Goal: Information Seeking & Learning: Find specific page/section

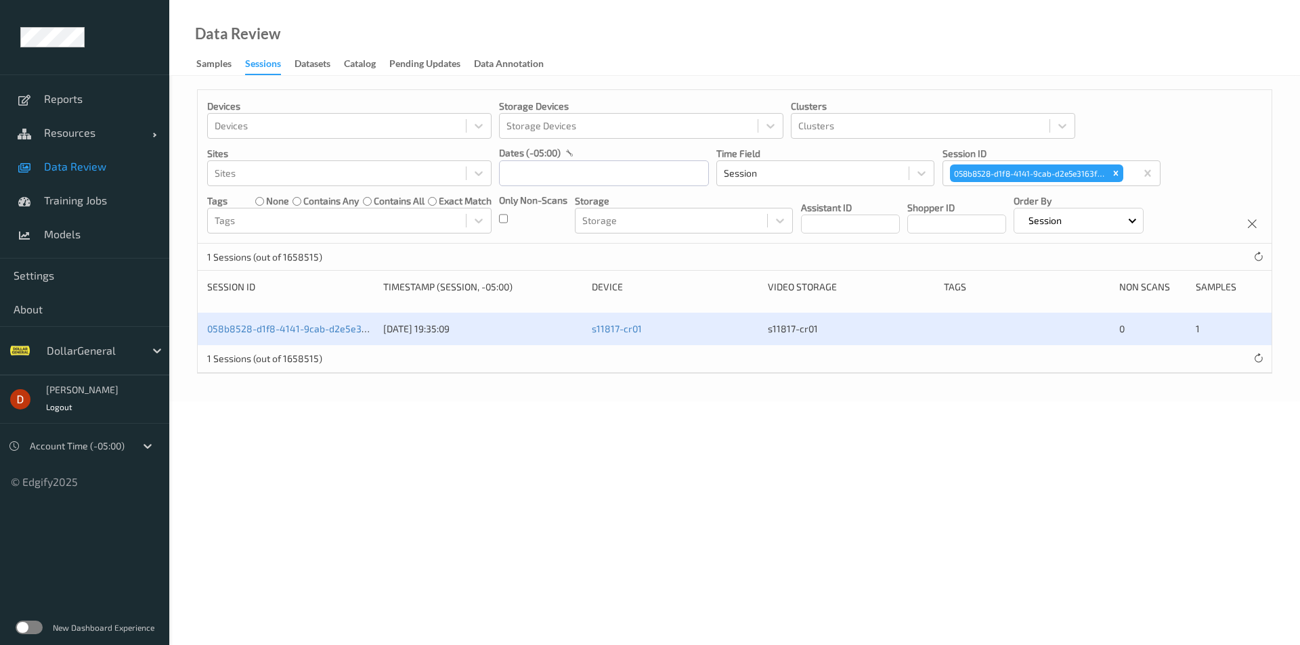
click at [253, 335] on div "058b8528-d1f8-4141-9cab-d2e5e3163f26" at bounding box center [290, 329] width 167 height 14
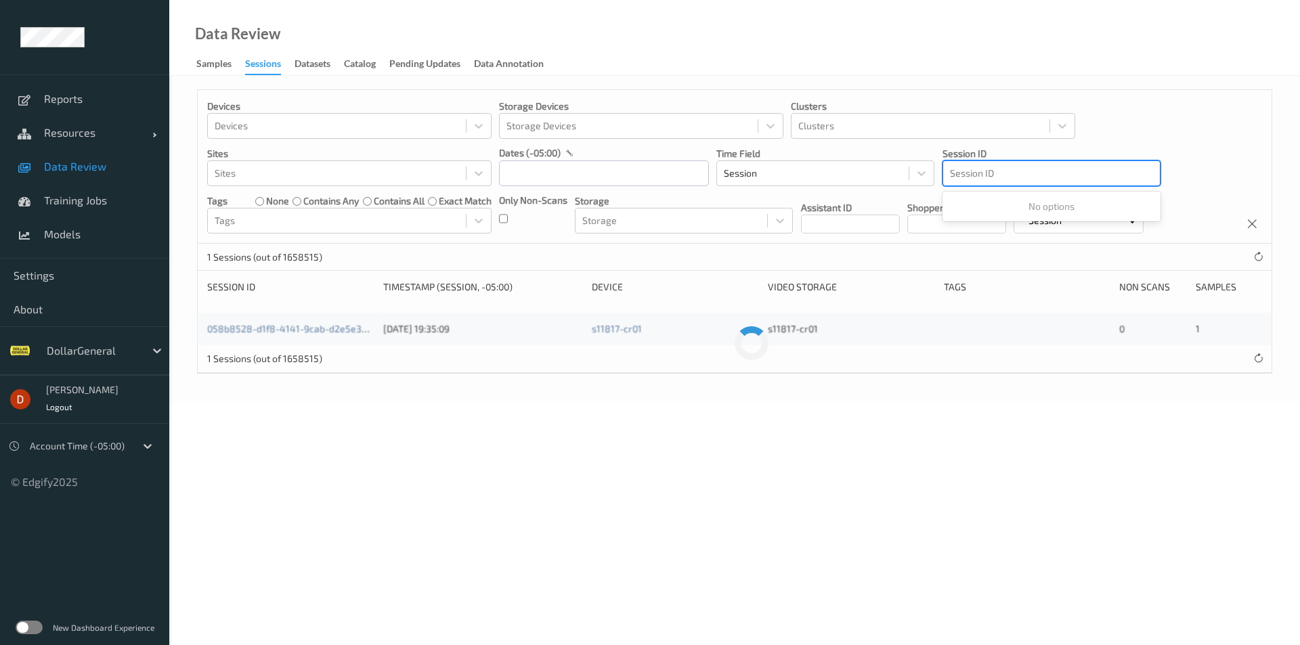
click at [1120, 173] on div at bounding box center [1051, 173] width 203 height 16
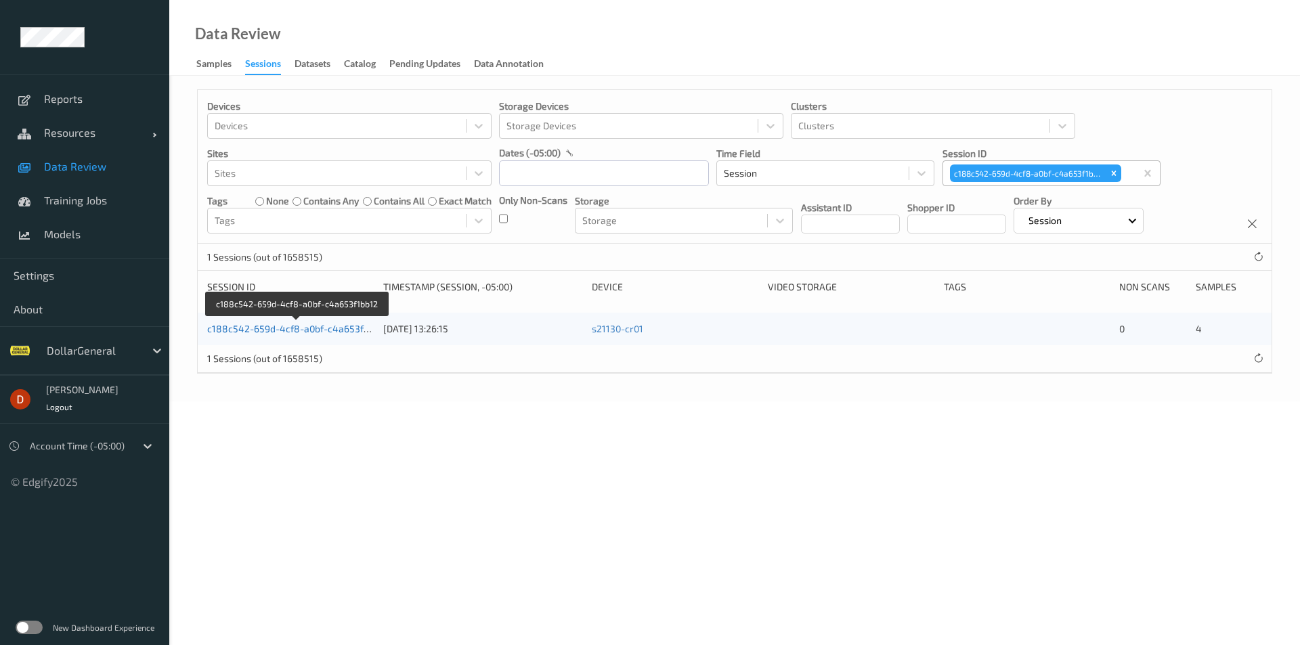
click at [303, 330] on link "c188c542-659d-4cf8-a0bf-c4a653f1bb12" at bounding box center [297, 329] width 181 height 12
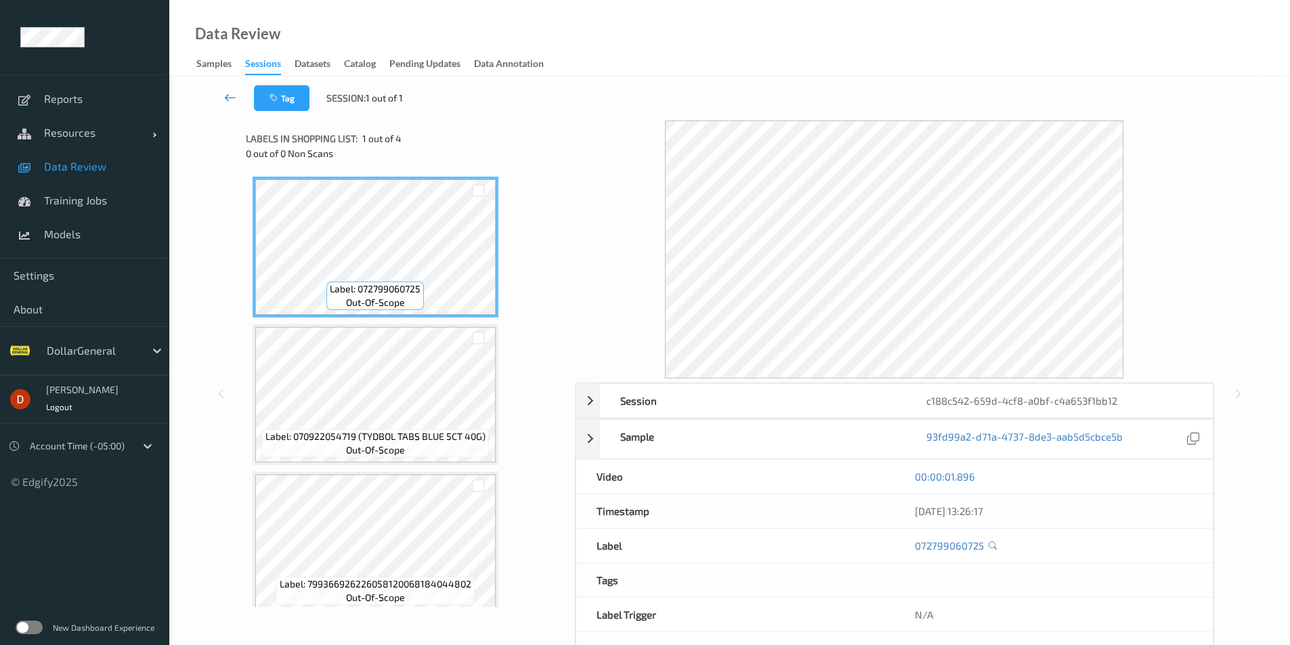
click at [229, 91] on icon at bounding box center [230, 98] width 12 height 14
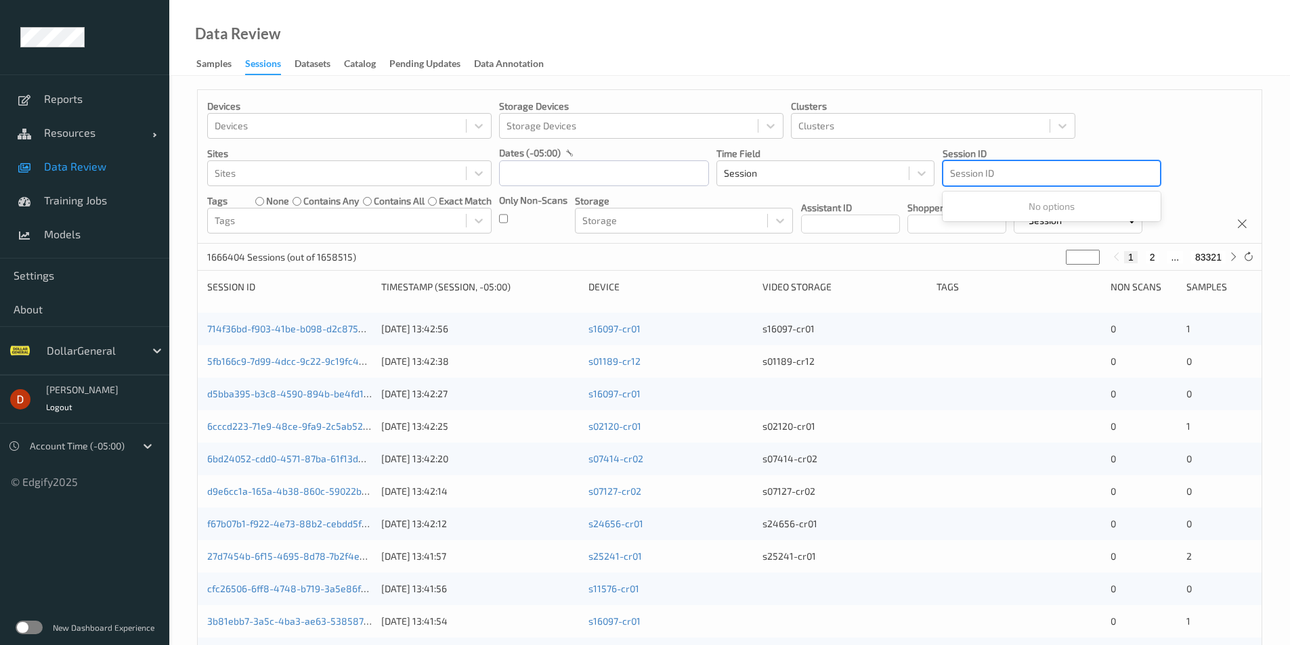
drag, startPoint x: 1150, startPoint y: 169, endPoint x: 1092, endPoint y: 167, distance: 57.6
click at [1086, 167] on div at bounding box center [1051, 173] width 203 height 16
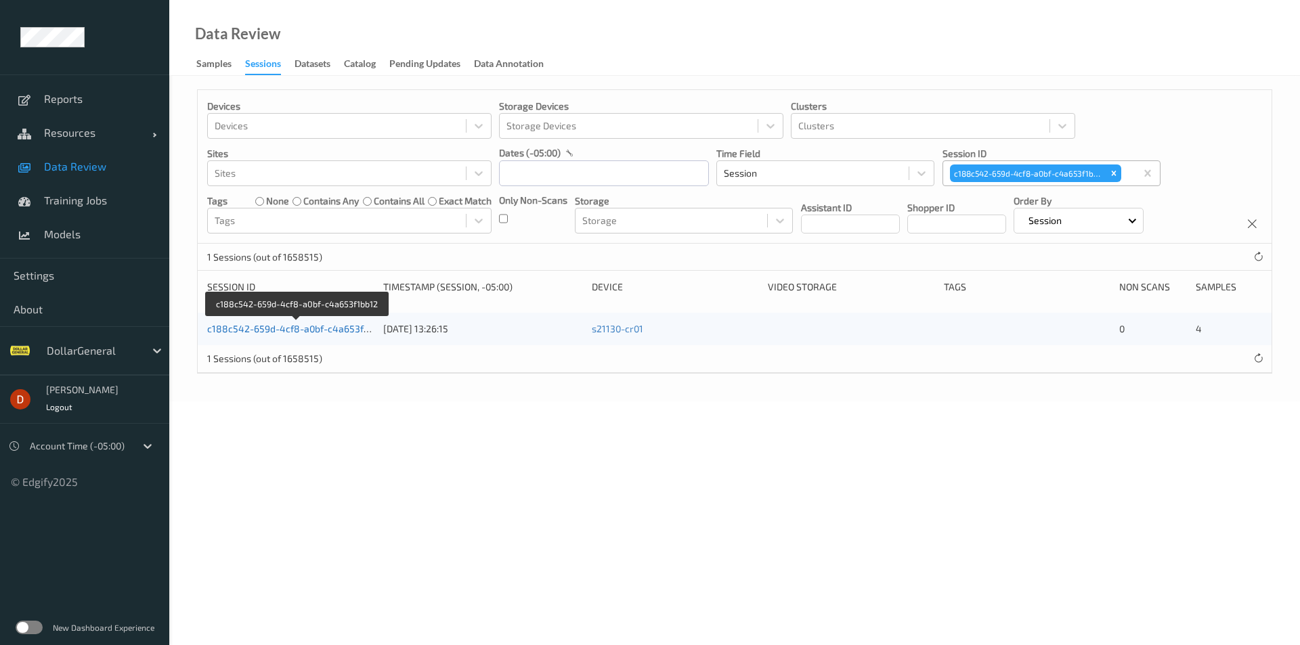
click at [351, 332] on link "c188c542-659d-4cf8-a0bf-c4a653f1bb12" at bounding box center [297, 329] width 181 height 12
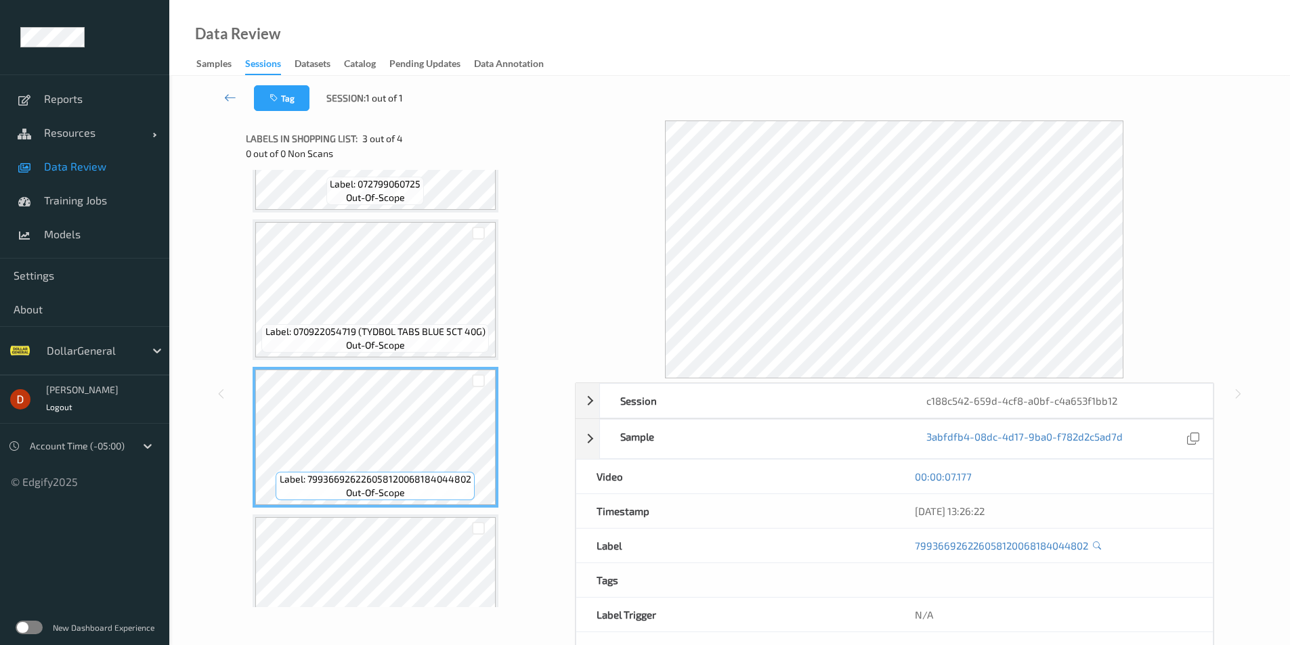
scroll to position [135, 0]
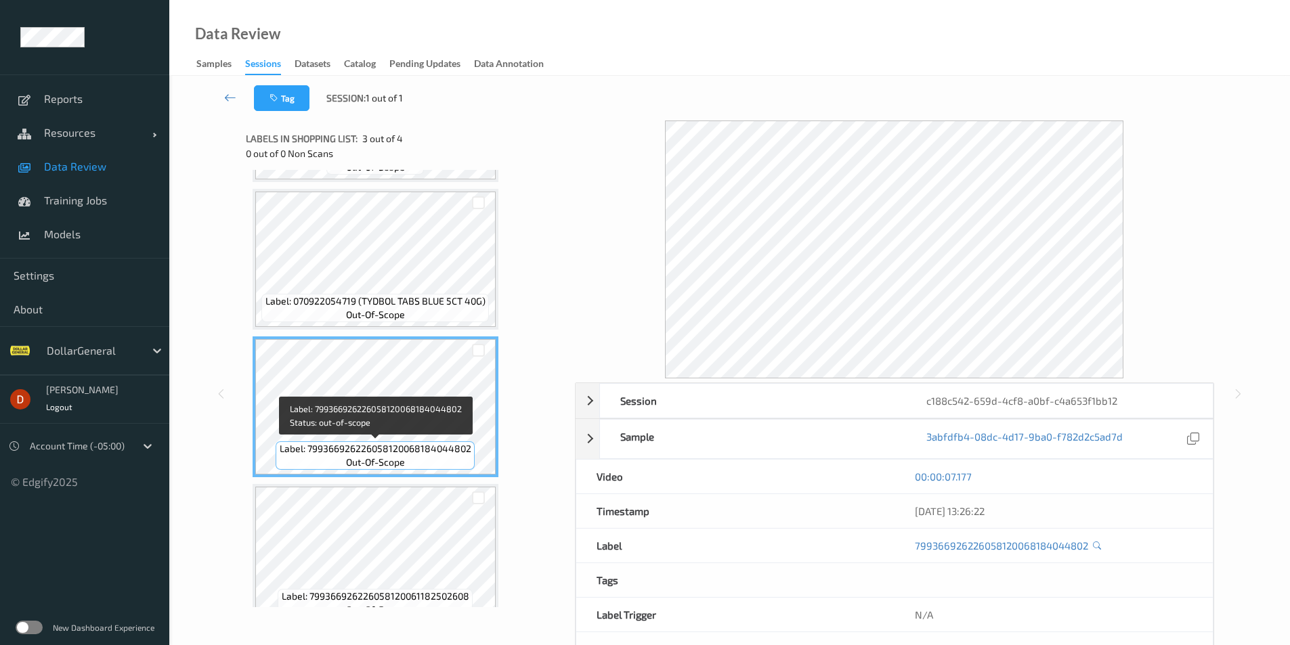
click at [380, 465] on span "out-of-scope" at bounding box center [375, 463] width 59 height 14
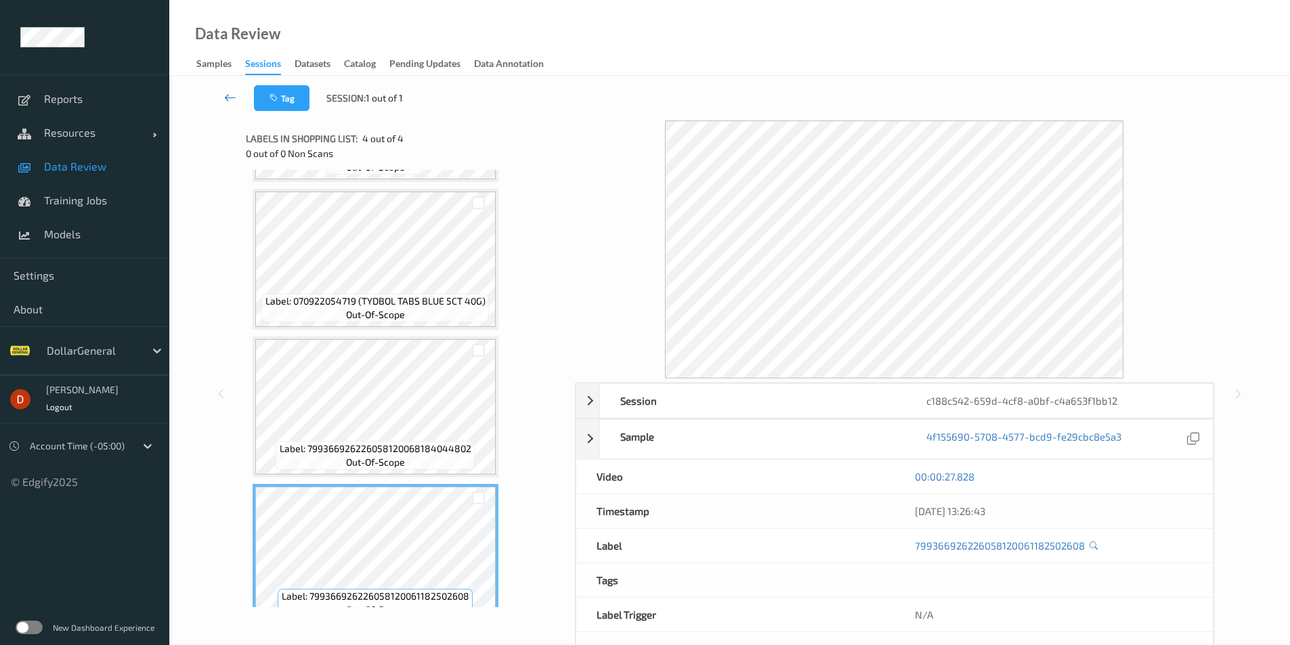
click at [226, 107] on link at bounding box center [230, 98] width 47 height 26
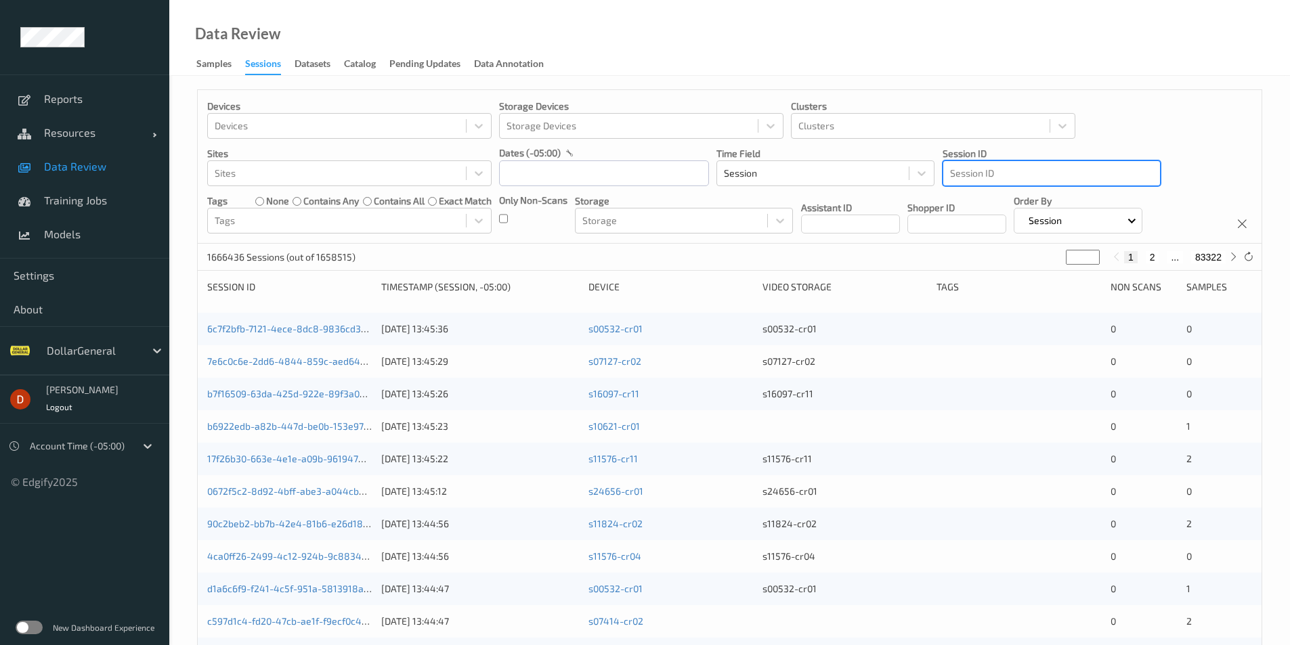
click at [1077, 166] on div at bounding box center [1051, 173] width 203 height 16
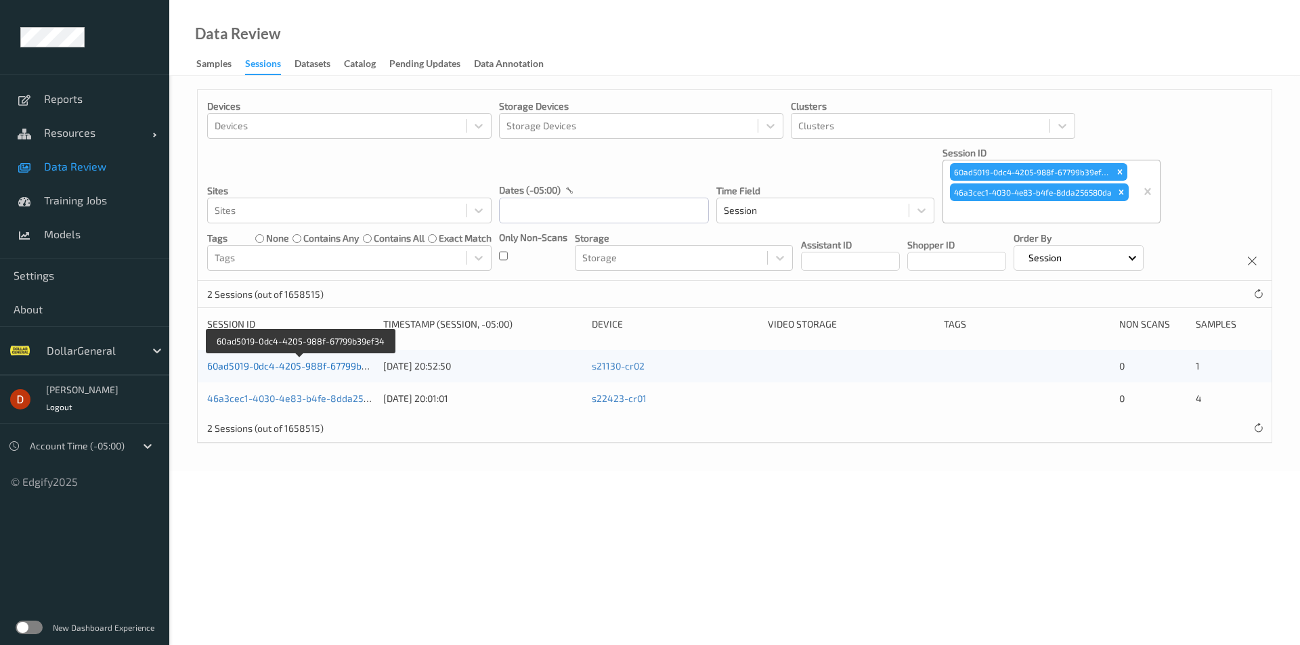
click at [327, 368] on link "60ad5019-0dc4-4205-988f-67799b39ef34" at bounding box center [300, 366] width 186 height 12
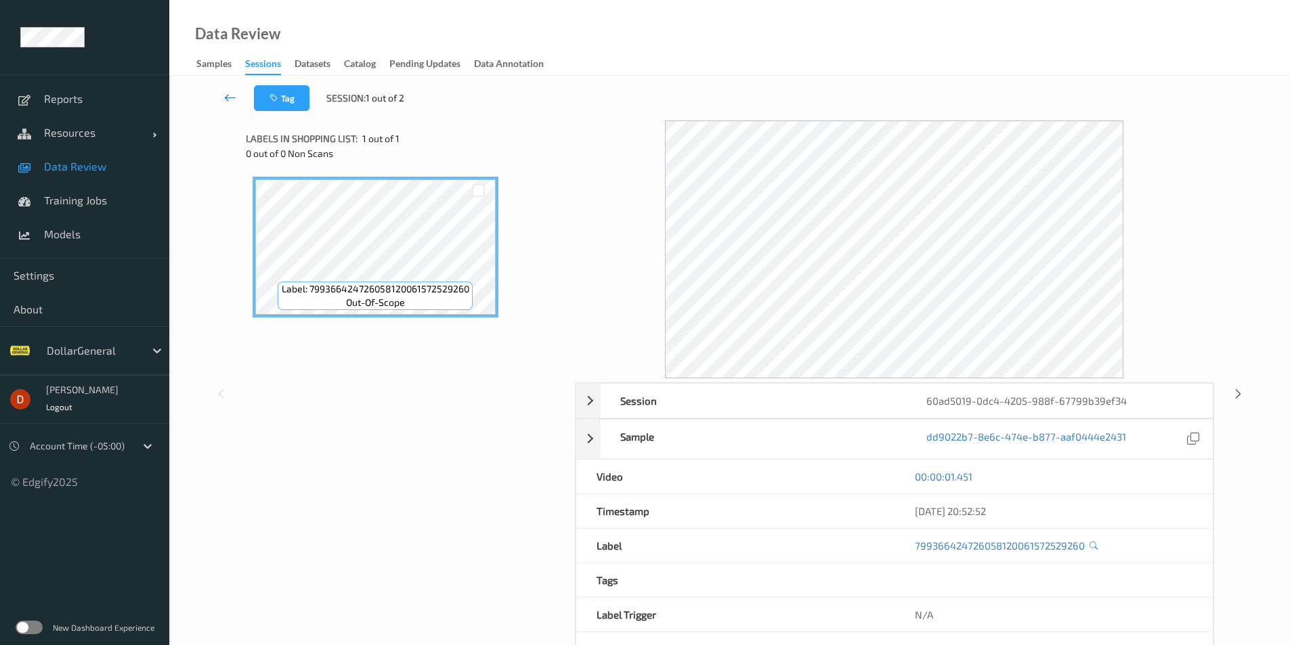
click at [223, 92] on link at bounding box center [230, 98] width 47 height 26
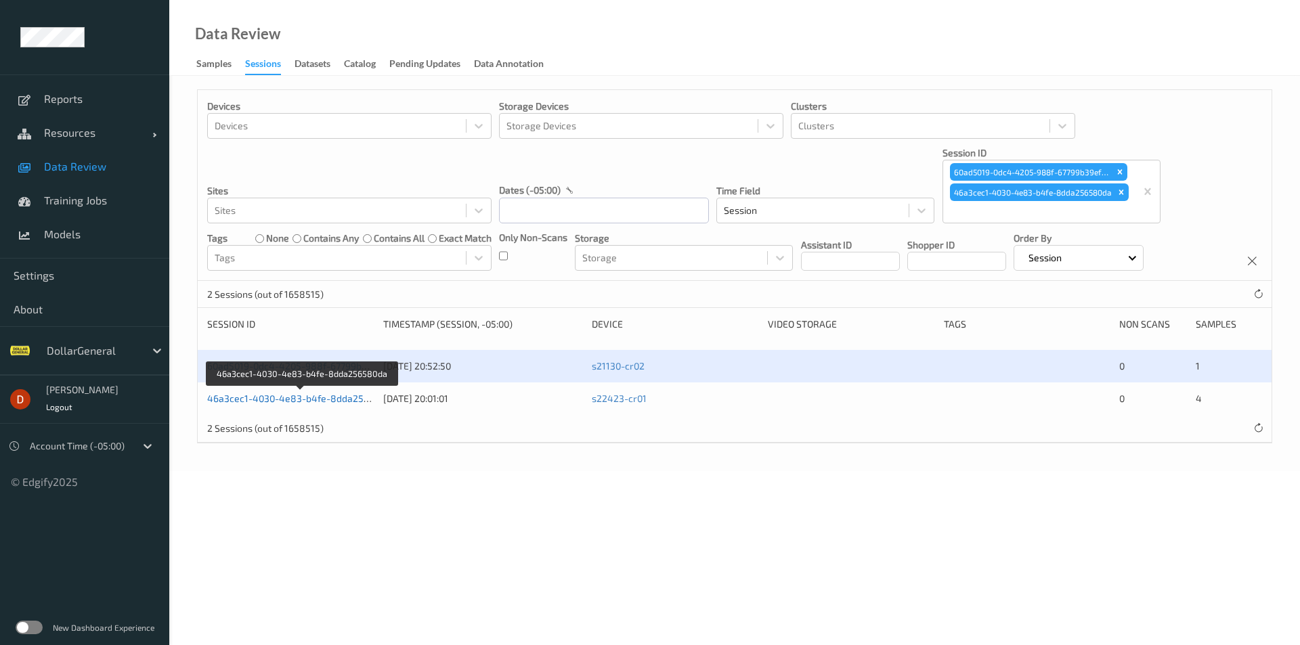
click at [331, 400] on link "46a3cec1-4030-4e83-b4fe-8dda256580da" at bounding box center [302, 399] width 190 height 12
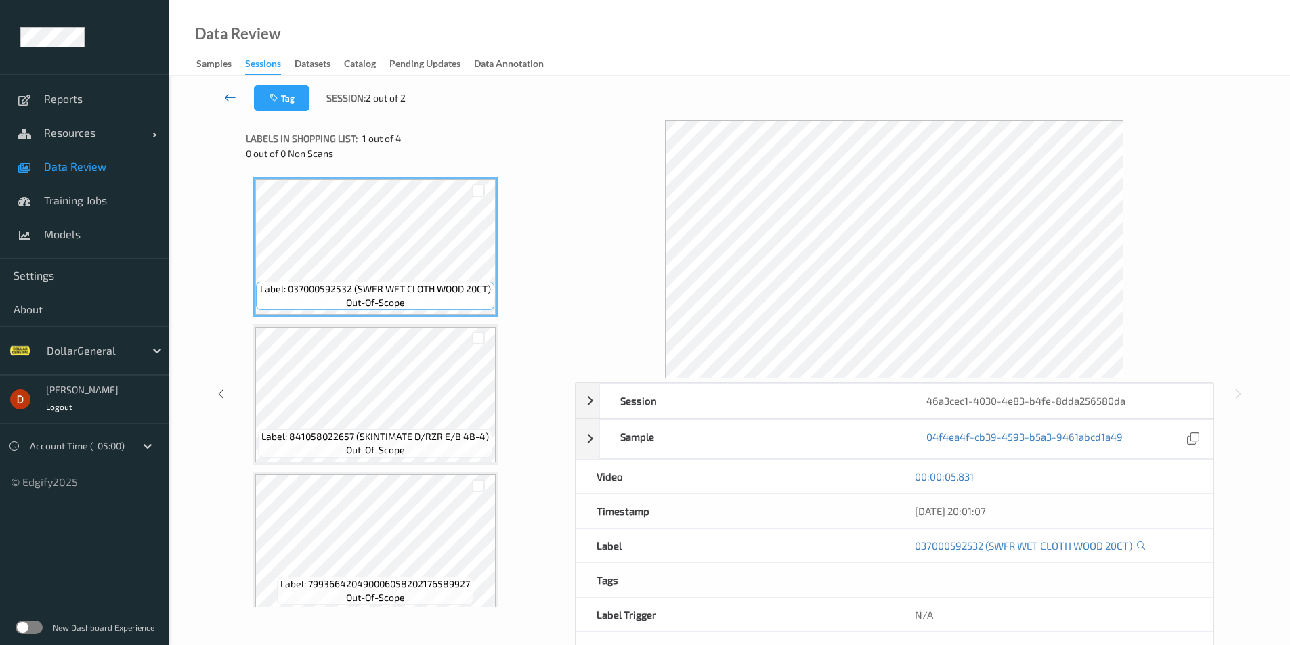
click at [226, 93] on icon at bounding box center [230, 98] width 12 height 14
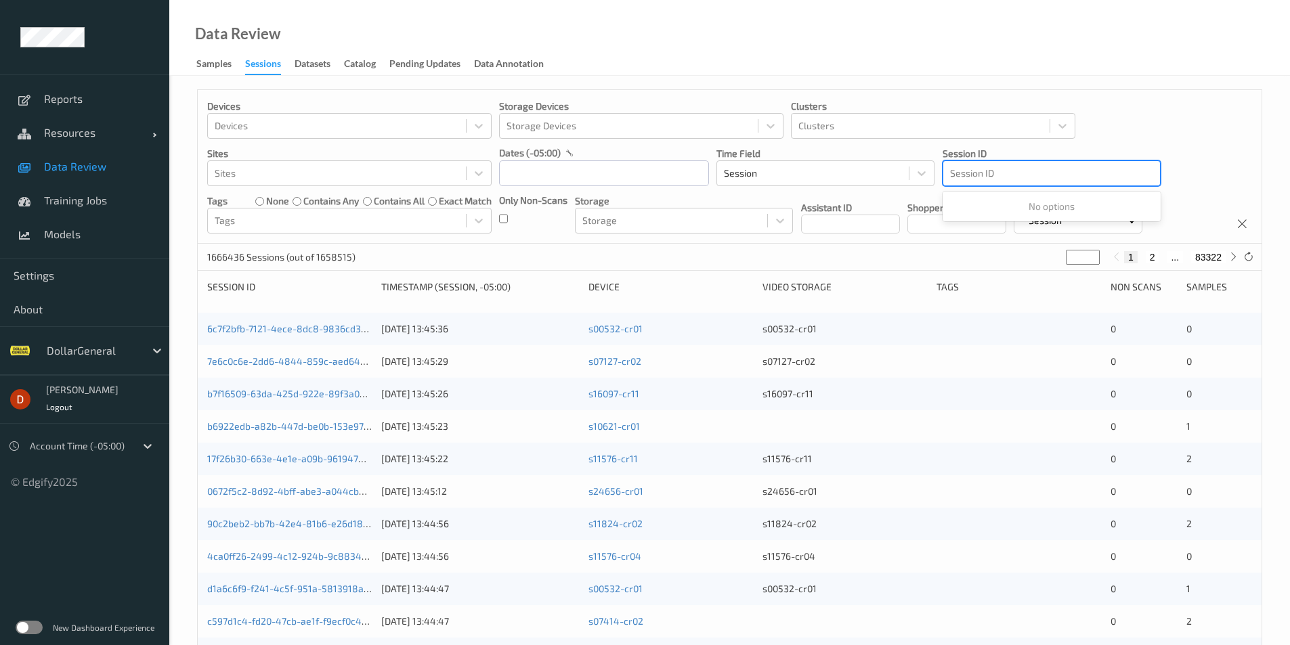
click at [1049, 168] on div at bounding box center [1051, 173] width 203 height 16
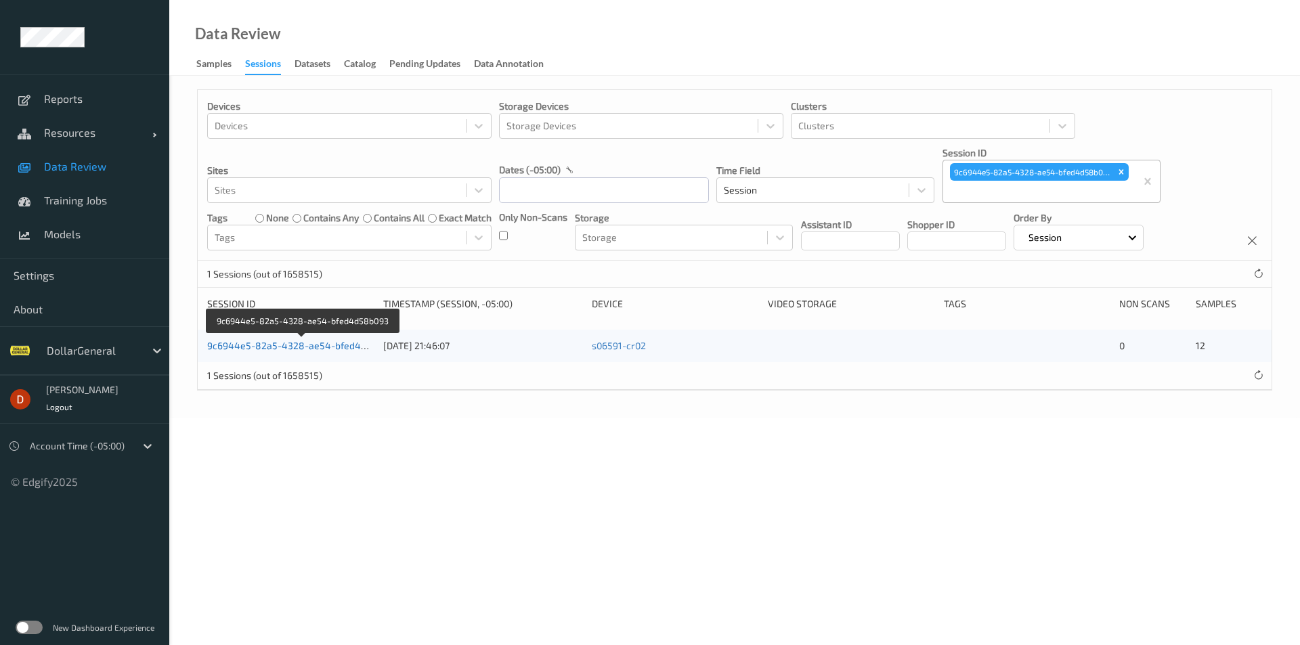
click at [349, 350] on link "9c6944e5-82a5-4328-ae54-bfed4d58b093" at bounding box center [303, 346] width 192 height 12
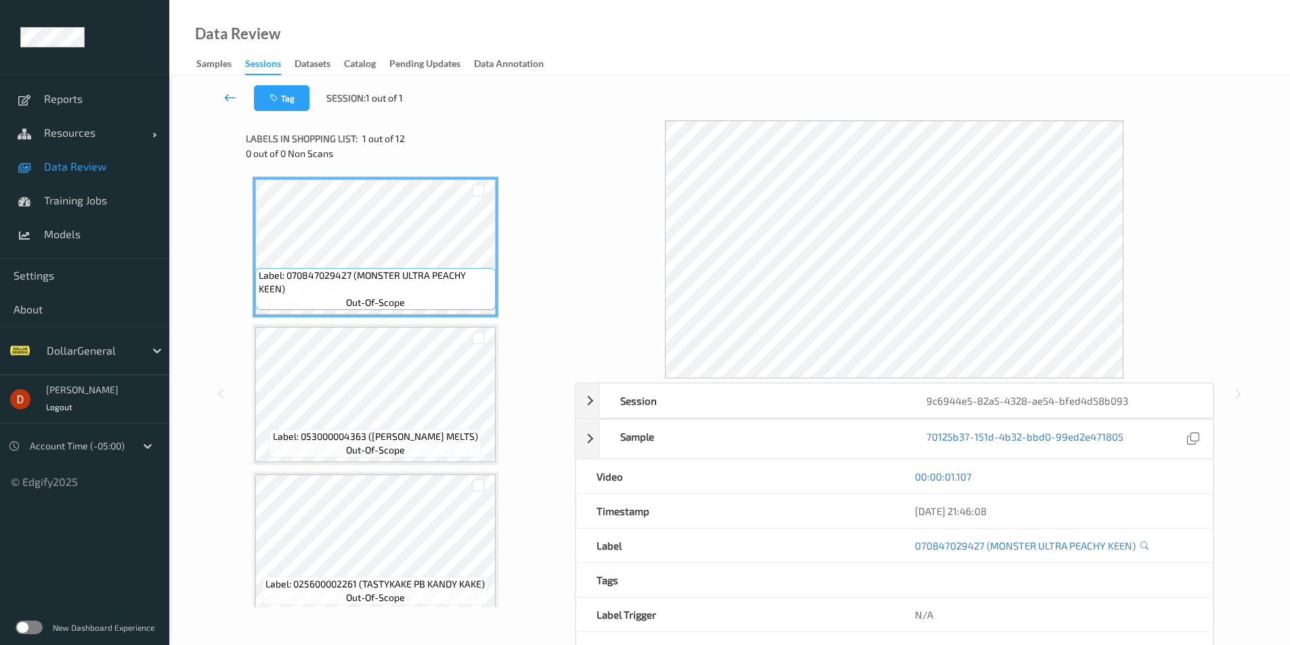
click at [222, 98] on link at bounding box center [230, 98] width 47 height 26
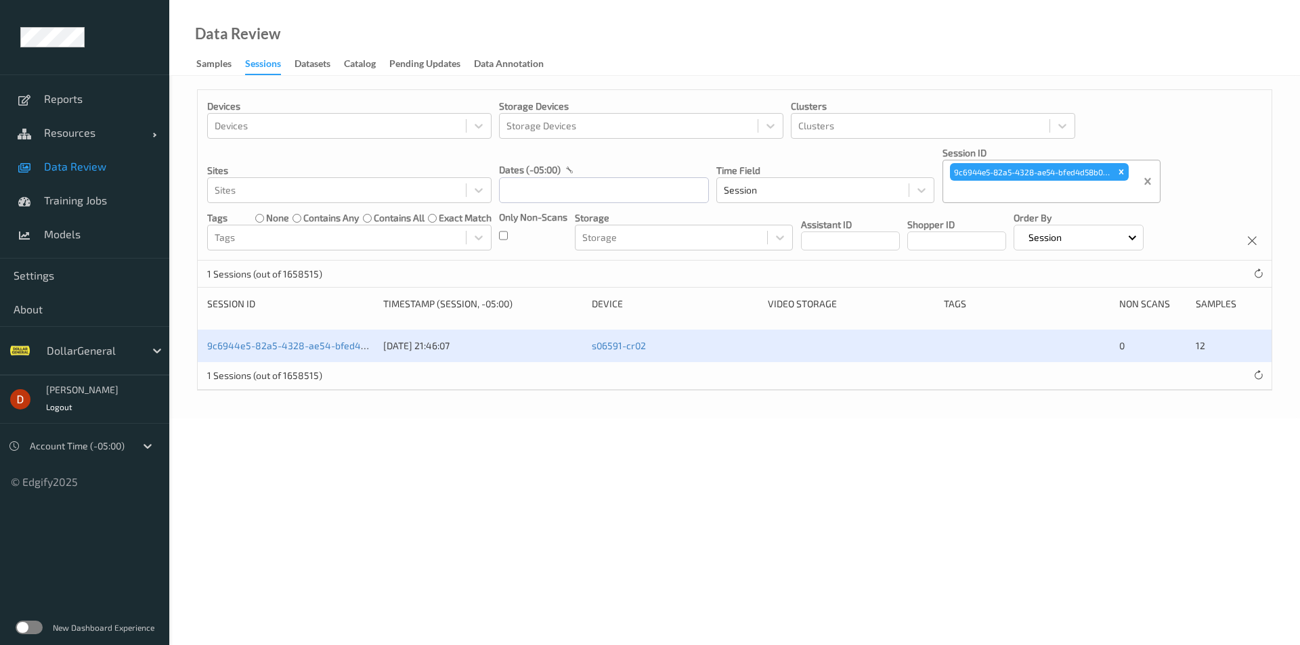
drag, startPoint x: 1151, startPoint y: 189, endPoint x: 1140, endPoint y: 187, distance: 11.7
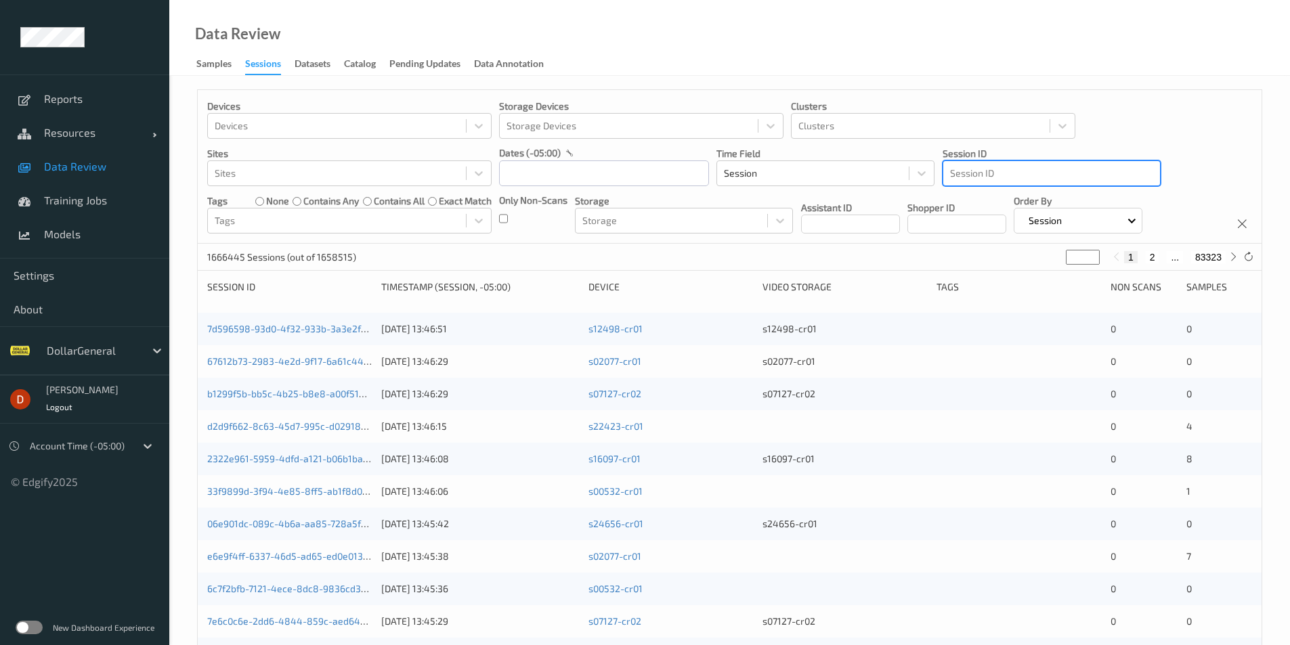
click at [1100, 177] on div at bounding box center [1051, 173] width 203 height 16
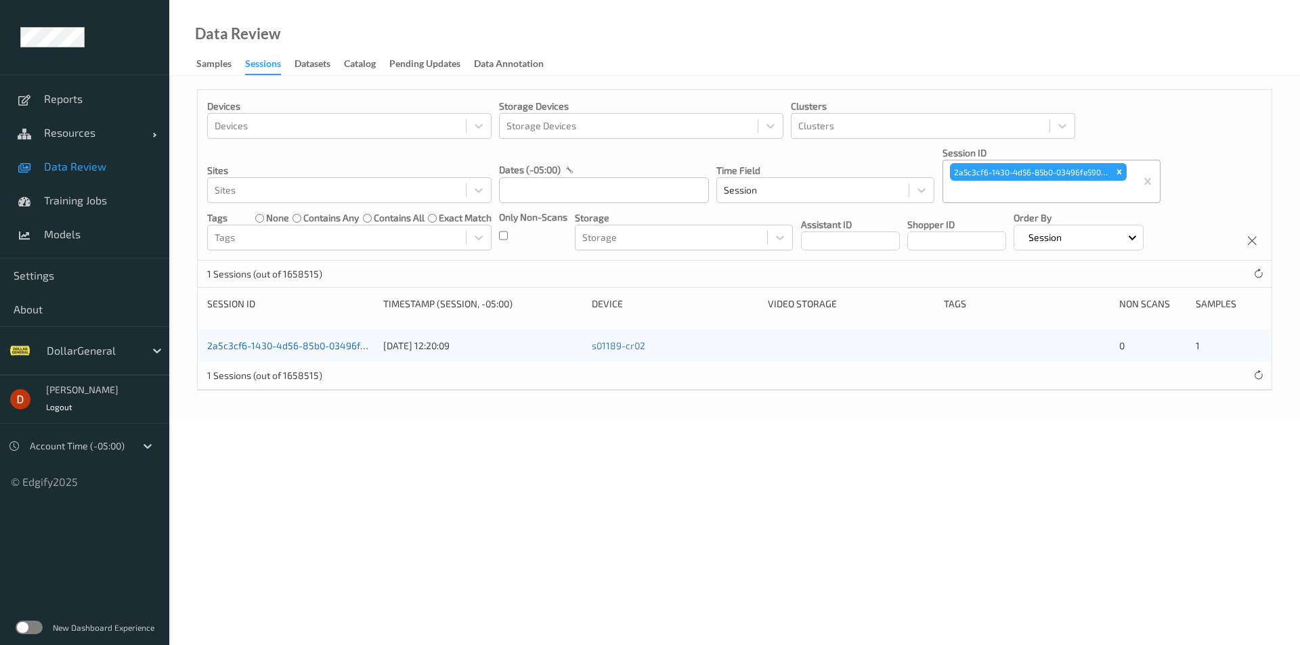
click at [230, 351] on link "2a5c3cf6-1430-4d56-85b0-03496fe5902a" at bounding box center [300, 346] width 186 height 12
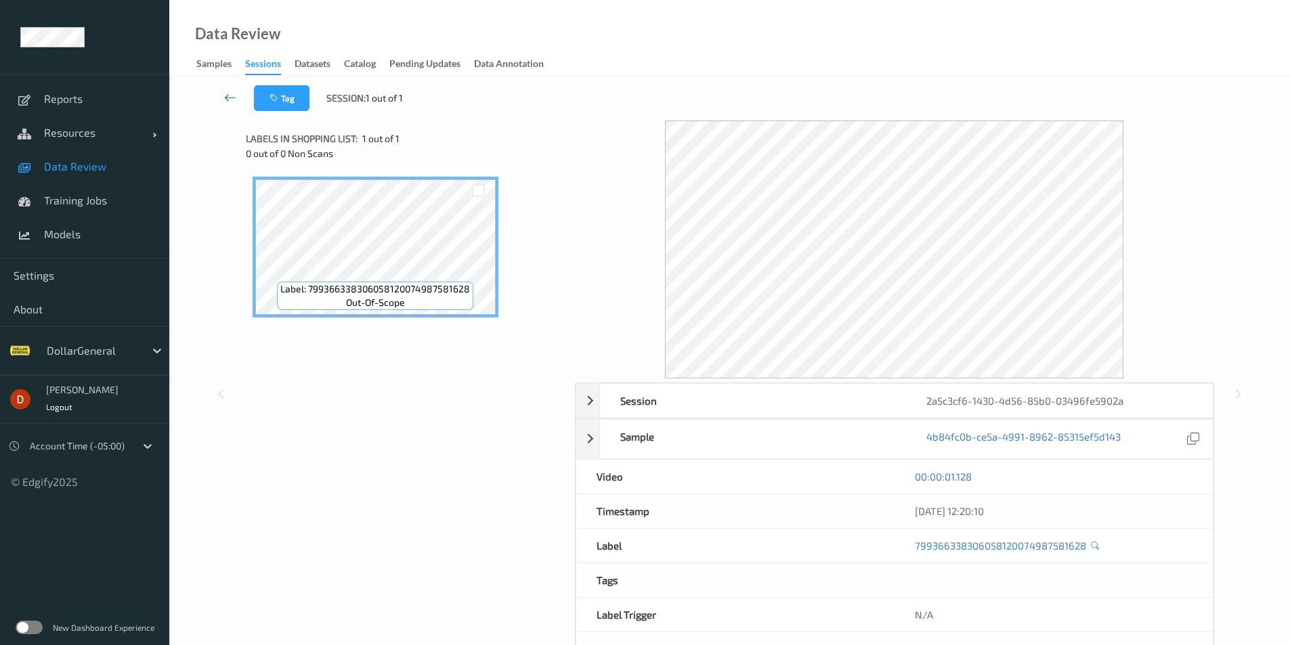
click at [229, 104] on icon at bounding box center [230, 98] width 12 height 14
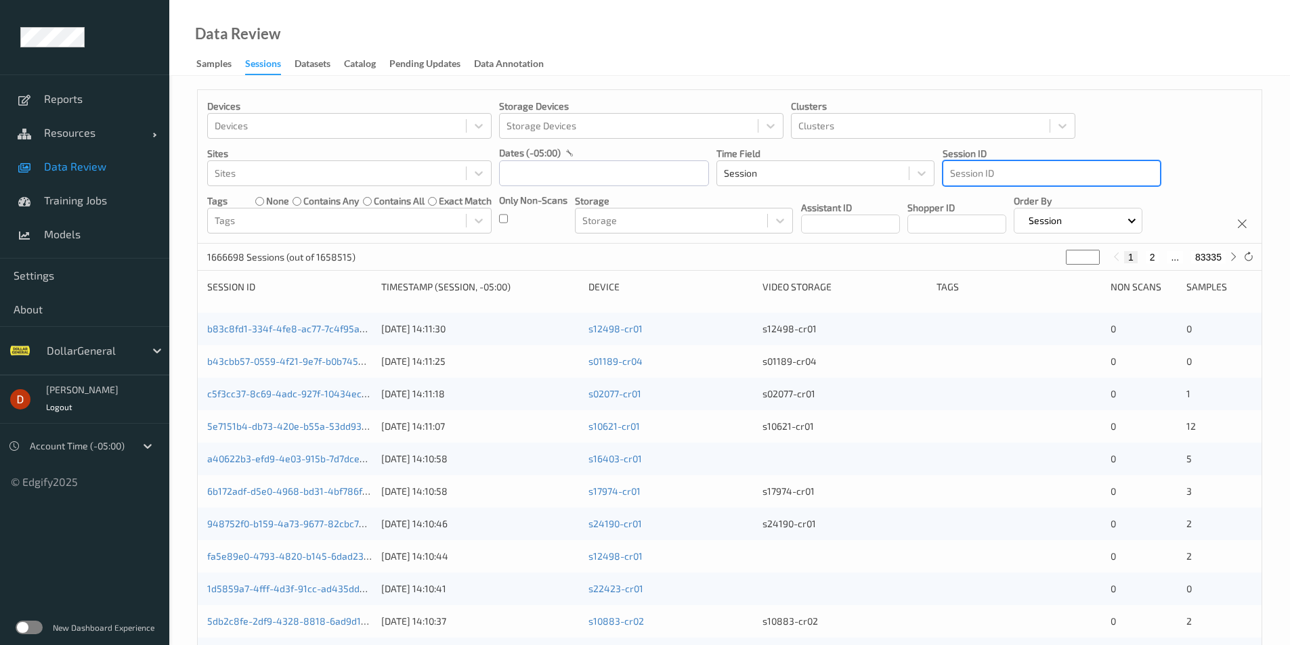
click at [1091, 171] on div at bounding box center [1051, 173] width 203 height 16
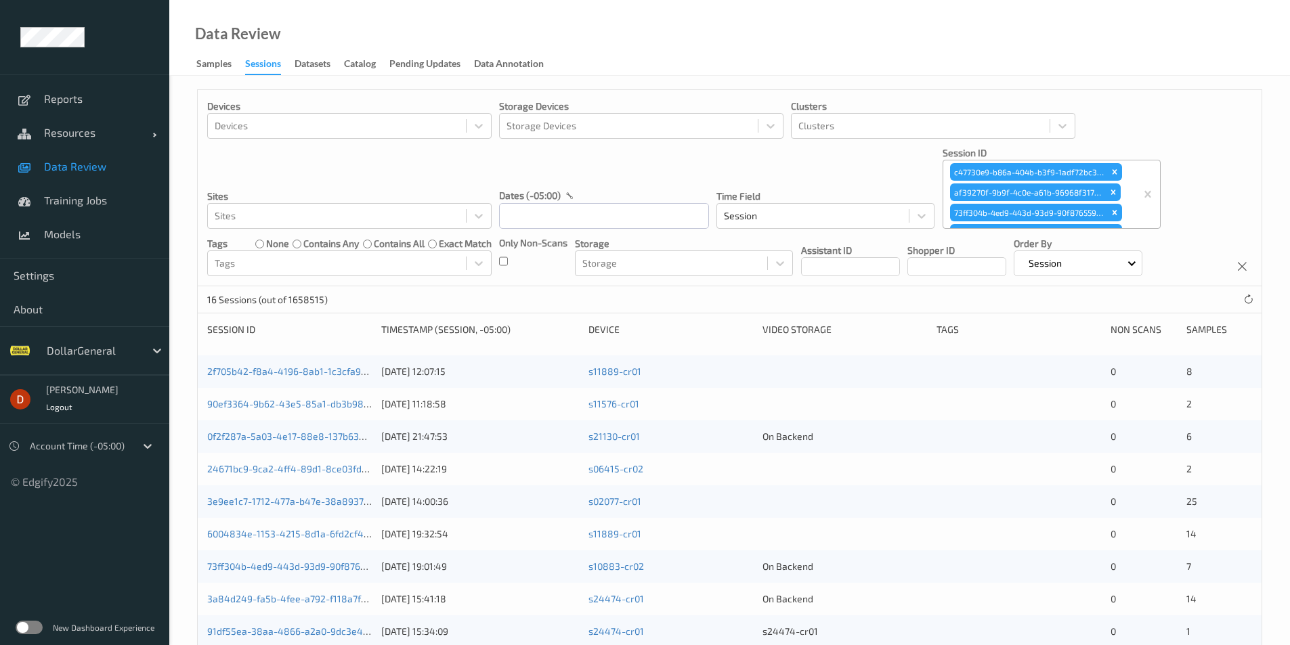
click at [356, 364] on div "2f705b42-f8a4-4196-8ab1-1c3cfa9d1b3e [DATE] 12:07:15 s11889-cr01 0 8" at bounding box center [730, 372] width 1064 height 33
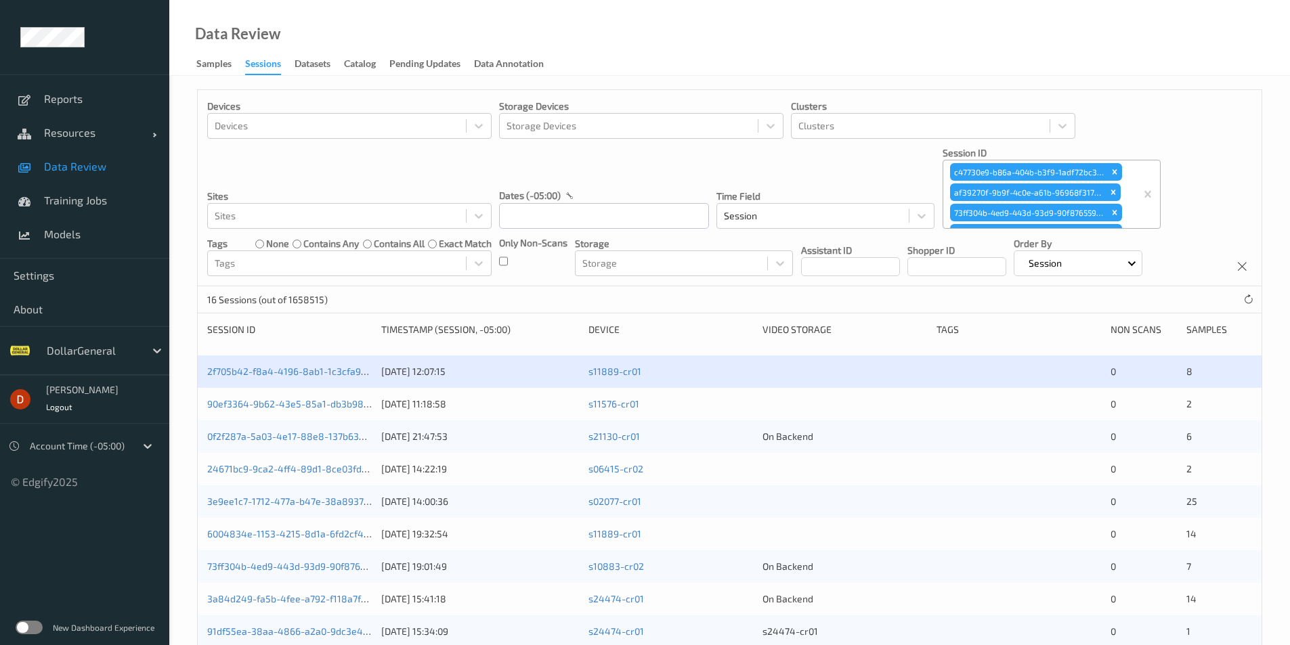
click at [338, 362] on div "2f705b42-f8a4-4196-8ab1-1c3cfa9d1b3e [DATE] 12:07:15 s11889-cr01 0 8" at bounding box center [730, 372] width 1064 height 33
click at [333, 345] on div "Session ID Timestamp (Session, -05:00) Device Video Storage Tags Non Scans Samp…" at bounding box center [729, 334] width 1045 height 23
click at [333, 377] on link "2f705b42-f8a4-4196-8ab1-1c3cfa9d1b3e" at bounding box center [296, 372] width 179 height 12
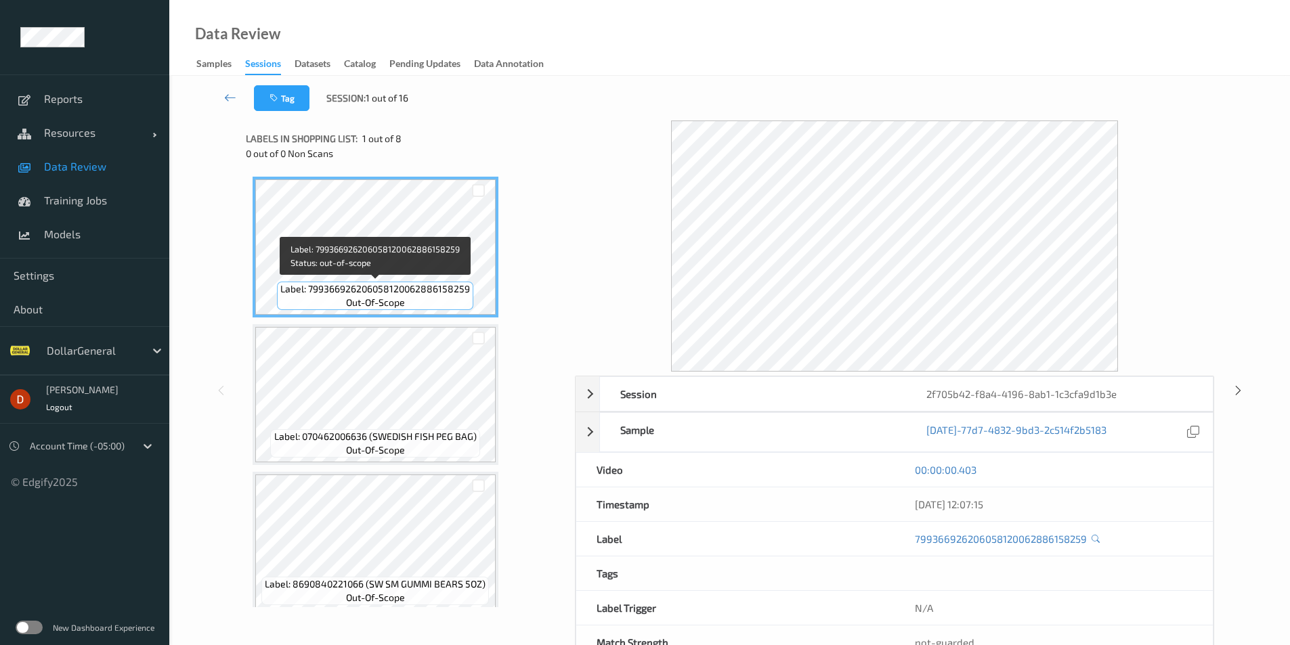
click at [453, 282] on span "Label: 799366926206058120062886158259" at bounding box center [375, 289] width 190 height 14
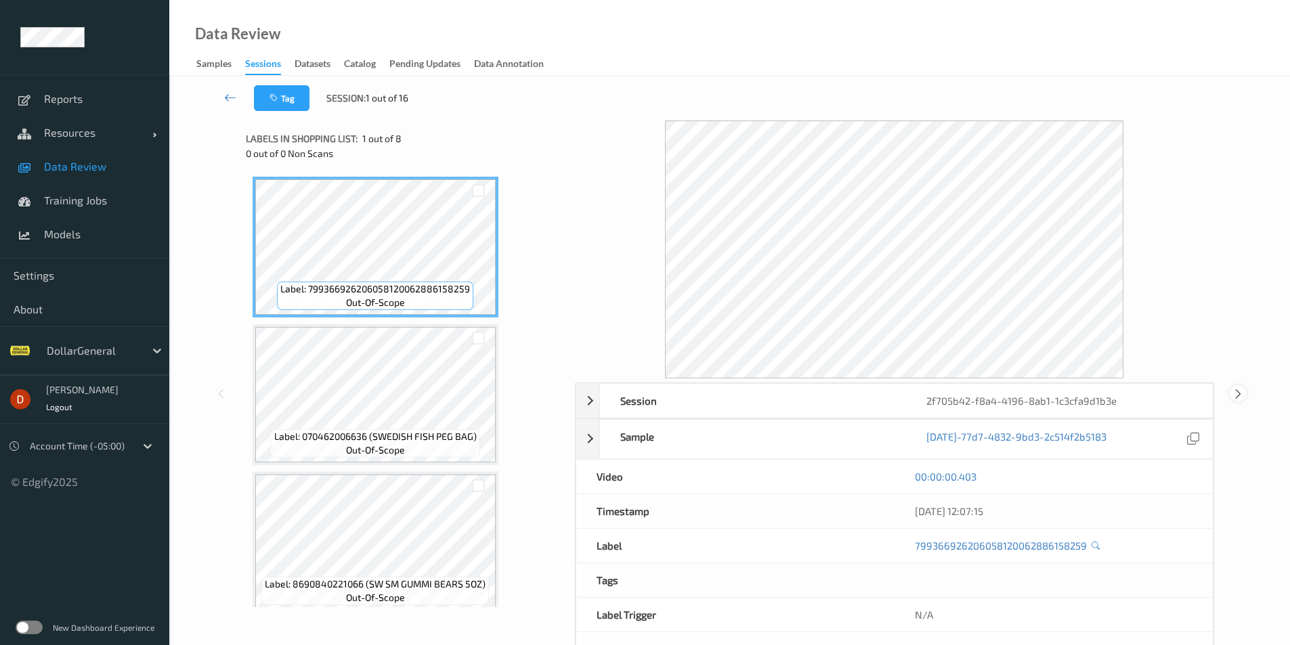
click at [1237, 394] on icon at bounding box center [1239, 394] width 12 height 12
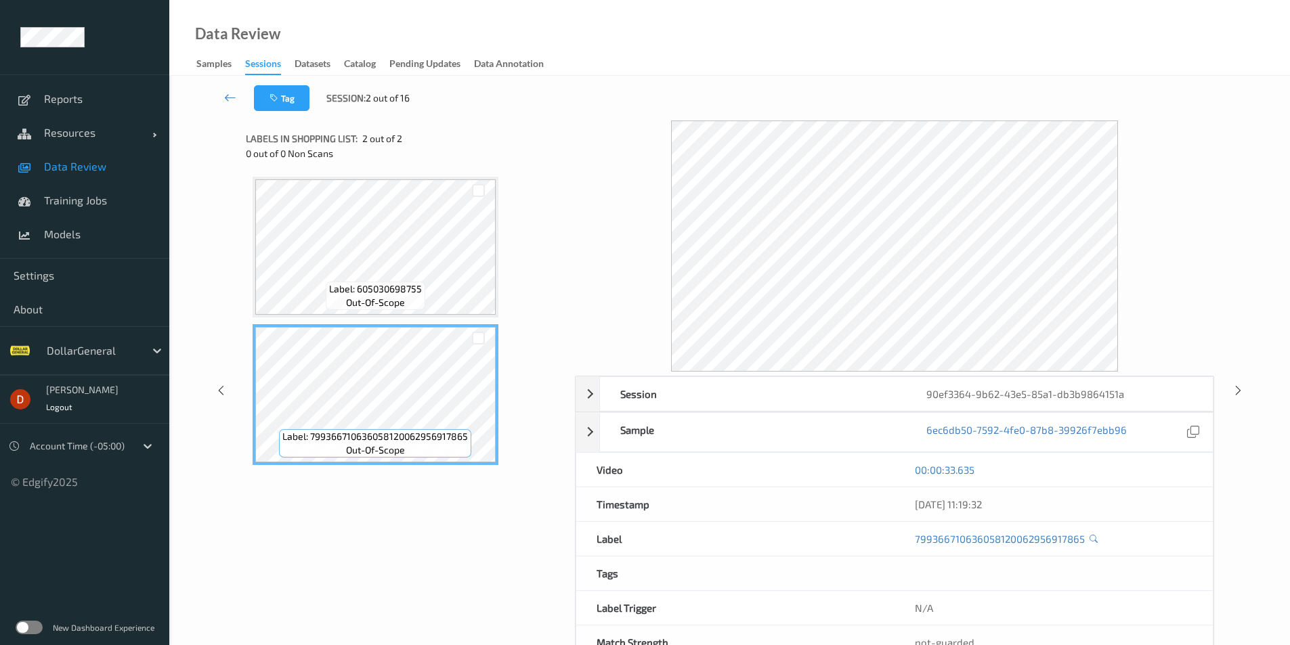
click at [538, 259] on div "Label: 605030698755 out-of-scope Label: 799366710636058120062956917865 out-of-s…" at bounding box center [406, 321] width 306 height 289
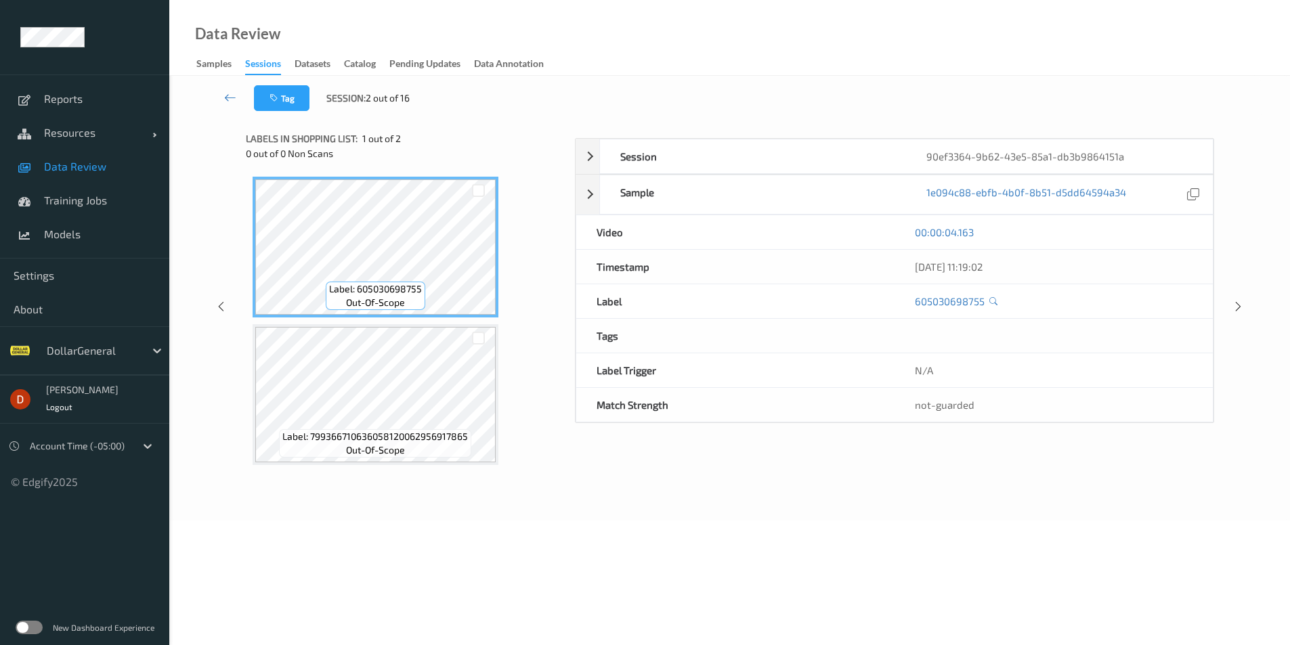
click at [462, 349] on div at bounding box center [478, 338] width 35 height 22
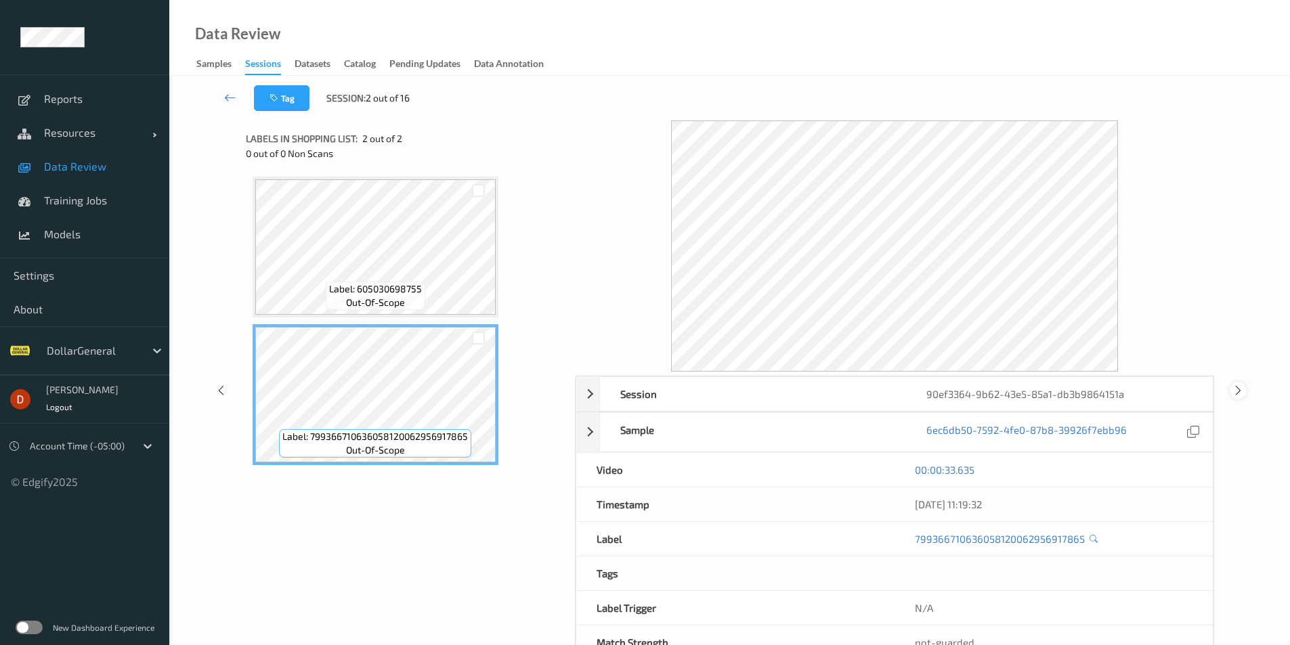
click at [1241, 391] on icon at bounding box center [1239, 391] width 12 height 12
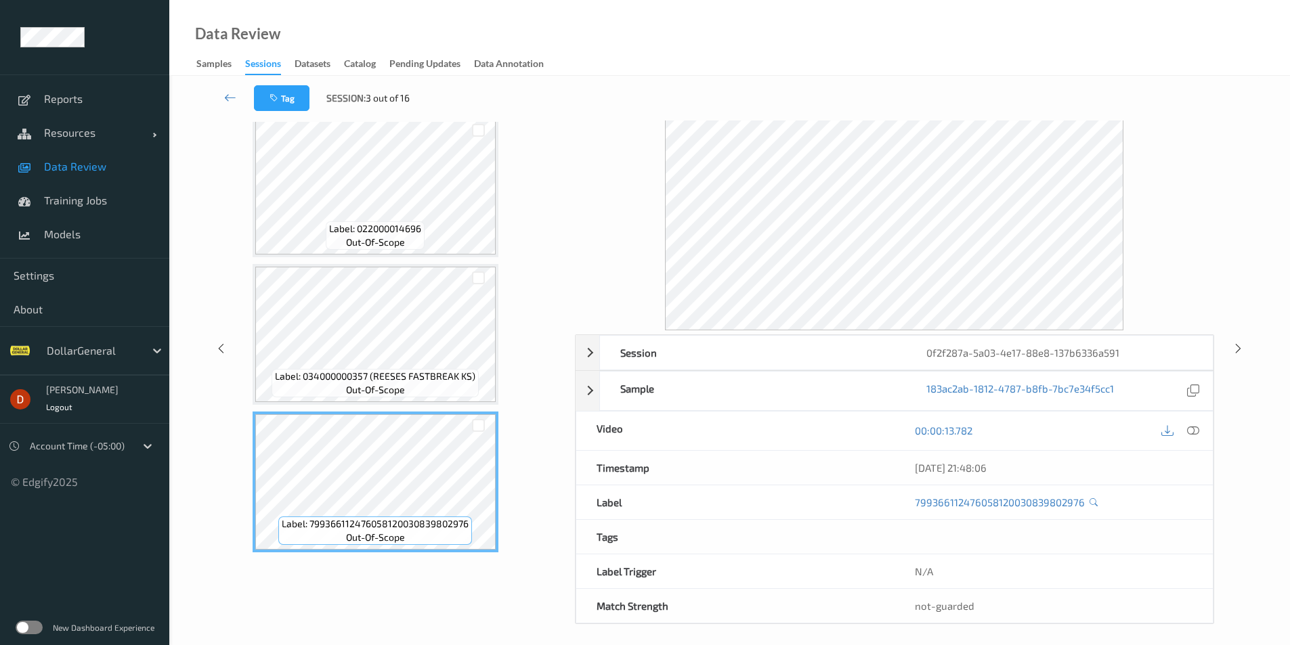
scroll to position [55, 0]
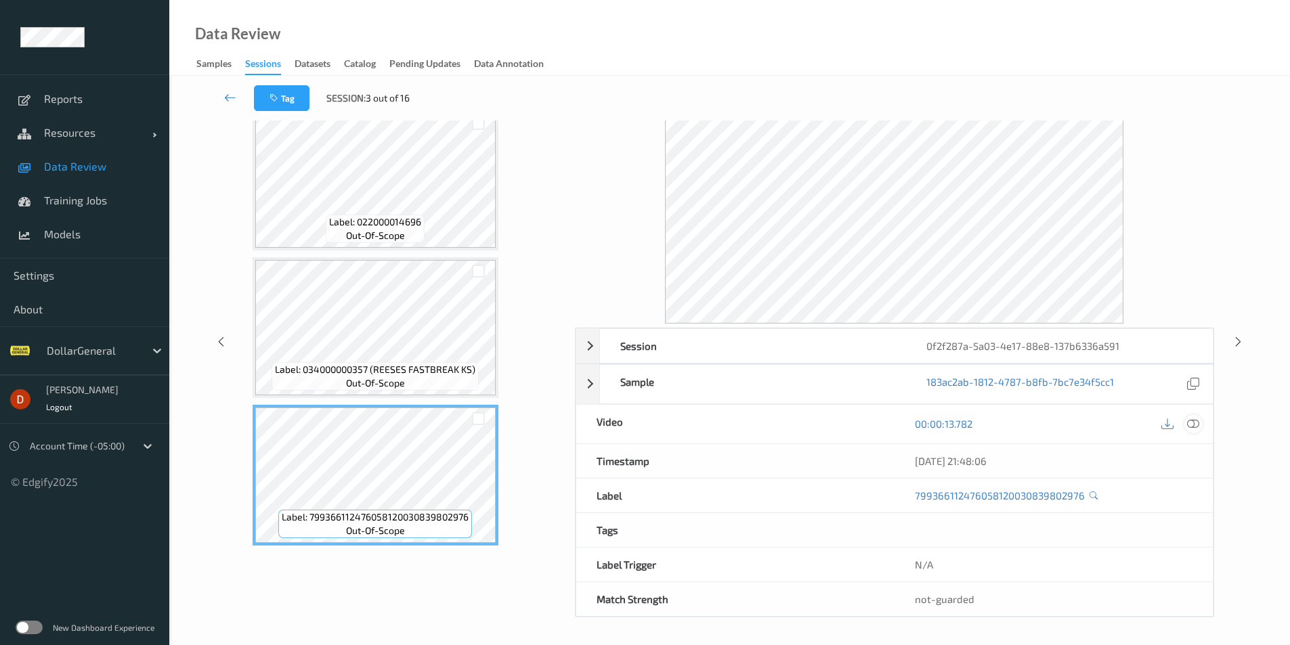
click at [1195, 429] on icon at bounding box center [1193, 424] width 12 height 12
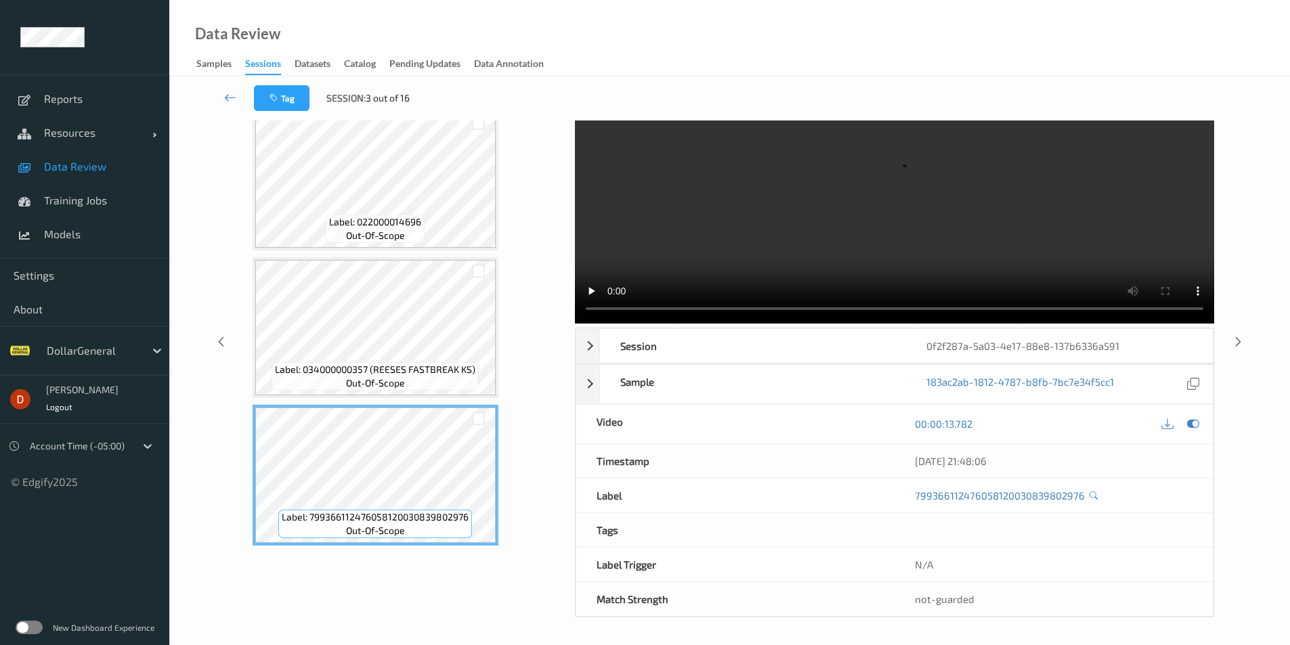
scroll to position [0, 0]
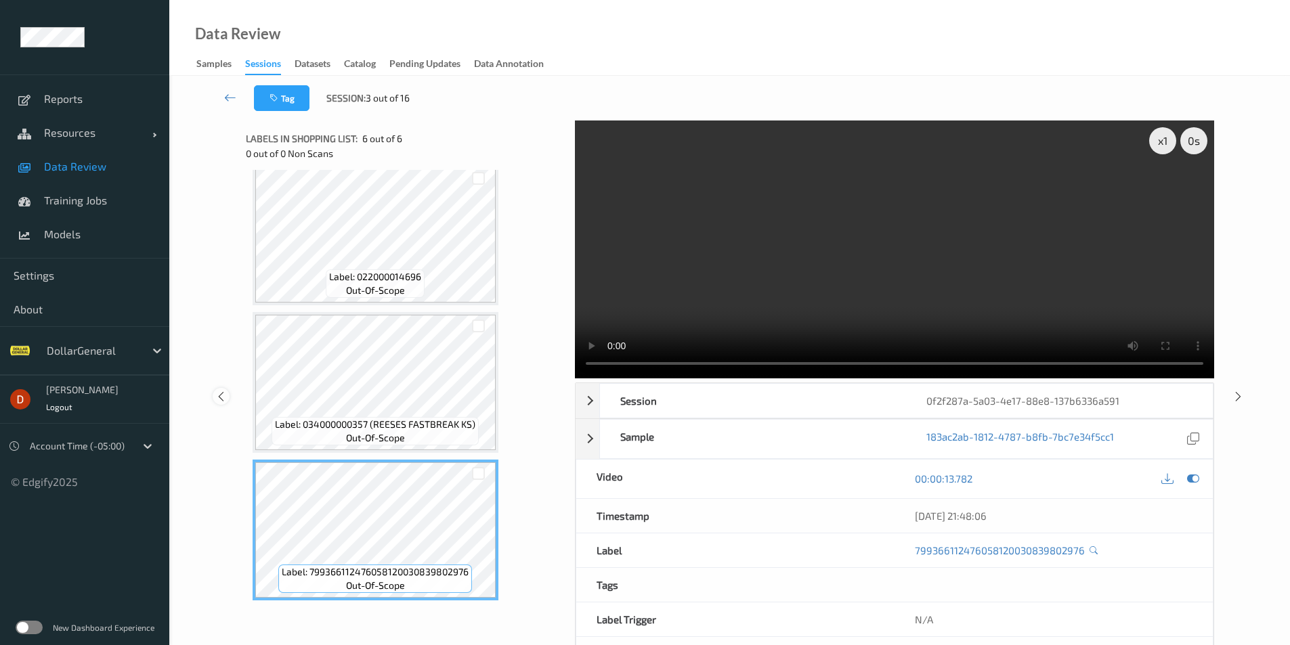
click at [221, 398] on icon at bounding box center [221, 396] width 12 height 12
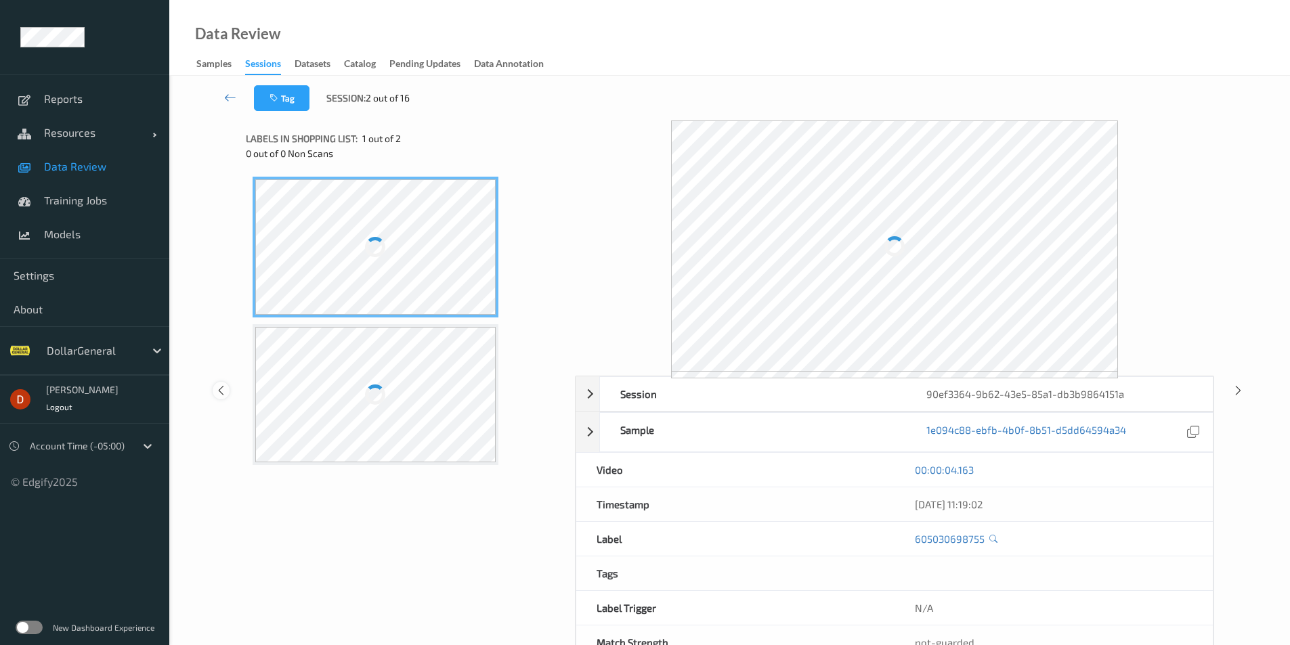
click at [221, 398] on div at bounding box center [221, 390] width 17 height 17
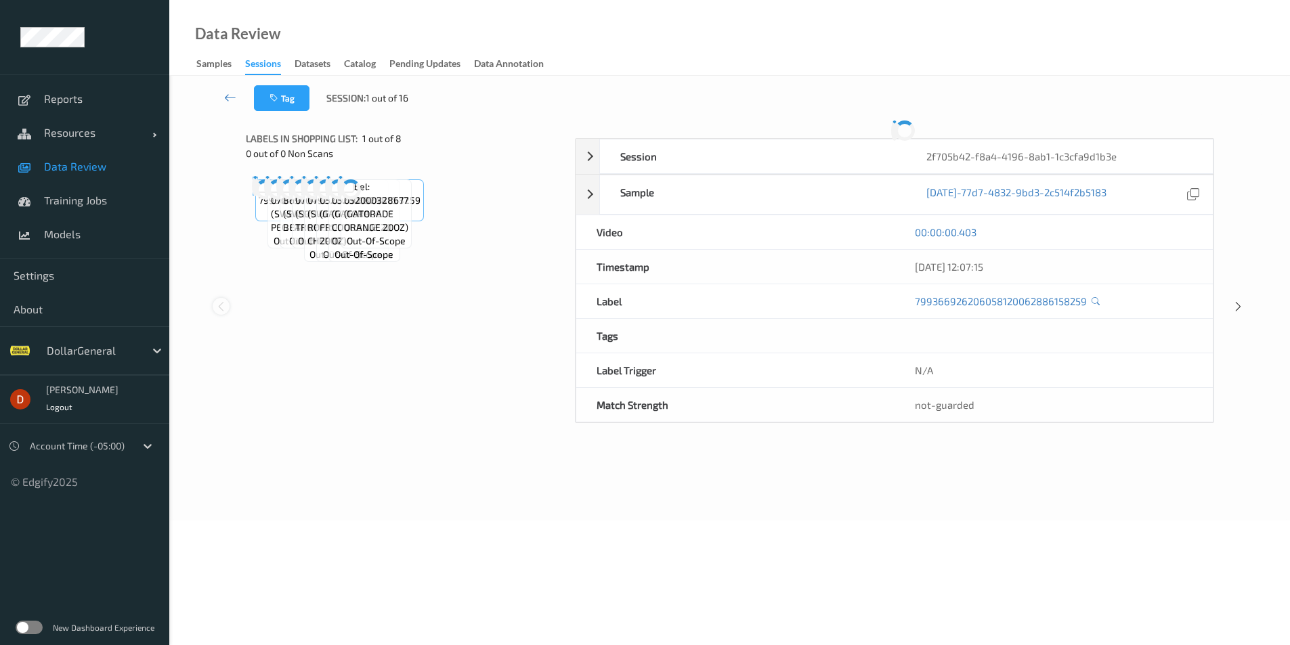
click at [221, 315] on div at bounding box center [221, 306] width 17 height 17
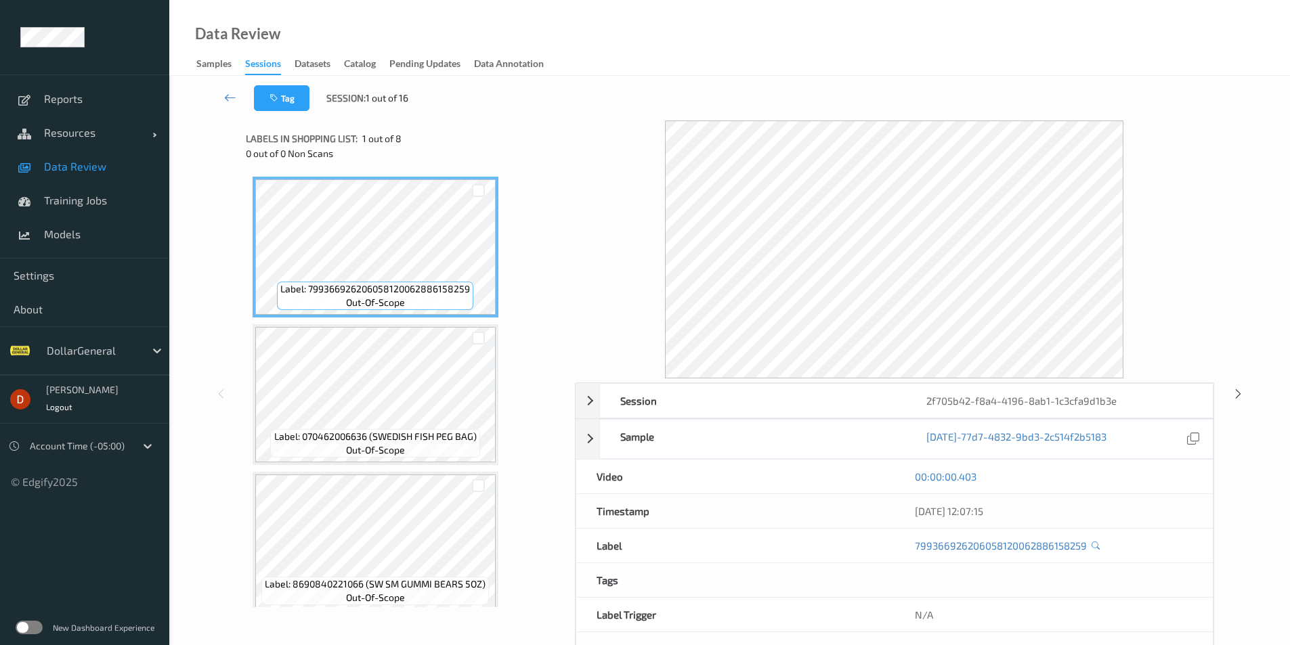
click at [223, 402] on div "Session 2f705b42-f8a4-4196-8ab1-1c3cfa9d1b3e Session ID 2f705b42-f8a4-4196-8ab1…" at bounding box center [729, 394] width 1065 height 547
click at [1243, 396] on icon at bounding box center [1239, 394] width 12 height 12
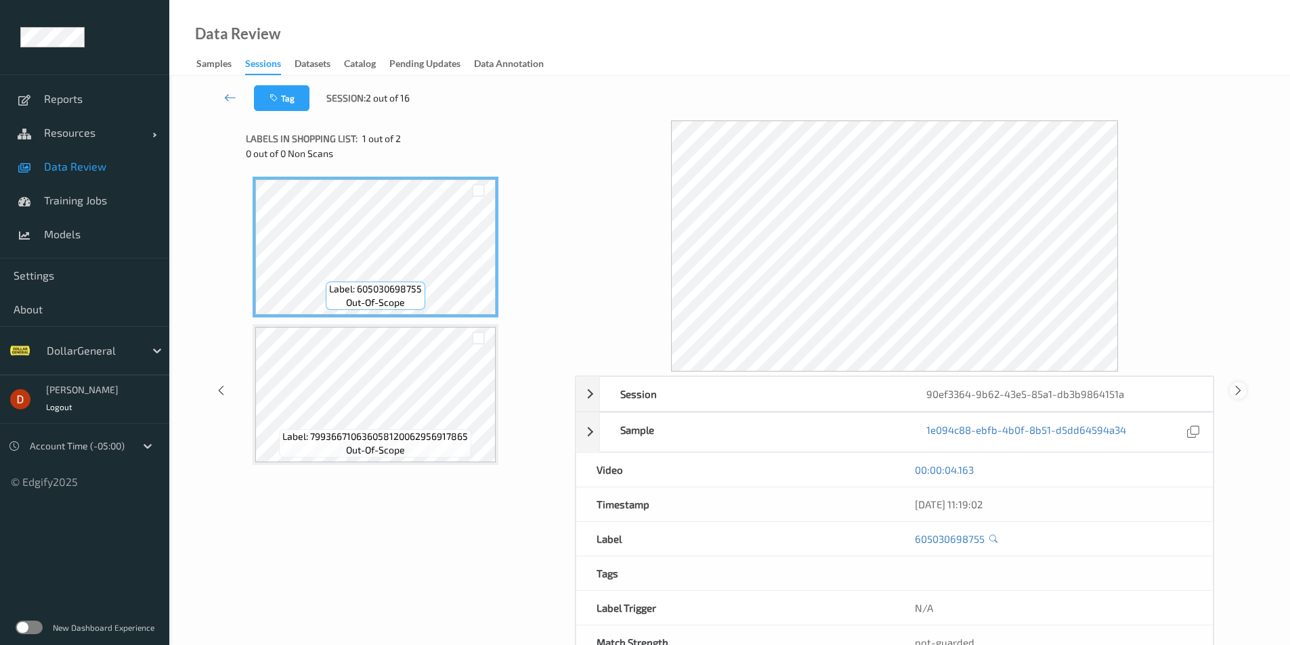
click at [1244, 396] on icon at bounding box center [1239, 391] width 12 height 12
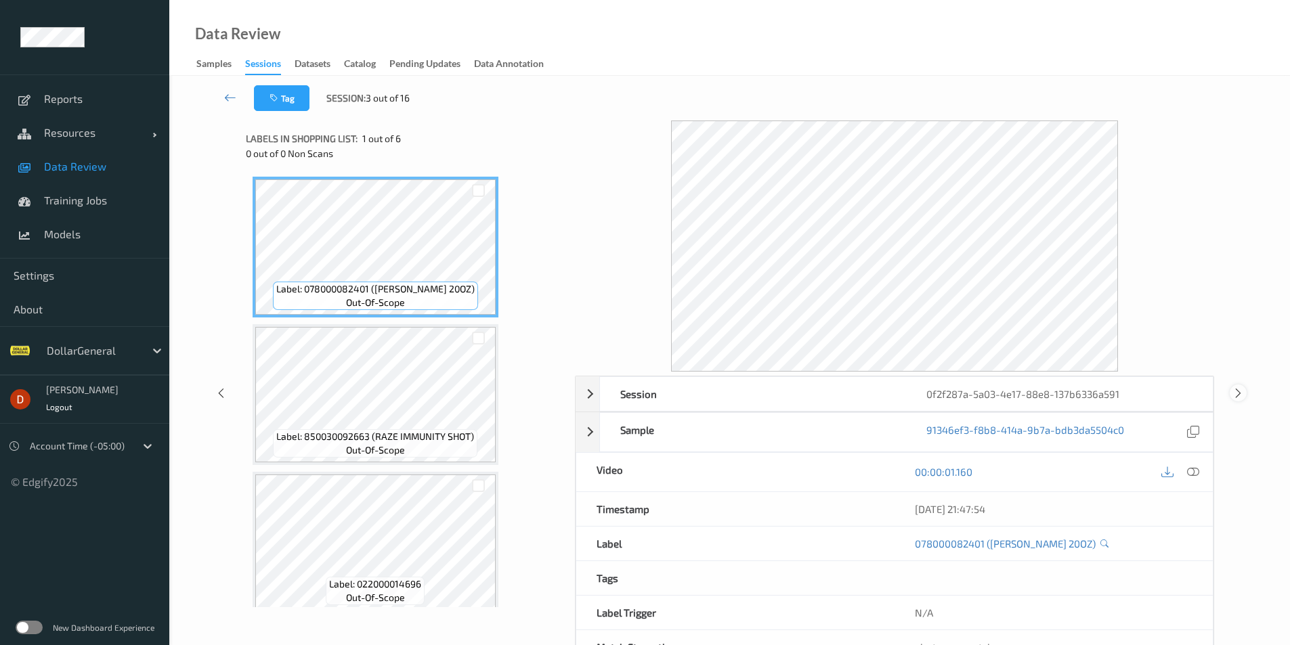
click at [1239, 392] on icon at bounding box center [1239, 393] width 12 height 12
click at [468, 282] on div "Label: 799366230086058120073918273230 out-of-scope" at bounding box center [375, 296] width 194 height 28
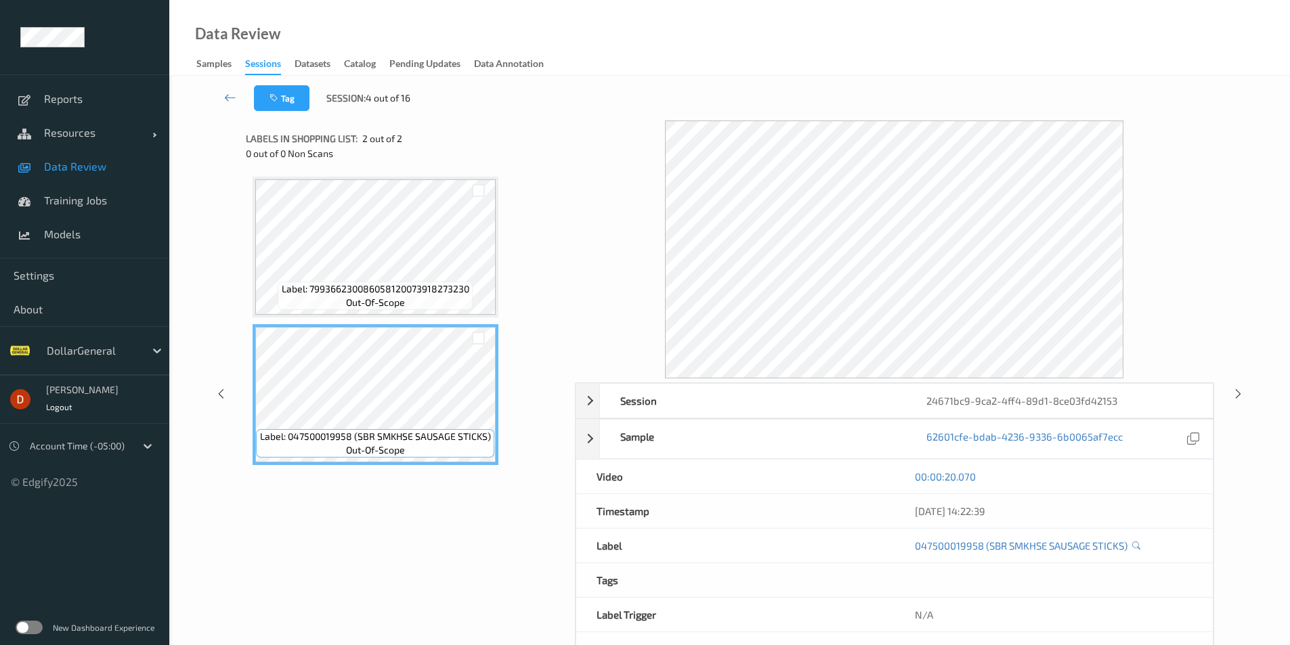
click at [1233, 399] on icon at bounding box center [1239, 394] width 12 height 12
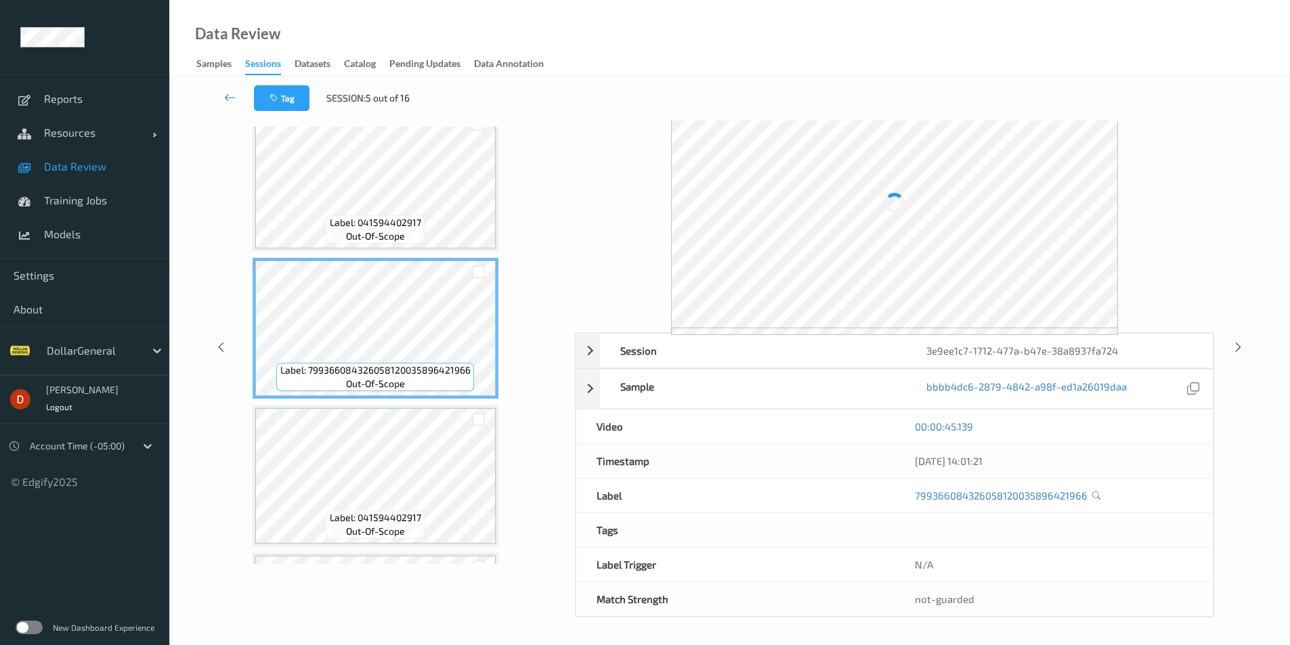
scroll to position [50, 0]
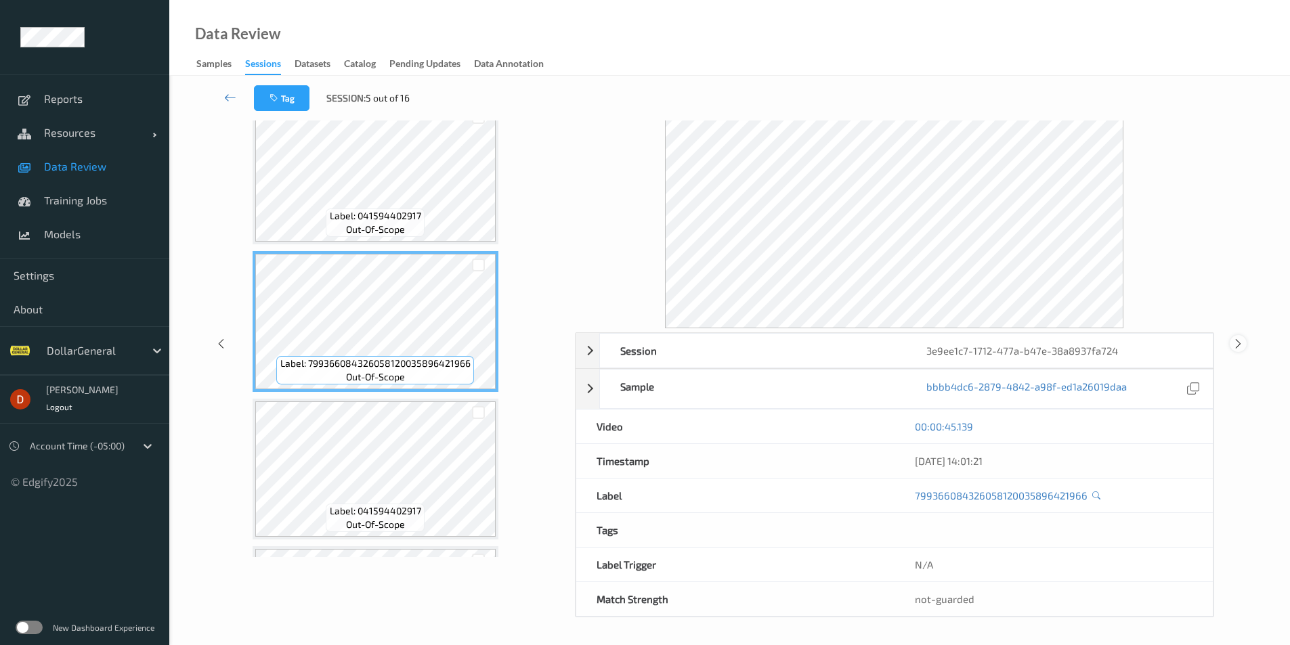
click at [1234, 345] on icon at bounding box center [1239, 344] width 12 height 12
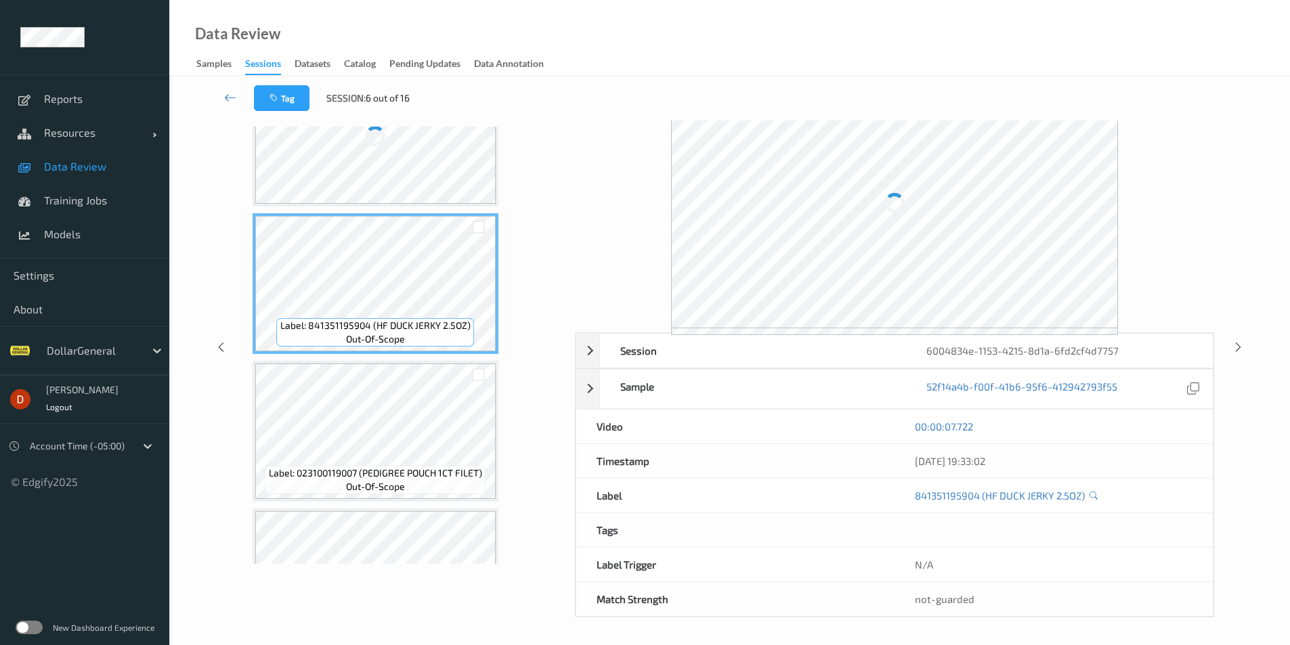
scroll to position [135, 0]
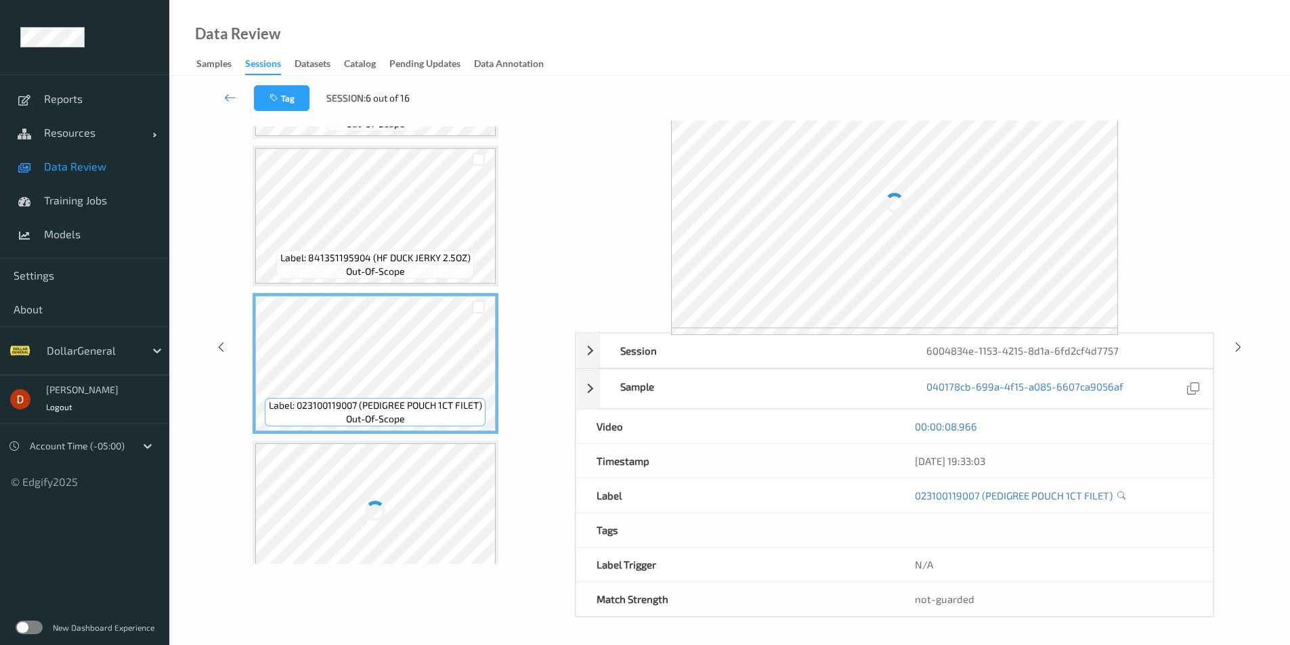
click at [970, 327] on div at bounding box center [894, 202] width 447 height 251
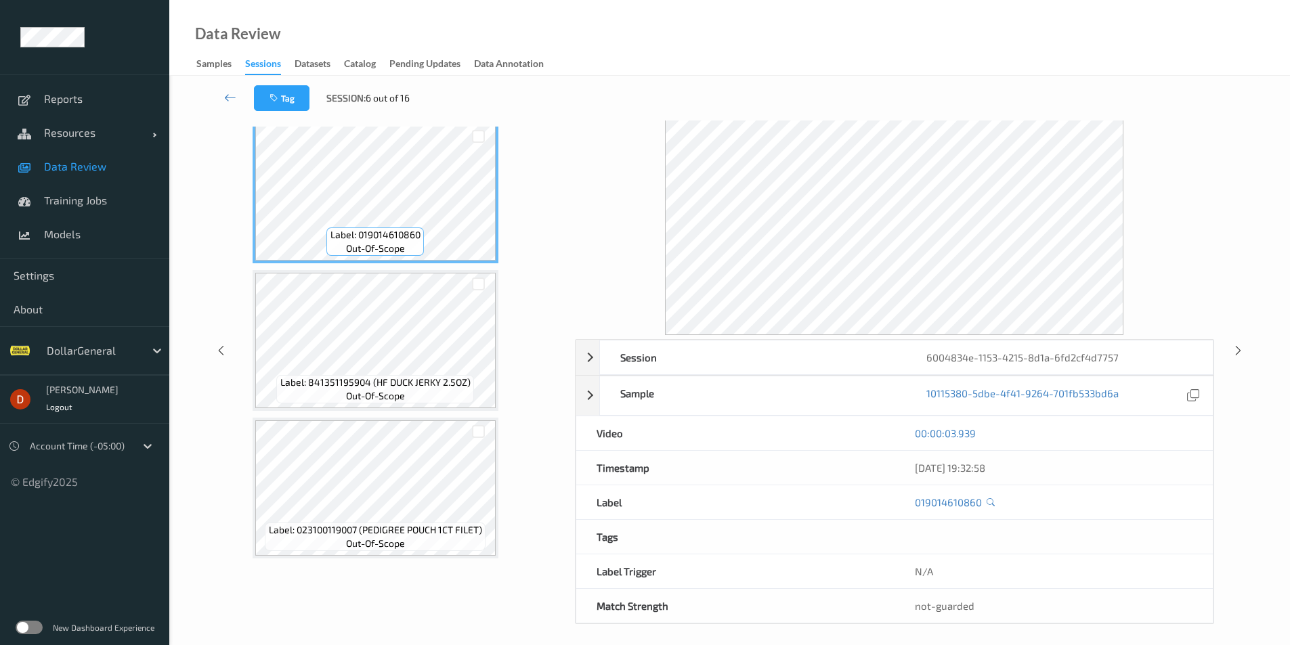
scroll to position [0, 0]
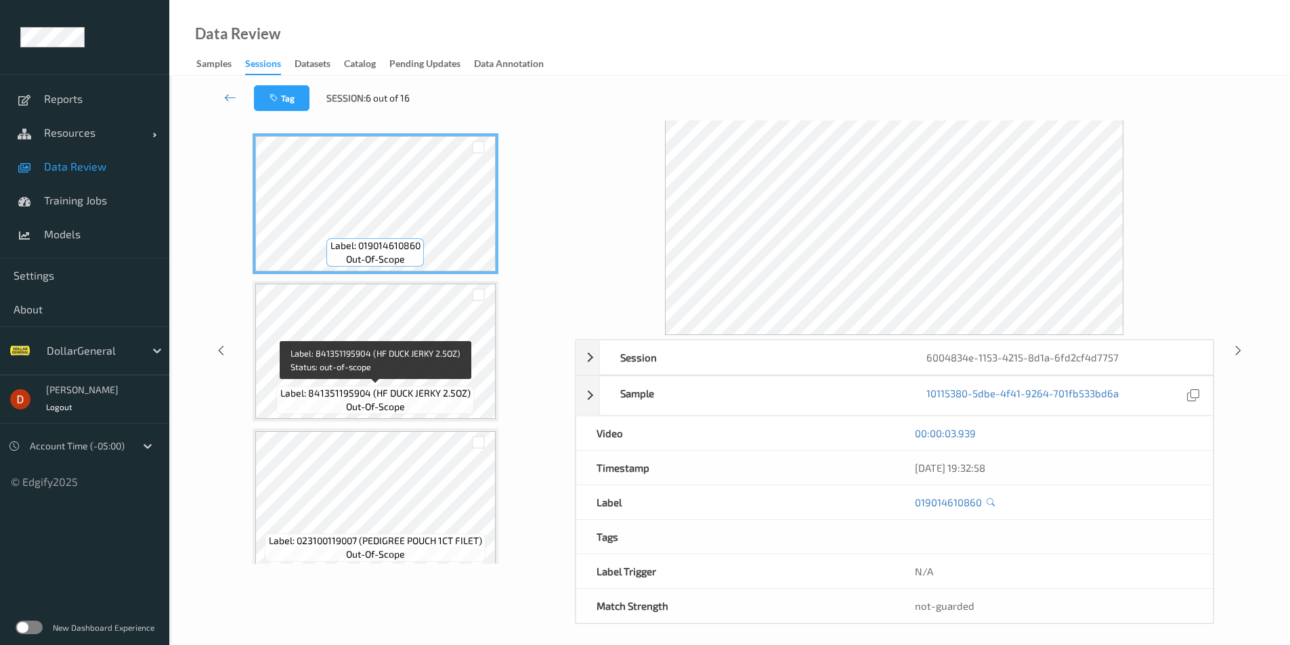
click at [387, 389] on span "Label: 841351195904 (HF DUCK JERKY 2.5OZ)" at bounding box center [375, 394] width 190 height 14
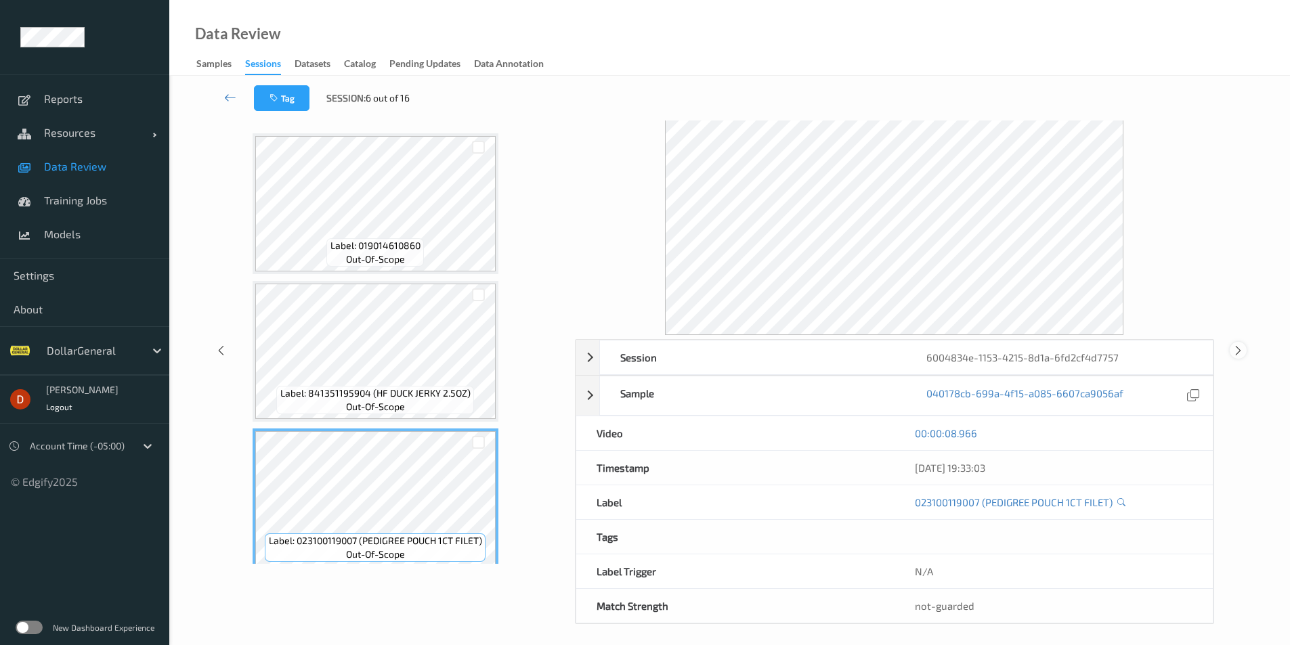
click at [1235, 352] on icon at bounding box center [1239, 351] width 12 height 12
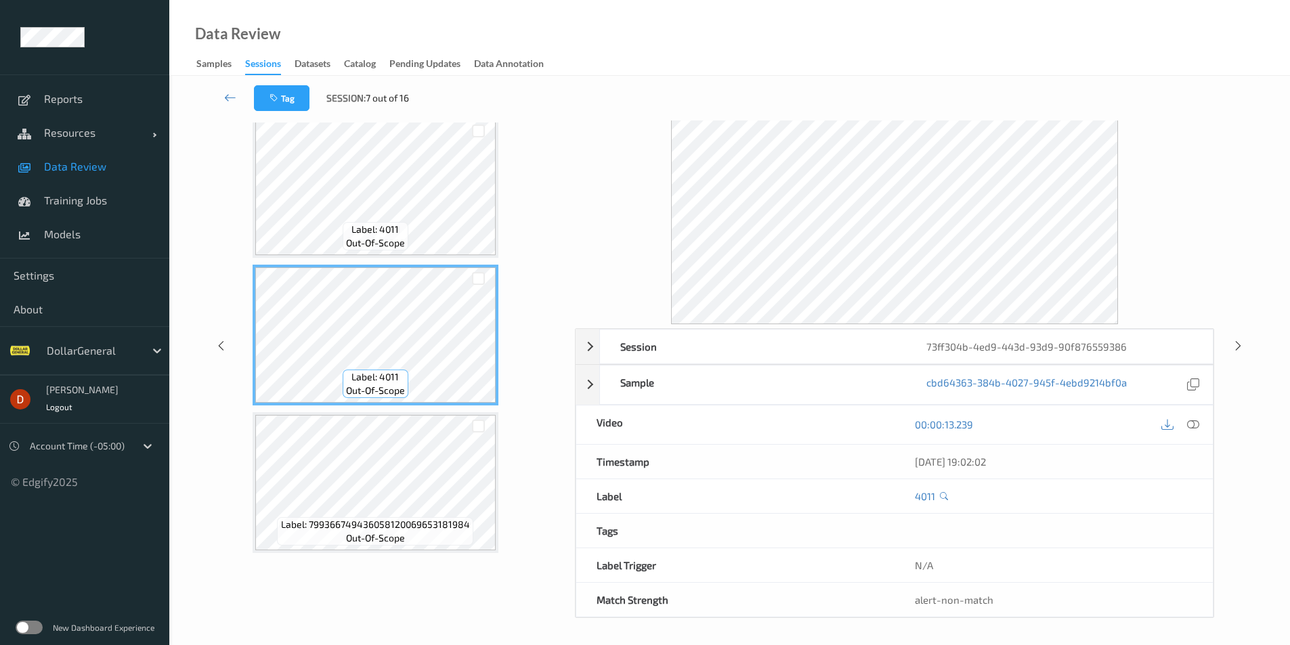
scroll to position [48, 0]
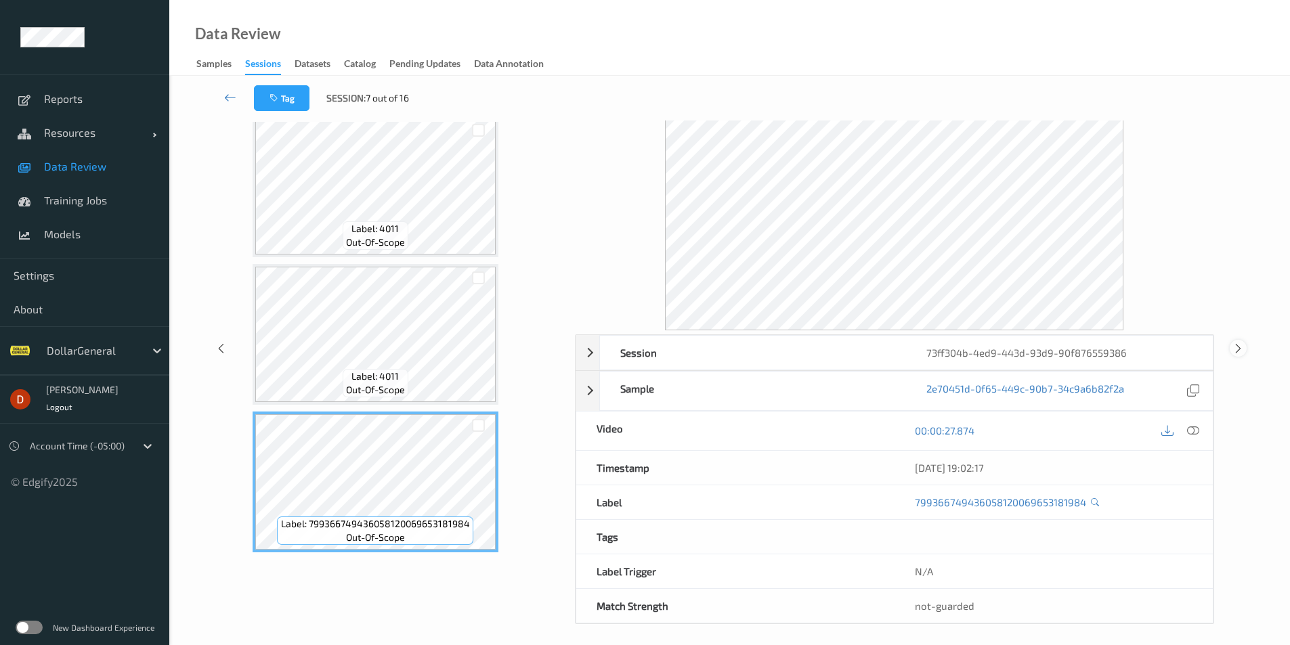
click at [1243, 347] on icon at bounding box center [1239, 348] width 12 height 12
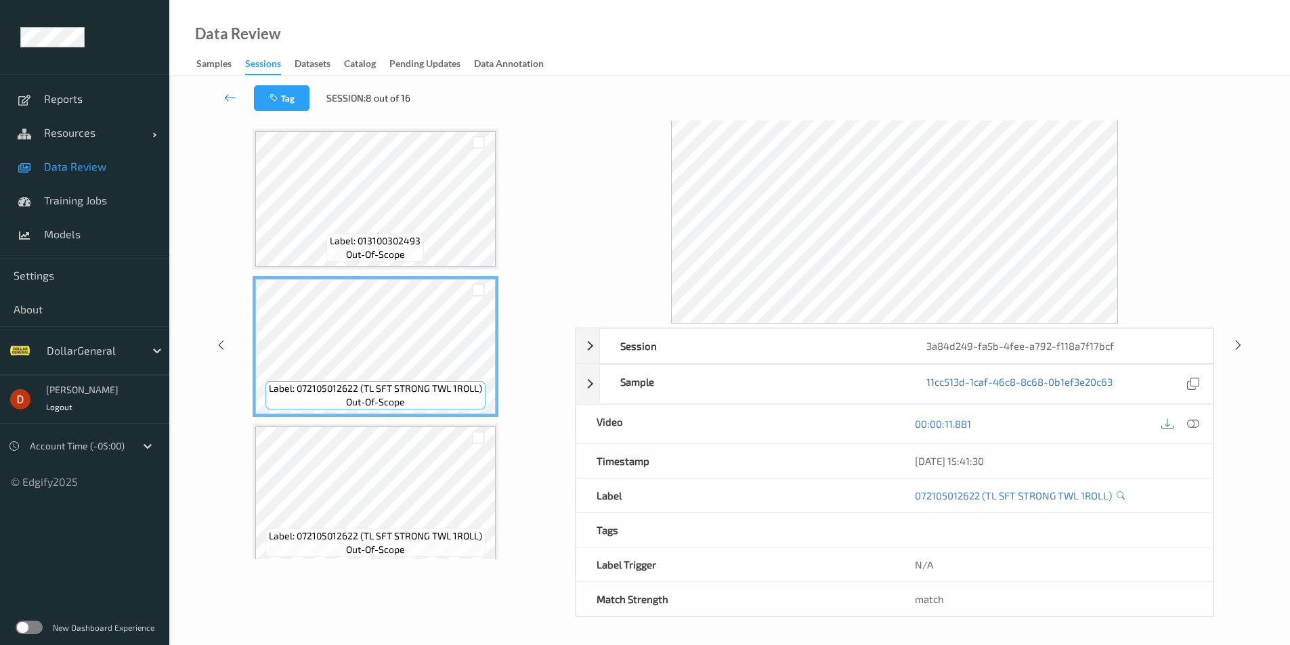
click at [336, 239] on span "Label: 013100302493" at bounding box center [375, 241] width 91 height 14
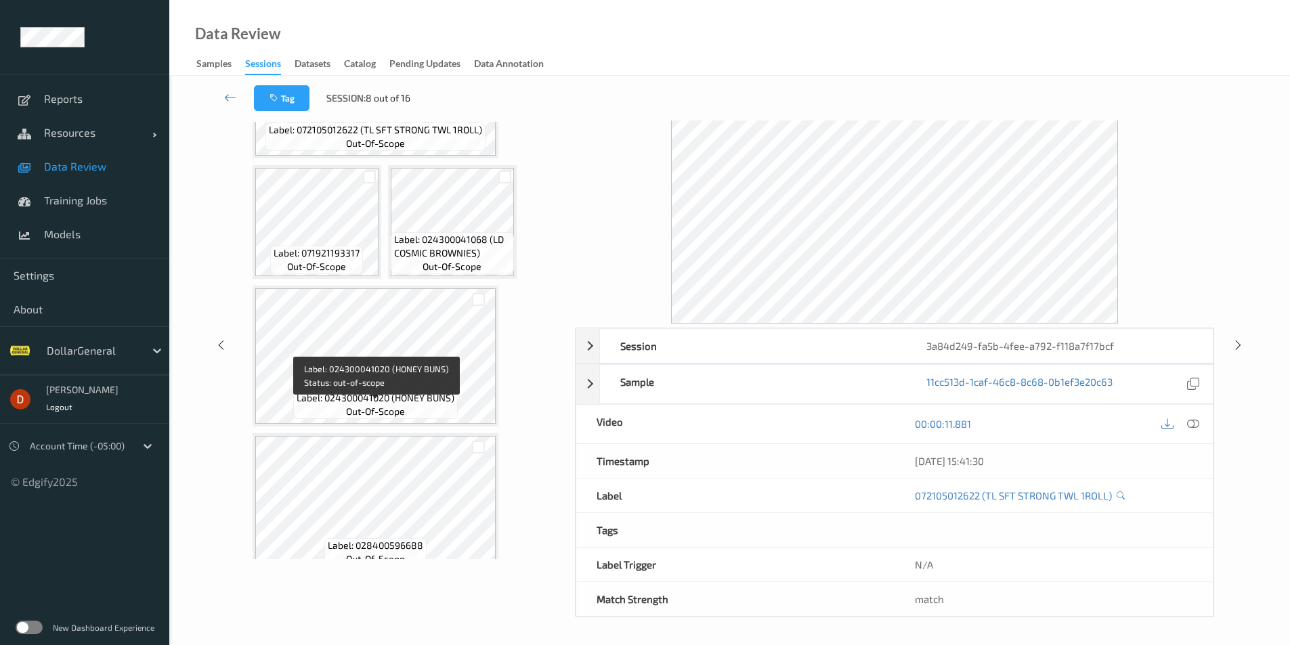
scroll to position [271, 0]
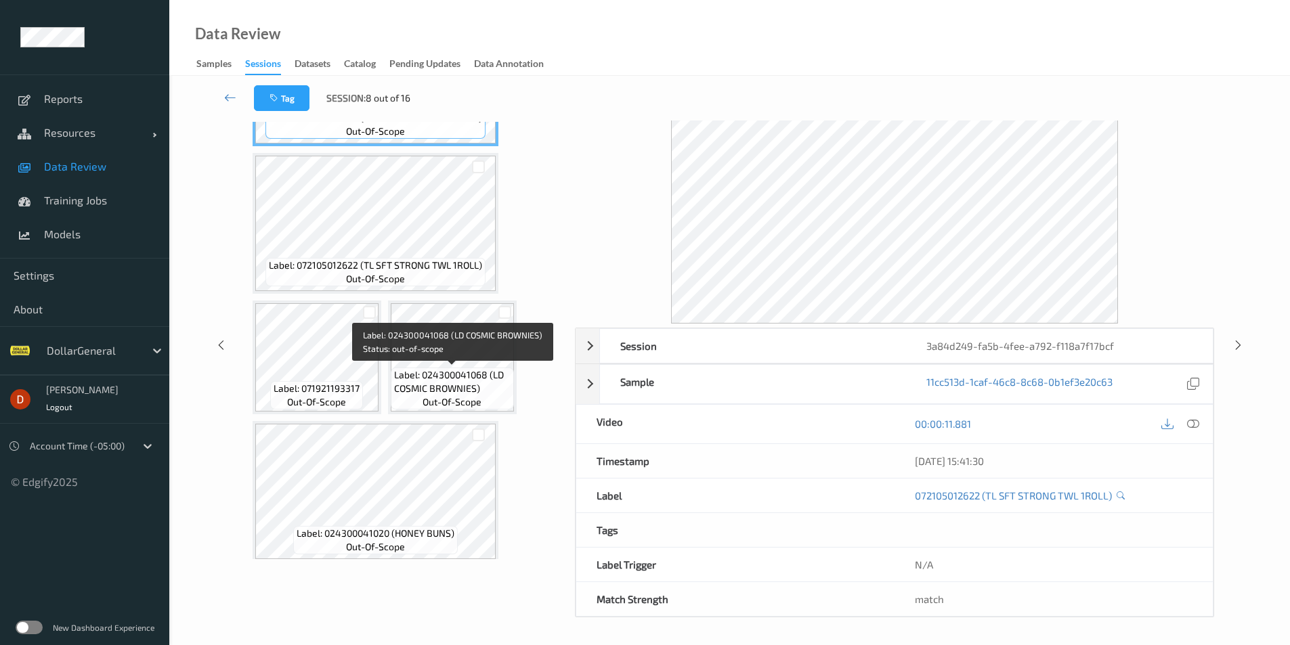
click at [400, 371] on span "Label: 024300041068 (LD COSMIC BROWNIES)" at bounding box center [452, 381] width 116 height 27
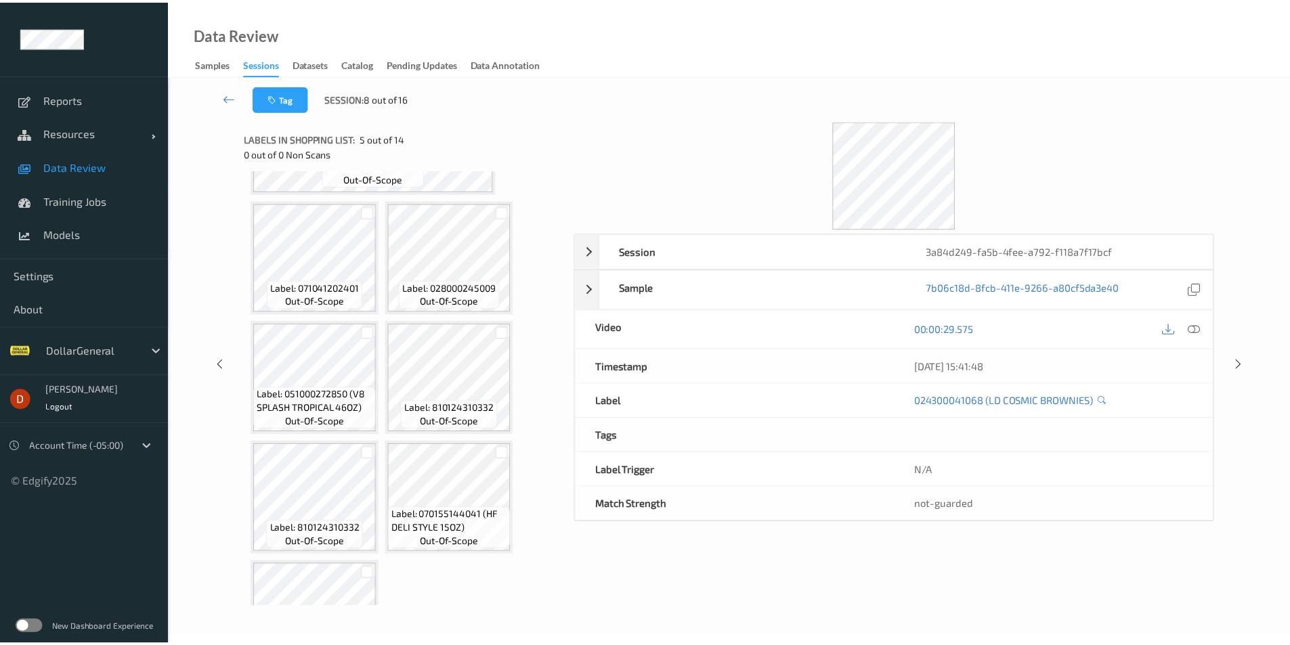
scroll to position [910, 0]
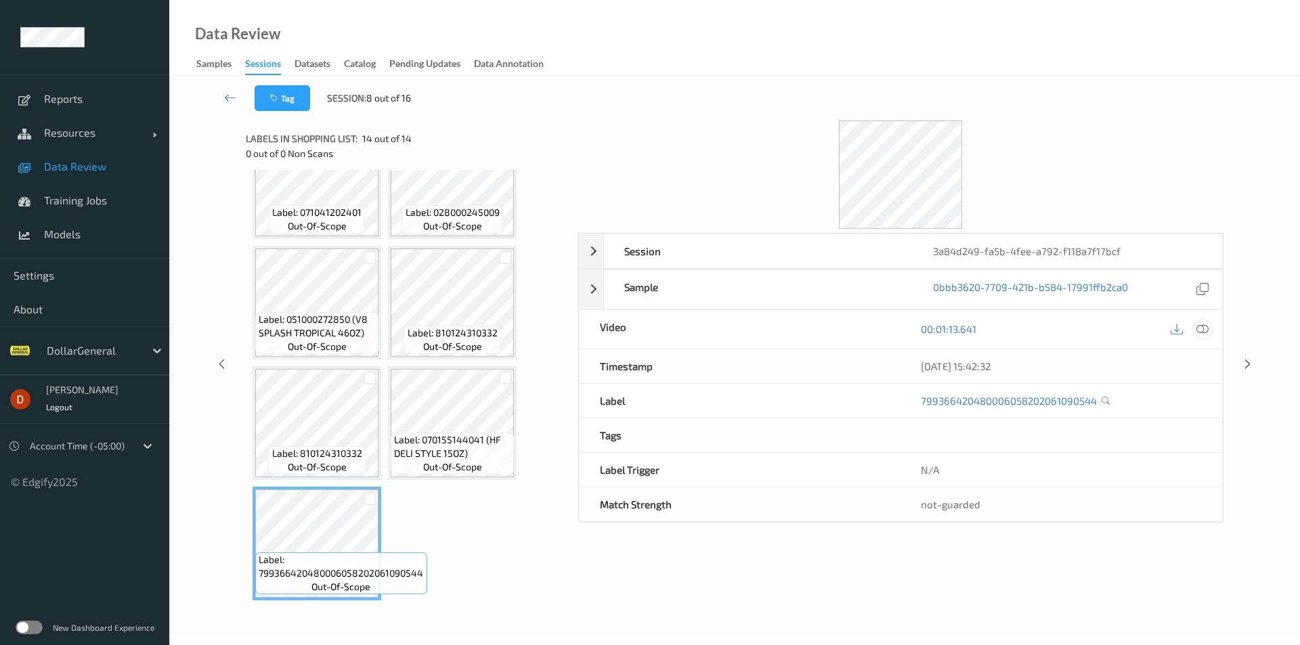
click at [1199, 329] on icon at bounding box center [1203, 329] width 12 height 12
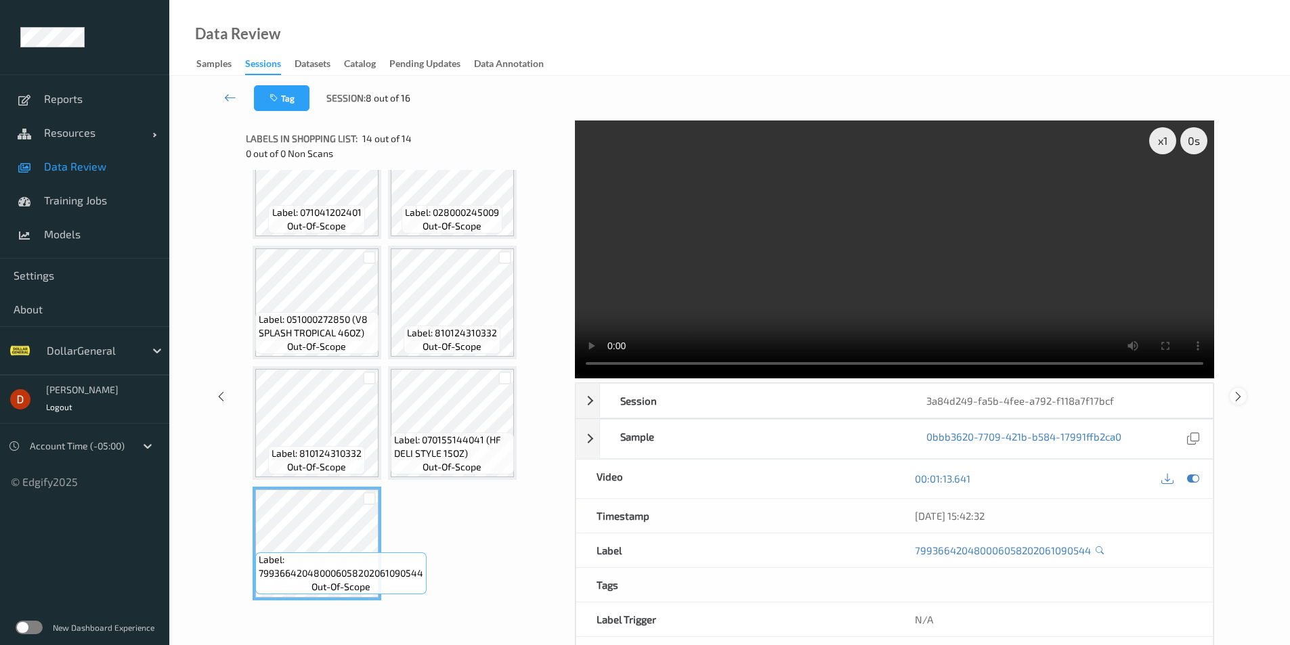
click at [1239, 404] on div at bounding box center [1238, 396] width 17 height 17
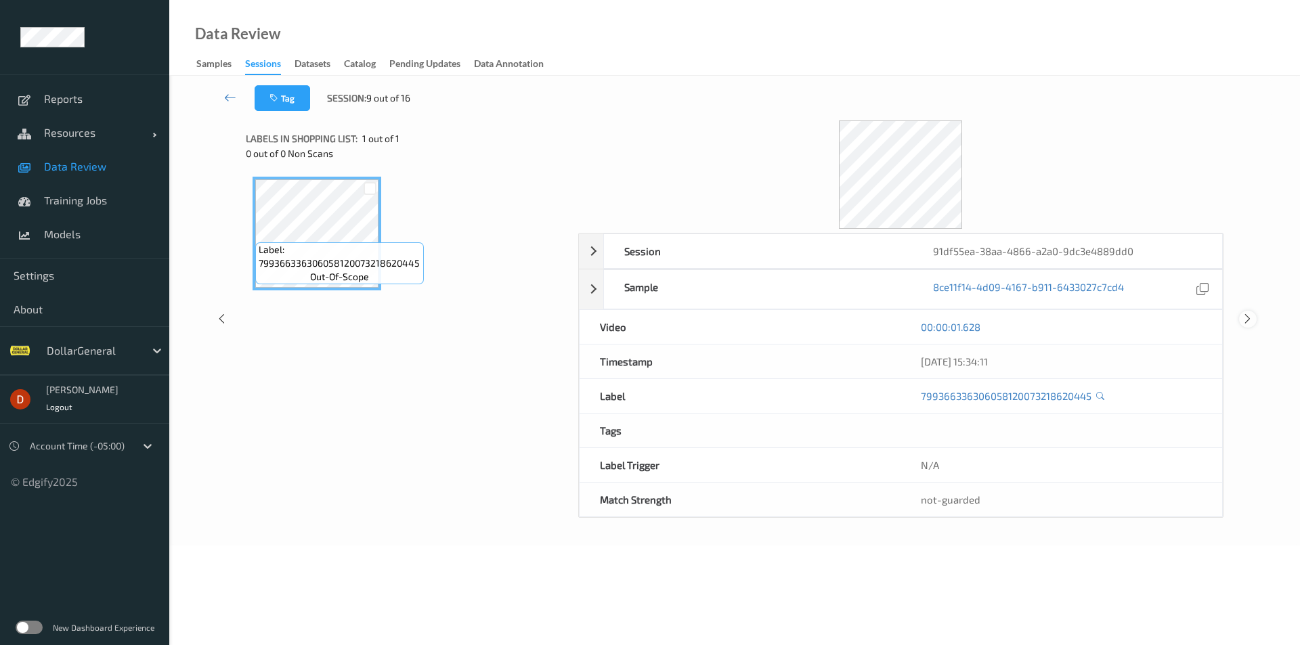
click at [1253, 322] on icon at bounding box center [1248, 319] width 12 height 12
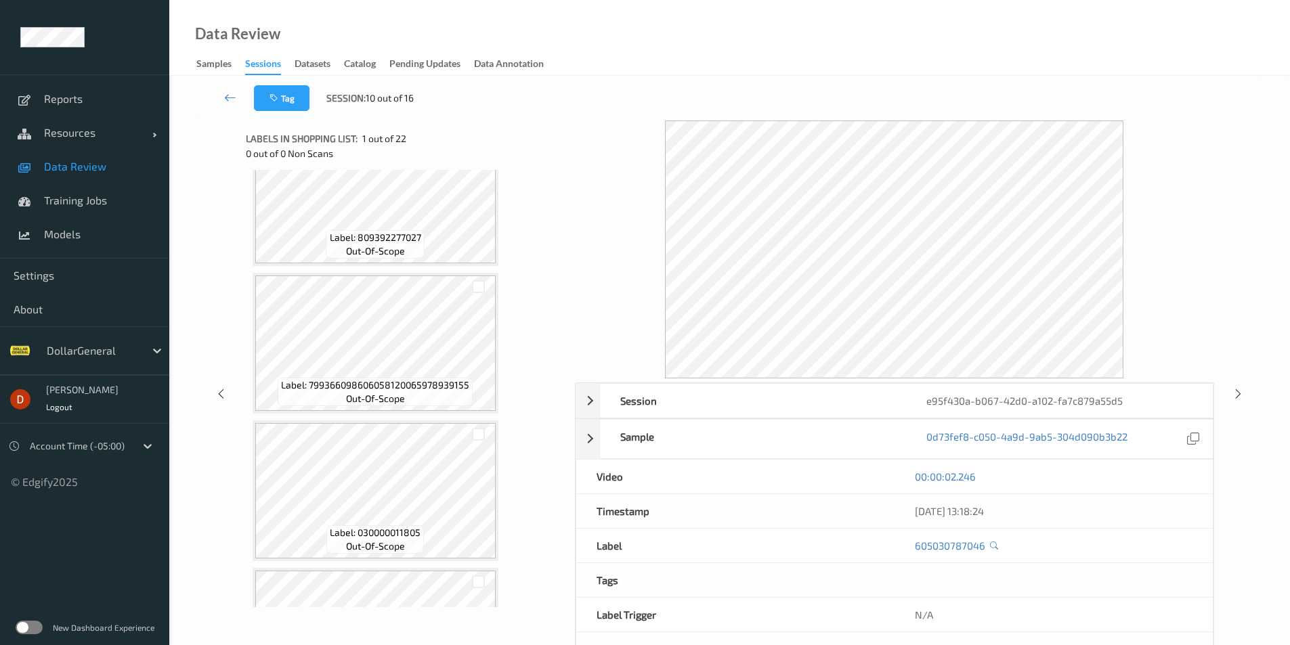
scroll to position [2411, 0]
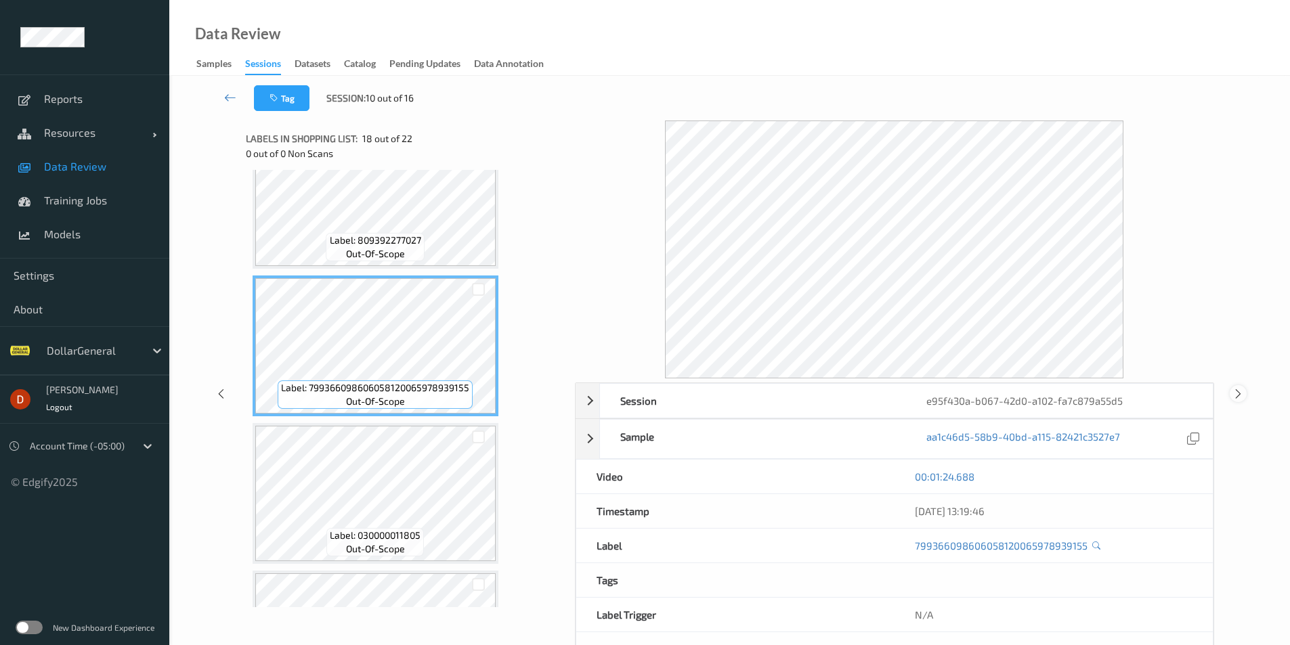
click at [1237, 396] on icon at bounding box center [1239, 394] width 12 height 12
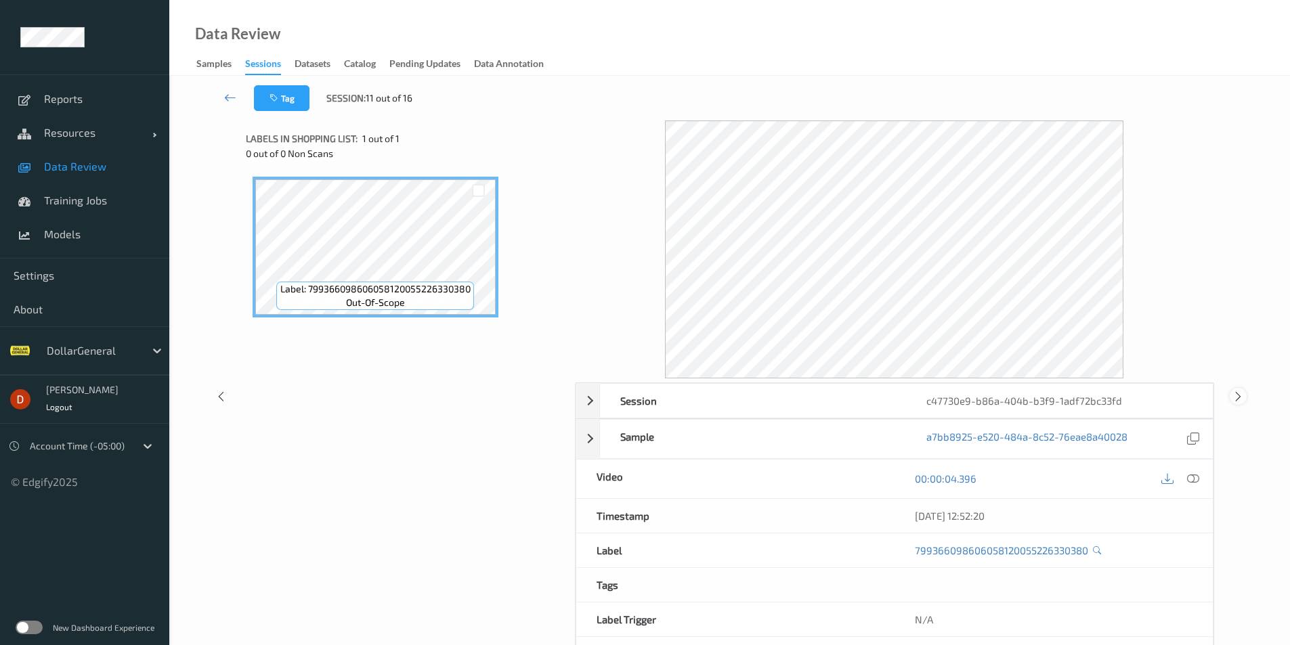
click at [1244, 400] on div at bounding box center [1238, 396] width 17 height 17
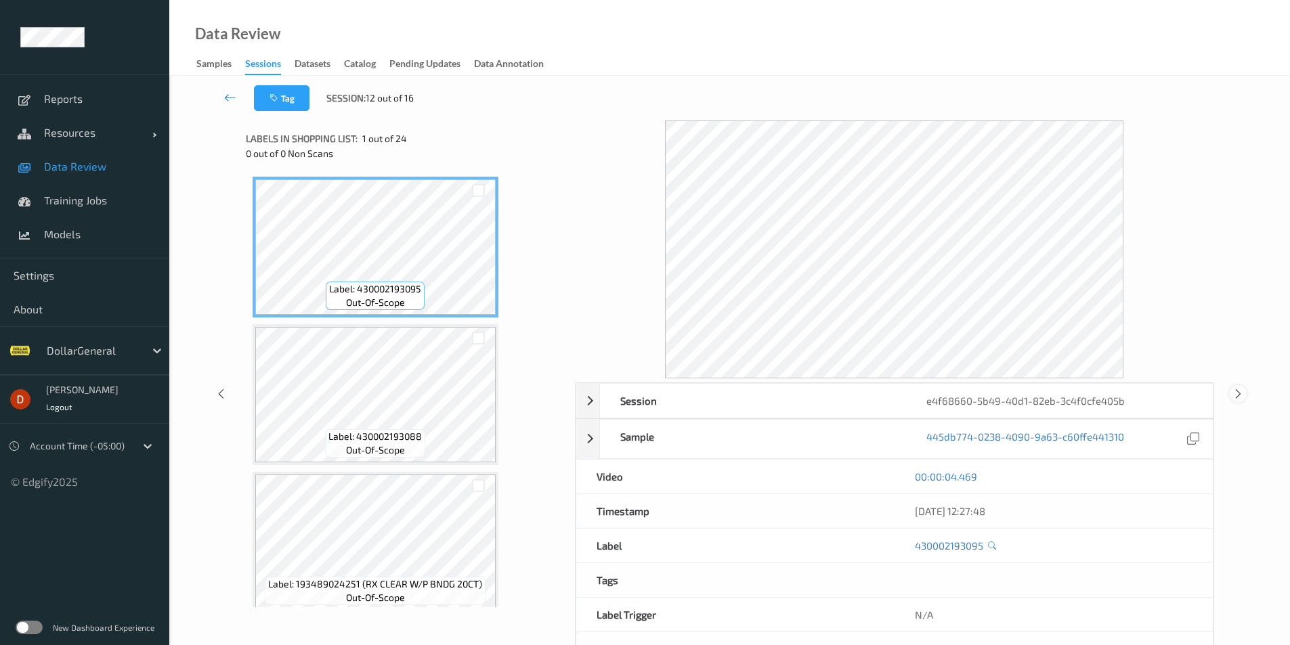
click at [1234, 394] on icon at bounding box center [1239, 394] width 12 height 12
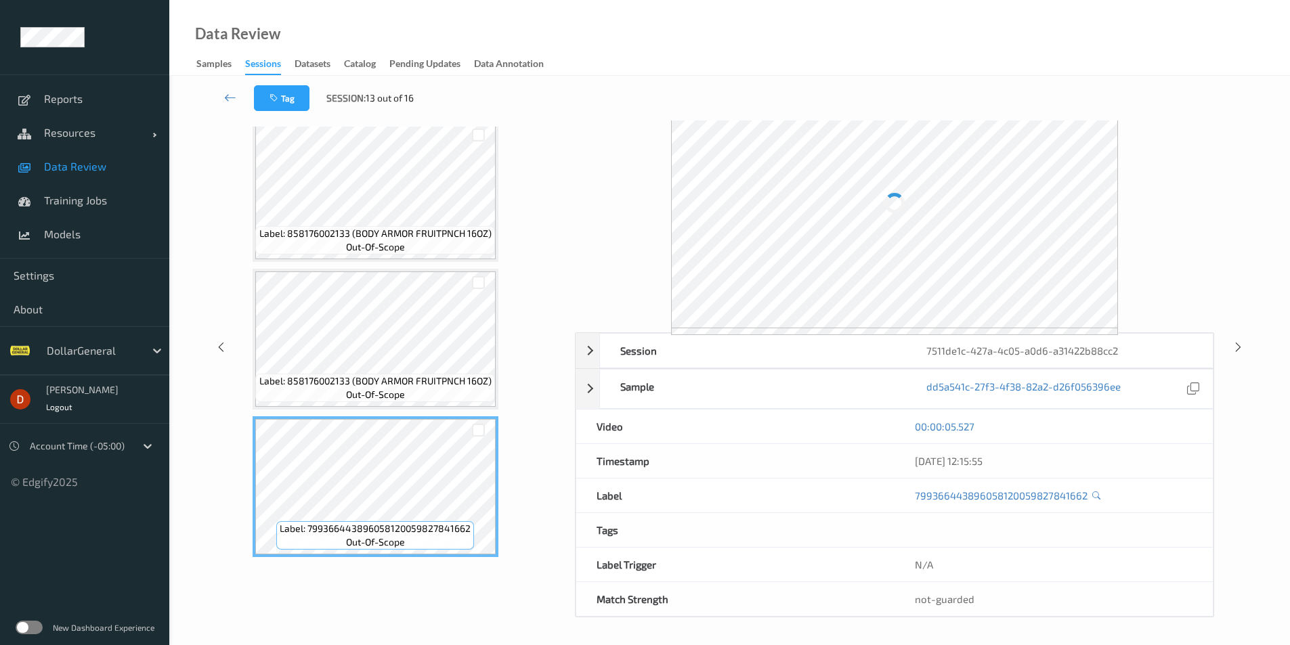
scroll to position [50, 0]
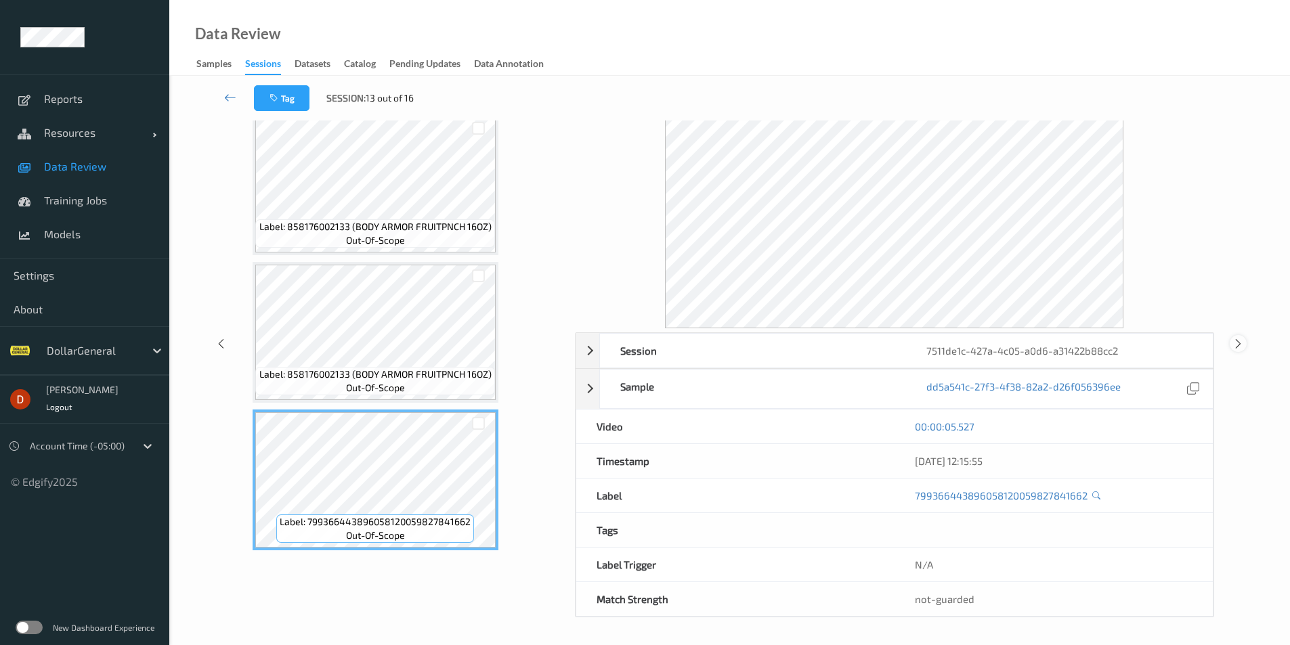
click at [1243, 345] on icon at bounding box center [1239, 344] width 12 height 12
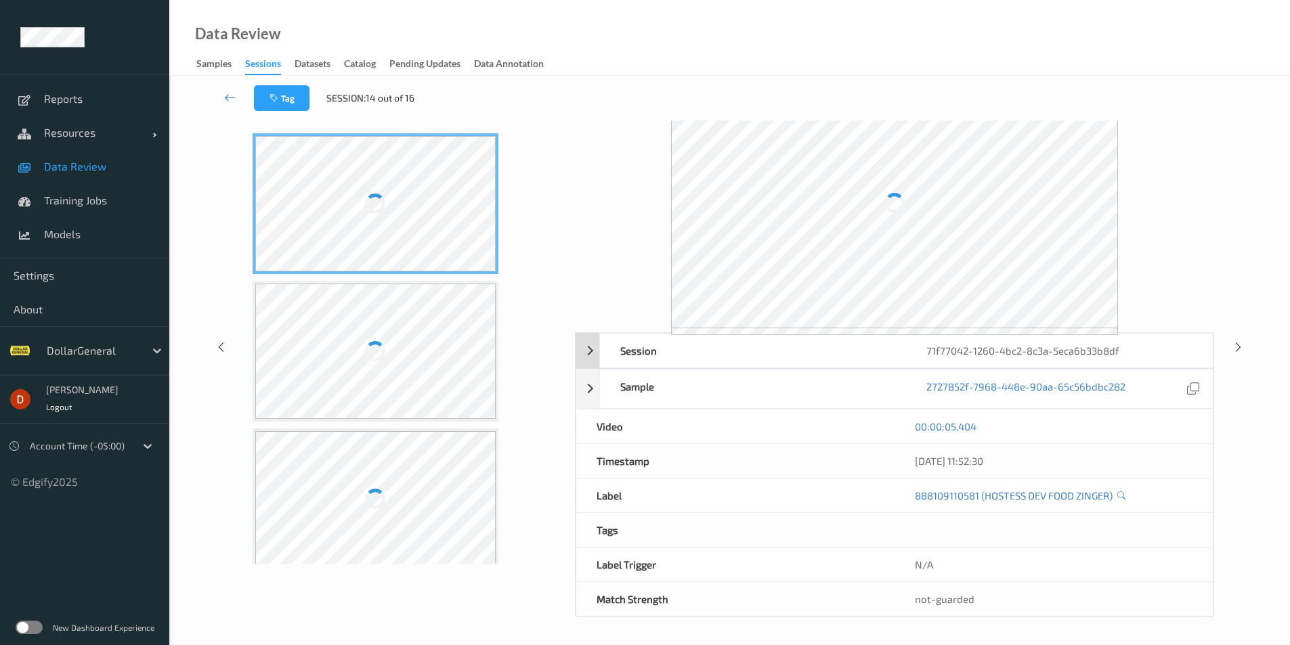
scroll to position [50, 0]
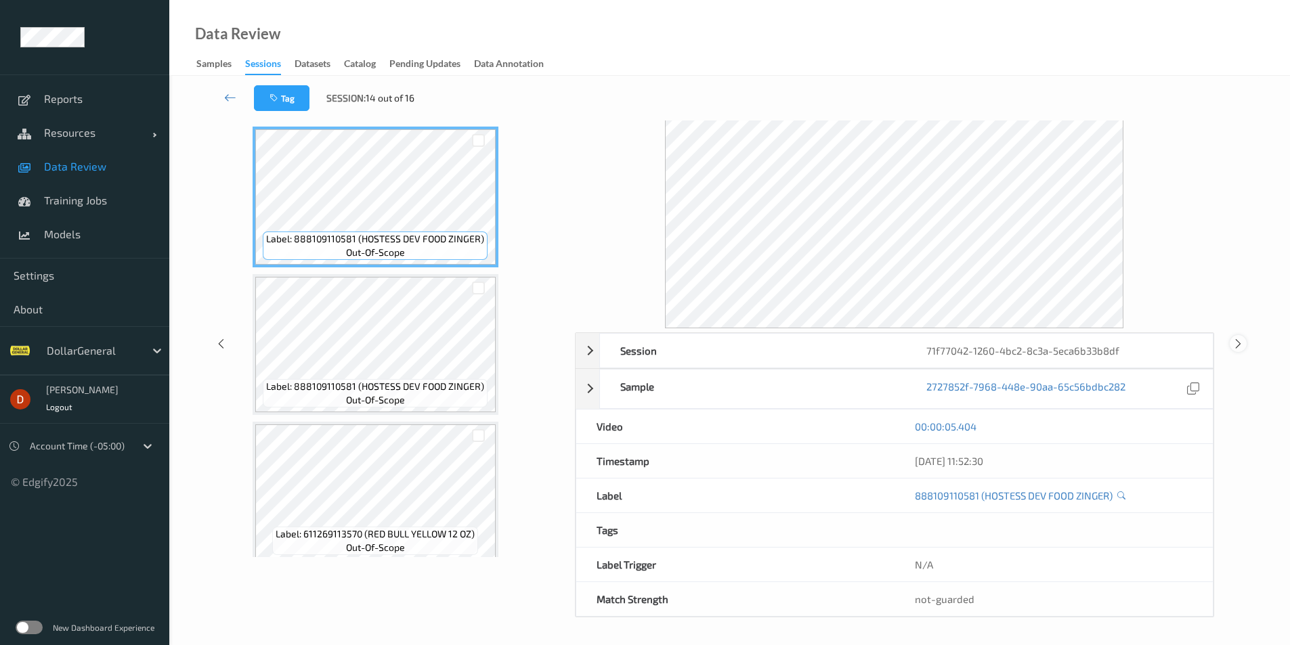
click at [1239, 350] on div at bounding box center [1238, 343] width 17 height 17
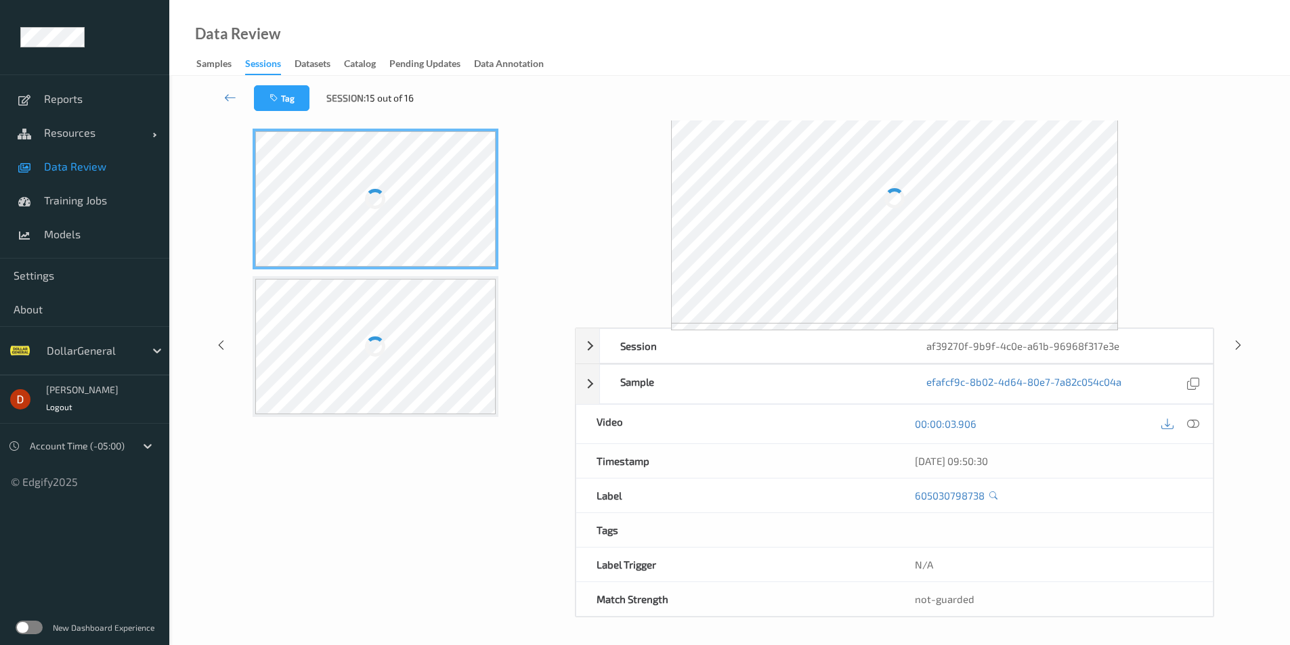
scroll to position [50, 0]
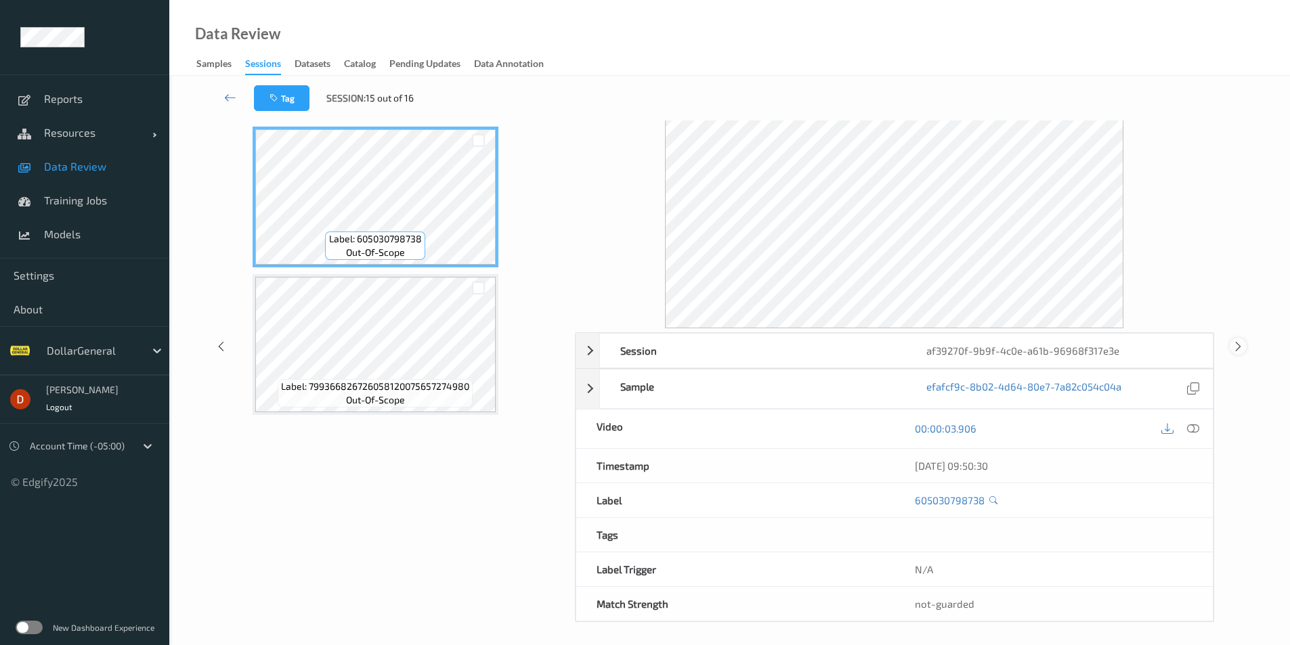
click at [1245, 346] on div at bounding box center [1238, 346] width 17 height 17
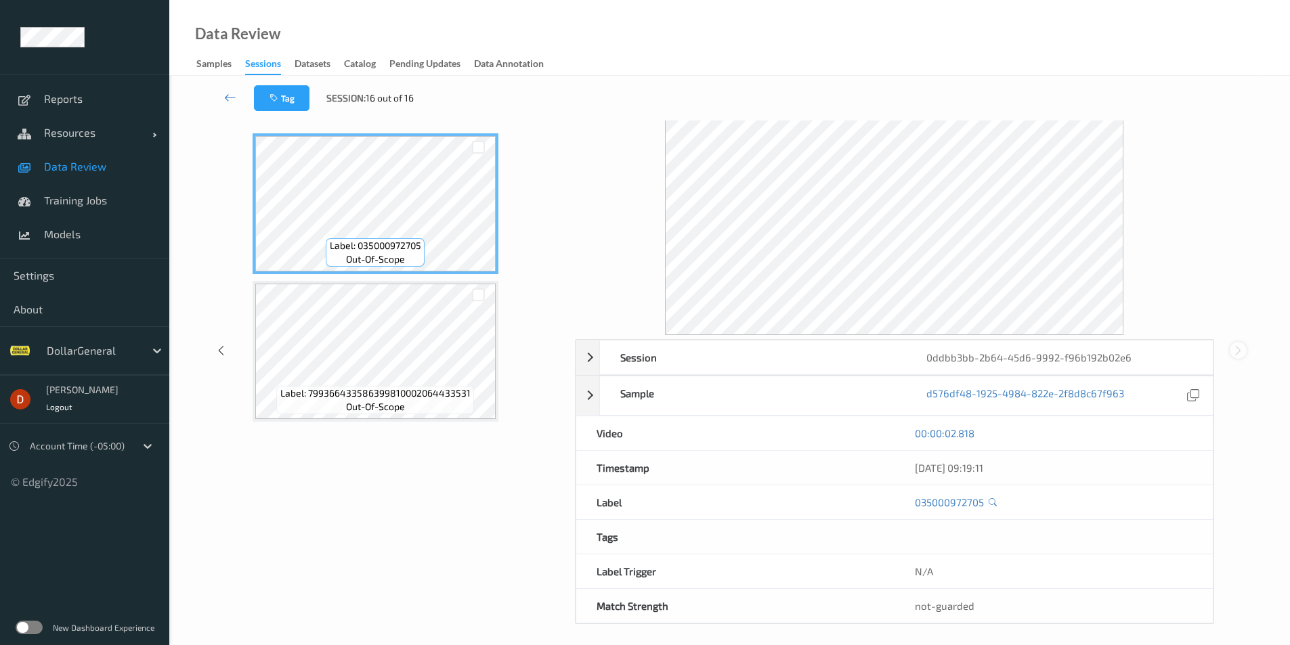
scroll to position [50, 0]
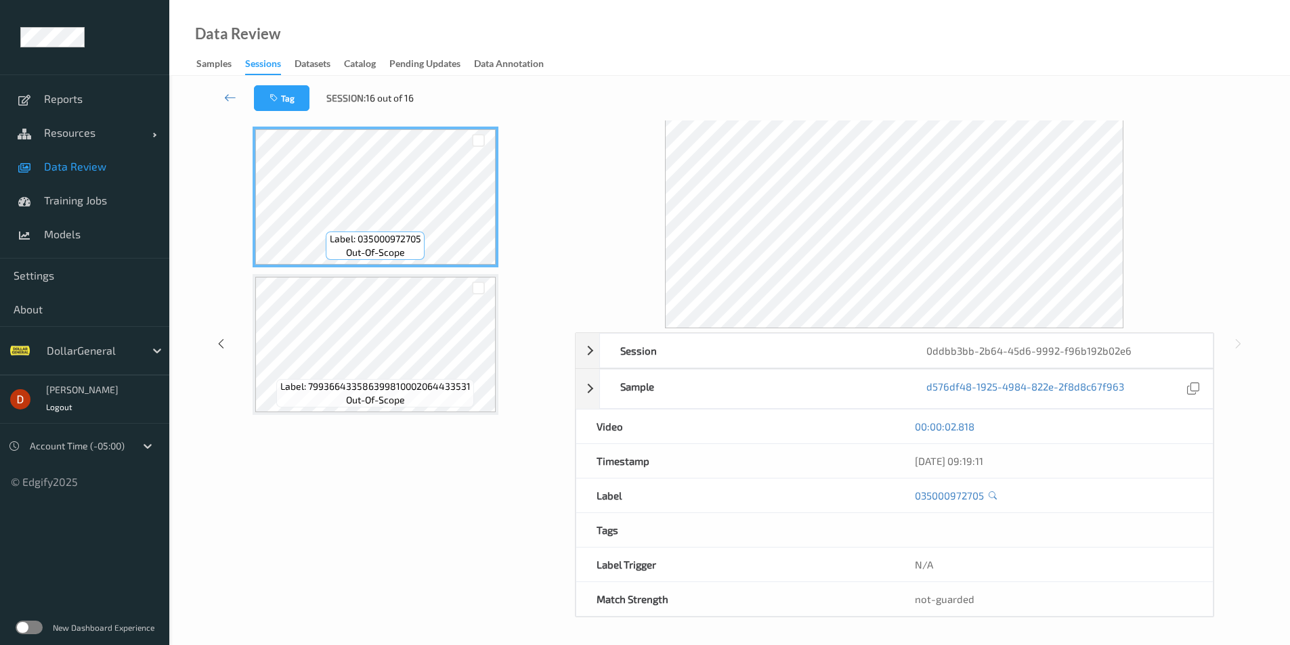
click at [205, 95] on div "Tag Session: 16 out of 16" at bounding box center [729, 98] width 1065 height 45
click at [228, 94] on icon at bounding box center [230, 98] width 12 height 14
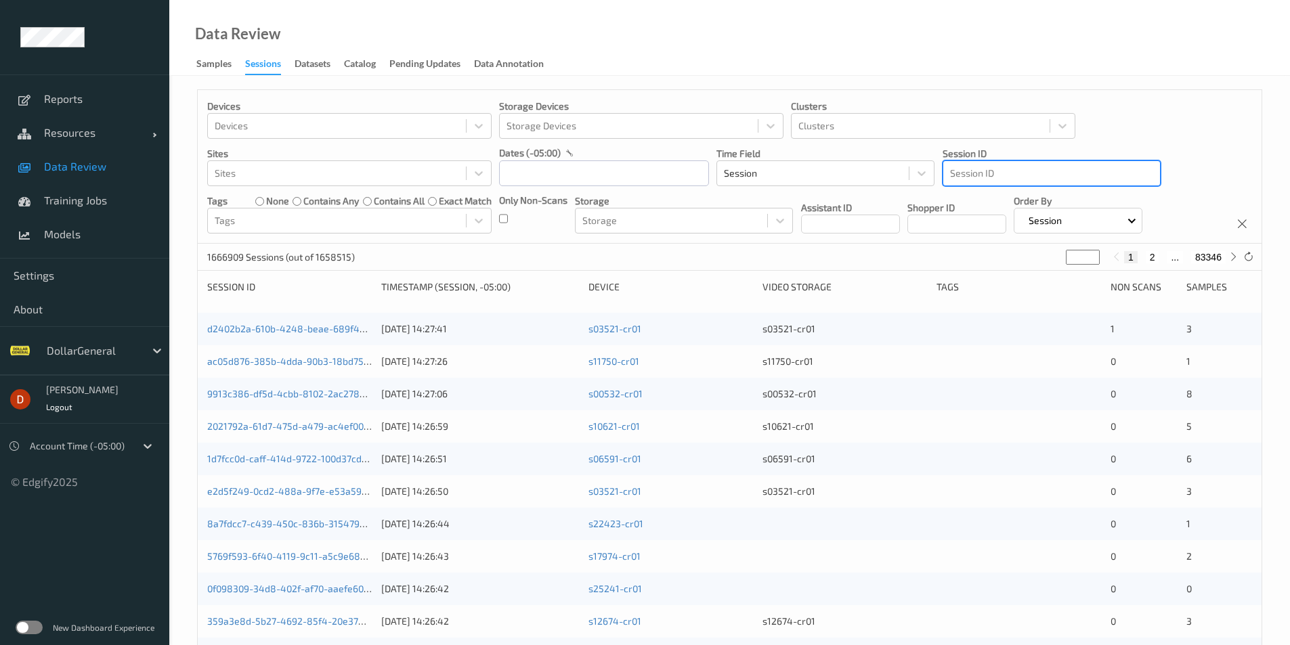
click at [1063, 190] on div "Devices Devices Storage Devices Storage Devices Clusters Clusters Sites Sites d…" at bounding box center [730, 167] width 1064 height 154
click at [1053, 174] on div at bounding box center [1051, 173] width 203 height 16
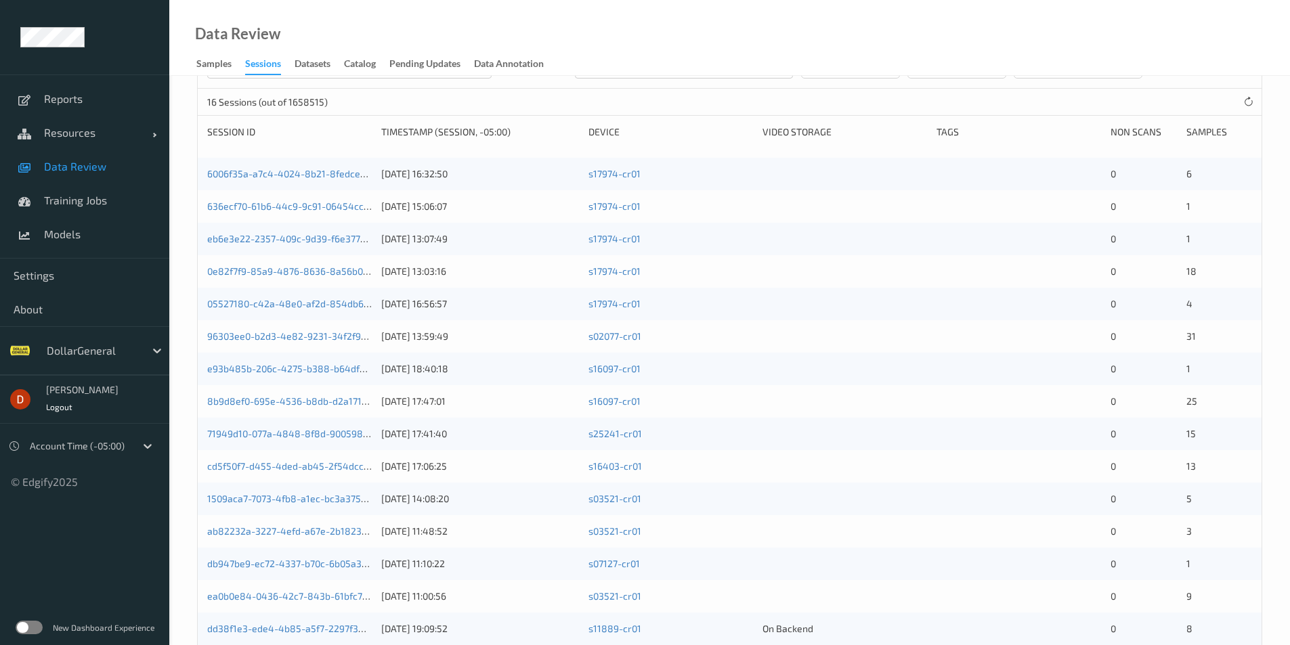
scroll to position [16, 0]
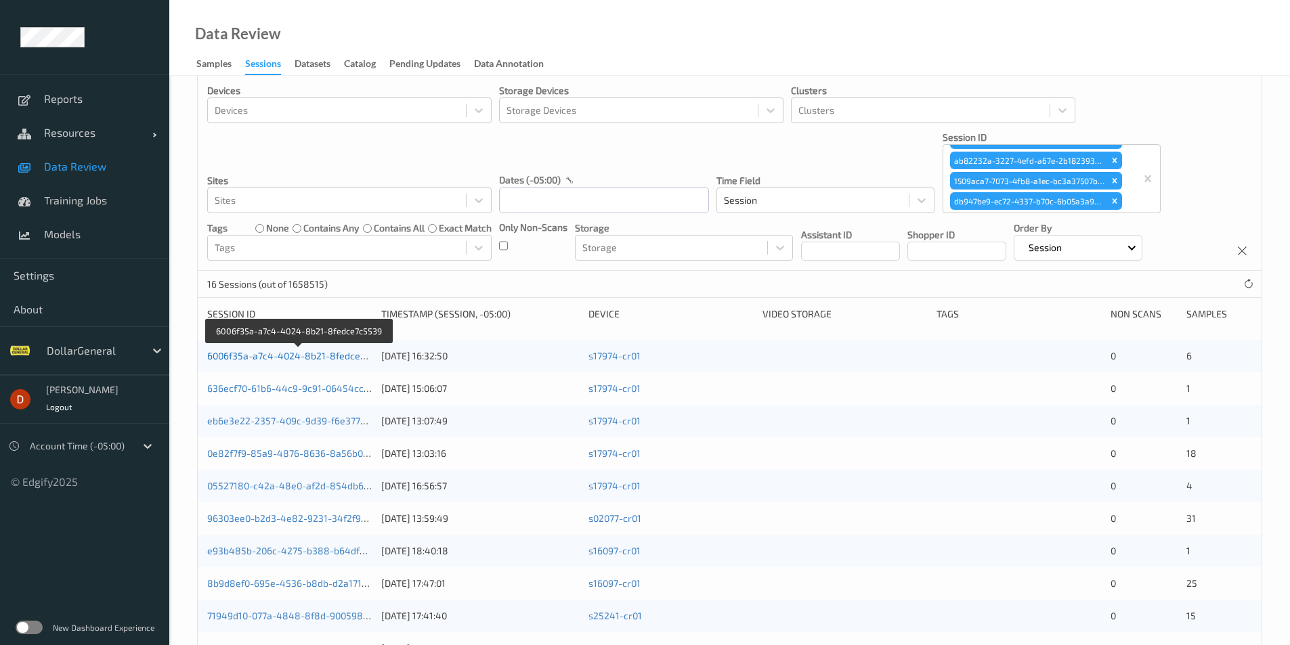
click at [323, 352] on link "6006f35a-a7c4-4024-8b21-8fedce7c5539" at bounding box center [299, 356] width 184 height 12
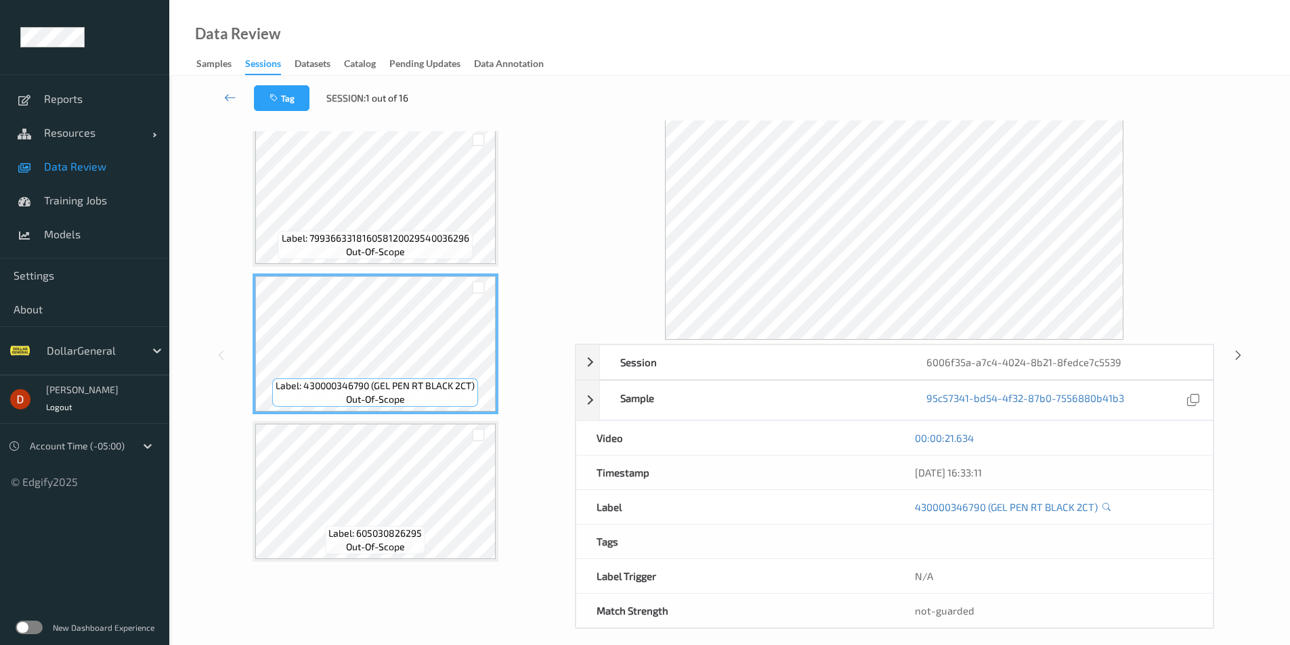
scroll to position [50, 0]
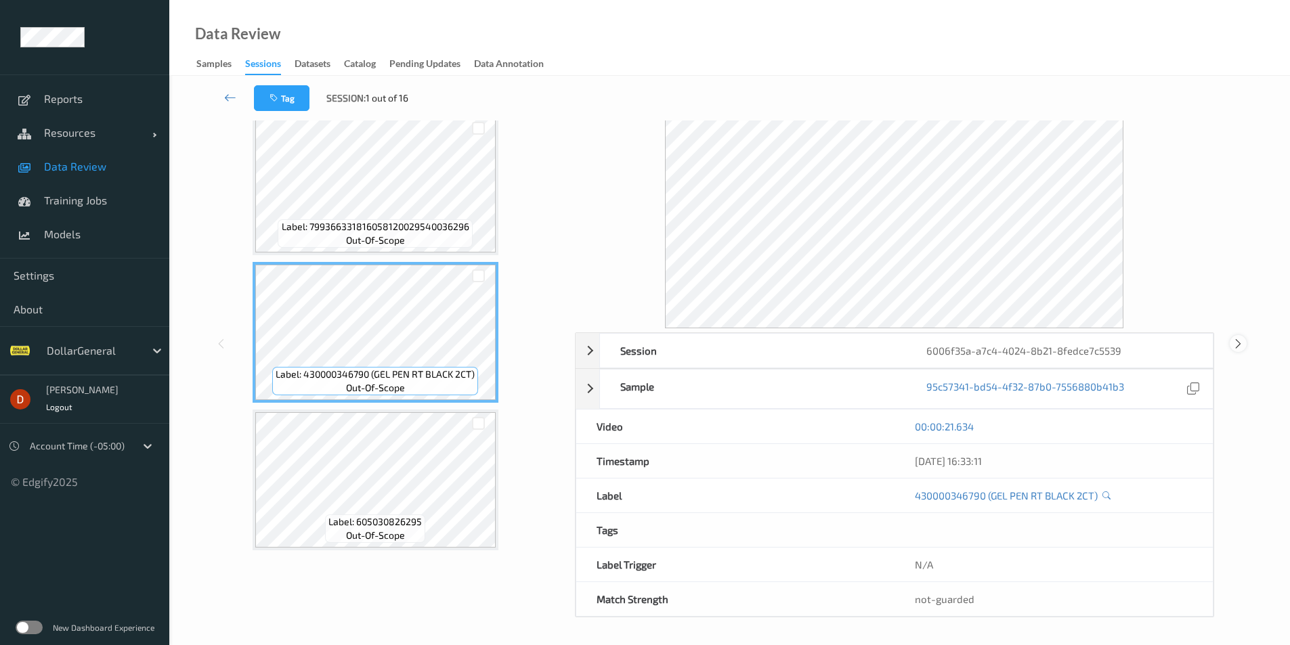
click at [1235, 338] on icon at bounding box center [1239, 344] width 12 height 12
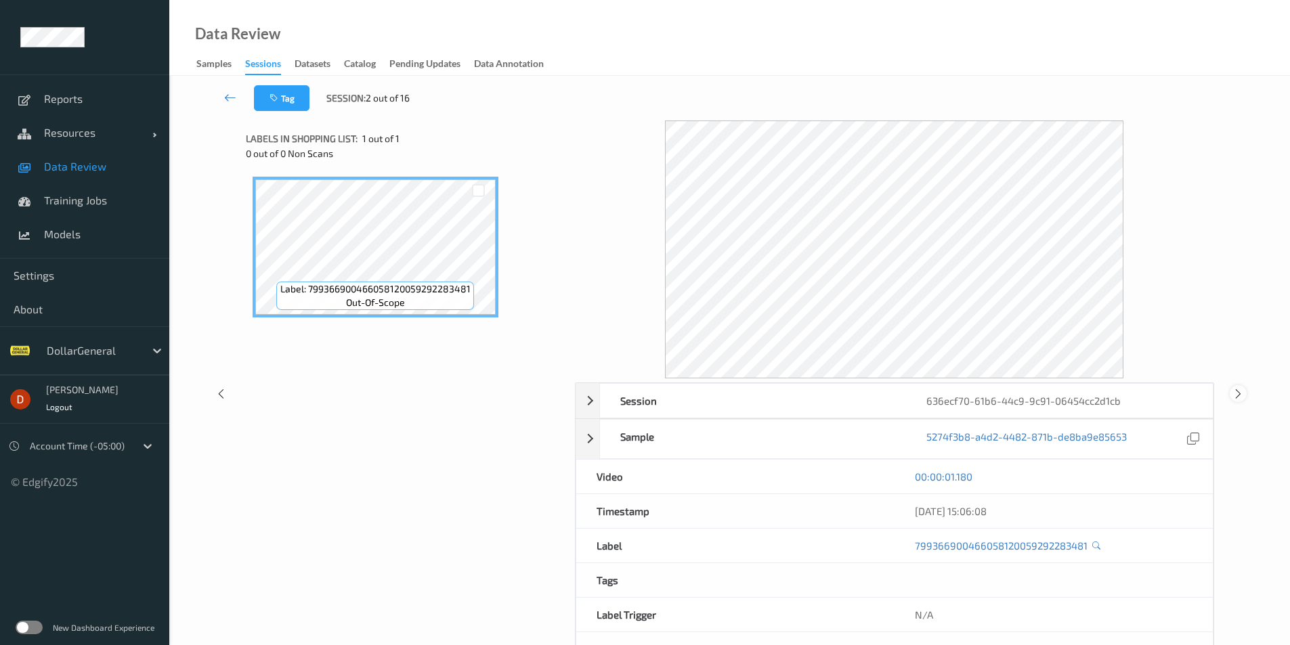
click at [1237, 392] on icon at bounding box center [1239, 394] width 12 height 12
click at [1238, 394] on icon at bounding box center [1239, 394] width 12 height 12
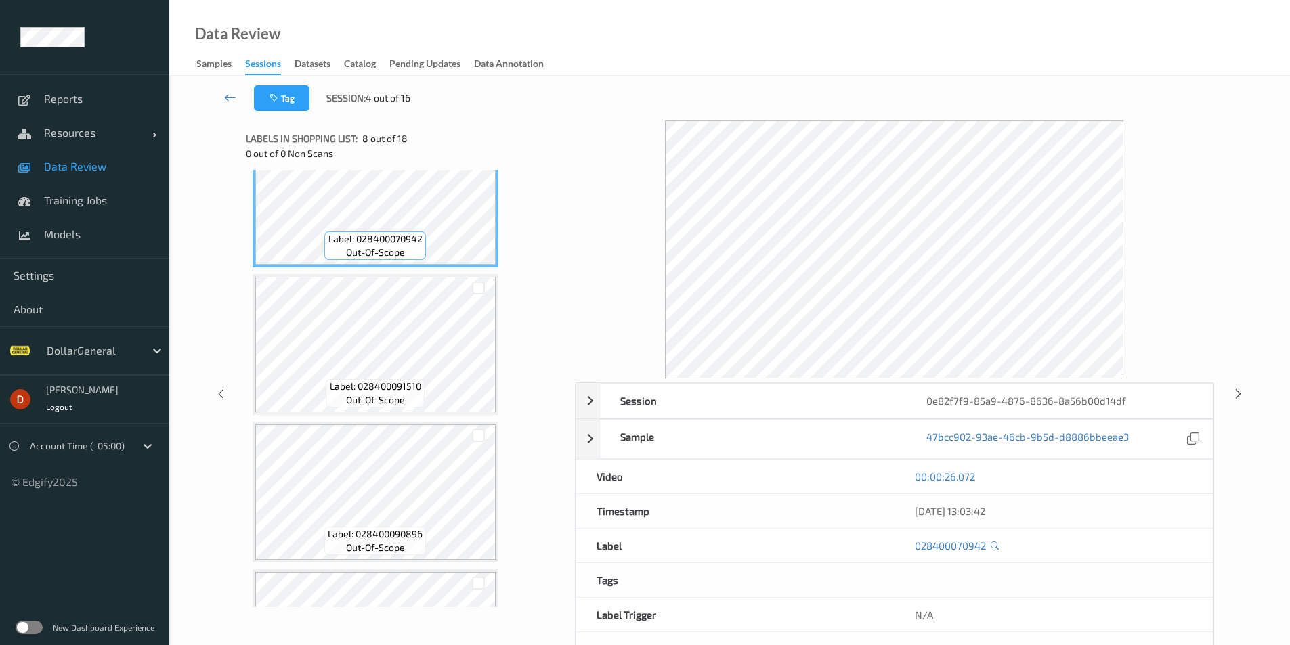
click at [414, 422] on div "Label: 028400090896 out-of-scope" at bounding box center [376, 492] width 246 height 141
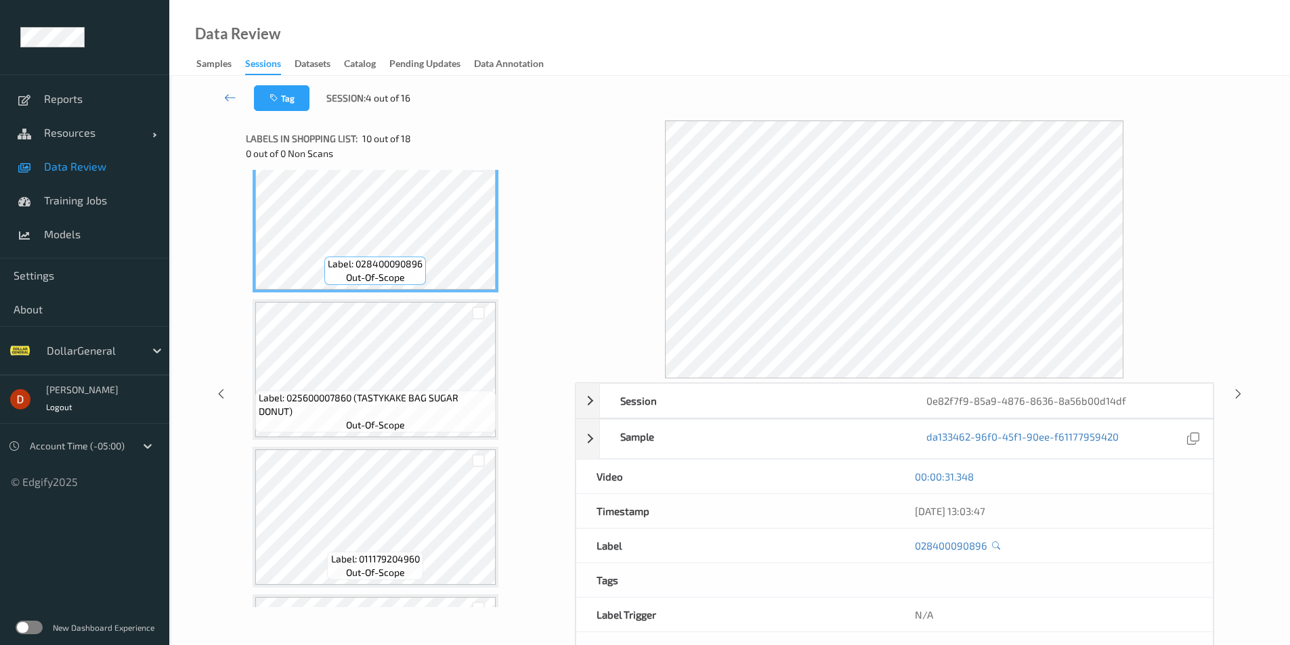
scroll to position [1355, 0]
click at [1239, 397] on icon at bounding box center [1239, 394] width 12 height 12
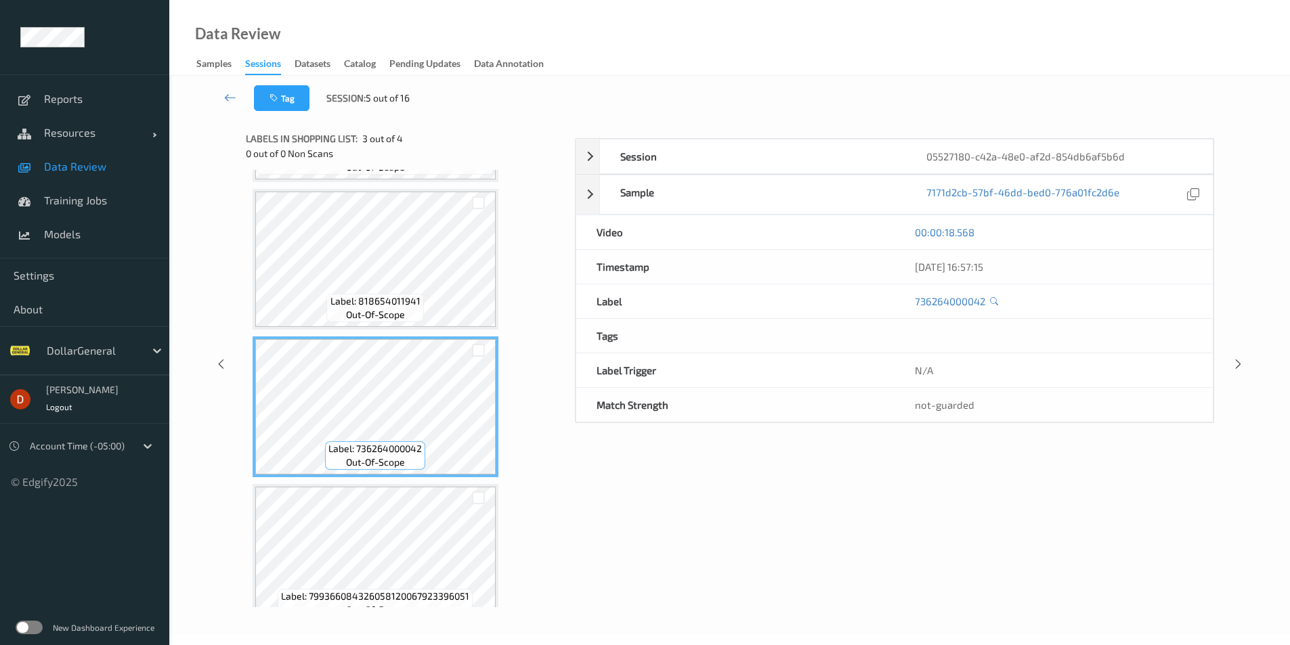
scroll to position [160, 0]
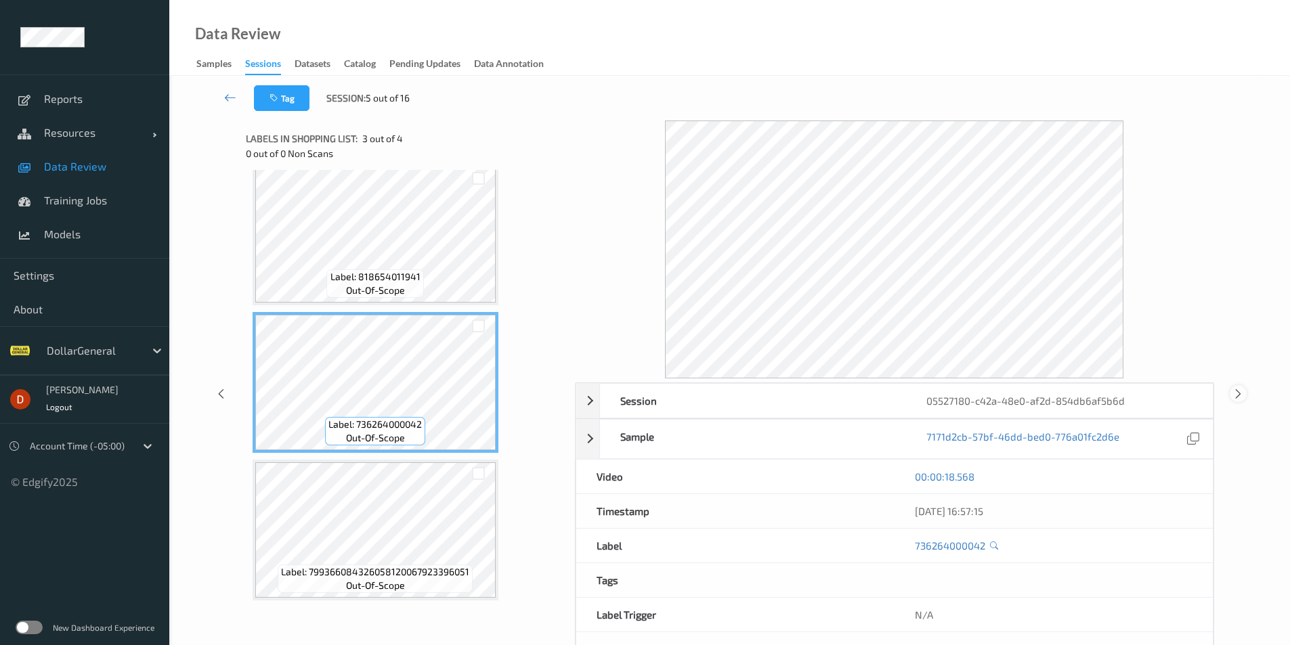
click at [1235, 394] on icon at bounding box center [1239, 394] width 12 height 12
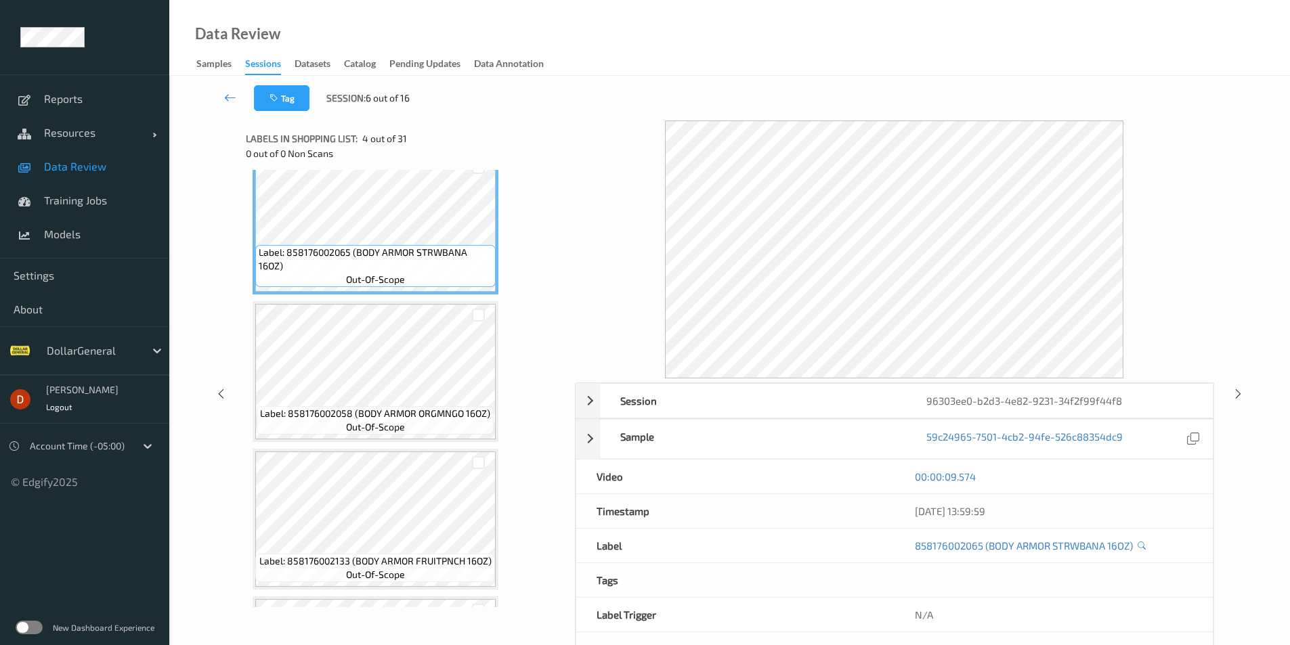
scroll to position [474, 0]
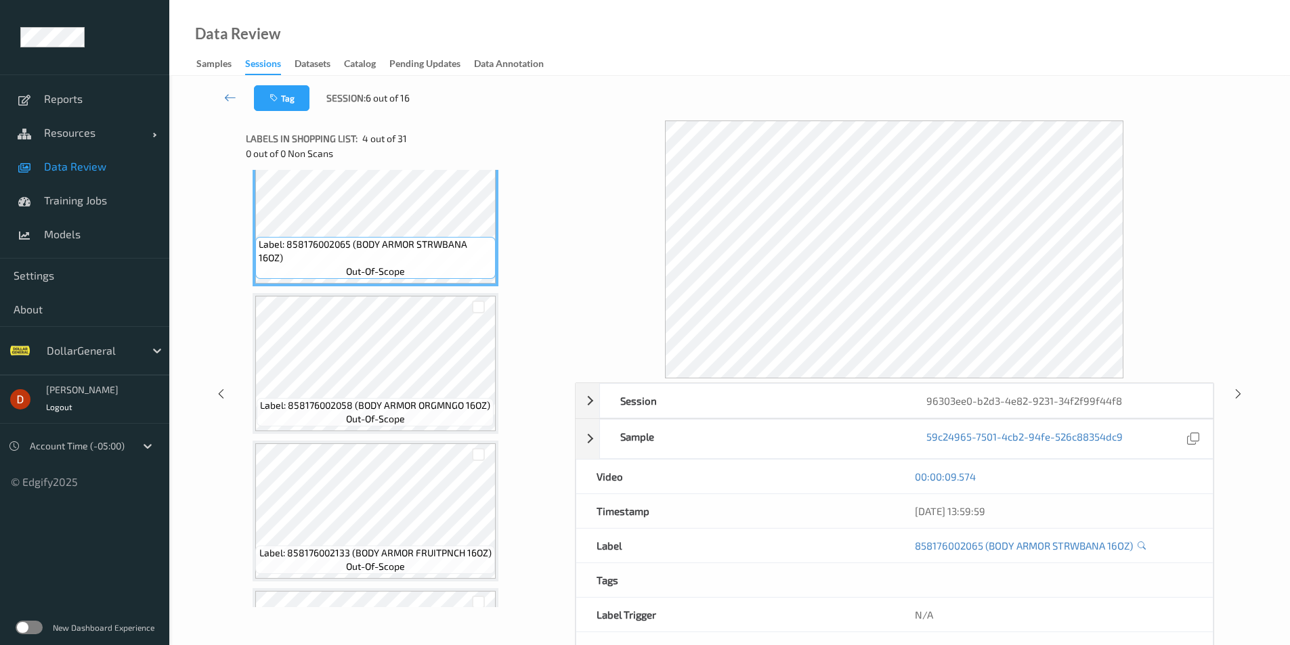
click at [370, 442] on div "Label: 858176002133 (BODY ARMOR FRUITPNCH 16OZ) out-of-scope" at bounding box center [376, 511] width 246 height 141
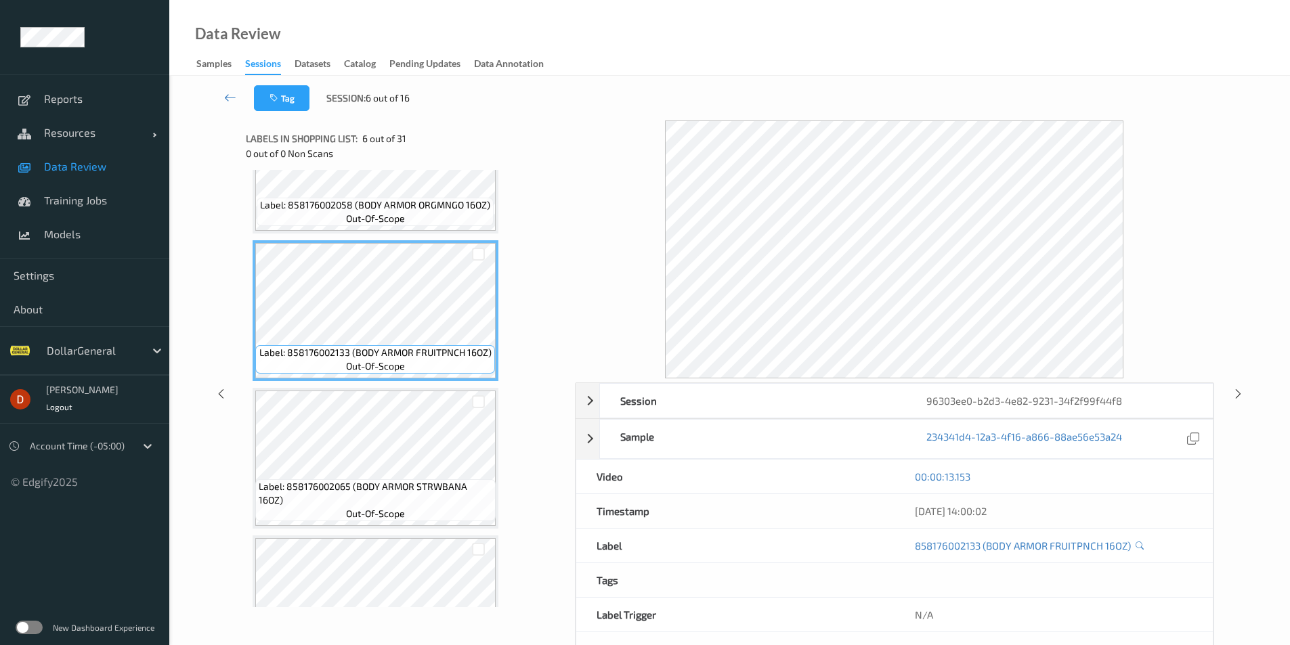
scroll to position [677, 0]
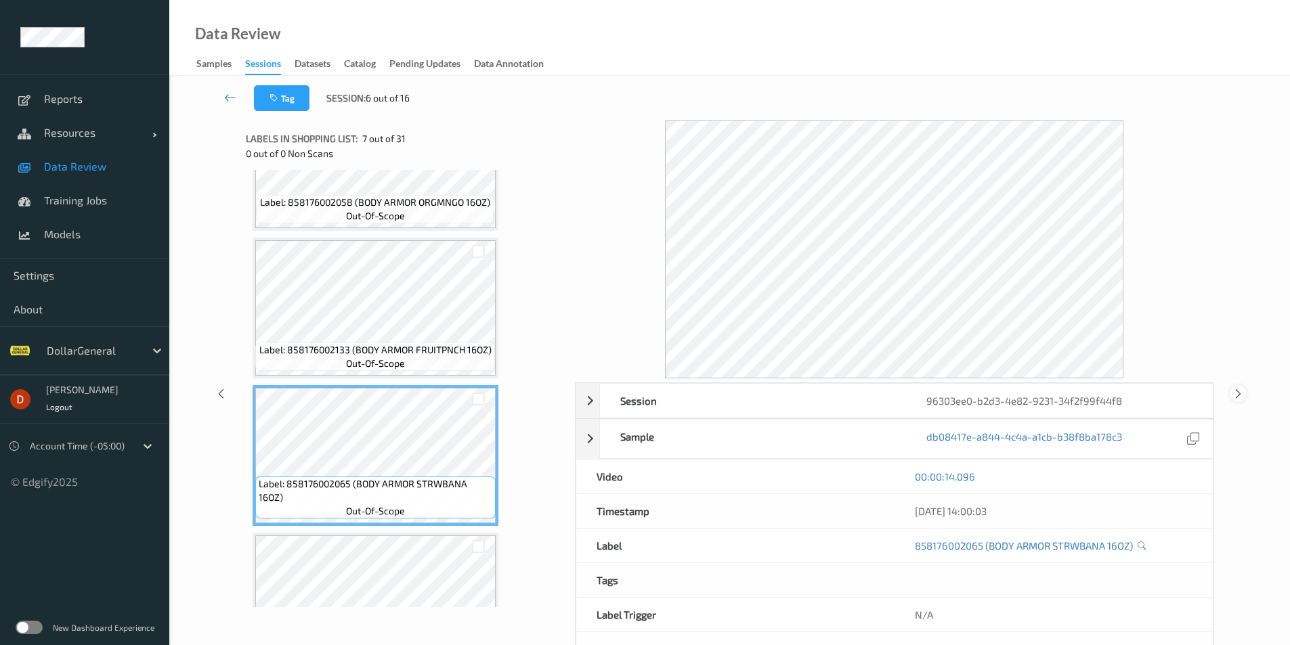
click at [1245, 392] on div at bounding box center [1238, 393] width 17 height 17
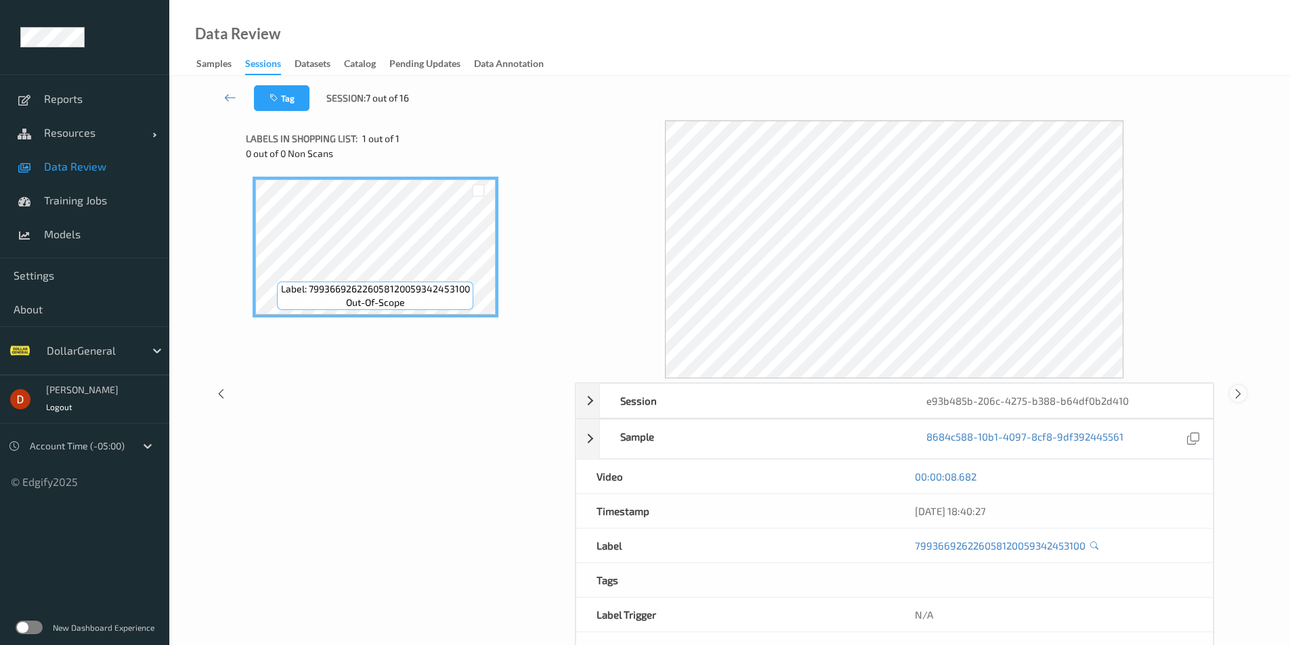
click at [1237, 386] on div at bounding box center [1238, 393] width 17 height 17
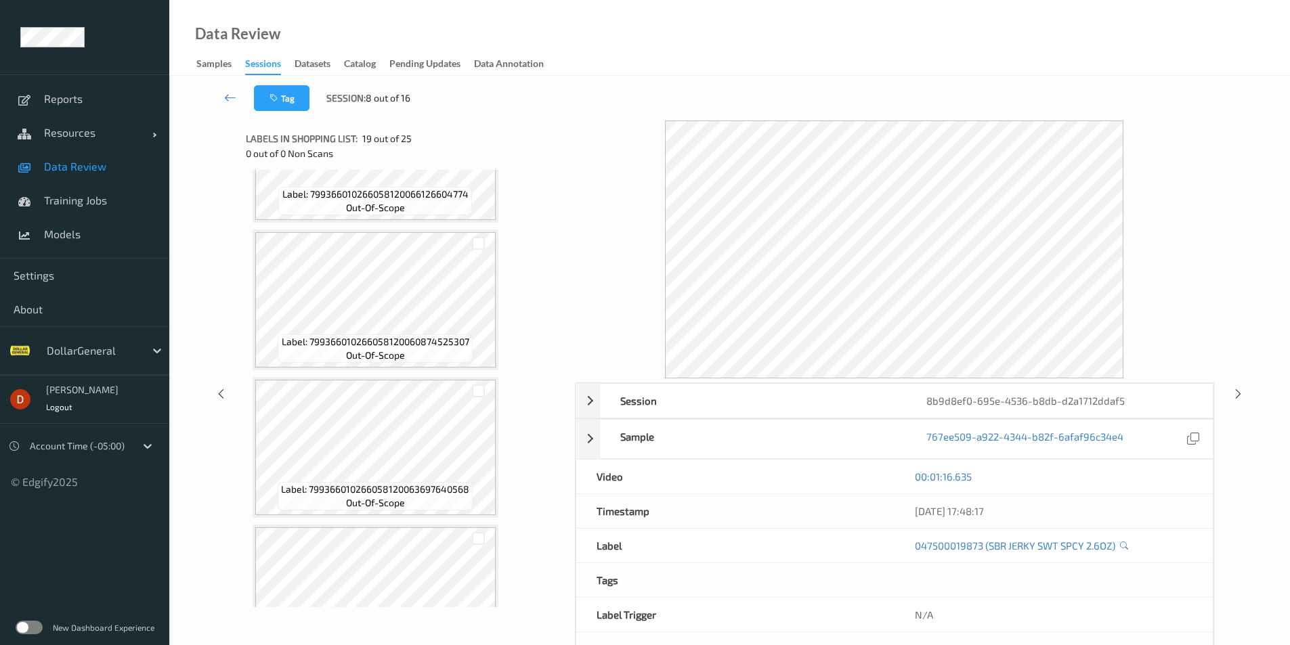
scroll to position [2980, 0]
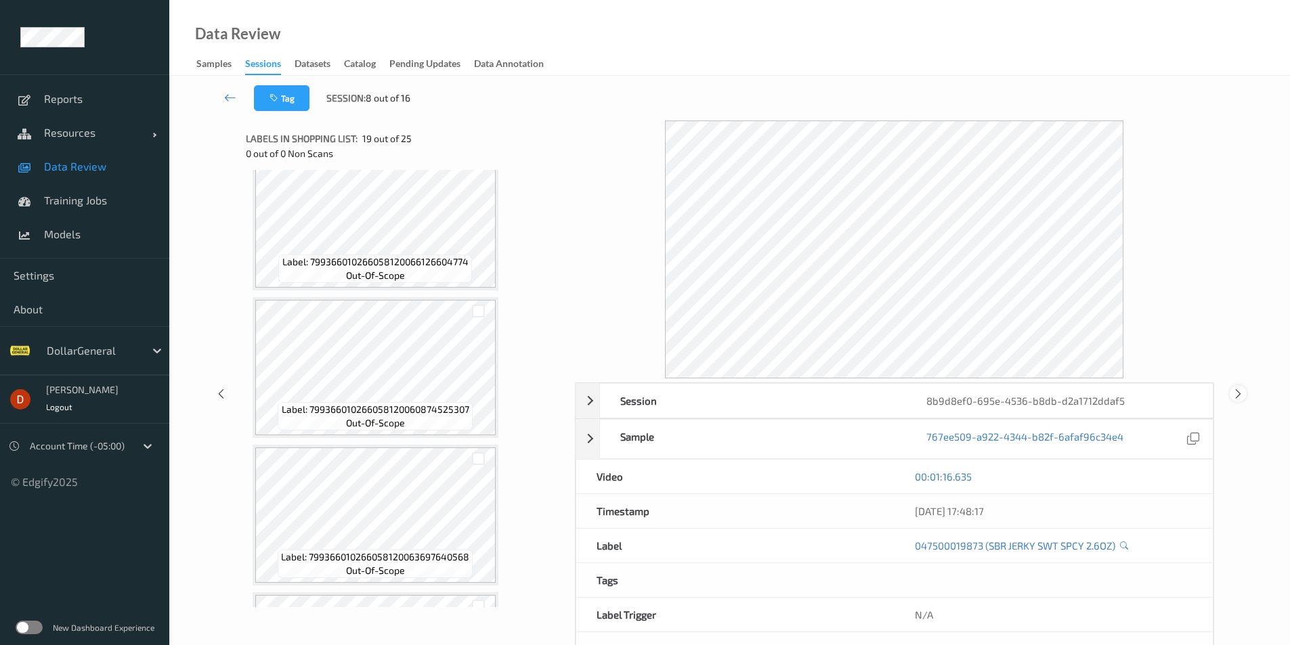
click at [1239, 389] on icon at bounding box center [1239, 394] width 12 height 12
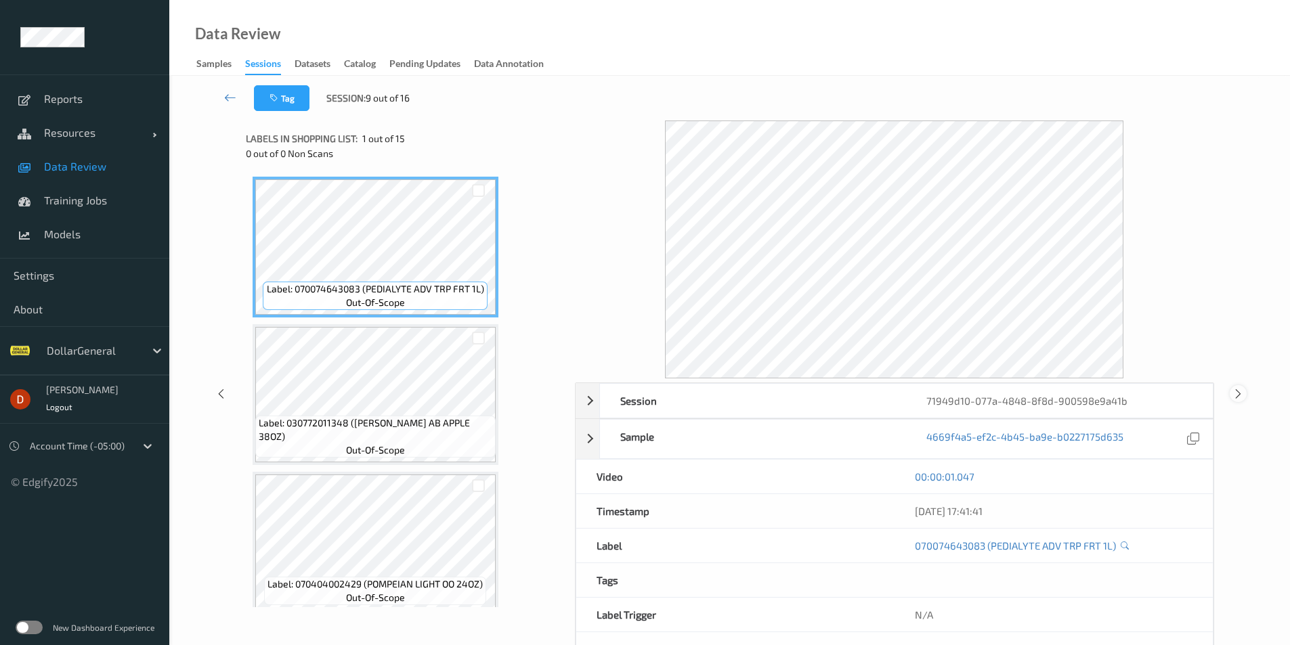
click at [1233, 394] on icon at bounding box center [1239, 394] width 12 height 12
click at [1237, 398] on icon at bounding box center [1239, 394] width 12 height 12
click at [1240, 396] on icon at bounding box center [1239, 394] width 12 height 12
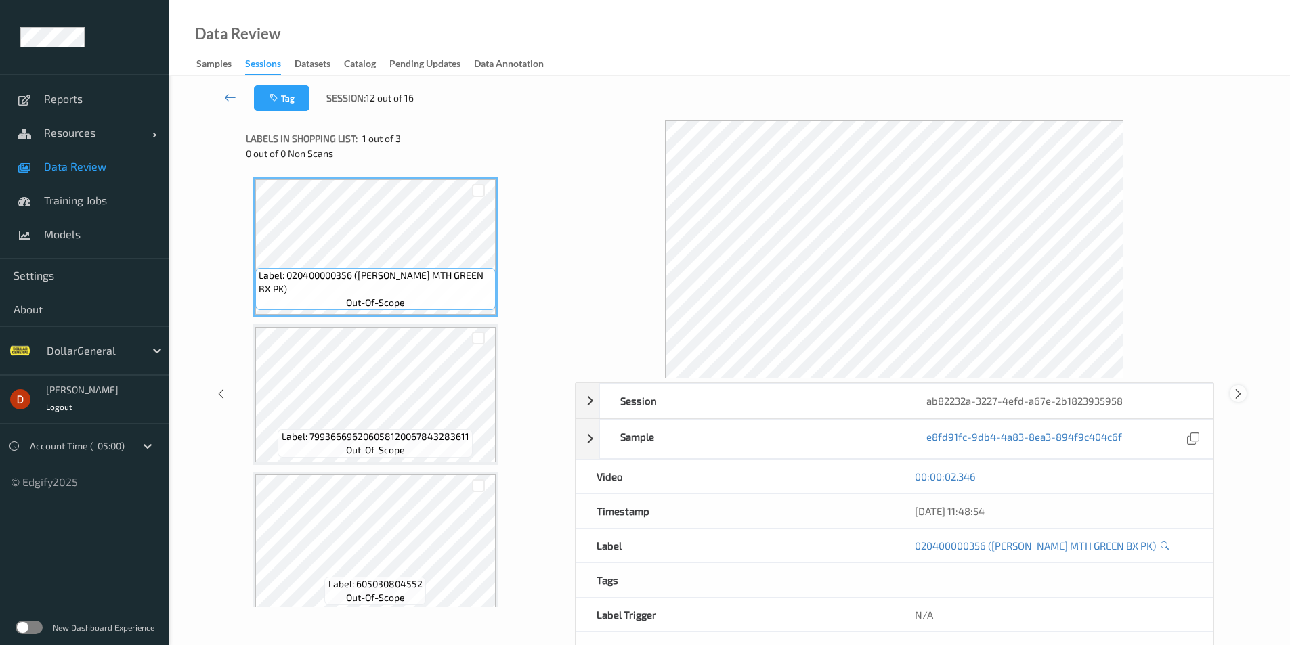
click at [1235, 398] on icon at bounding box center [1239, 394] width 12 height 12
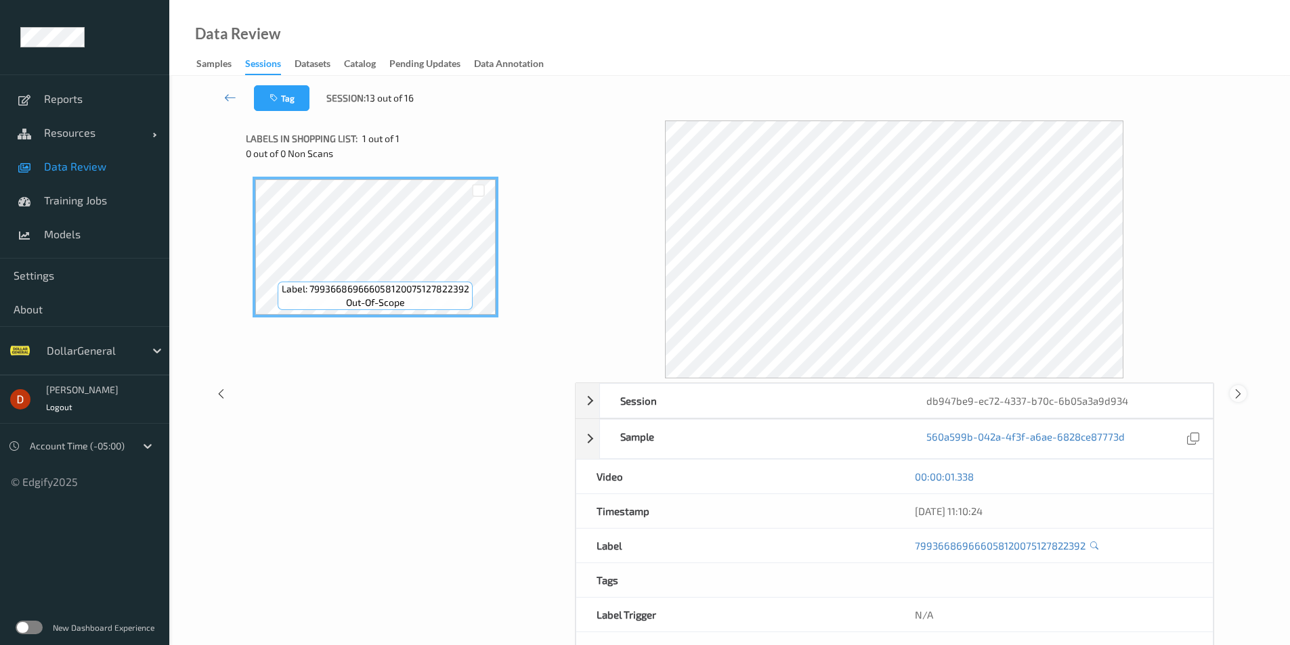
click at [1239, 394] on icon at bounding box center [1239, 394] width 12 height 12
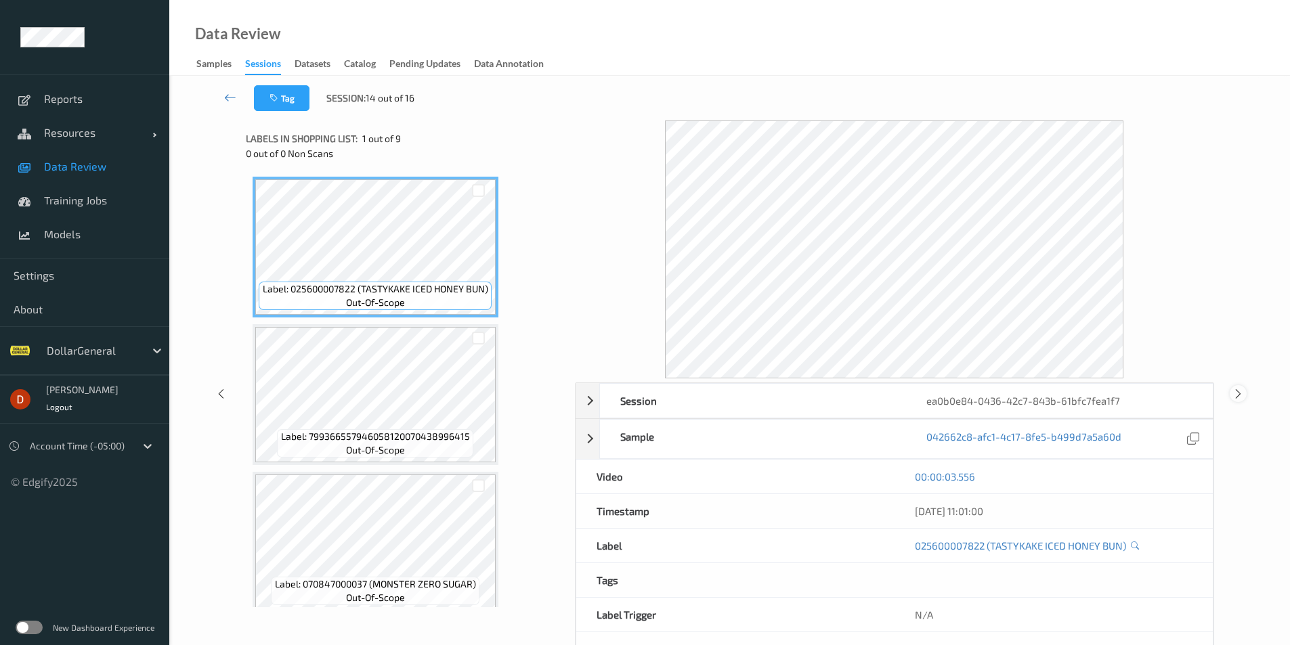
click at [1239, 389] on icon at bounding box center [1239, 394] width 12 height 12
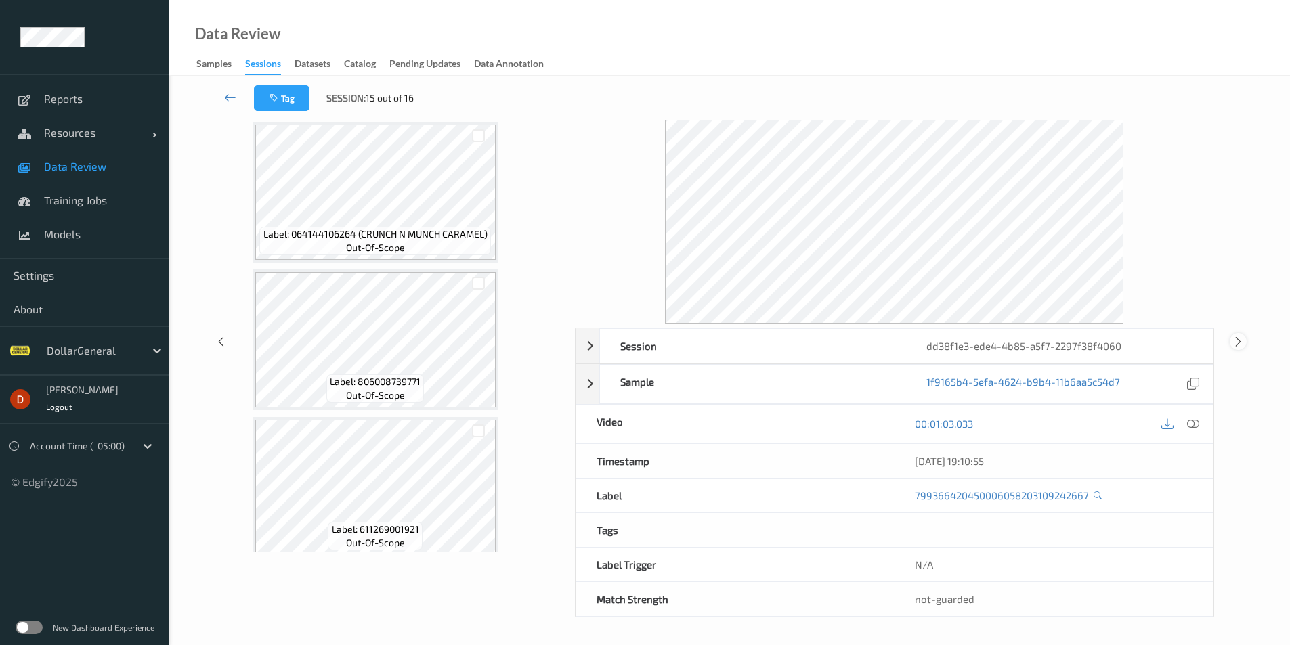
click at [1239, 347] on icon at bounding box center [1239, 341] width 12 height 12
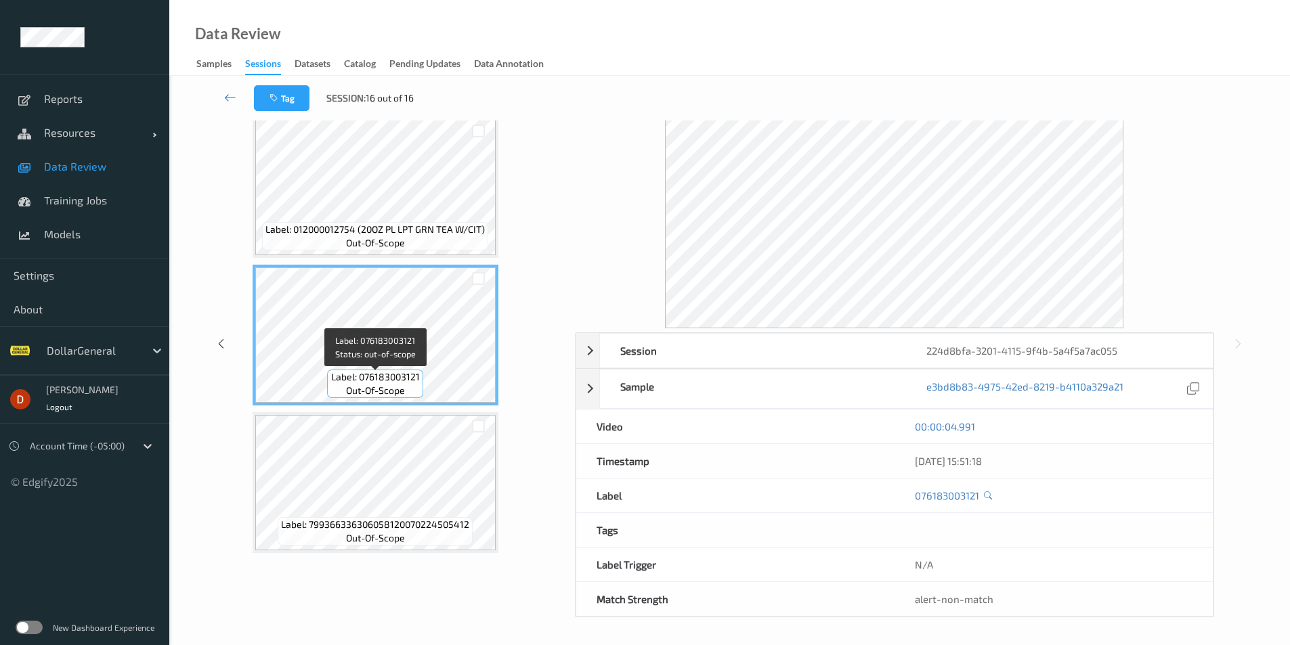
scroll to position [12, 0]
click at [359, 380] on span "Label: 076183003121" at bounding box center [375, 375] width 89 height 14
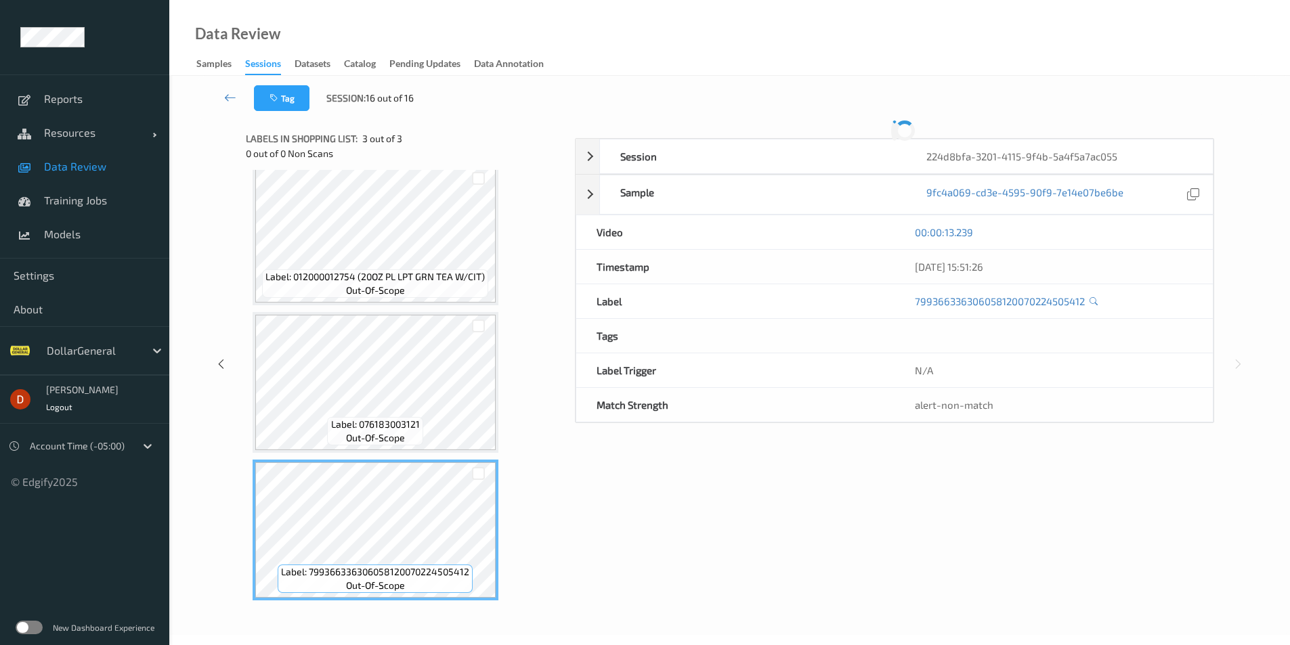
scroll to position [50, 0]
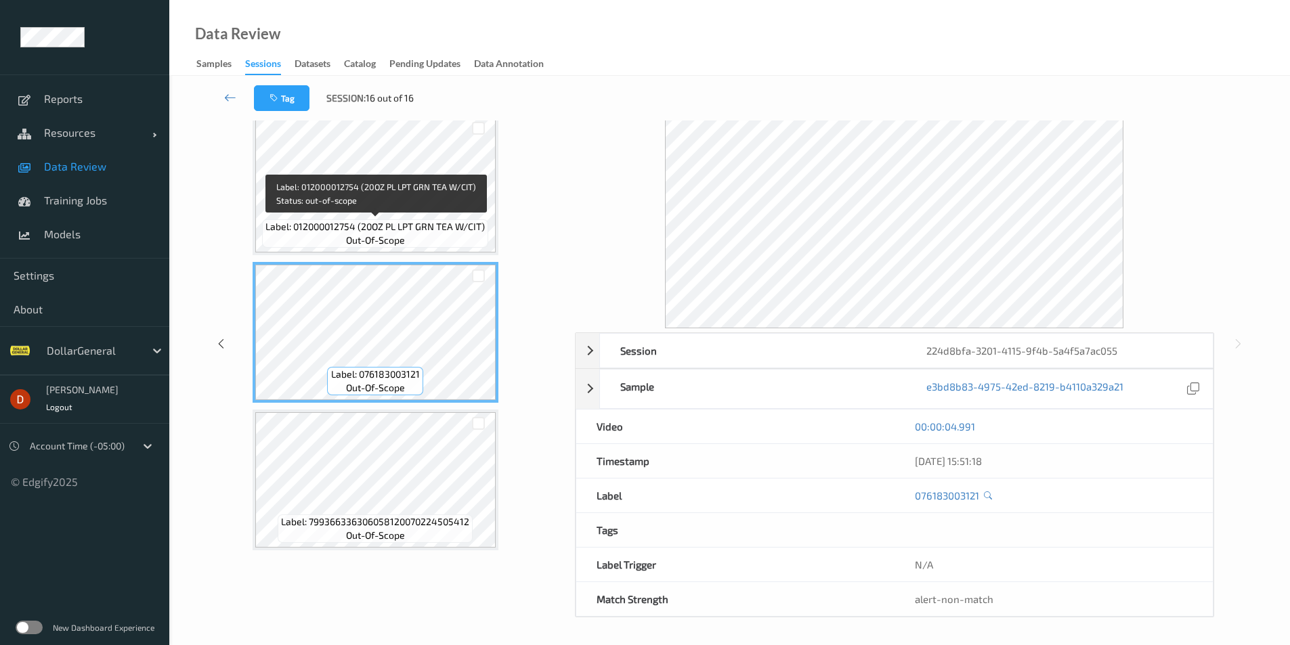
click at [365, 220] on span "Label: 012000012754 (20OZ PL LPT GRN TEA W/CIT)" at bounding box center [375, 227] width 219 height 14
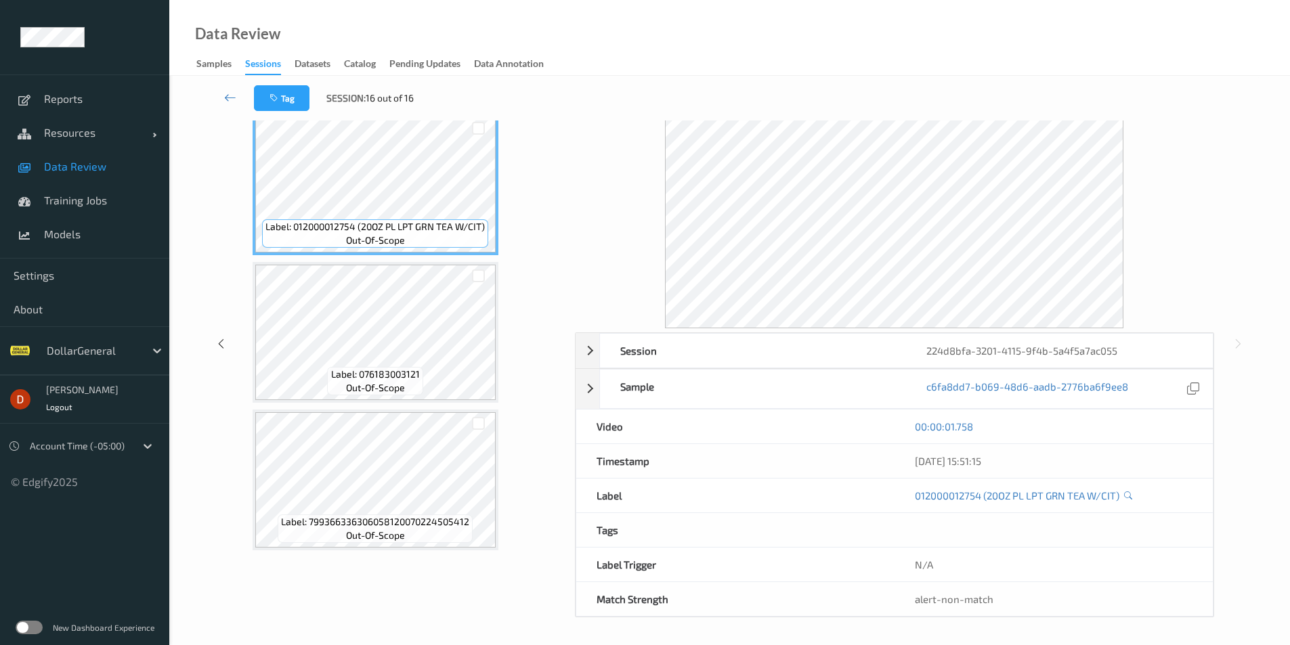
scroll to position [0, 0]
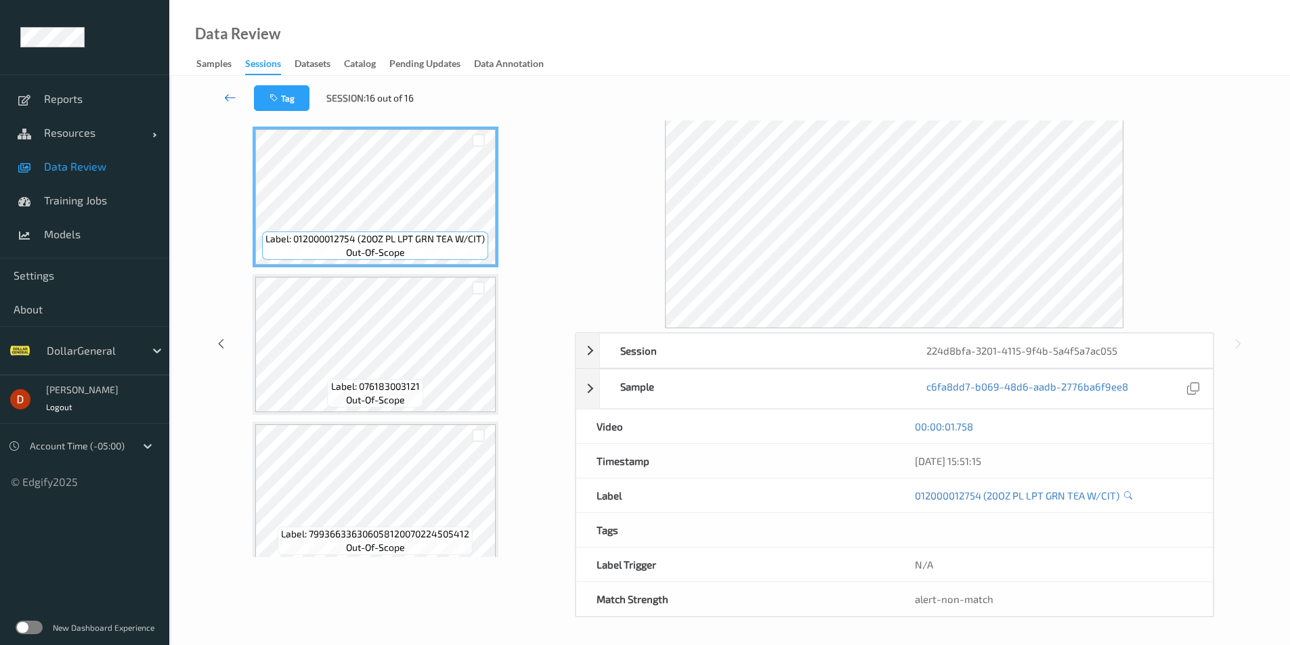
click at [236, 105] on link at bounding box center [230, 98] width 47 height 26
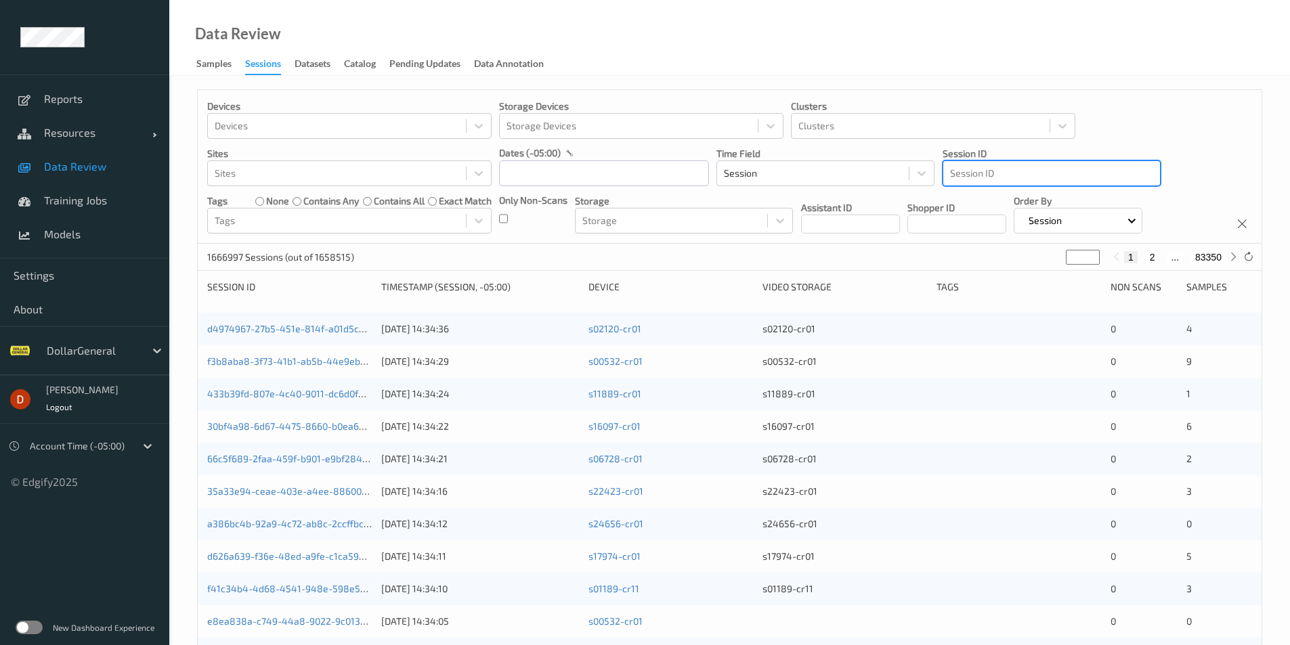
click at [1004, 170] on div at bounding box center [1051, 173] width 203 height 16
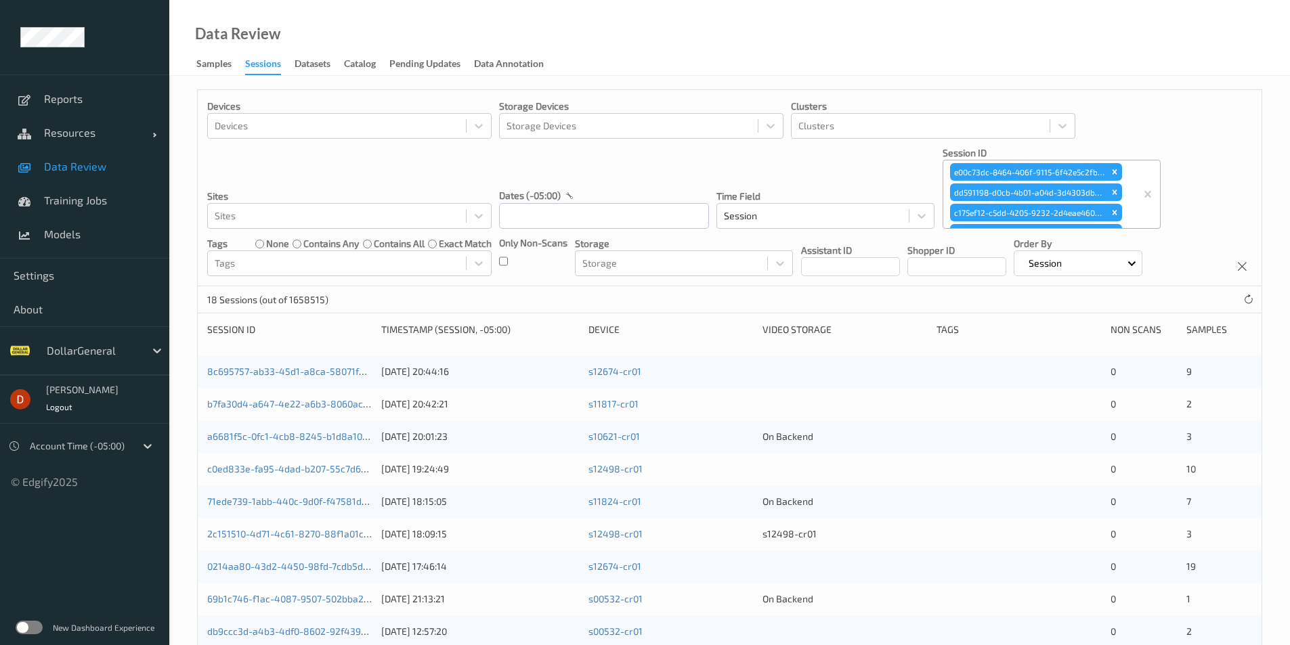
click at [342, 363] on div "8c695757-ab33-45d1-a8ca-58071fd386e7 [DATE] 20:44:16 s12674-cr01 0 9" at bounding box center [730, 372] width 1064 height 33
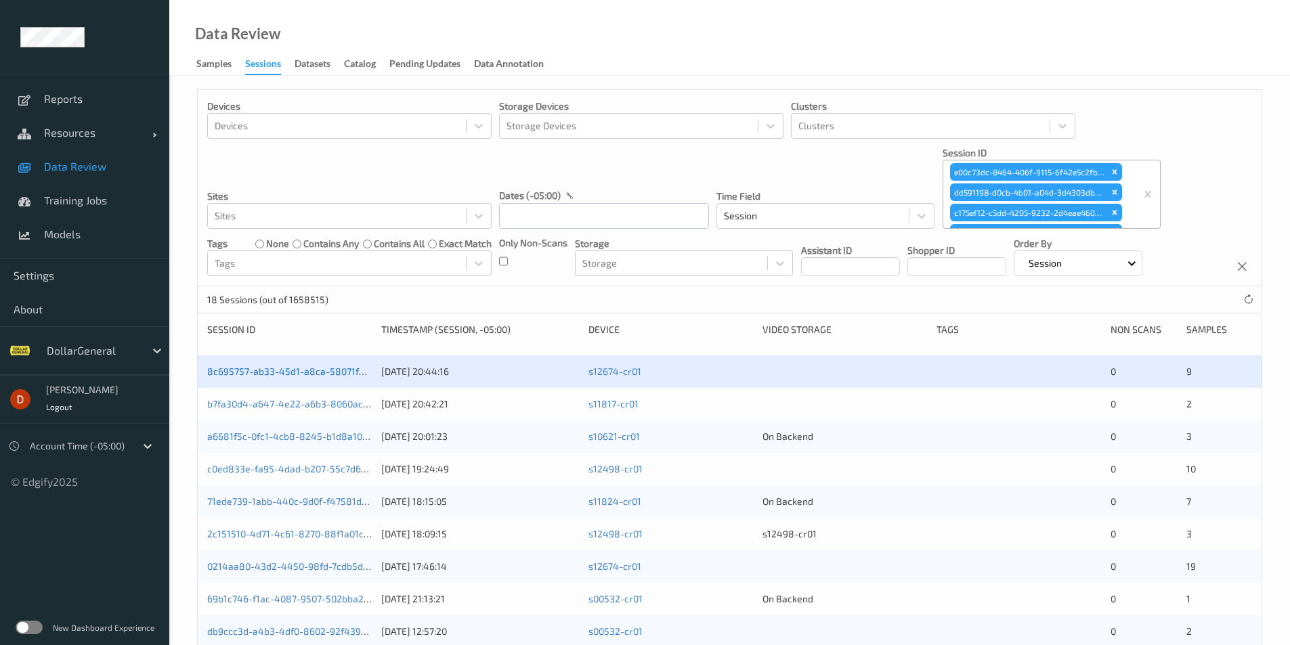
click at [335, 369] on link "8c695757-ab33-45d1-a8ca-58071fd386e7" at bounding box center [299, 372] width 184 height 12
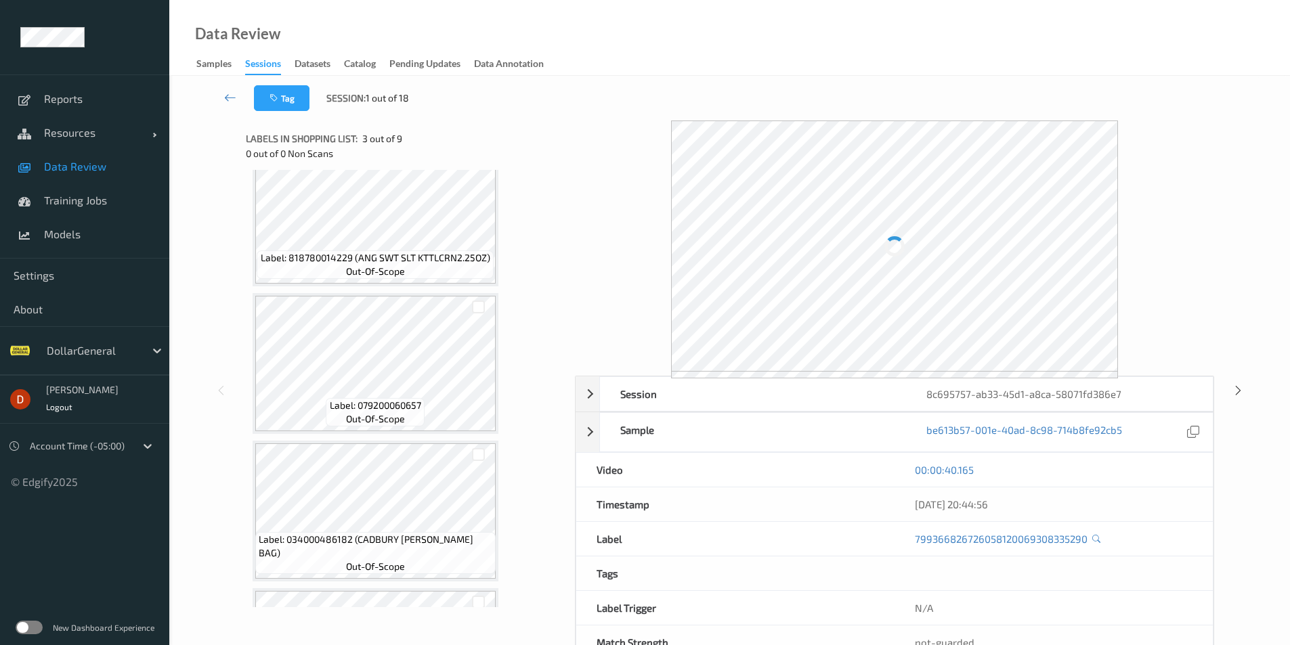
click at [360, 418] on span "out-of-scope" at bounding box center [375, 419] width 59 height 14
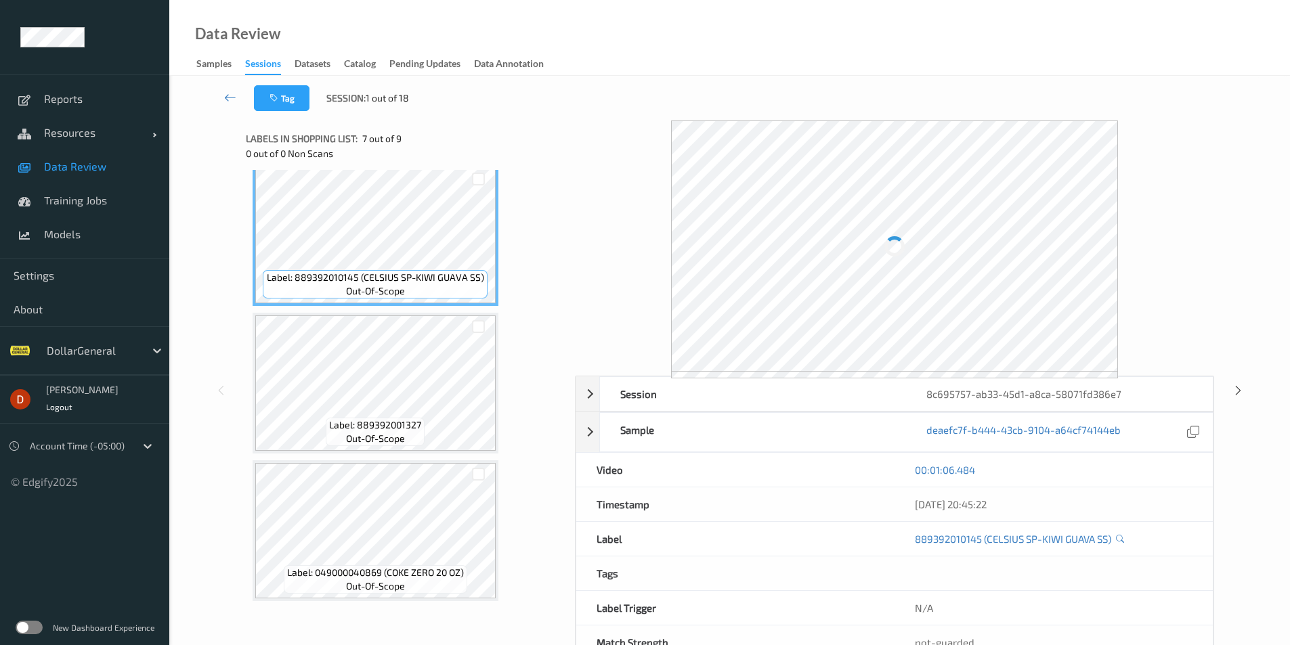
scroll to position [898, 0]
click at [362, 418] on span "Label: 889392001327" at bounding box center [375, 425] width 92 height 14
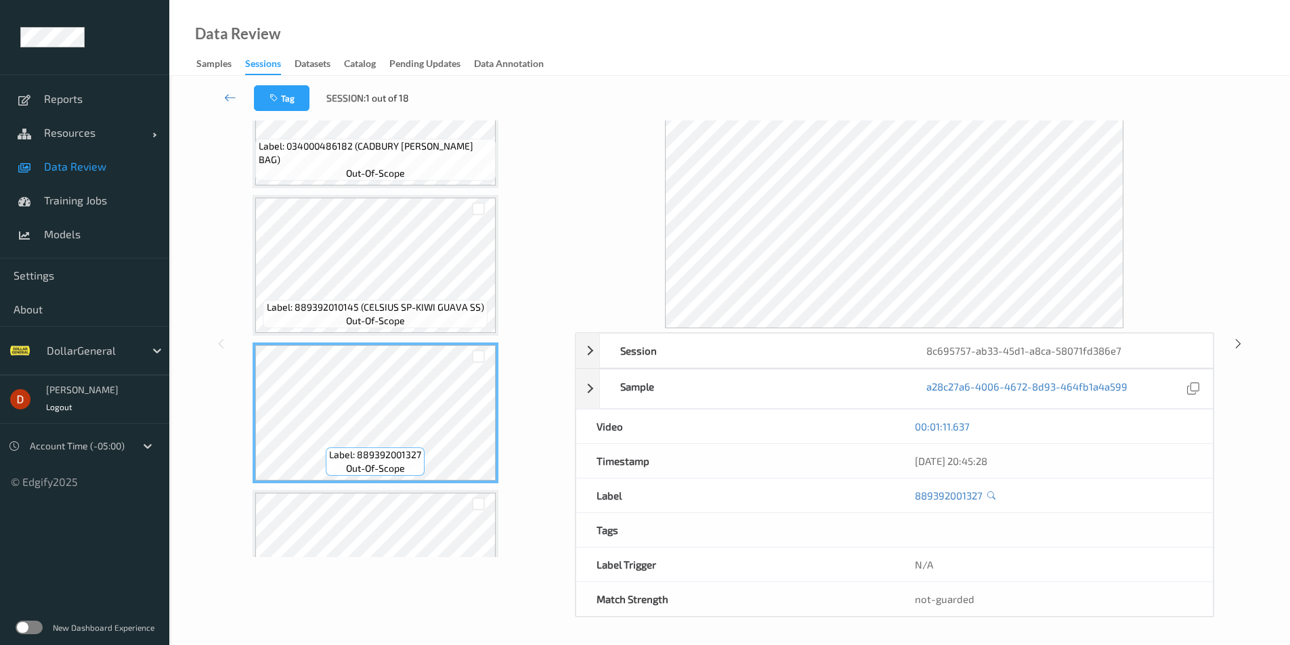
scroll to position [627, 0]
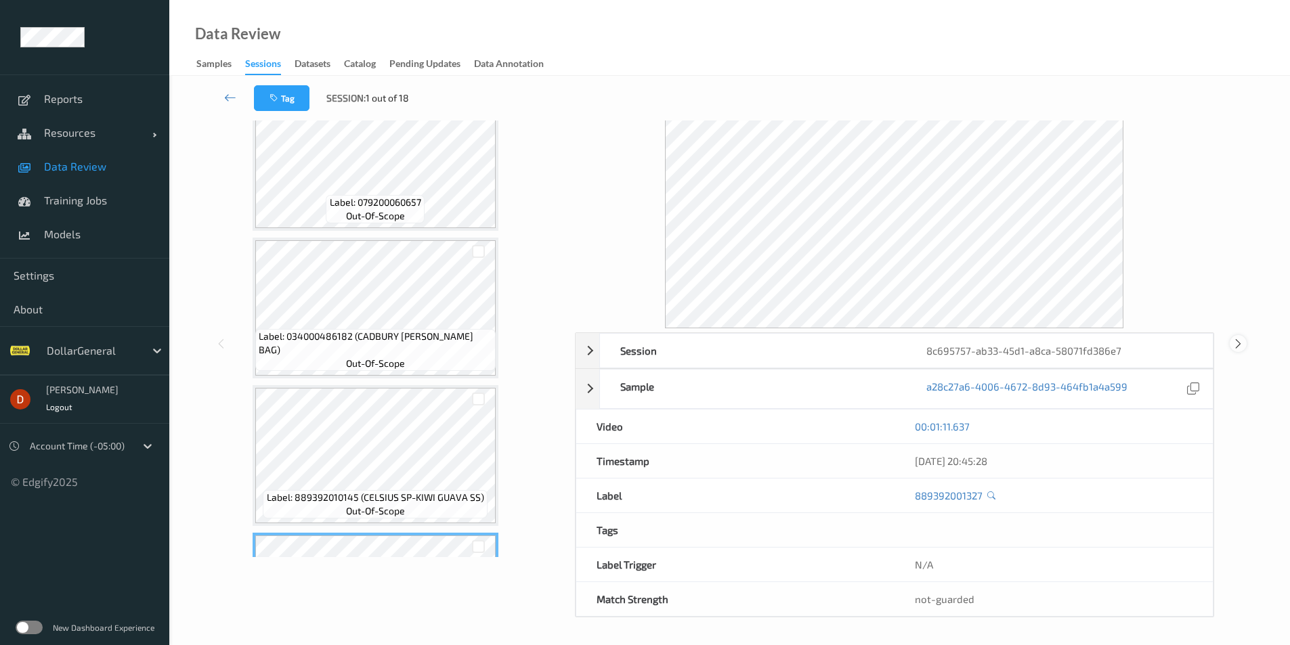
click at [1238, 348] on icon at bounding box center [1239, 344] width 12 height 12
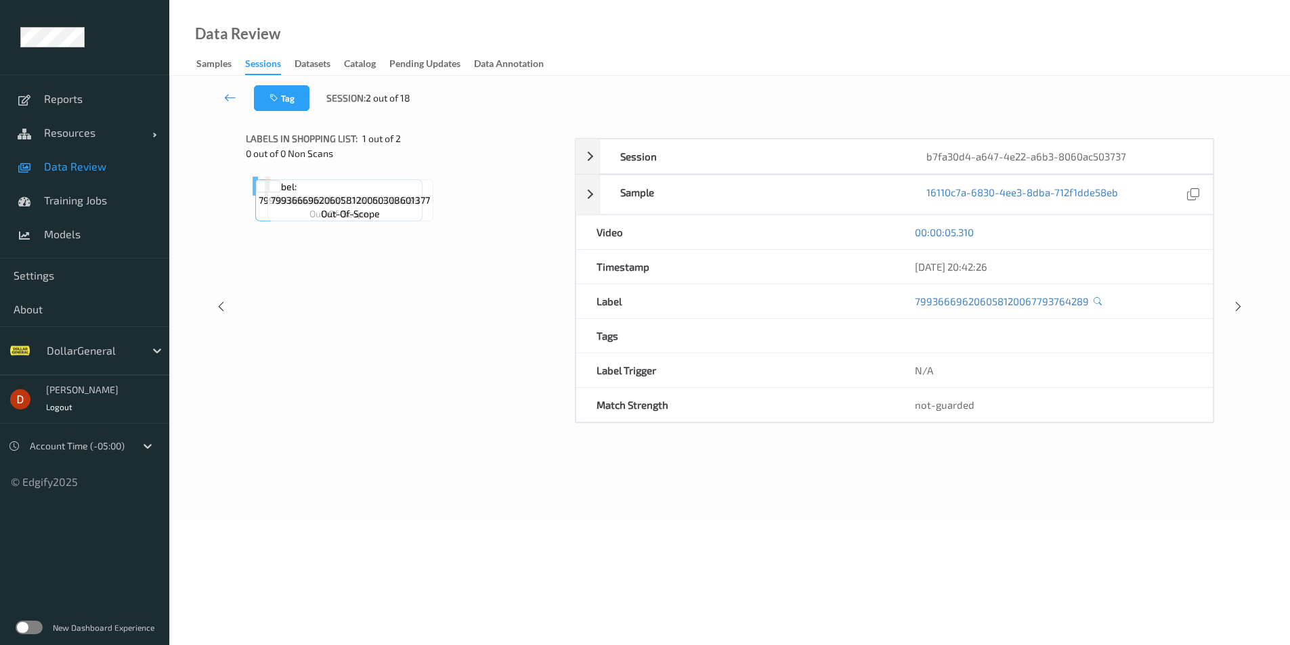
scroll to position [50, 0]
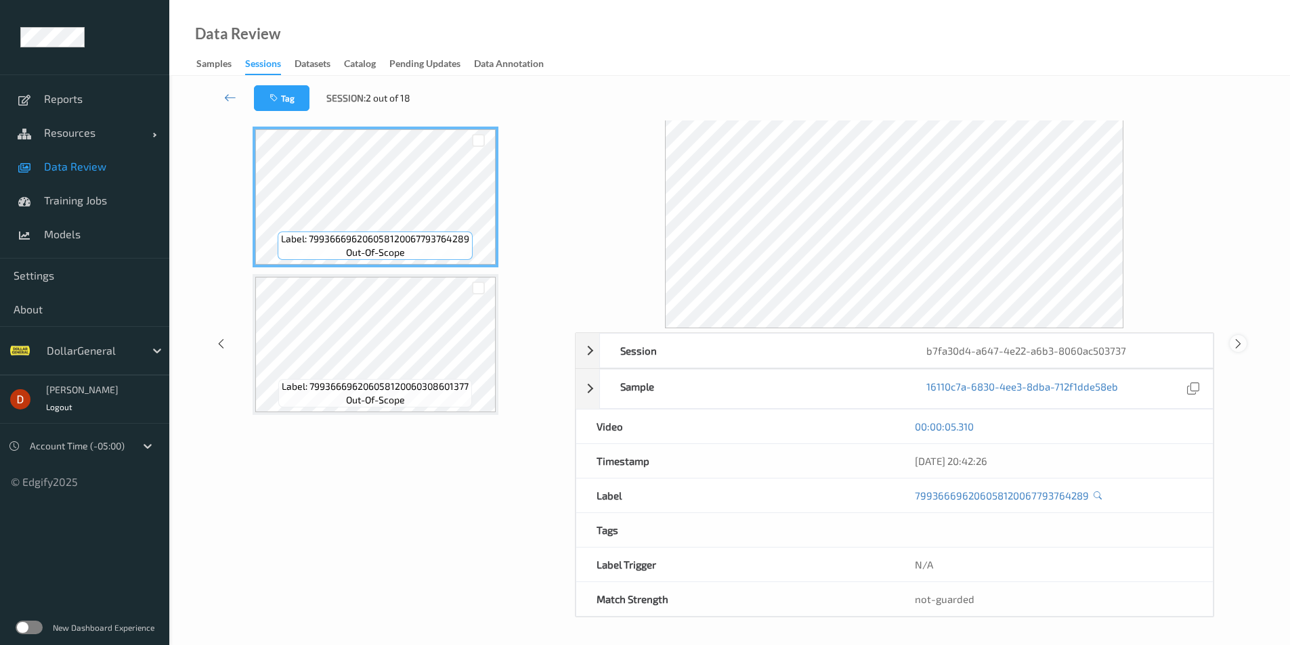
click at [1239, 346] on icon at bounding box center [1239, 344] width 12 height 12
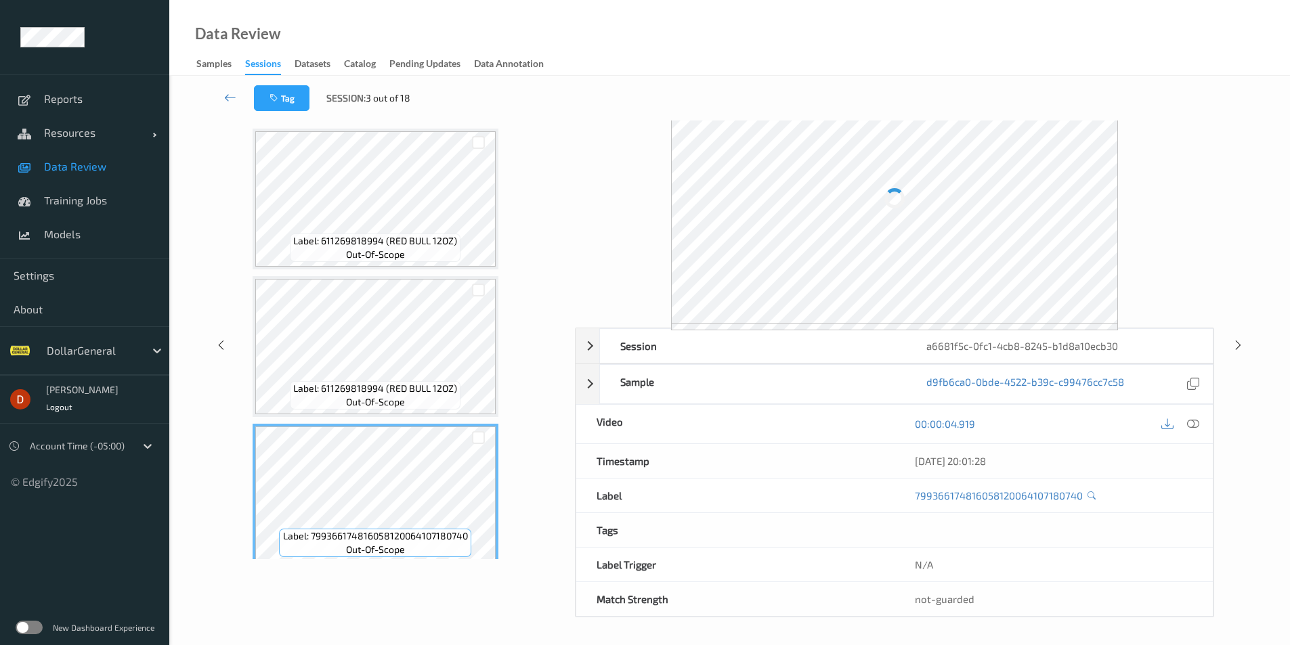
scroll to position [50, 0]
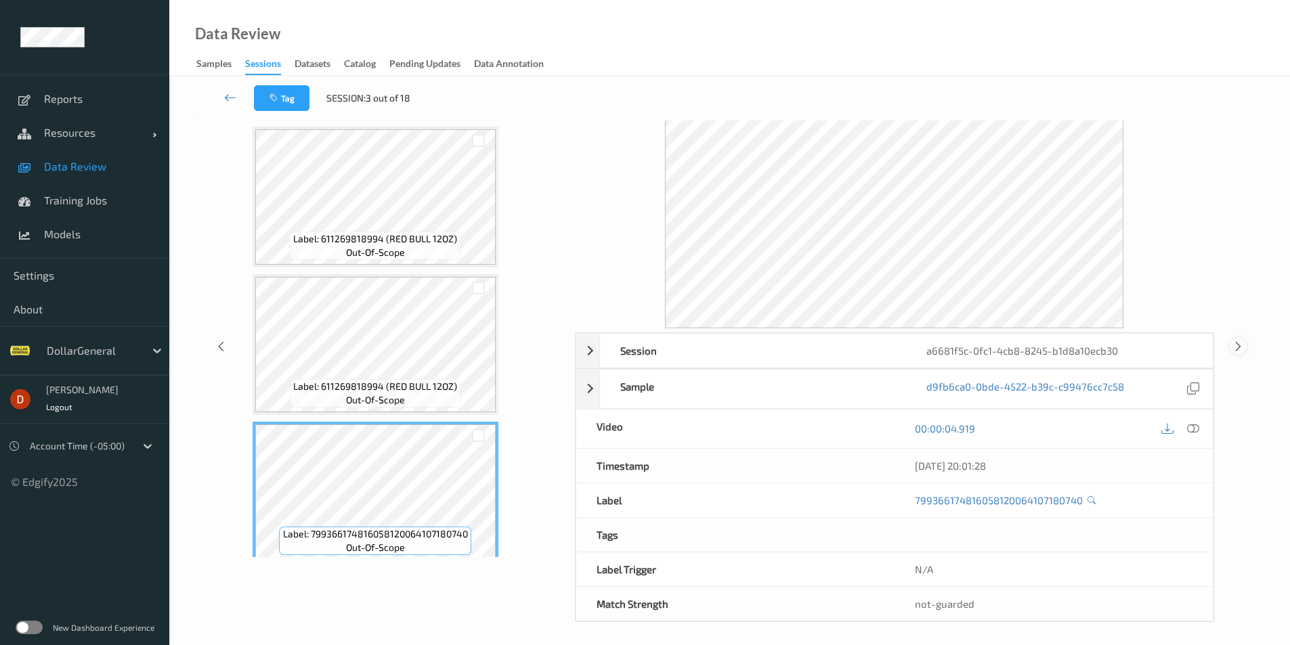
click at [1241, 349] on icon at bounding box center [1239, 346] width 12 height 12
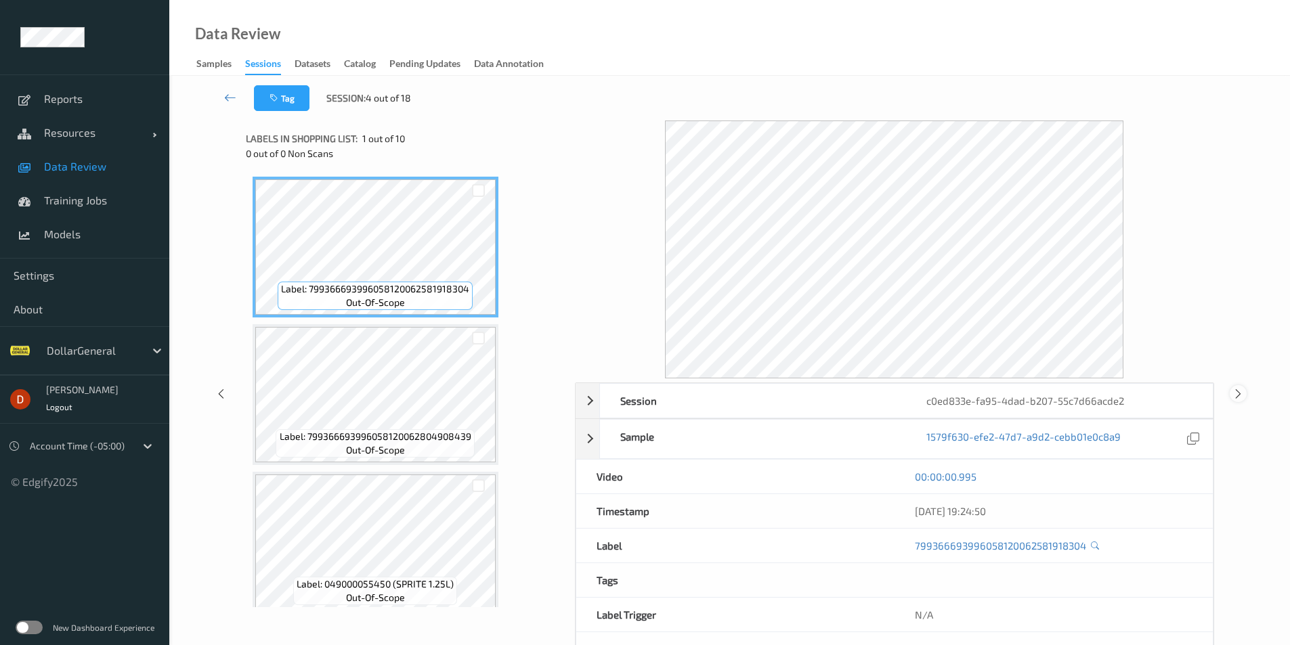
click at [1239, 396] on icon at bounding box center [1239, 394] width 12 height 12
click at [1246, 404] on div "Session 71ede739-1abb-440c-9d0f-f47581dcefa9 Session ID 71ede739-1abb-440c-9d0f…" at bounding box center [729, 397] width 1065 height 552
click at [1241, 397] on icon at bounding box center [1239, 396] width 12 height 12
click at [1241, 394] on icon at bounding box center [1239, 394] width 12 height 12
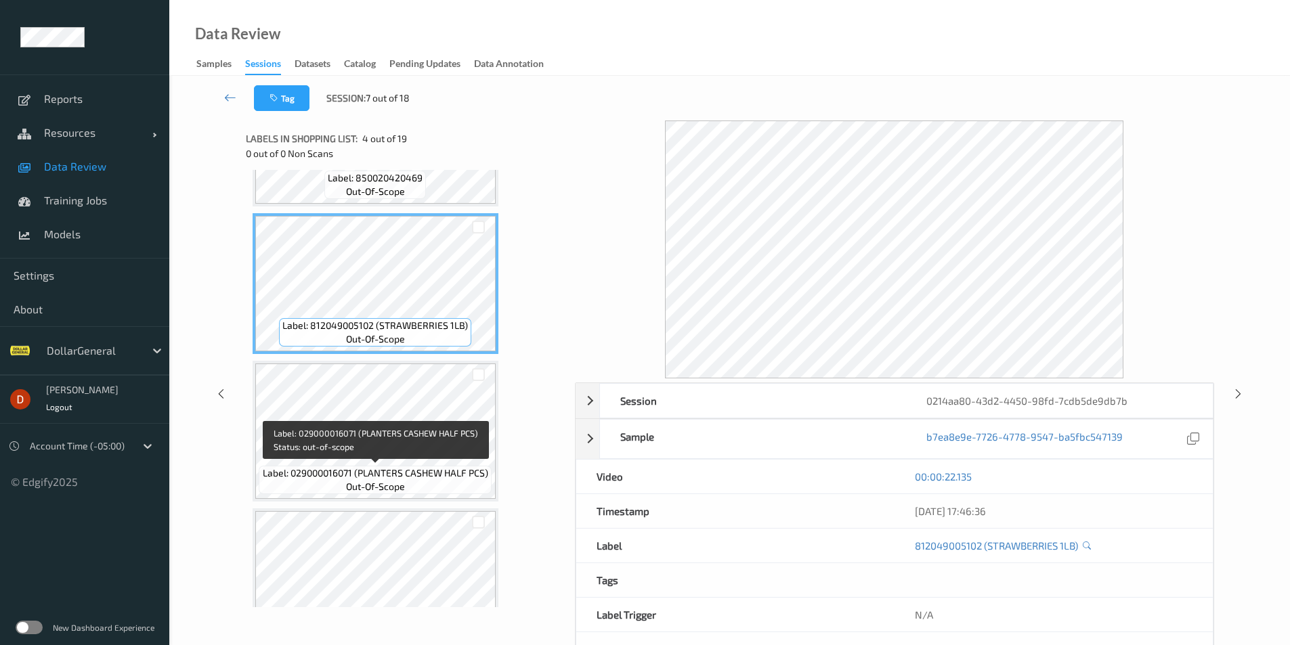
click at [427, 487] on div "Label: 029000016071 (PLANTERS CASHEW HALF PCS) out-of-scope" at bounding box center [375, 480] width 232 height 28
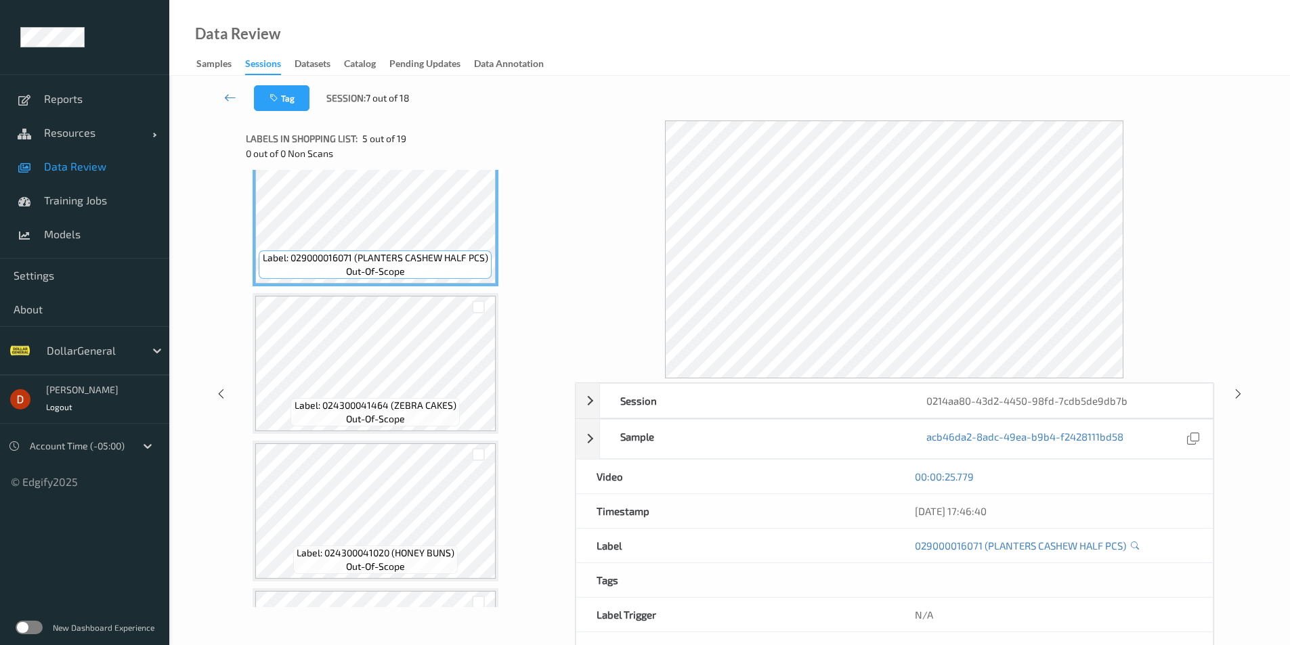
scroll to position [610, 0]
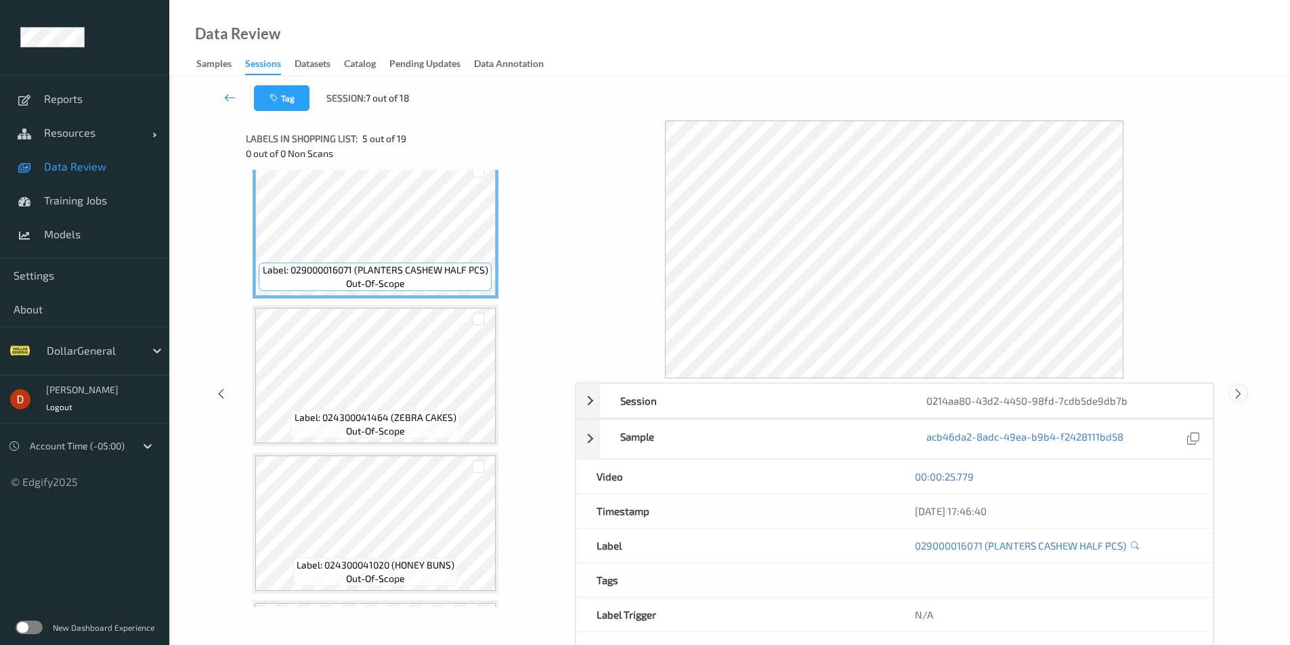
click at [1238, 395] on icon at bounding box center [1239, 394] width 12 height 12
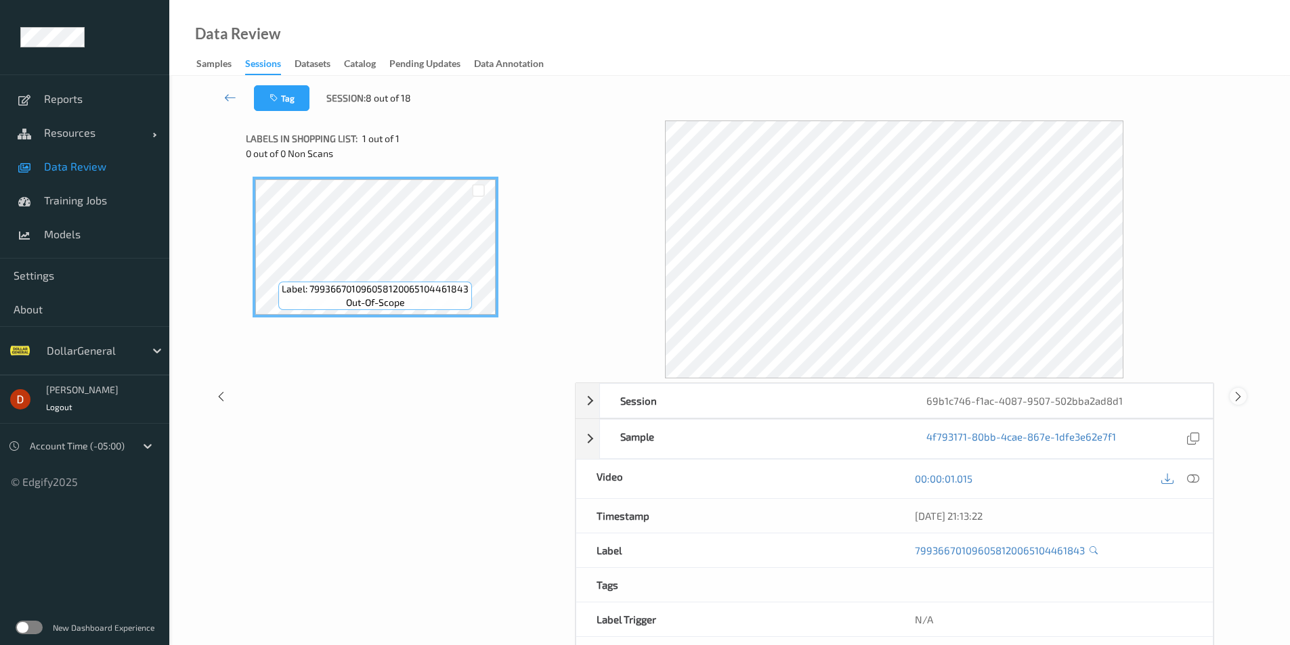
click at [1236, 402] on icon at bounding box center [1239, 396] width 12 height 12
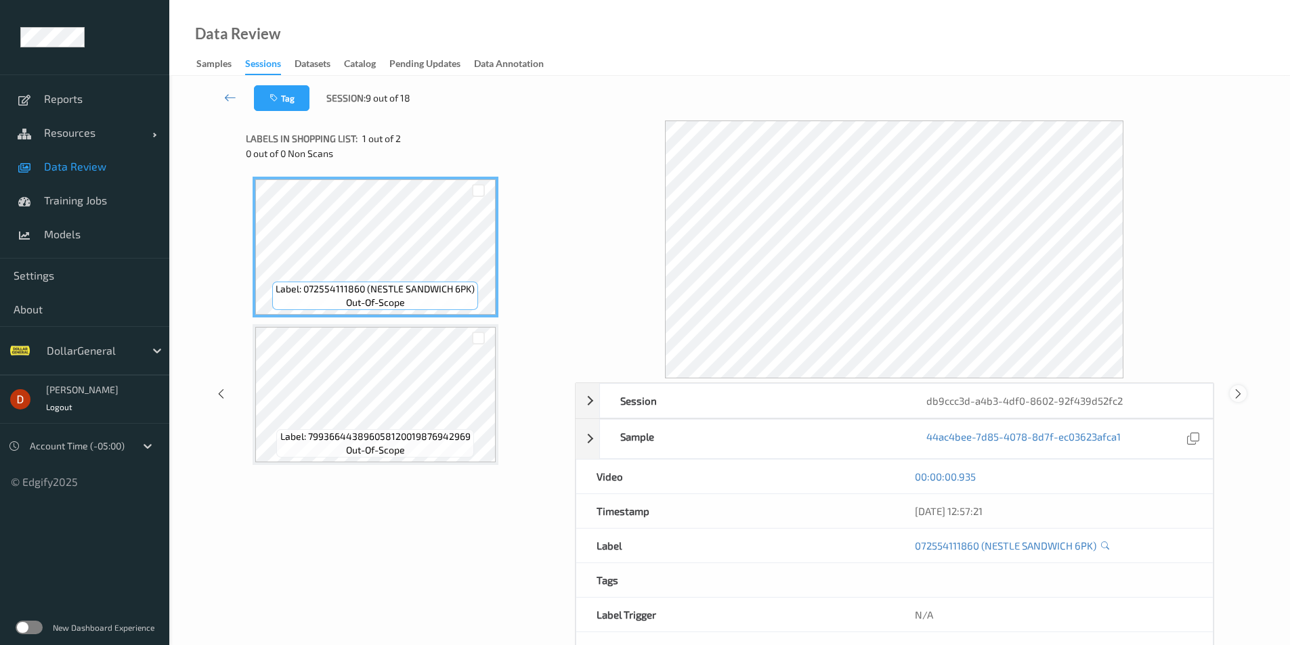
click at [1240, 391] on icon at bounding box center [1239, 394] width 12 height 12
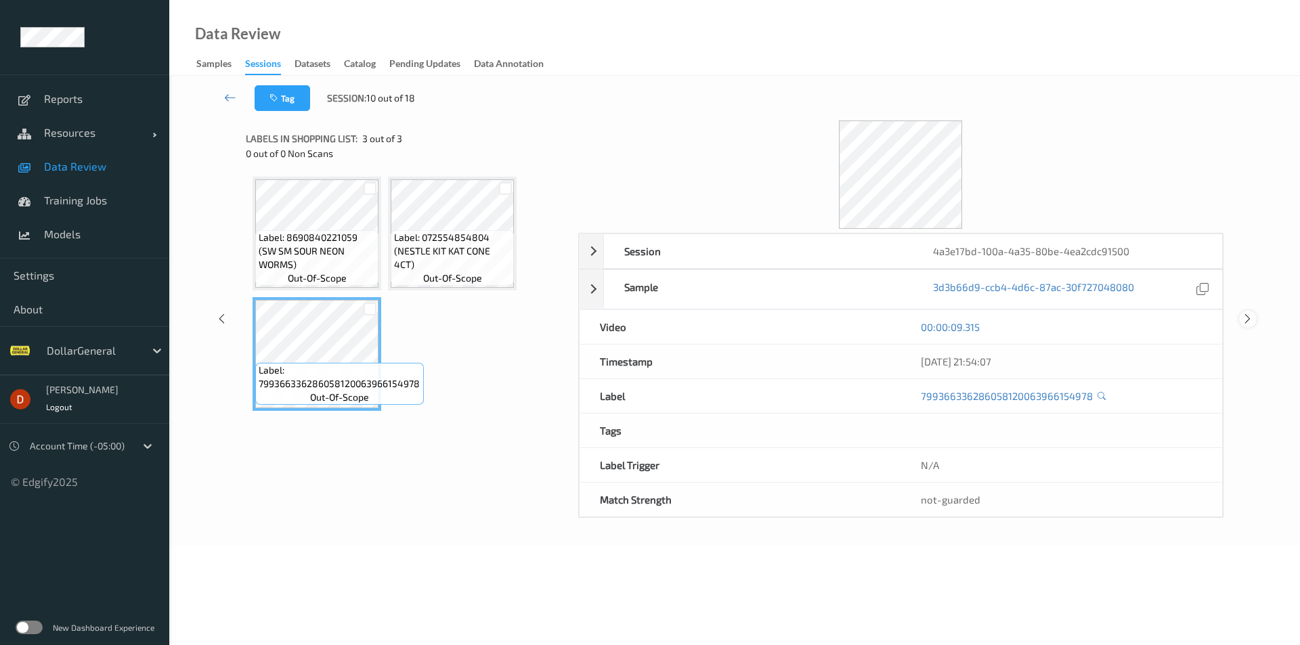
click at [1251, 322] on icon at bounding box center [1248, 319] width 12 height 12
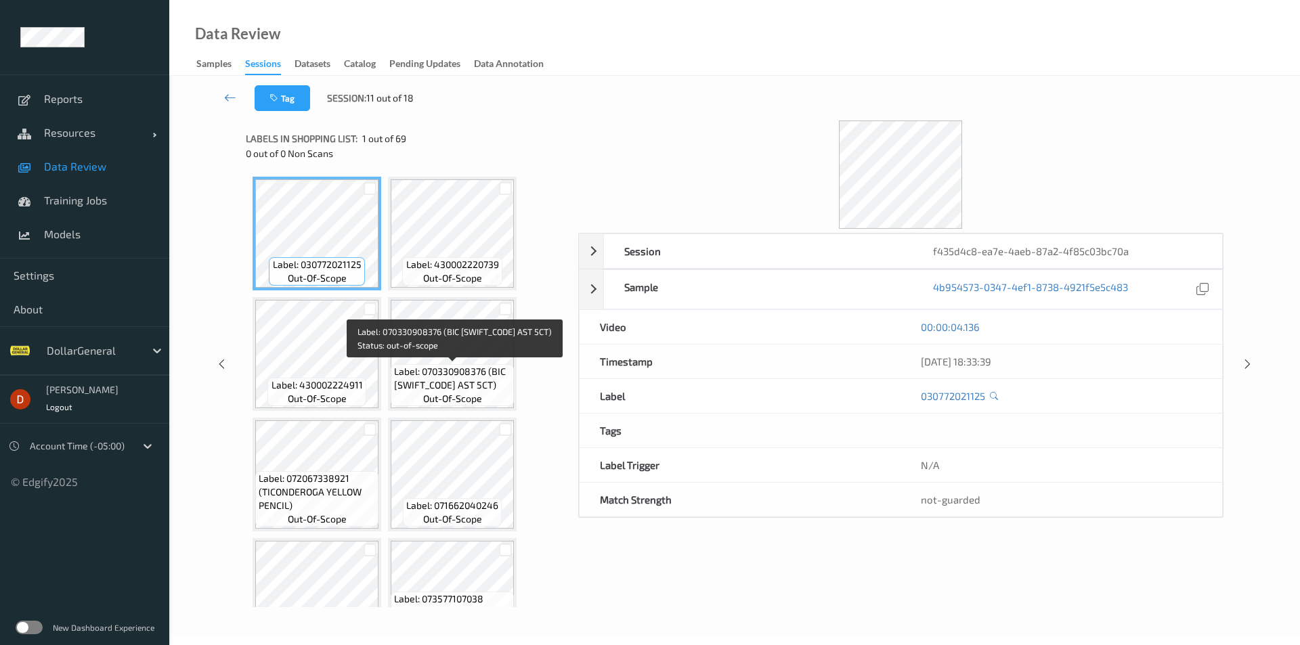
click at [412, 378] on span "Label: 070330908376 (BIC [SWIFT_CODE] AST 5CT)" at bounding box center [452, 378] width 116 height 27
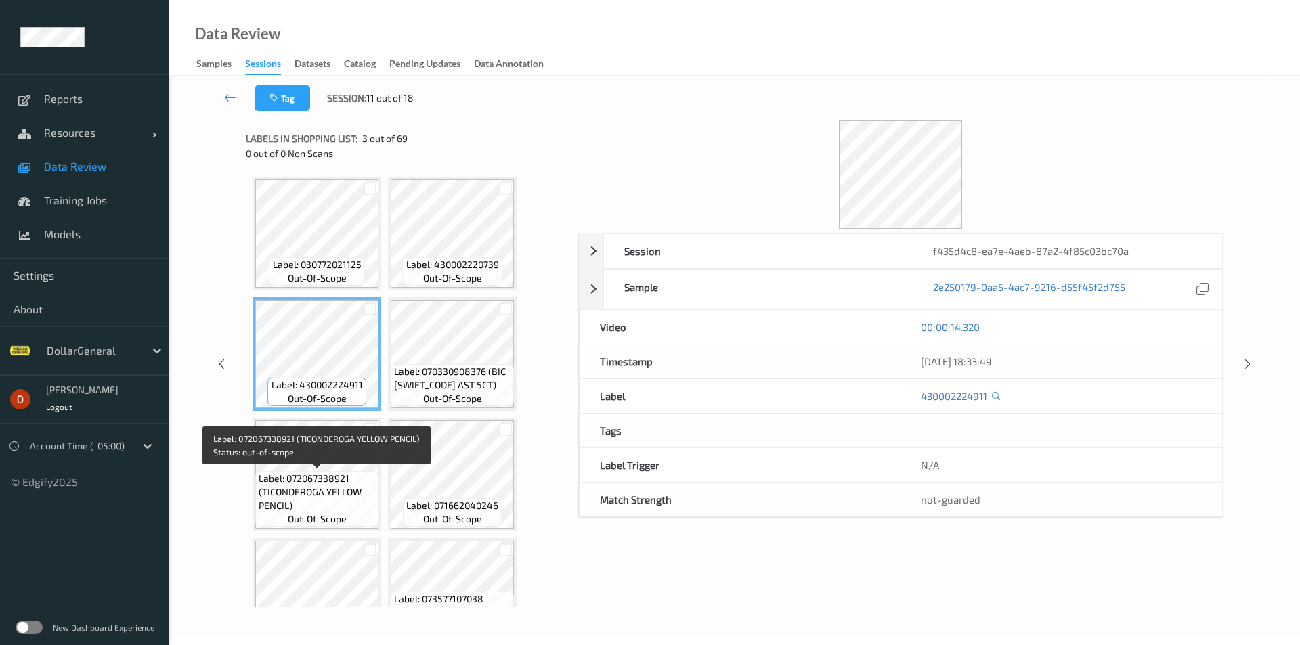
click at [338, 484] on span "Label: 072067338921 (TICONDEROGA YELLOW PENCIL)" at bounding box center [317, 492] width 116 height 41
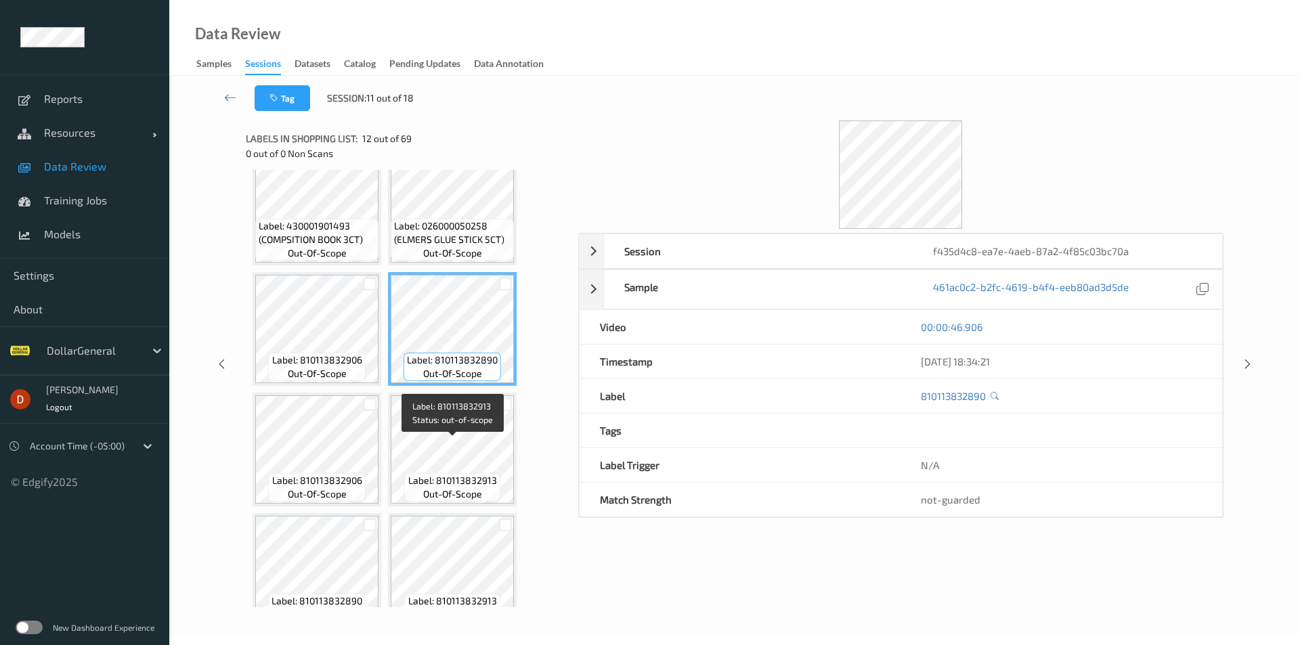
scroll to position [542, 0]
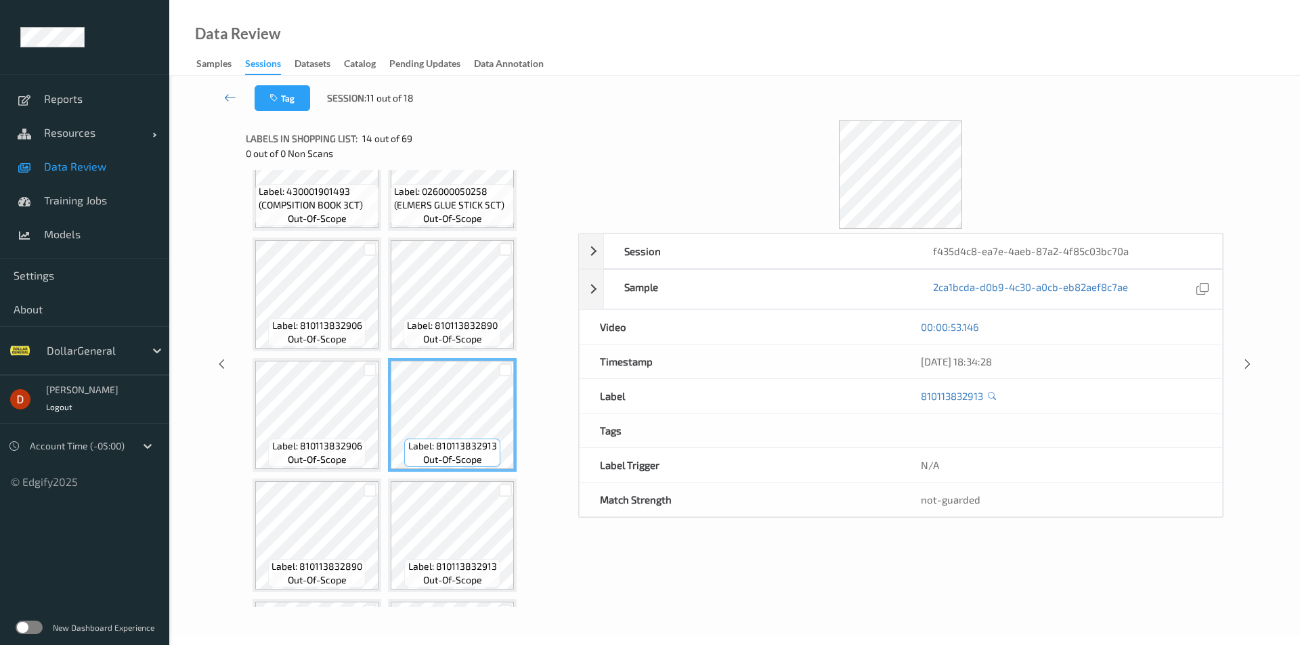
click at [373, 484] on div at bounding box center [370, 491] width 18 height 18
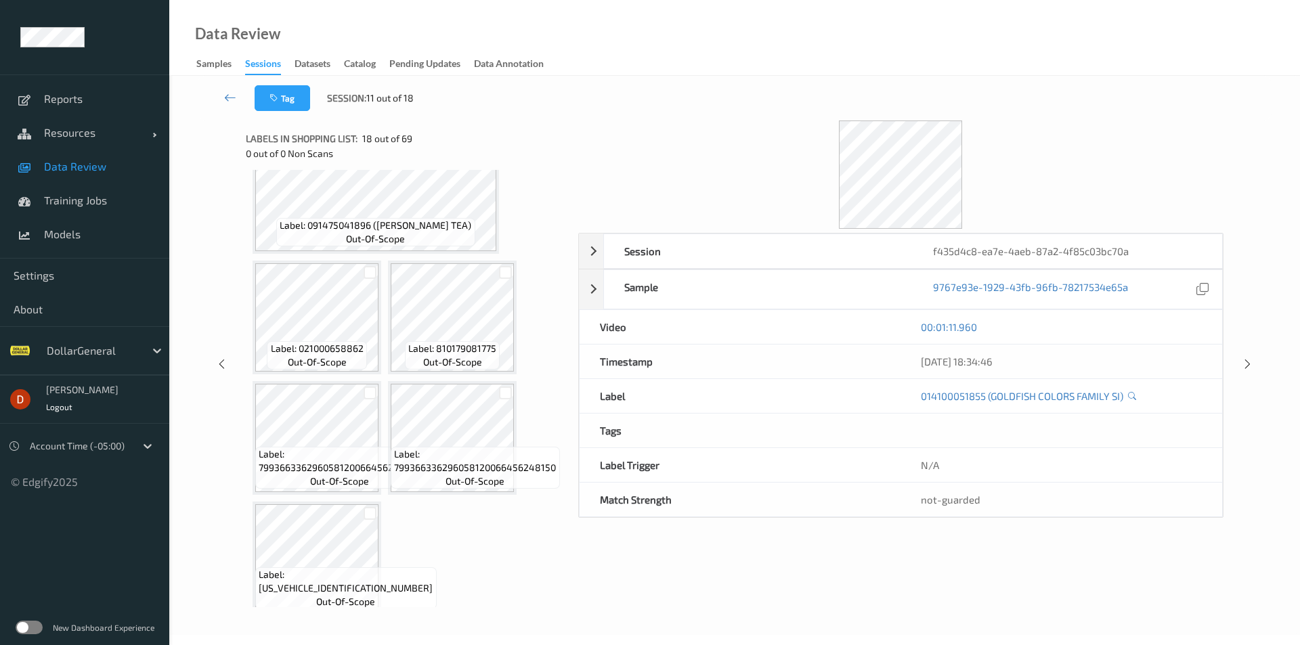
scroll to position [3936, 0]
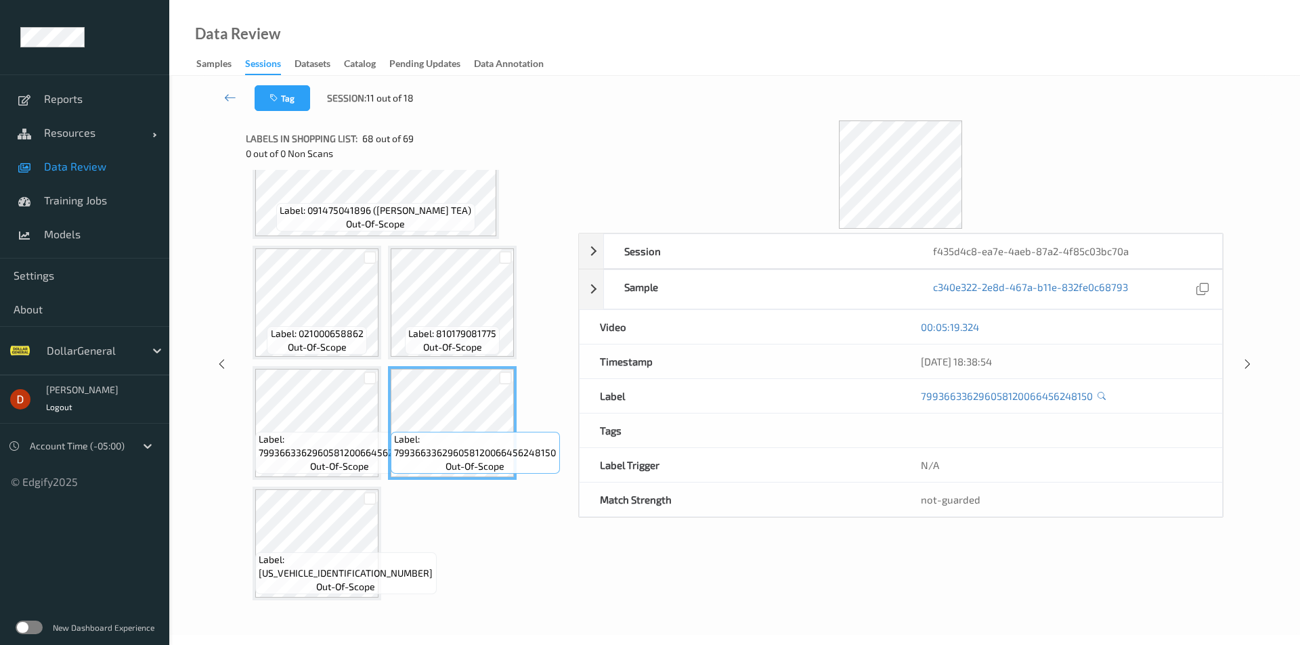
click at [1252, 378] on div "Session f435d4c8-ea7e-4aeb-87a2-4f85c03bc70a Session ID f435d4c8-ea7e-4aeb-87a2…" at bounding box center [735, 364] width 1076 height 487
click at [1252, 374] on div "Session f435d4c8-ea7e-4aeb-87a2-4f85c03bc70a Session ID f435d4c8-ea7e-4aeb-87a2…" at bounding box center [735, 364] width 1076 height 487
click at [1252, 369] on icon at bounding box center [1248, 364] width 12 height 12
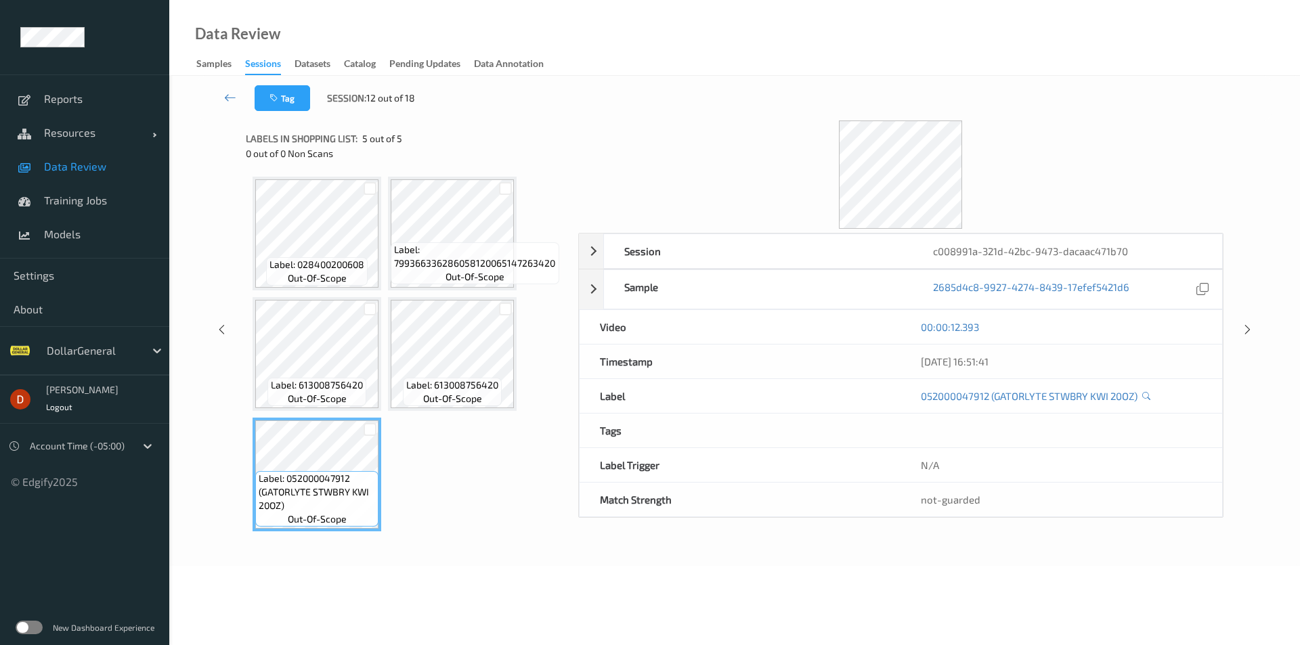
drag, startPoint x: 1241, startPoint y: 328, endPoint x: 1254, endPoint y: 339, distance: 16.4
click at [1243, 327] on div at bounding box center [1247, 329] width 17 height 17
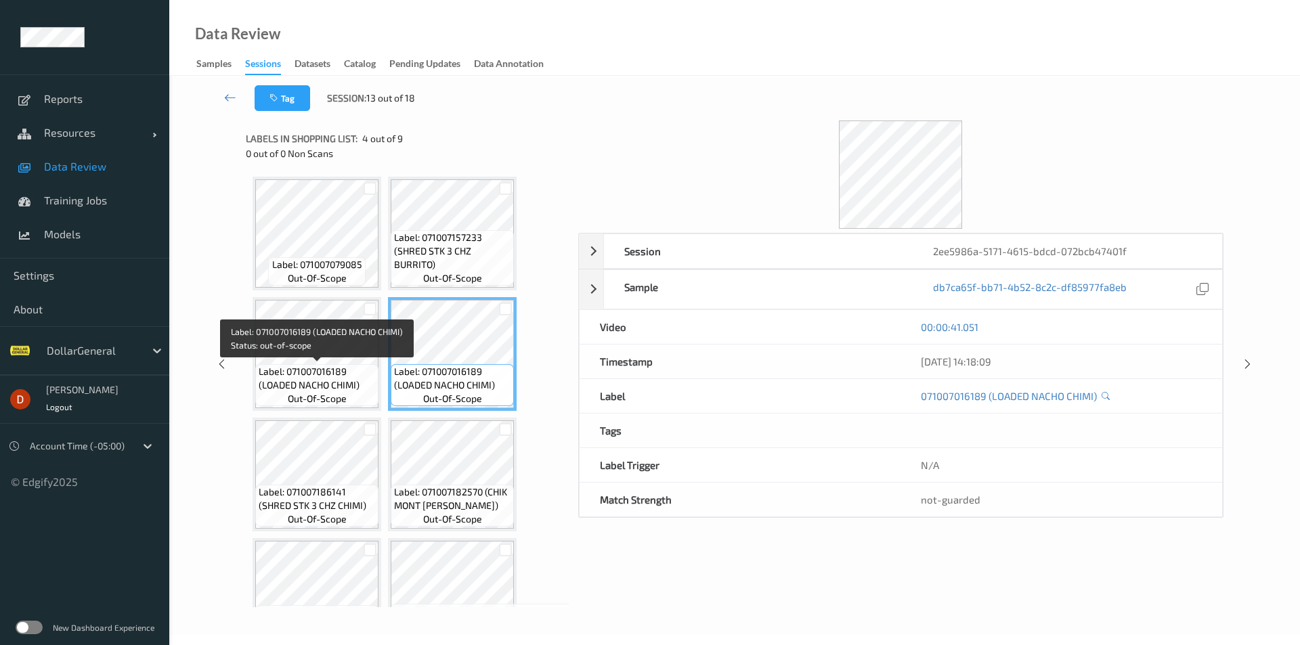
click at [337, 366] on span "Label: 071007016189 (LOADED NACHO CHIMI)" at bounding box center [317, 378] width 116 height 27
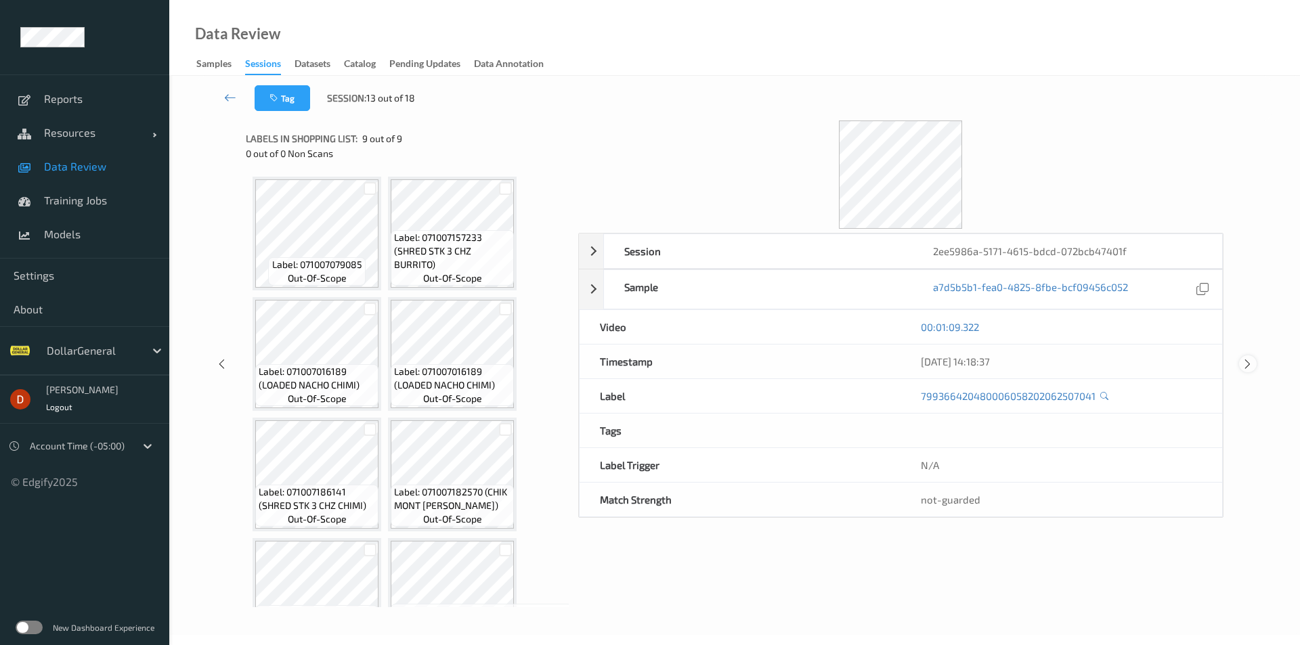
click at [1247, 368] on icon at bounding box center [1248, 364] width 12 height 12
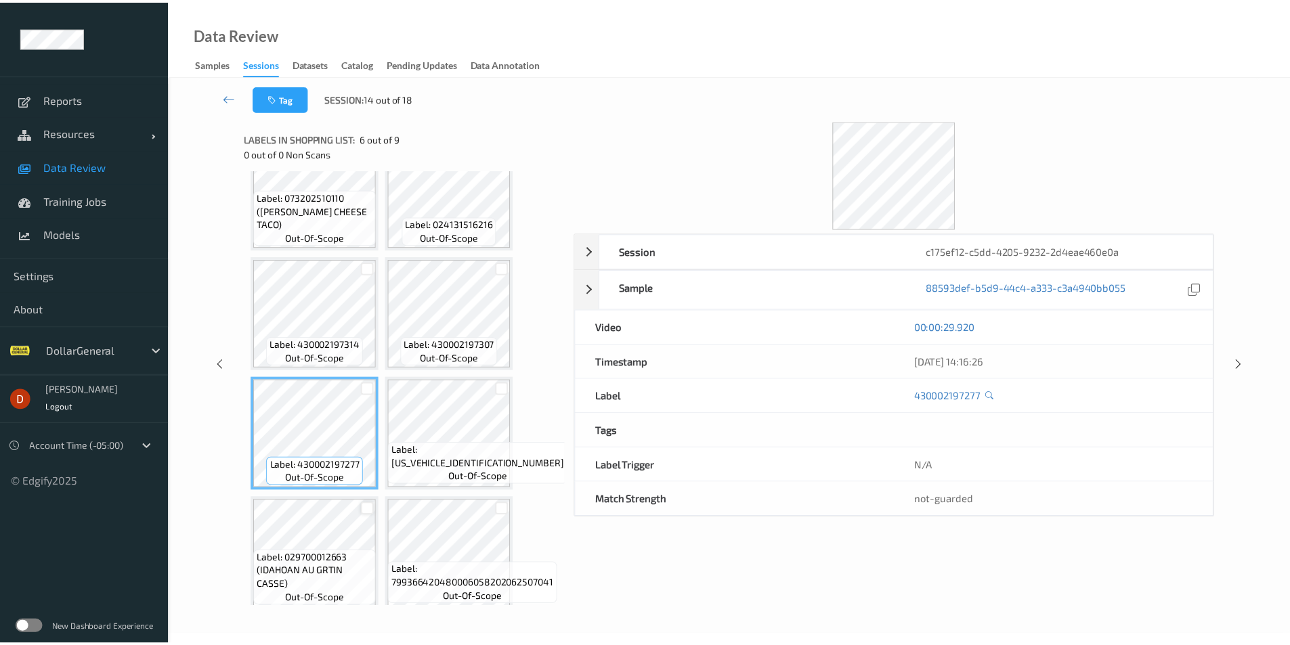
scroll to position [199, 0]
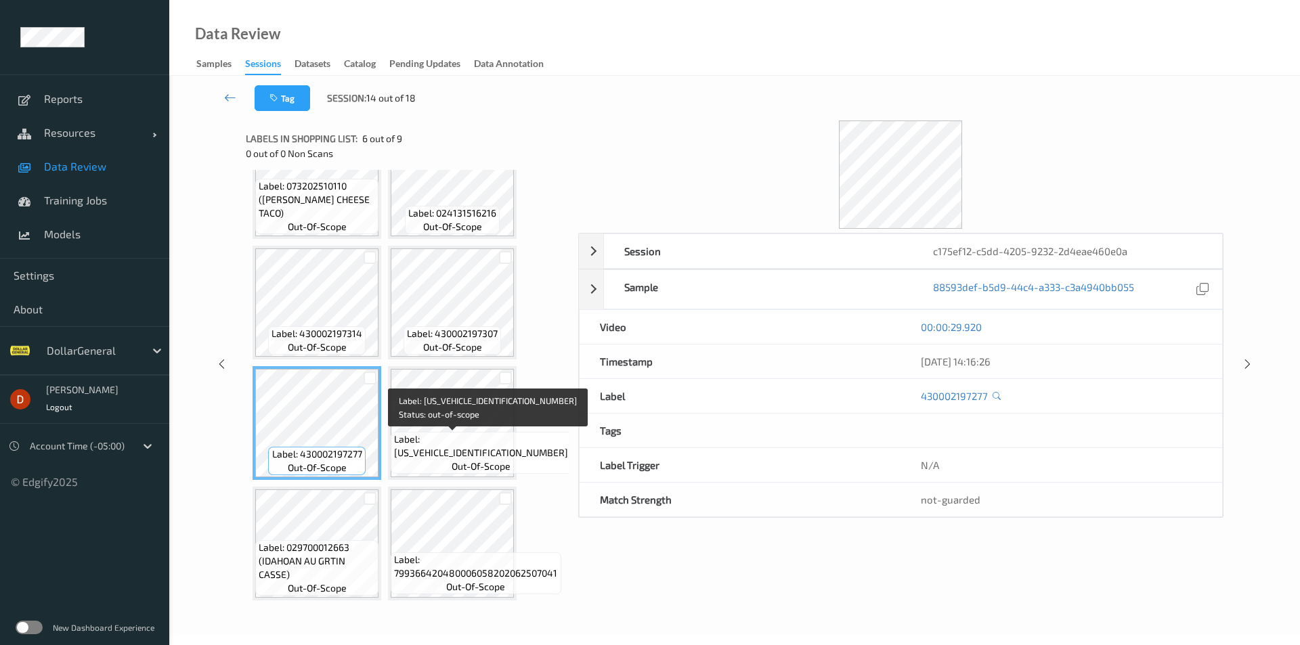
click at [440, 435] on span "Label: [US_VEHICLE_IDENTIFICATION_NUMBER]" at bounding box center [481, 446] width 174 height 27
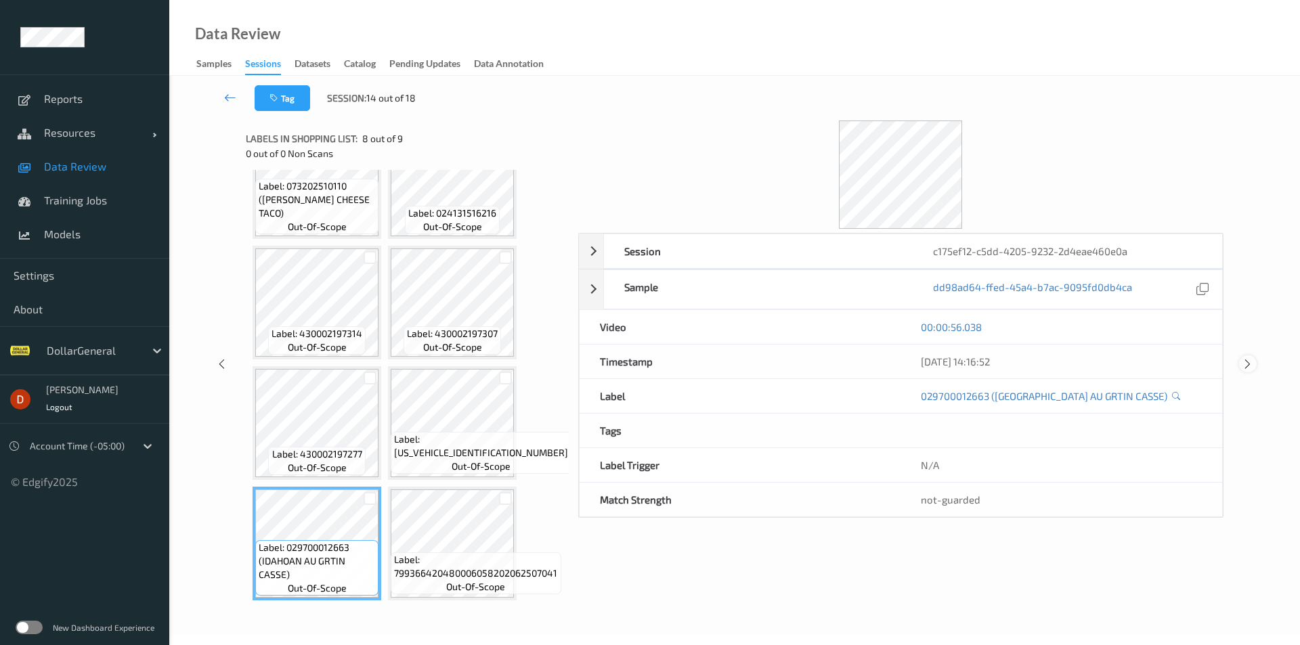
click at [1245, 362] on icon at bounding box center [1248, 364] width 12 height 12
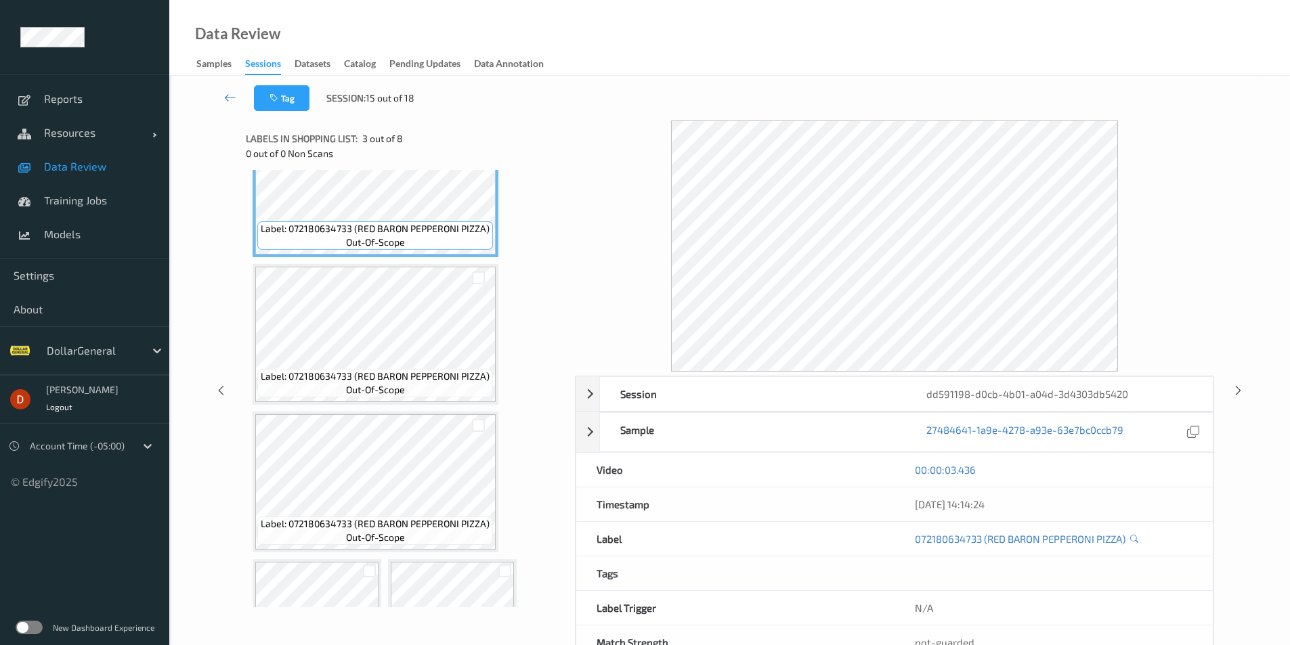
scroll to position [474, 0]
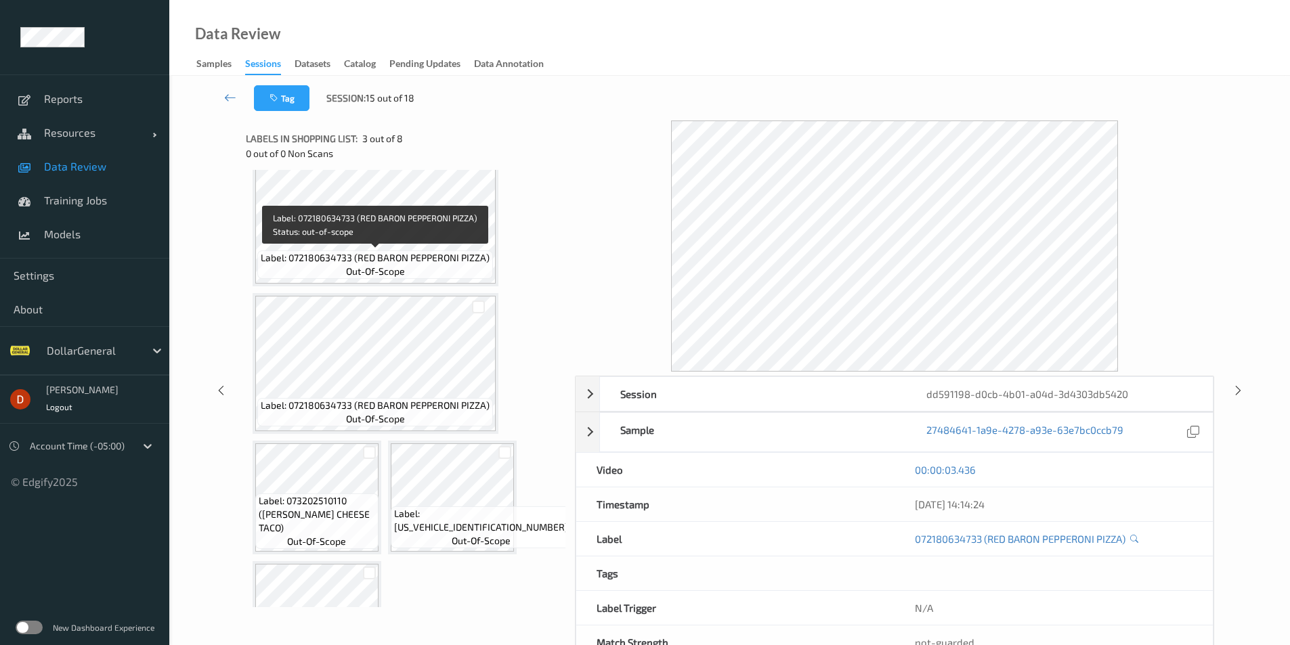
click at [365, 255] on span "Label: 072180634733 (RED BARON PEPPERONI PIZZA)" at bounding box center [375, 258] width 229 height 14
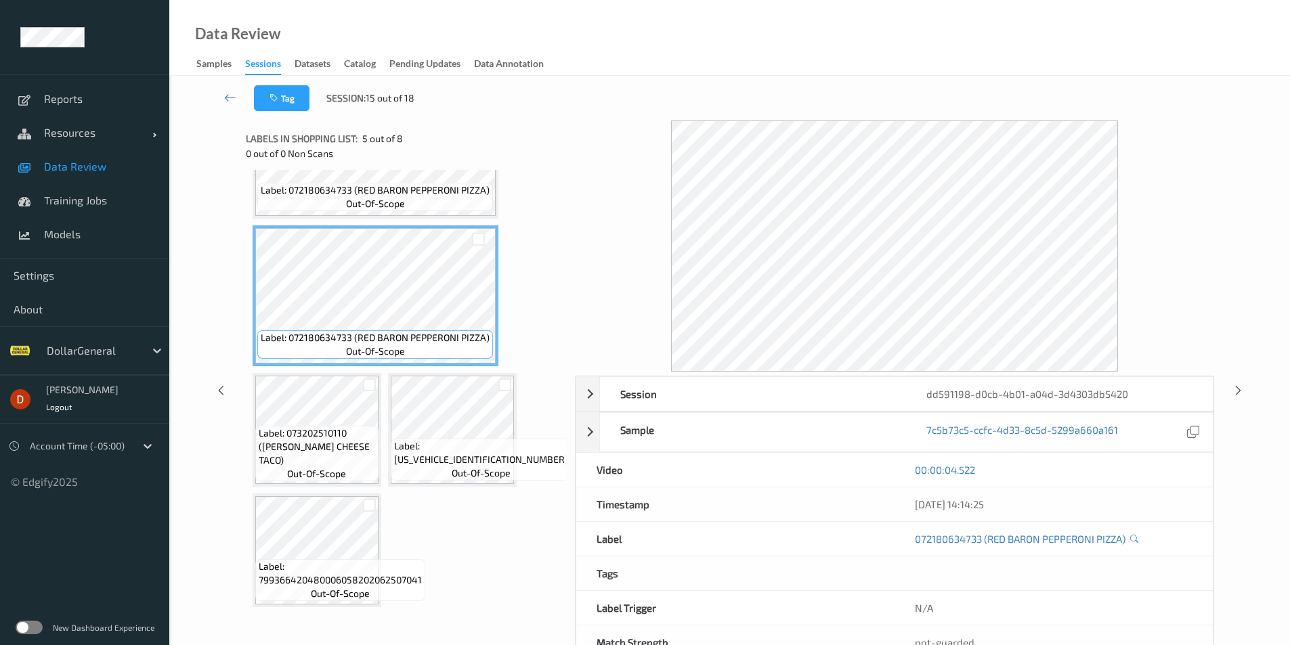
scroll to position [549, 0]
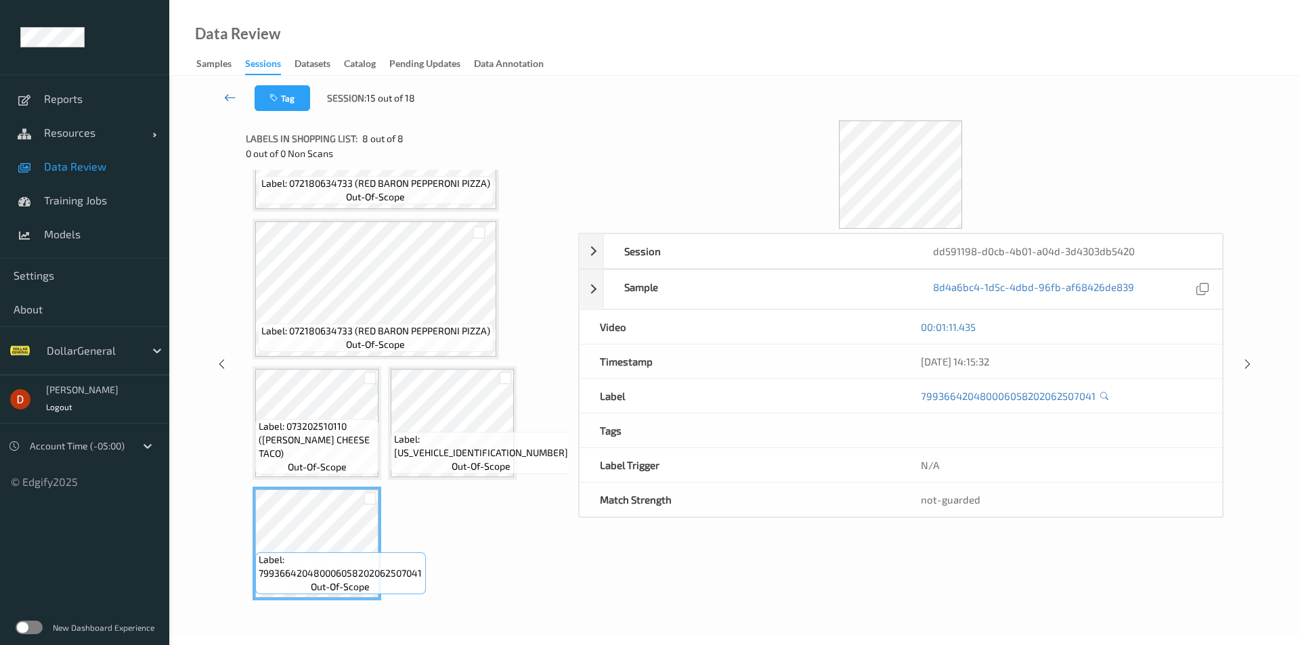
click at [234, 99] on icon at bounding box center [230, 98] width 12 height 14
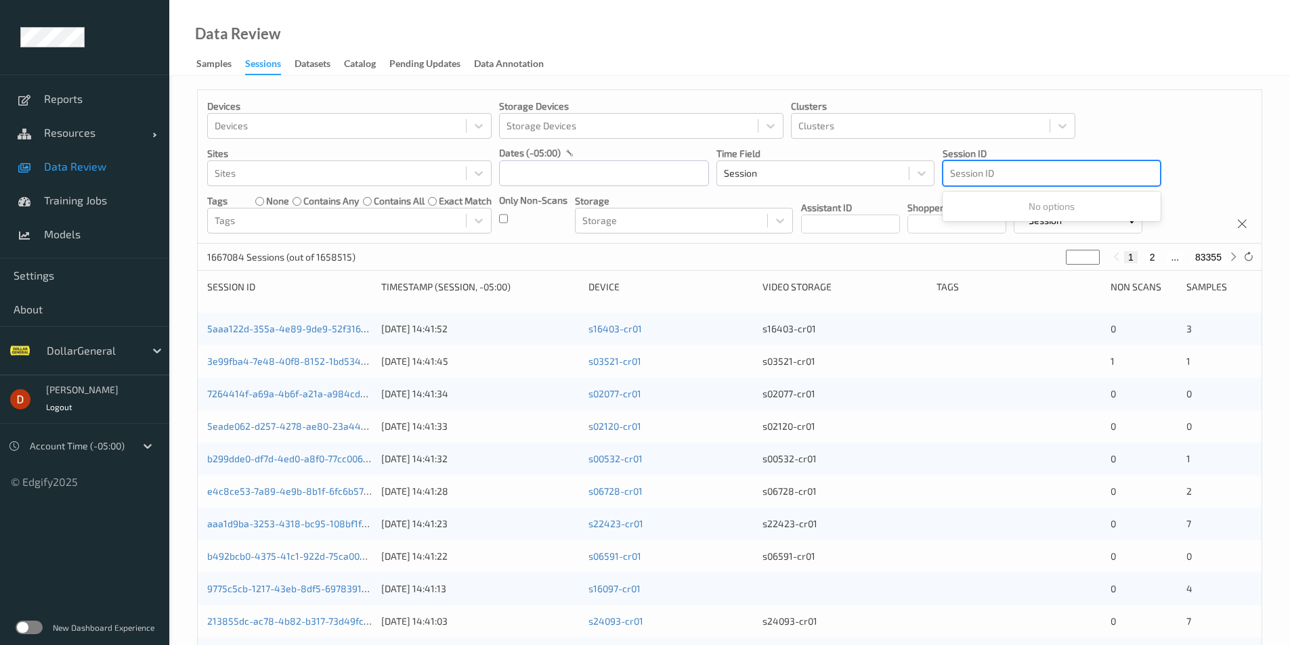
click at [1044, 172] on div at bounding box center [1051, 173] width 203 height 16
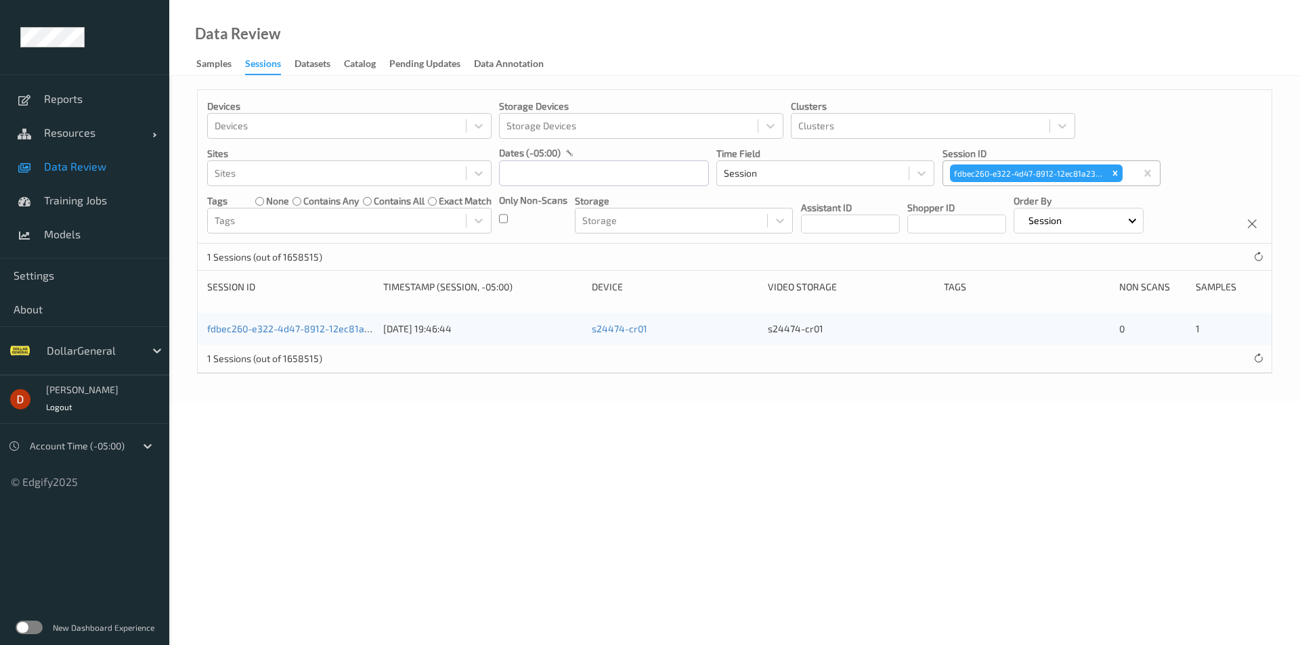
click at [255, 318] on div "fdbec260-e322-4d47-8912-12ec81a23a0f [DATE] 19:46:44 s24474-cr01 s24474-cr01 0 1" at bounding box center [735, 329] width 1074 height 33
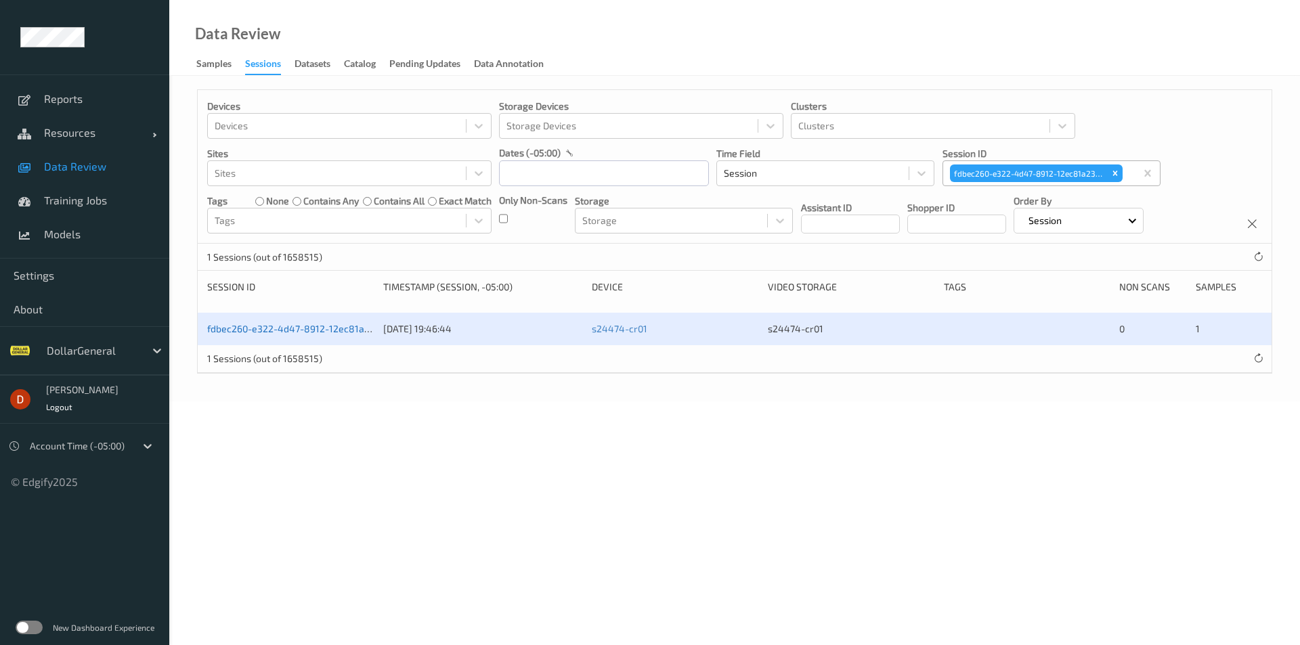
click at [259, 323] on link "fdbec260-e322-4d47-8912-12ec81a23a0f" at bounding box center [298, 329] width 182 height 12
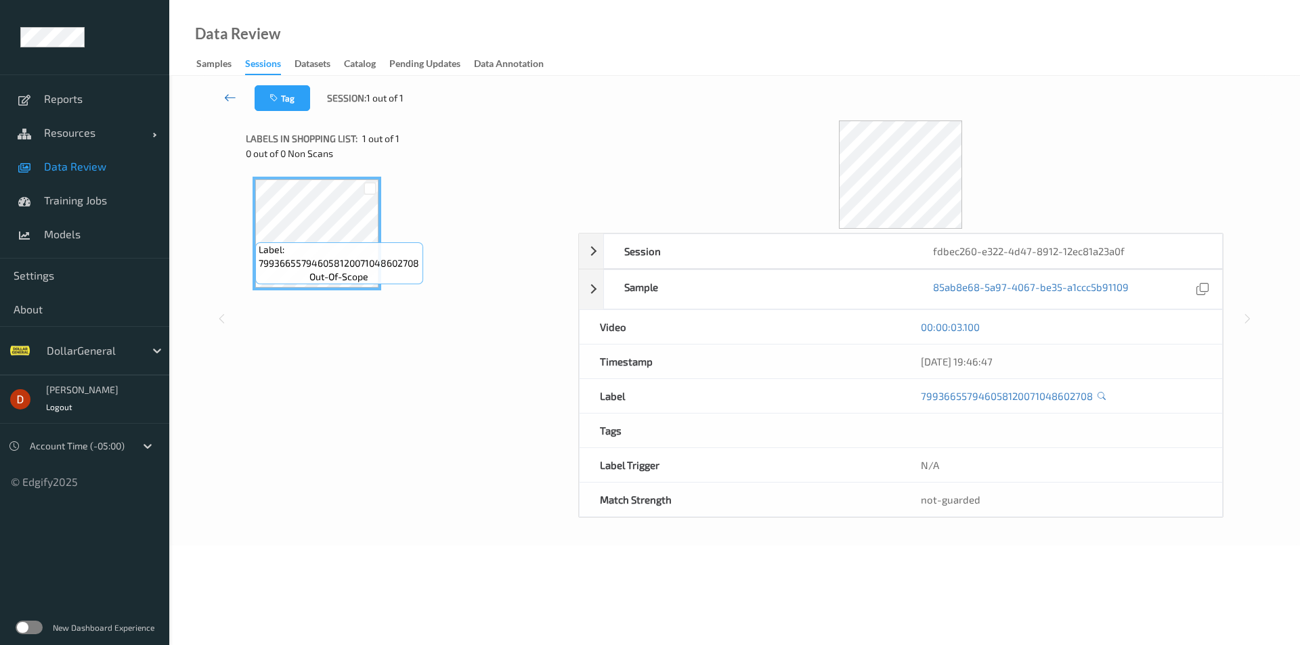
click at [221, 95] on link at bounding box center [231, 98] width 48 height 26
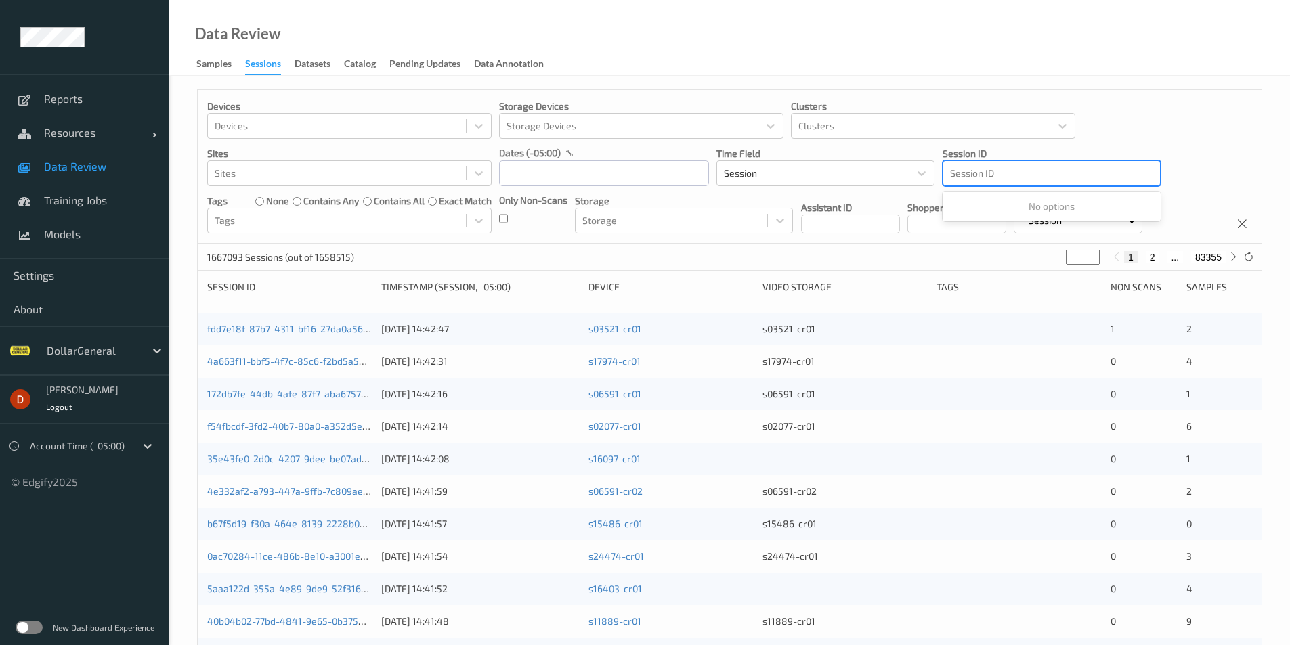
click at [1006, 174] on div at bounding box center [1051, 173] width 203 height 16
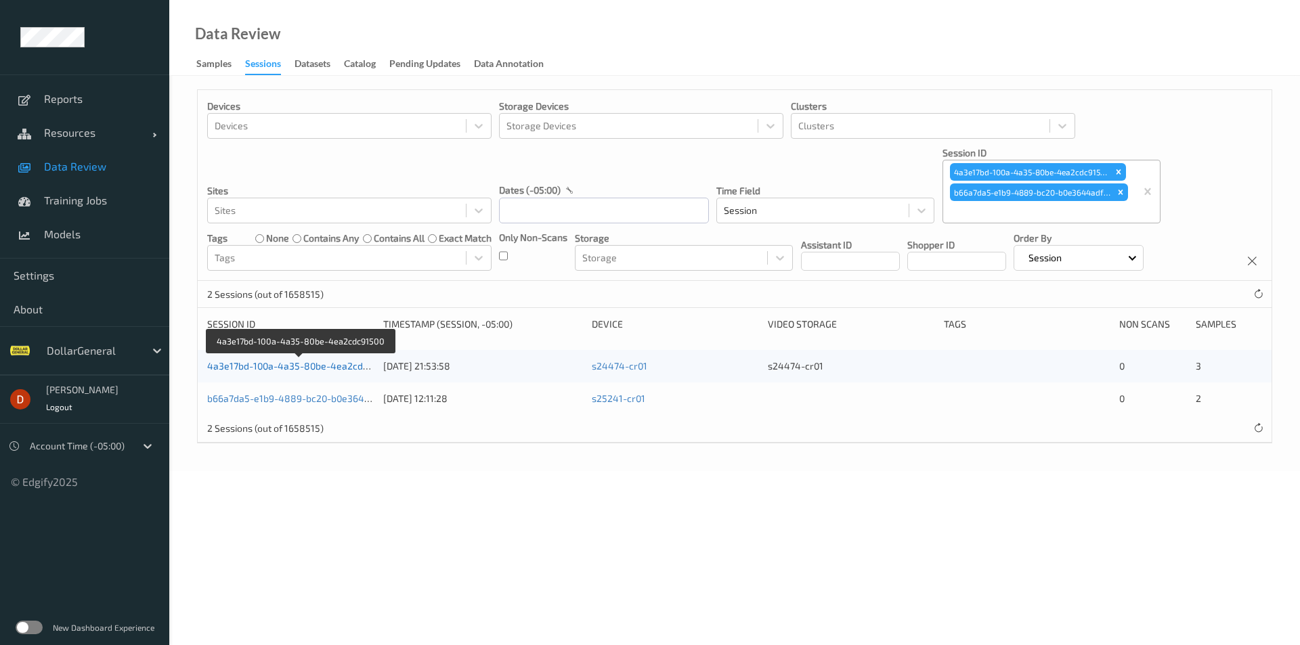
click at [296, 362] on link "4a3e17bd-100a-4a35-80be-4ea2cdc91500" at bounding box center [300, 366] width 186 height 12
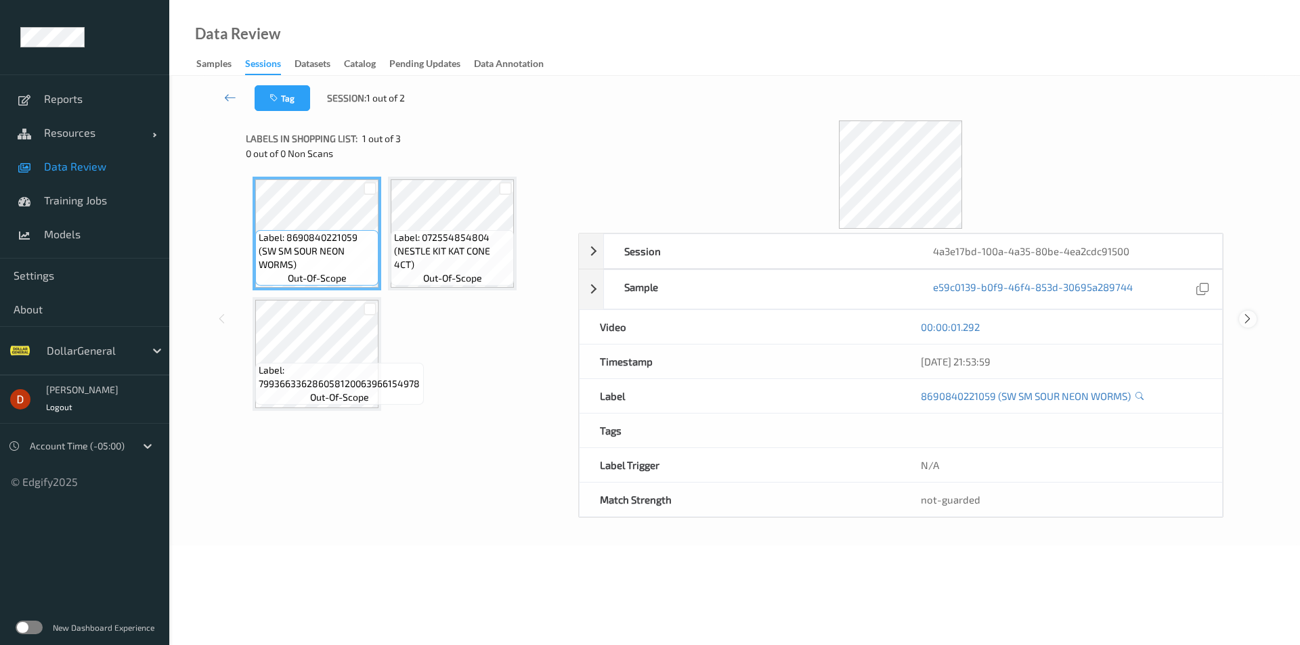
click at [1251, 313] on icon at bounding box center [1248, 319] width 12 height 12
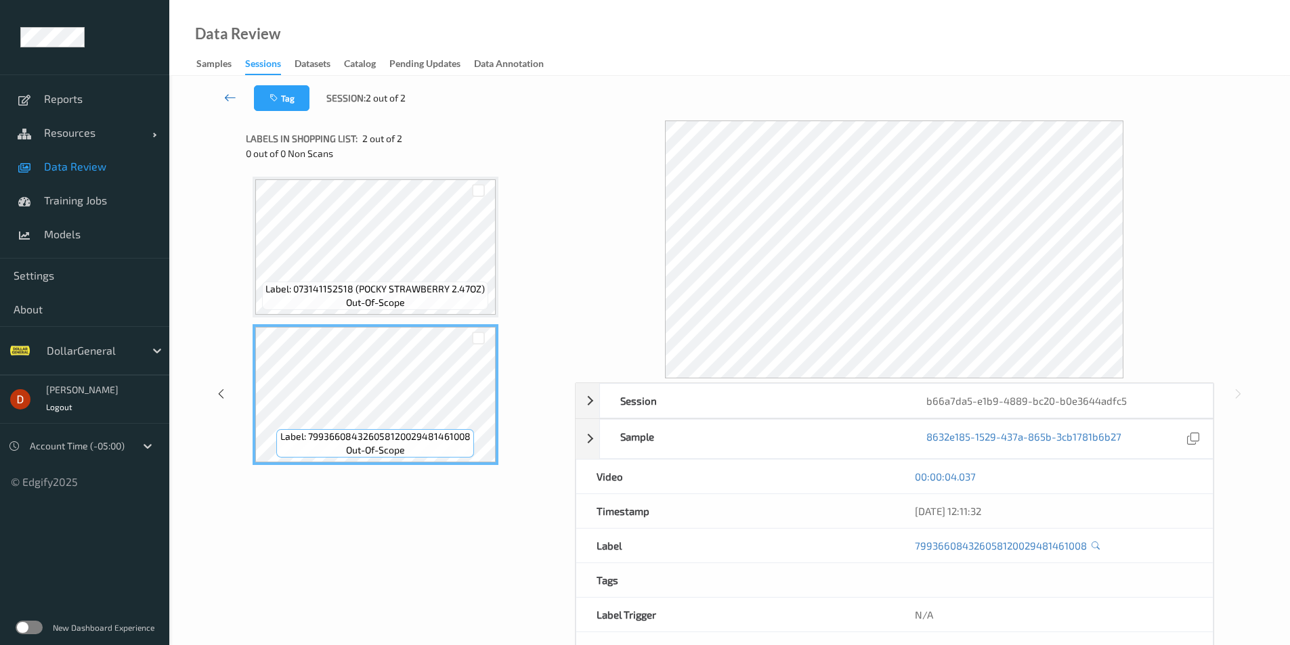
click at [221, 97] on link at bounding box center [230, 98] width 47 height 26
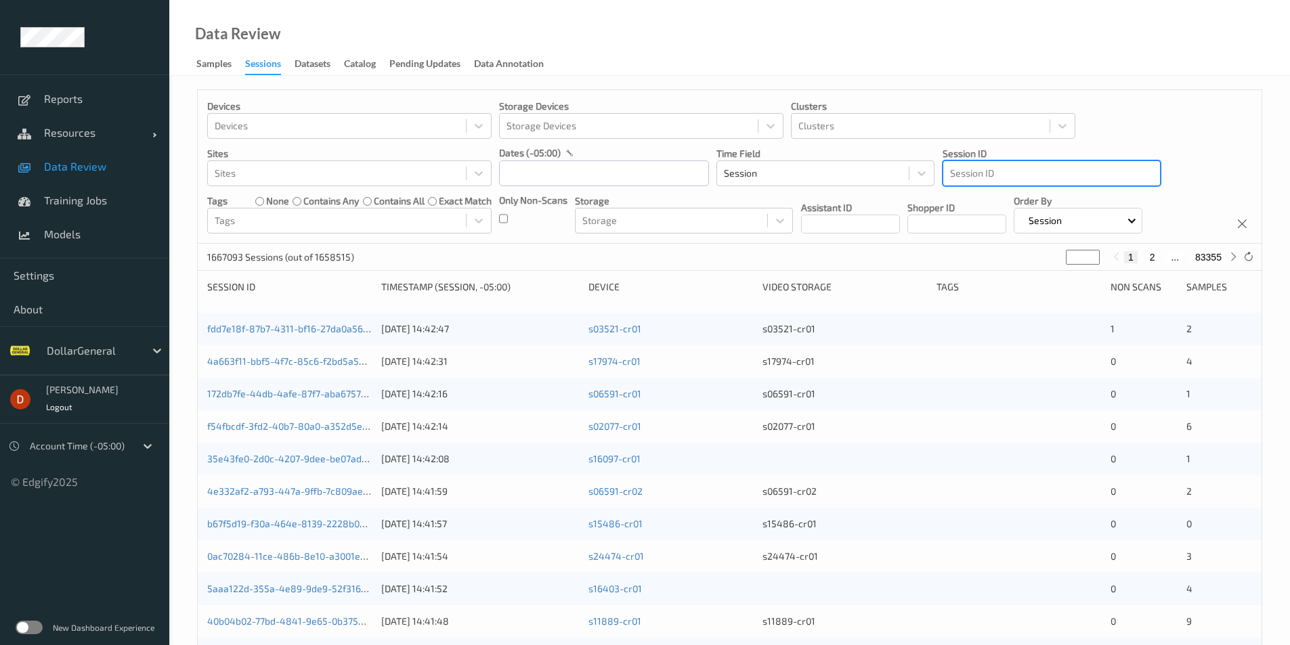
click at [1080, 178] on div at bounding box center [1051, 173] width 203 height 16
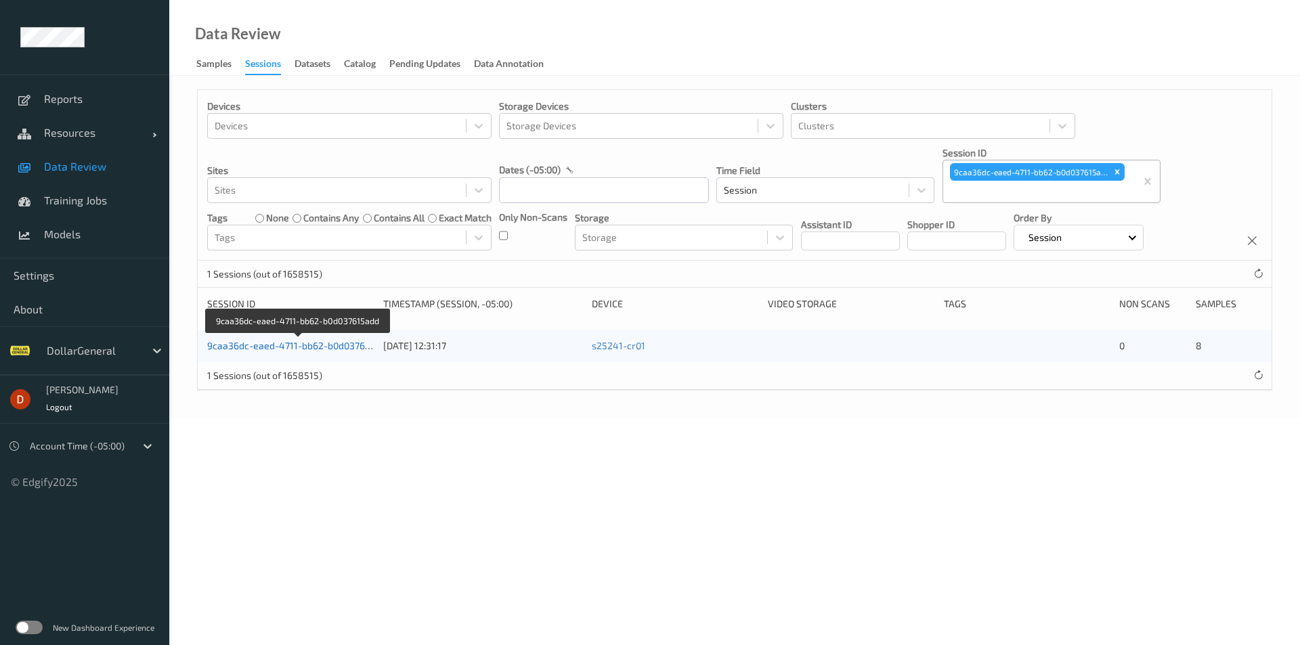
click at [355, 343] on link "9caa36dc-eaed-4711-bb62-b0d037615add" at bounding box center [299, 346] width 184 height 12
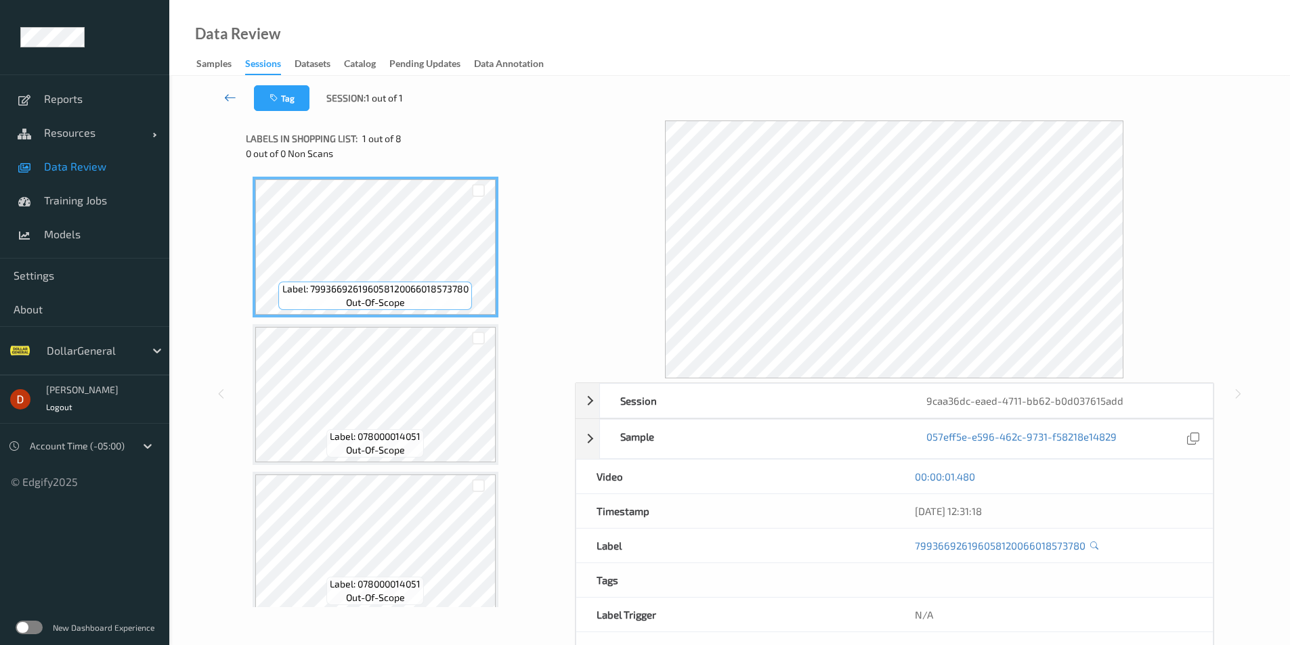
click at [233, 93] on icon at bounding box center [230, 98] width 12 height 14
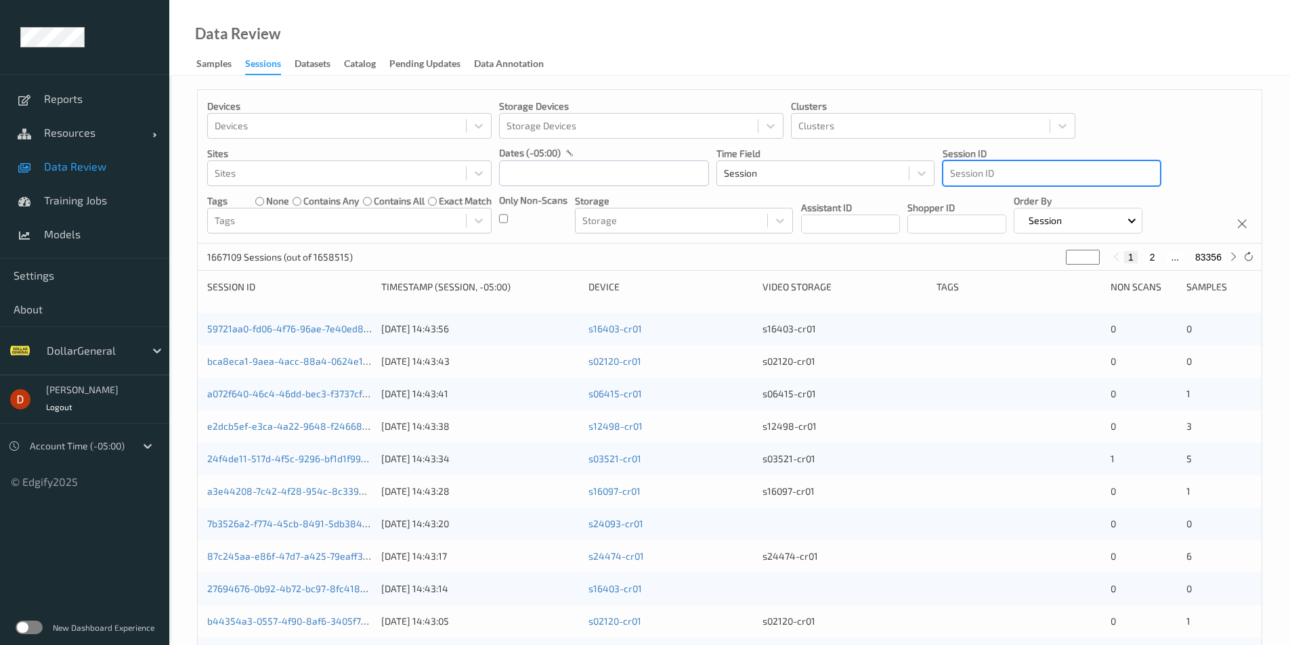
click at [1116, 175] on div at bounding box center [1051, 173] width 203 height 16
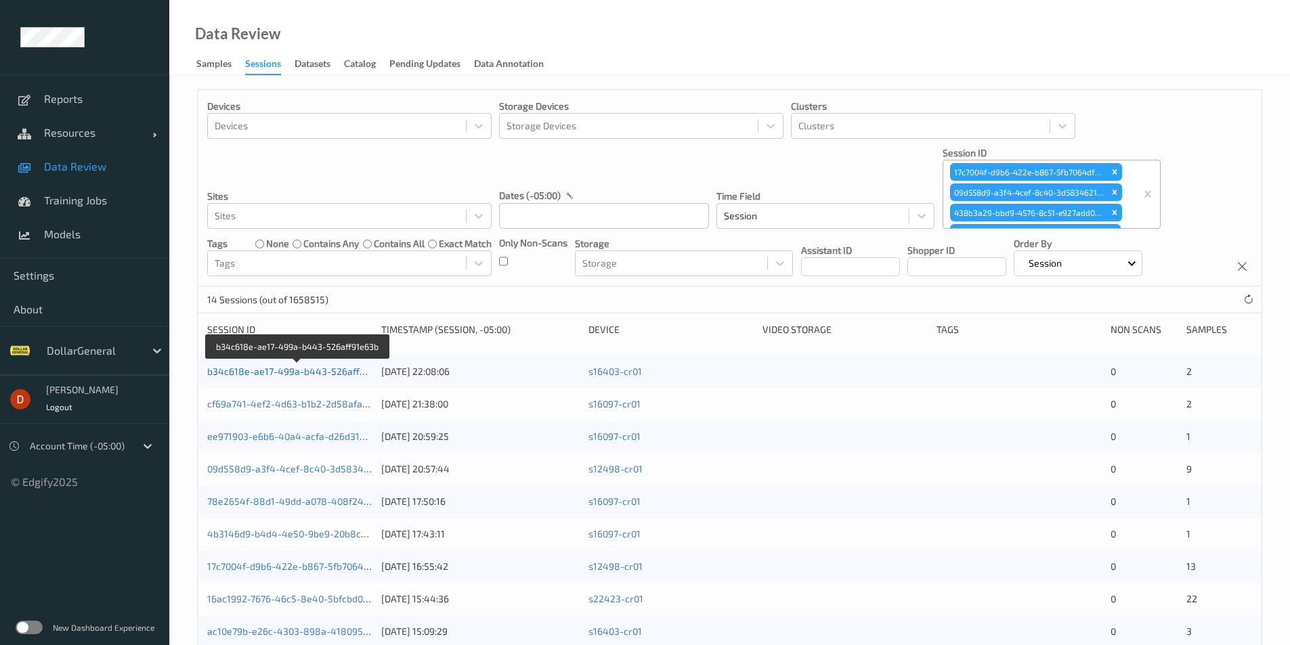
click at [352, 366] on link "b34c618e-ae17-499a-b443-526aff91e63b" at bounding box center [299, 372] width 184 height 12
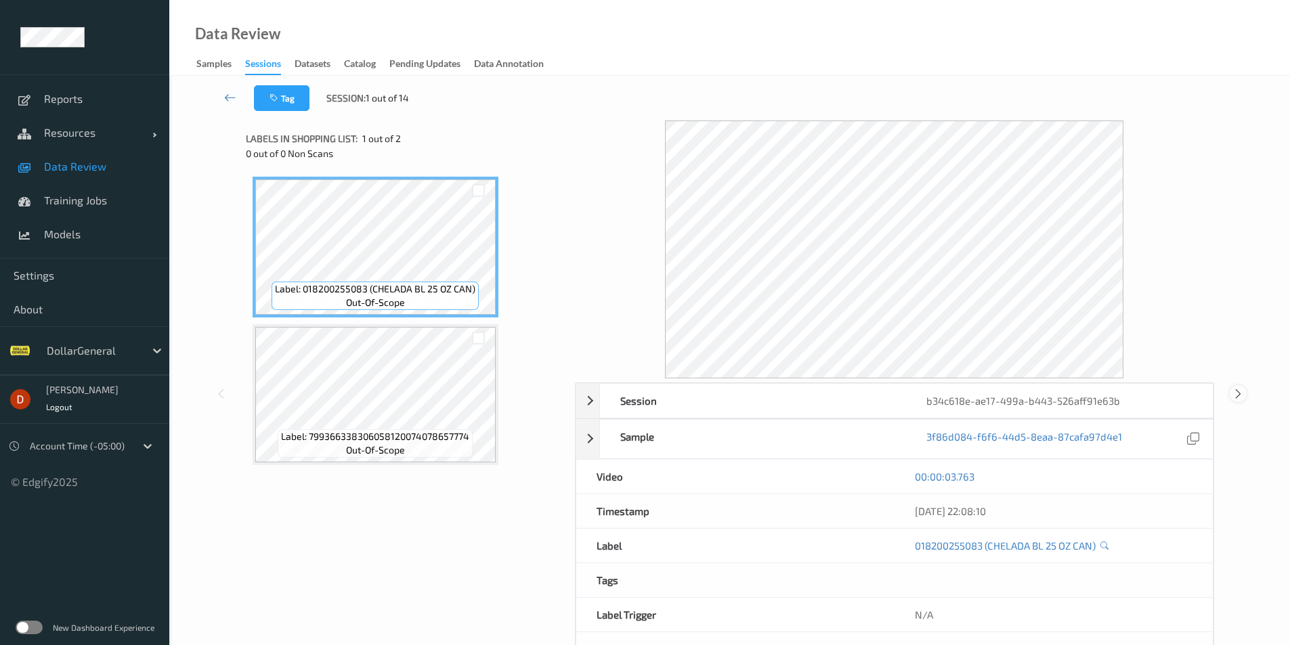
click at [1239, 389] on icon at bounding box center [1239, 394] width 12 height 12
click at [1244, 391] on div at bounding box center [1238, 393] width 17 height 17
click at [1240, 398] on icon at bounding box center [1239, 394] width 12 height 12
click at [1231, 392] on div at bounding box center [1238, 393] width 17 height 17
click at [1235, 394] on icon at bounding box center [1239, 394] width 12 height 12
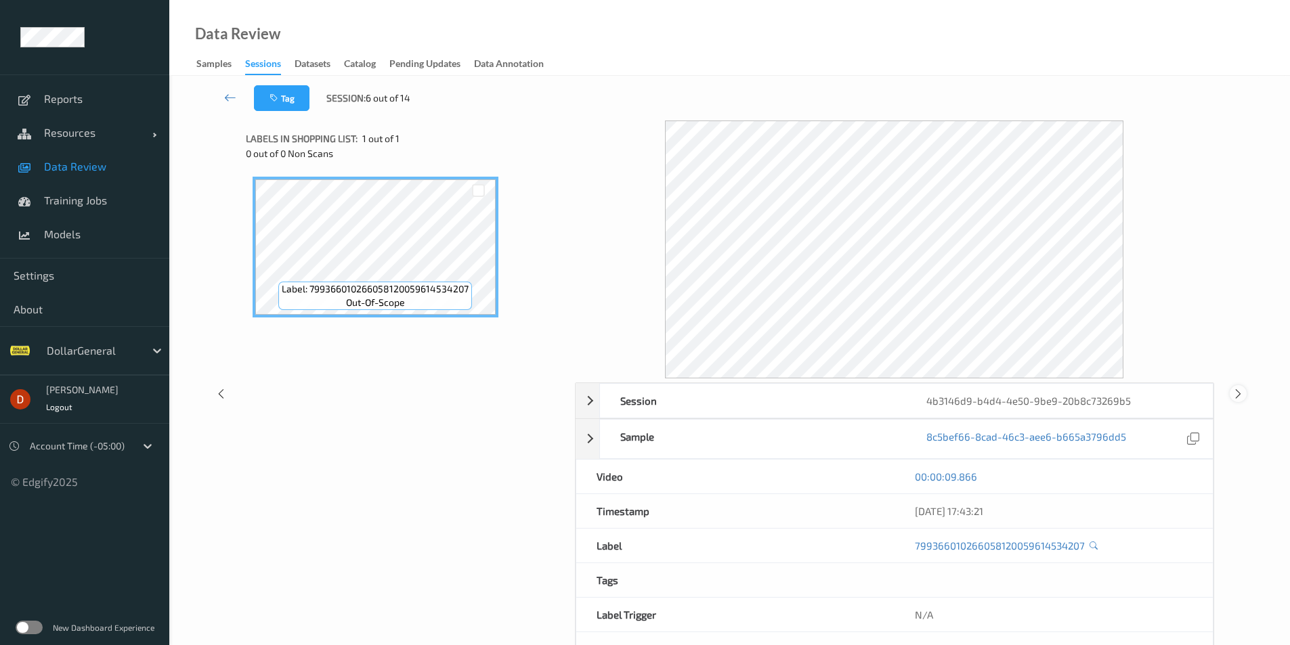
click at [1230, 394] on div at bounding box center [1238, 393] width 17 height 17
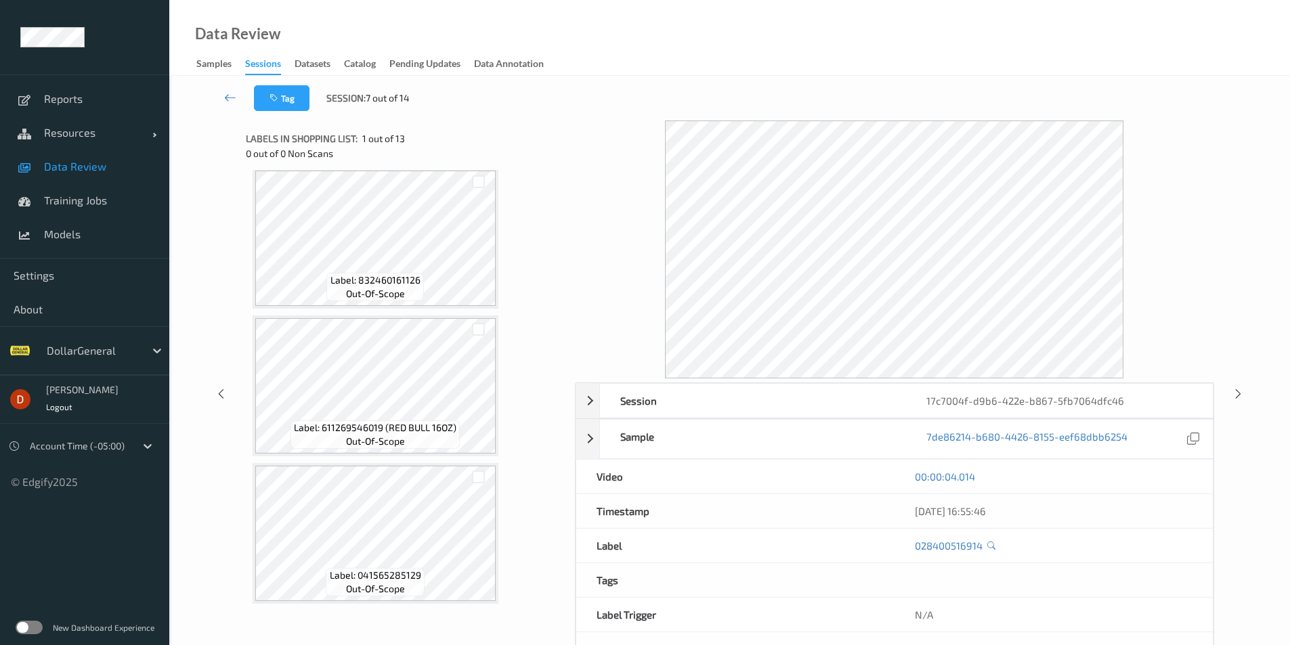
scroll to position [610, 0]
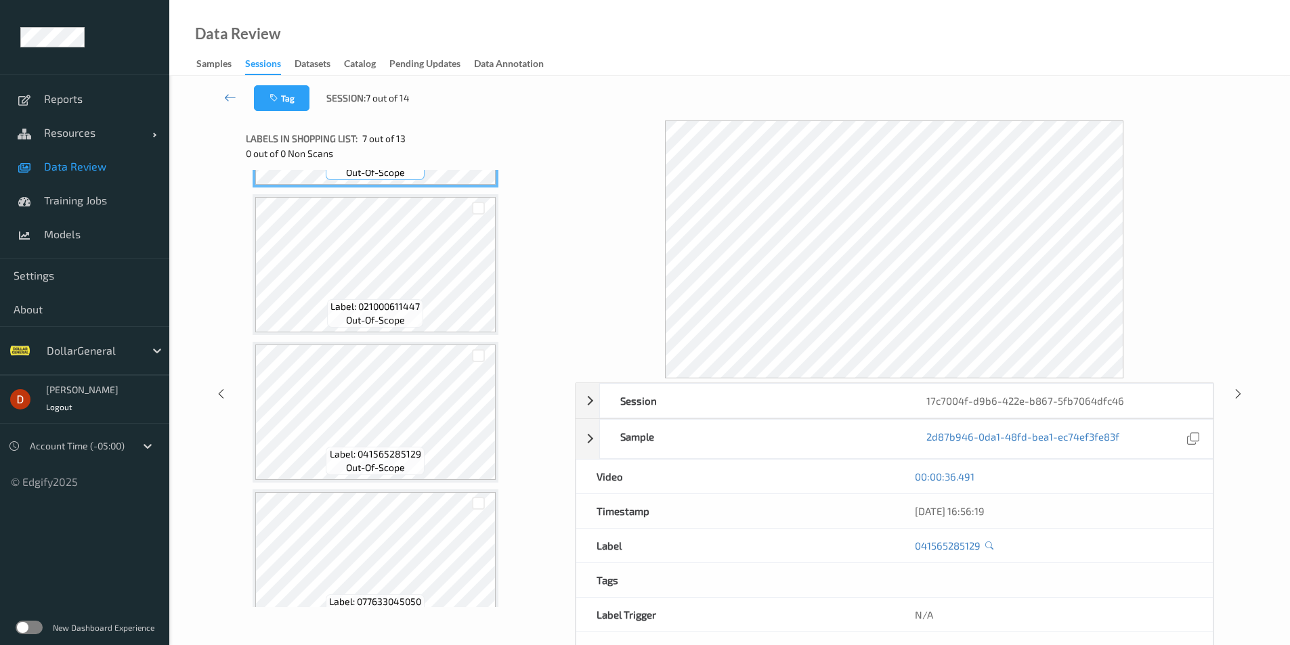
click at [394, 483] on div "Label: 041565285129 out-of-scope" at bounding box center [376, 412] width 246 height 141
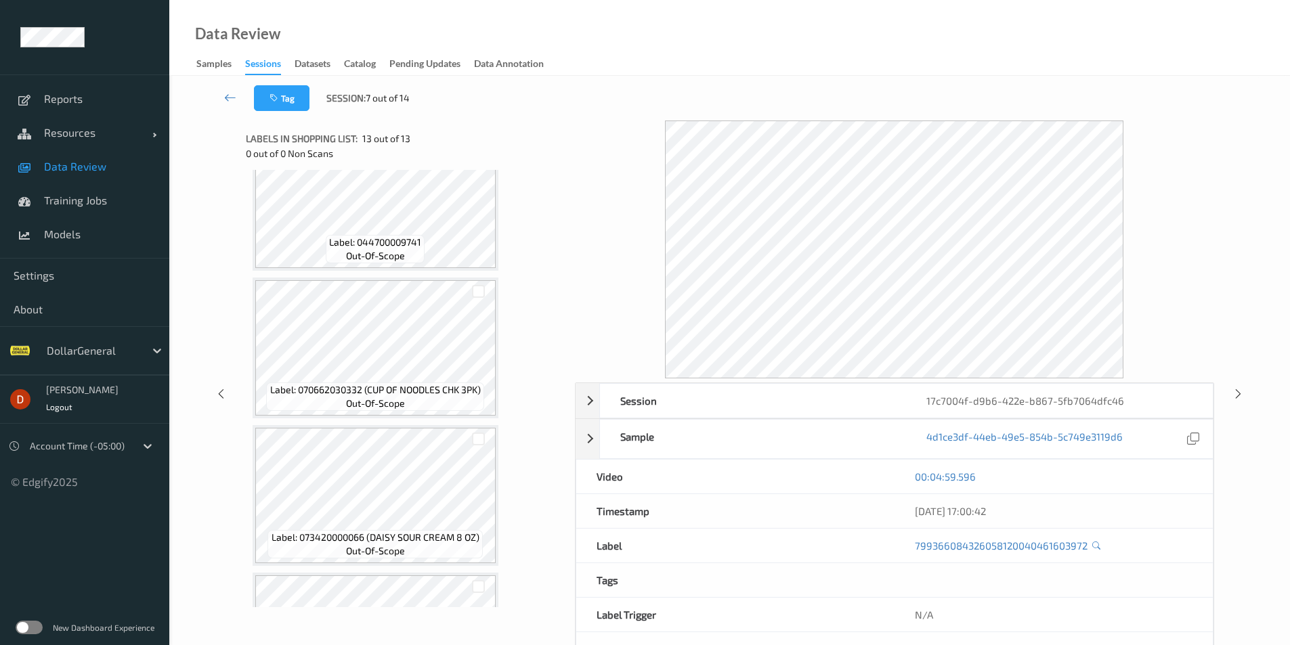
scroll to position [0, 0]
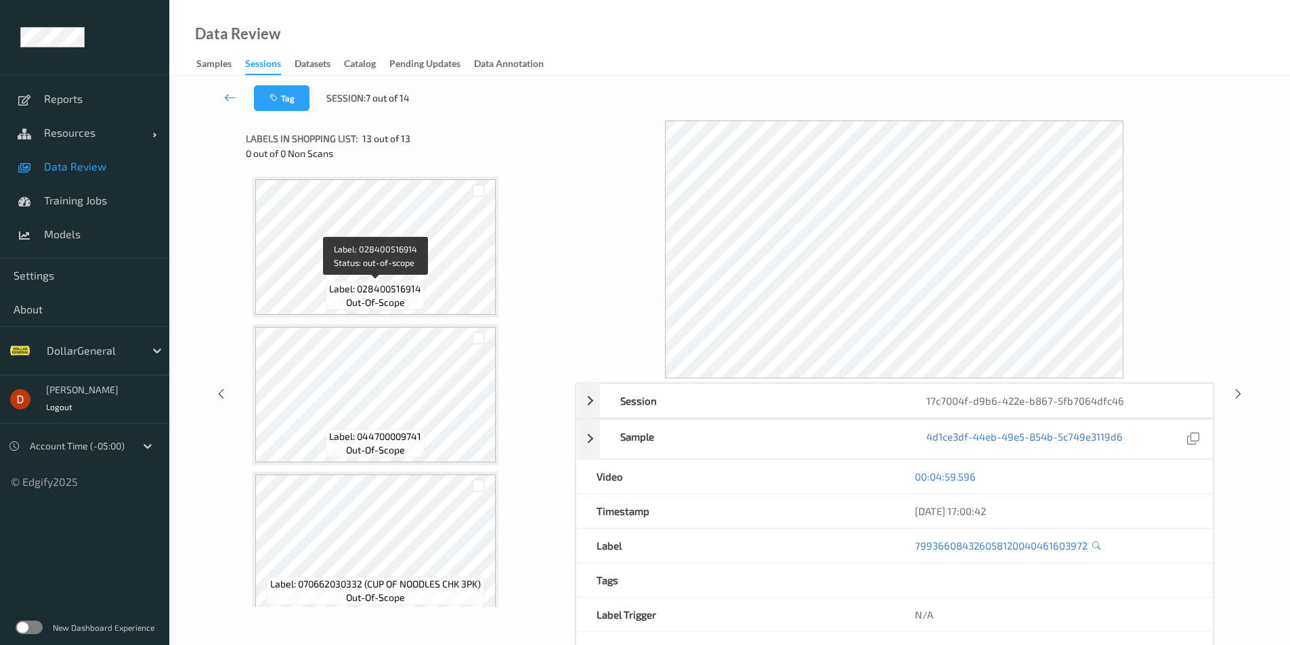
click at [384, 309] on span "out-of-scope" at bounding box center [375, 303] width 59 height 14
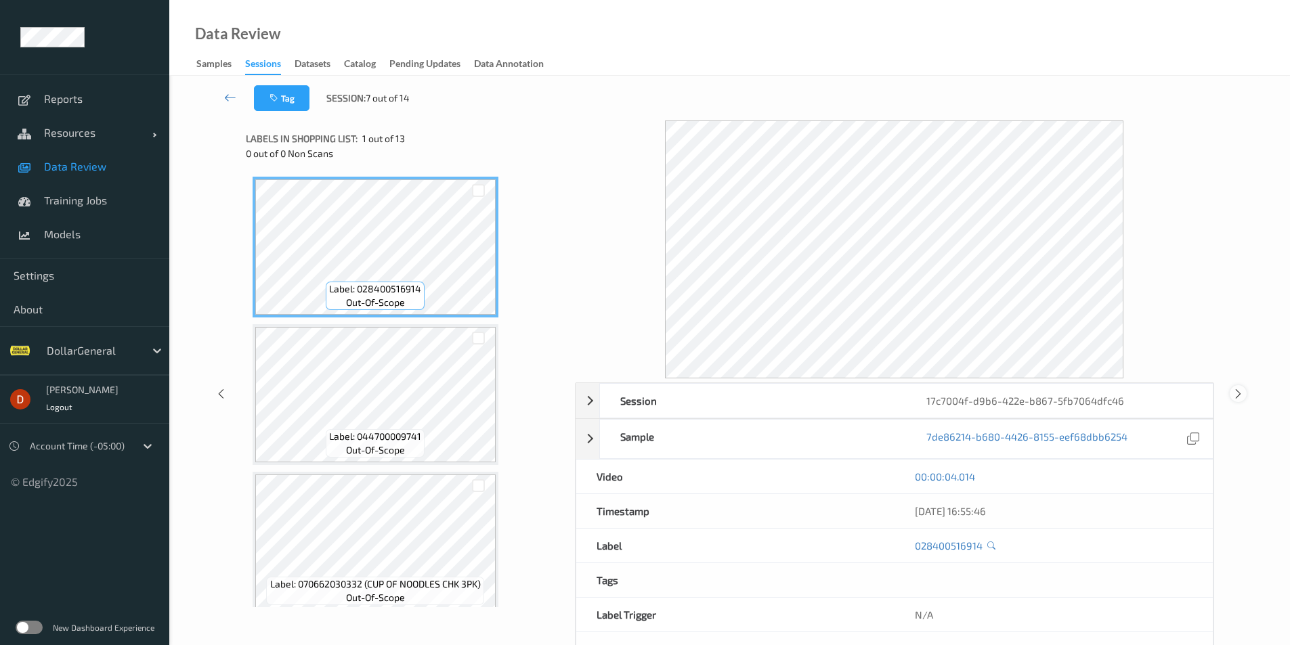
click at [1234, 396] on icon at bounding box center [1239, 394] width 12 height 12
click at [1239, 400] on icon at bounding box center [1239, 394] width 12 height 12
click at [1234, 389] on icon at bounding box center [1239, 394] width 12 height 12
click at [1237, 400] on icon at bounding box center [1239, 394] width 12 height 12
click at [1246, 396] on div at bounding box center [1238, 393] width 17 height 17
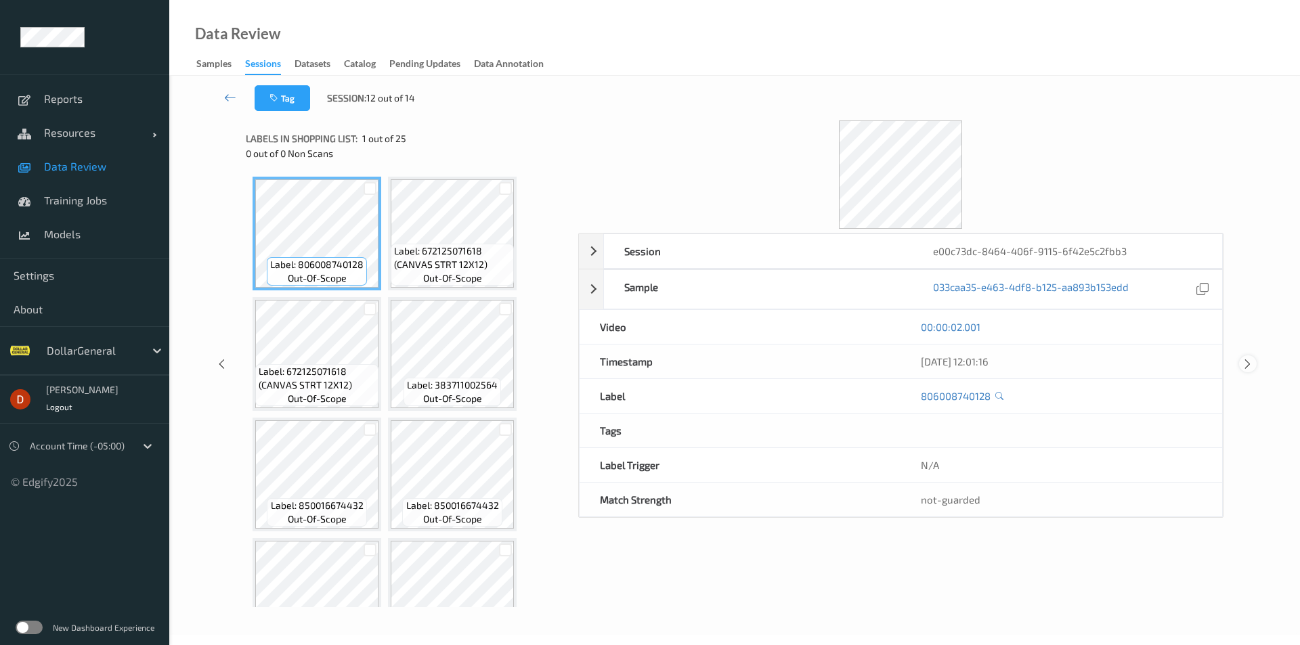
click at [1246, 365] on icon at bounding box center [1248, 364] width 12 height 12
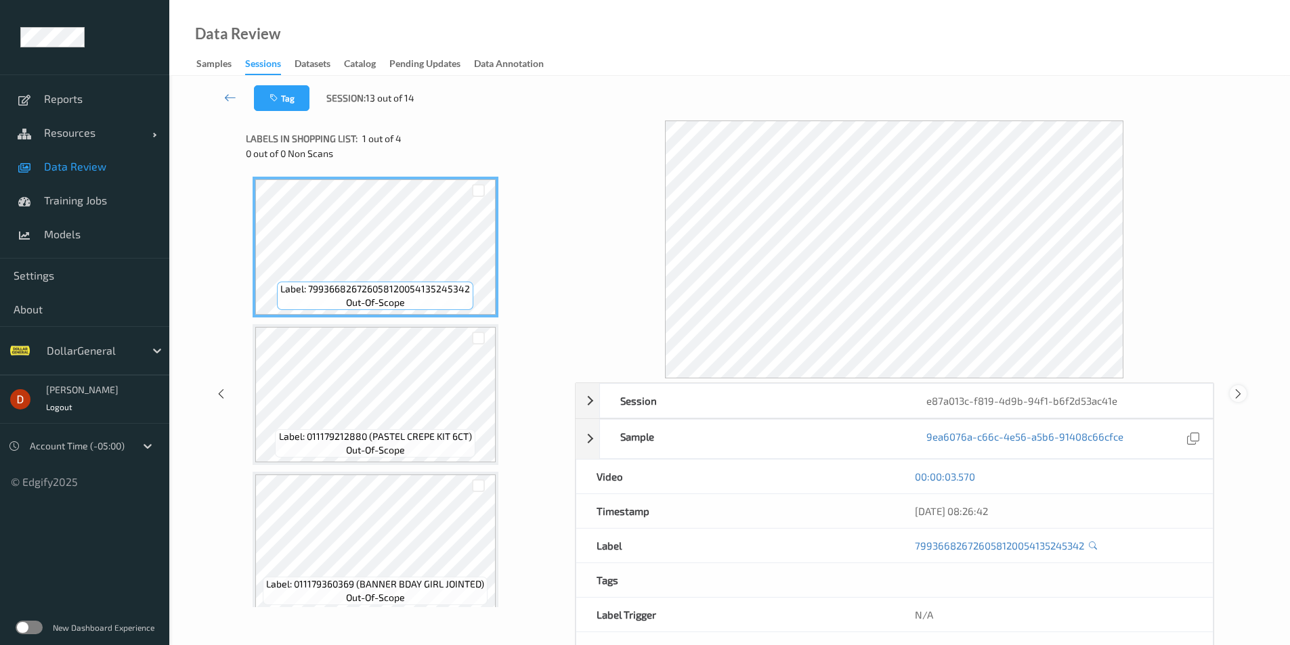
click at [1237, 400] on icon at bounding box center [1239, 394] width 12 height 12
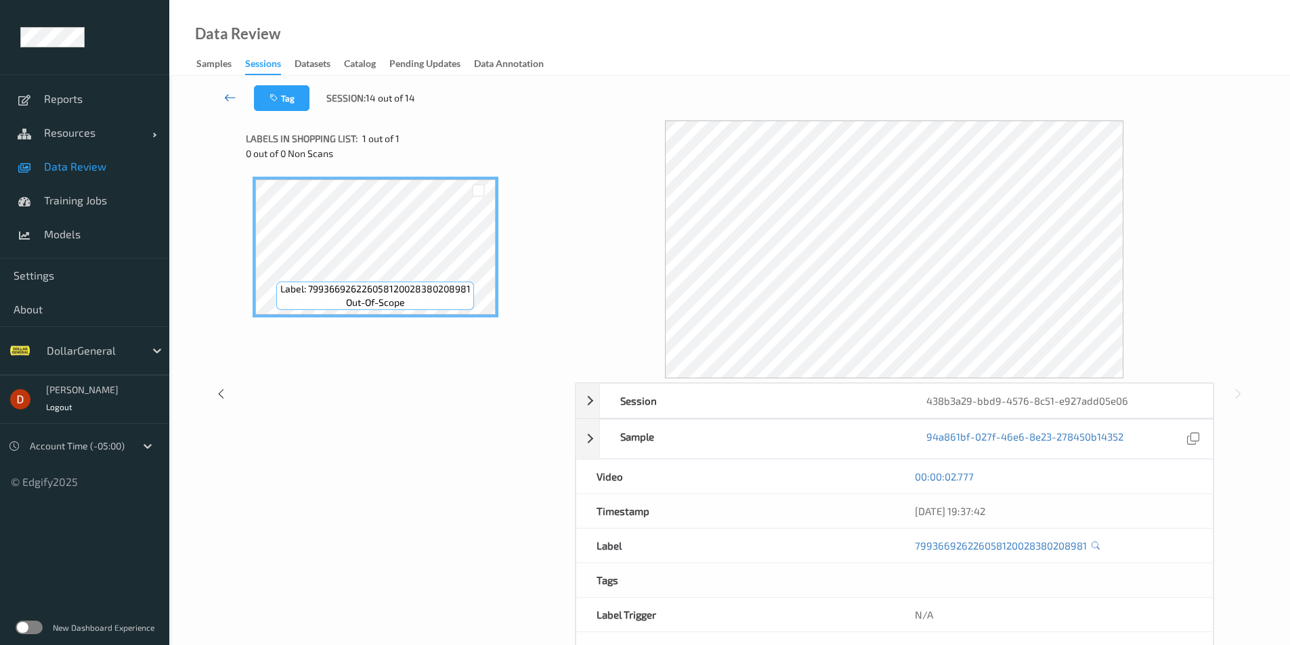
click at [217, 102] on link at bounding box center [230, 98] width 47 height 26
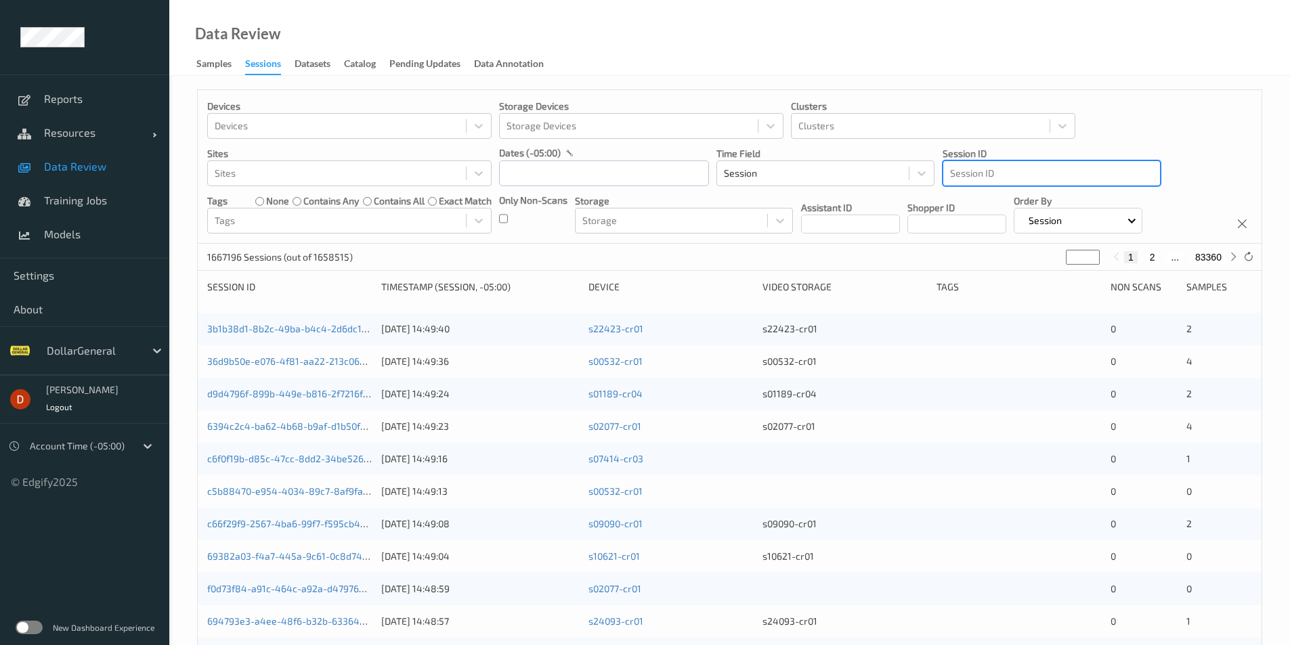
click at [1048, 171] on div at bounding box center [1051, 173] width 203 height 16
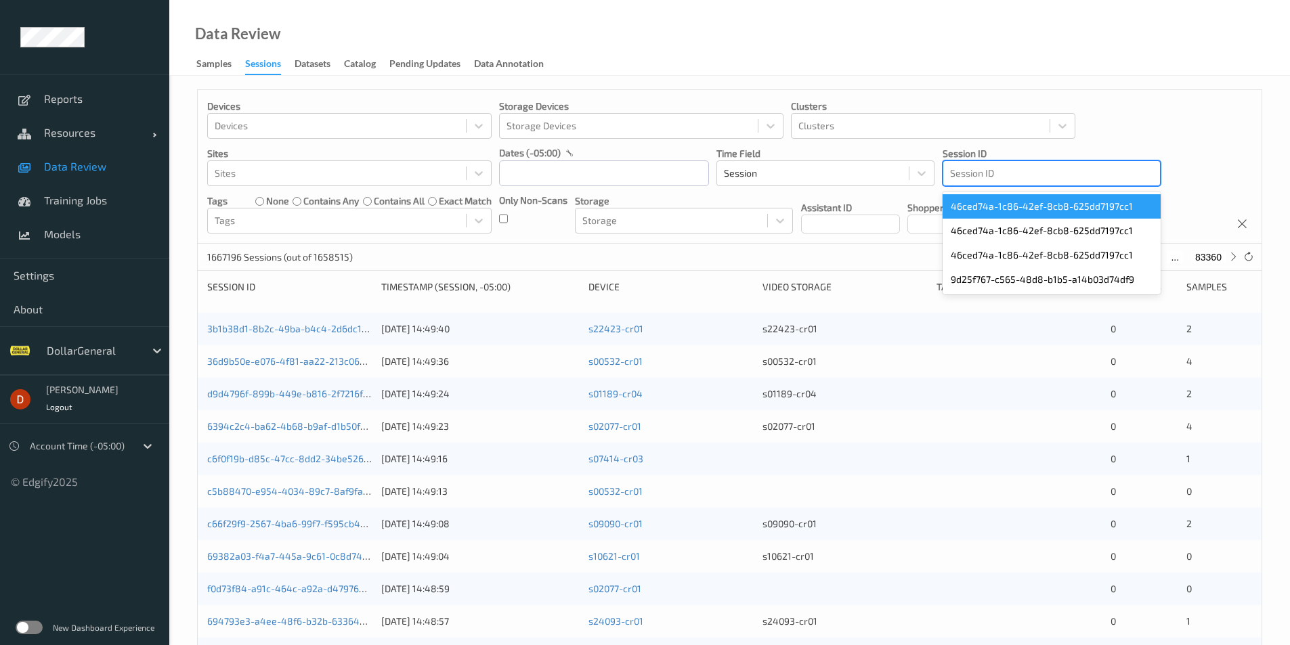
click at [1093, 179] on div at bounding box center [1051, 173] width 203 height 16
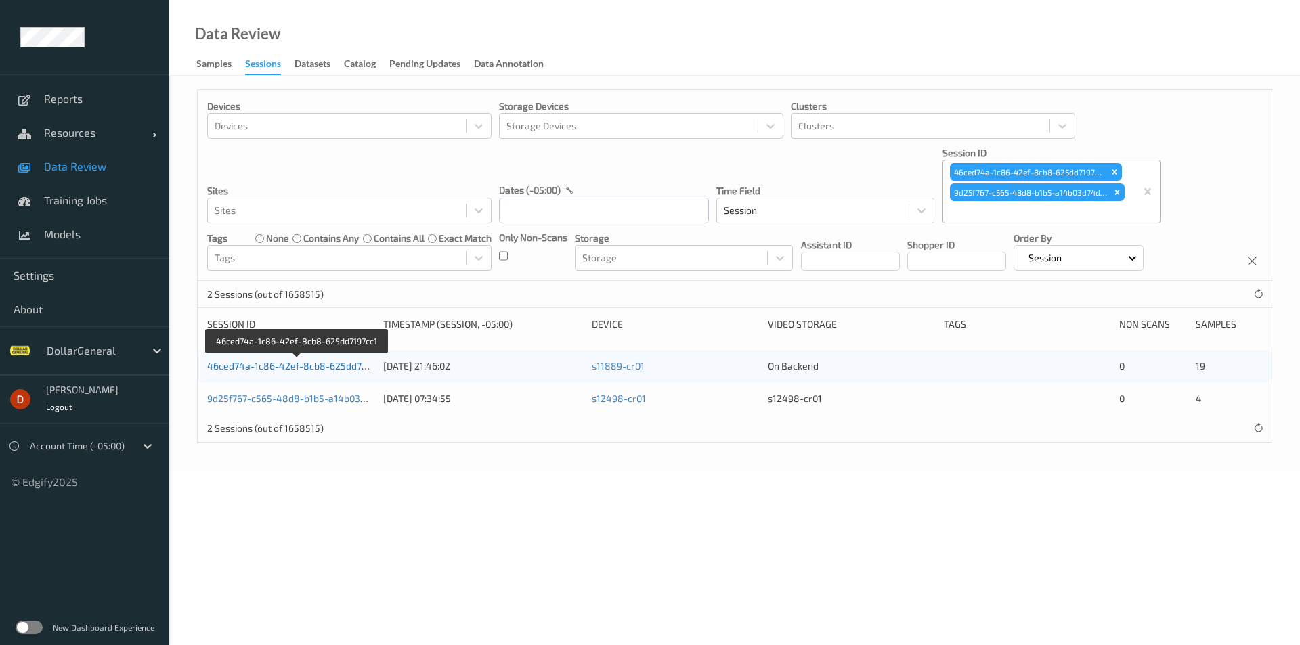
click at [312, 367] on link "46ced74a-1c86-42ef-8cb8-625dd7197cc1" at bounding box center [298, 366] width 182 height 12
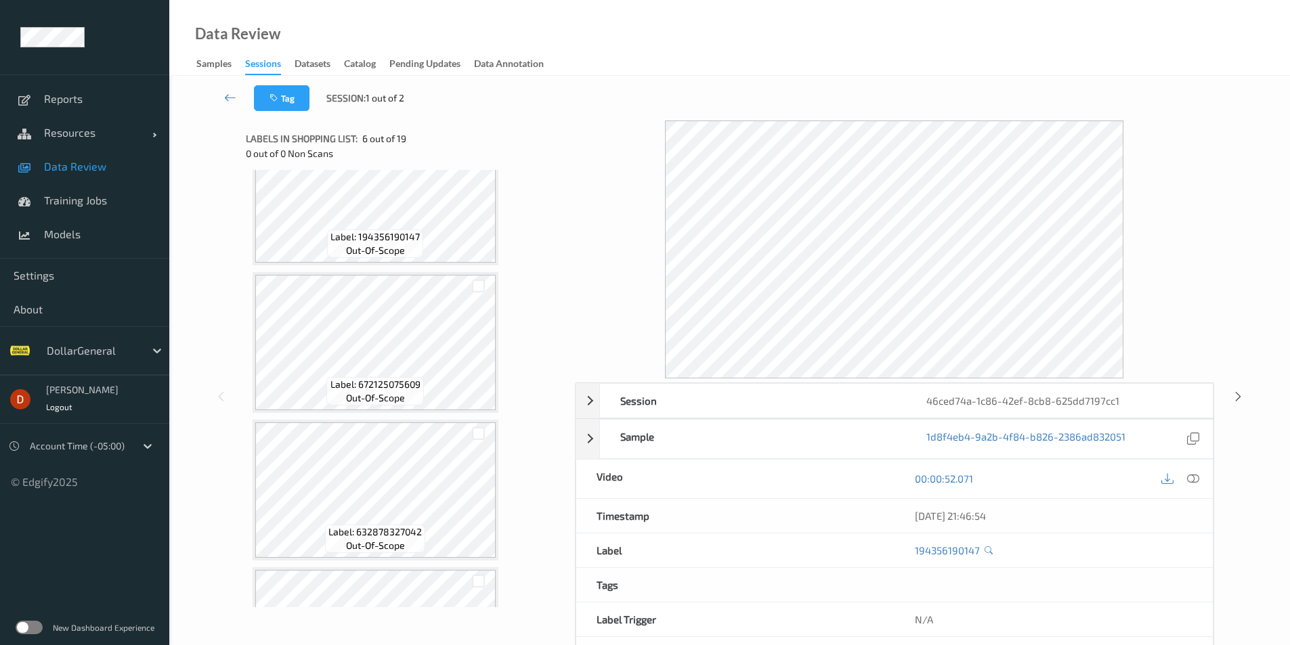
scroll to position [948, 0]
click at [1236, 398] on icon at bounding box center [1239, 396] width 12 height 12
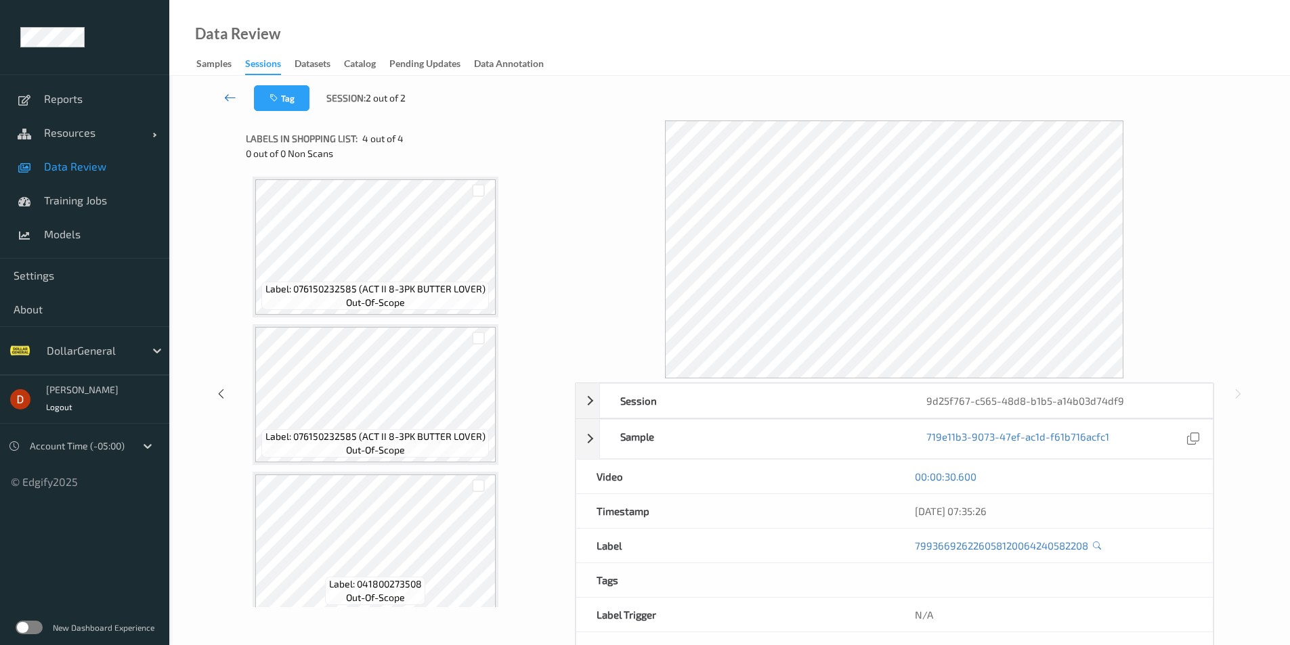
click at [224, 98] on icon at bounding box center [230, 98] width 12 height 14
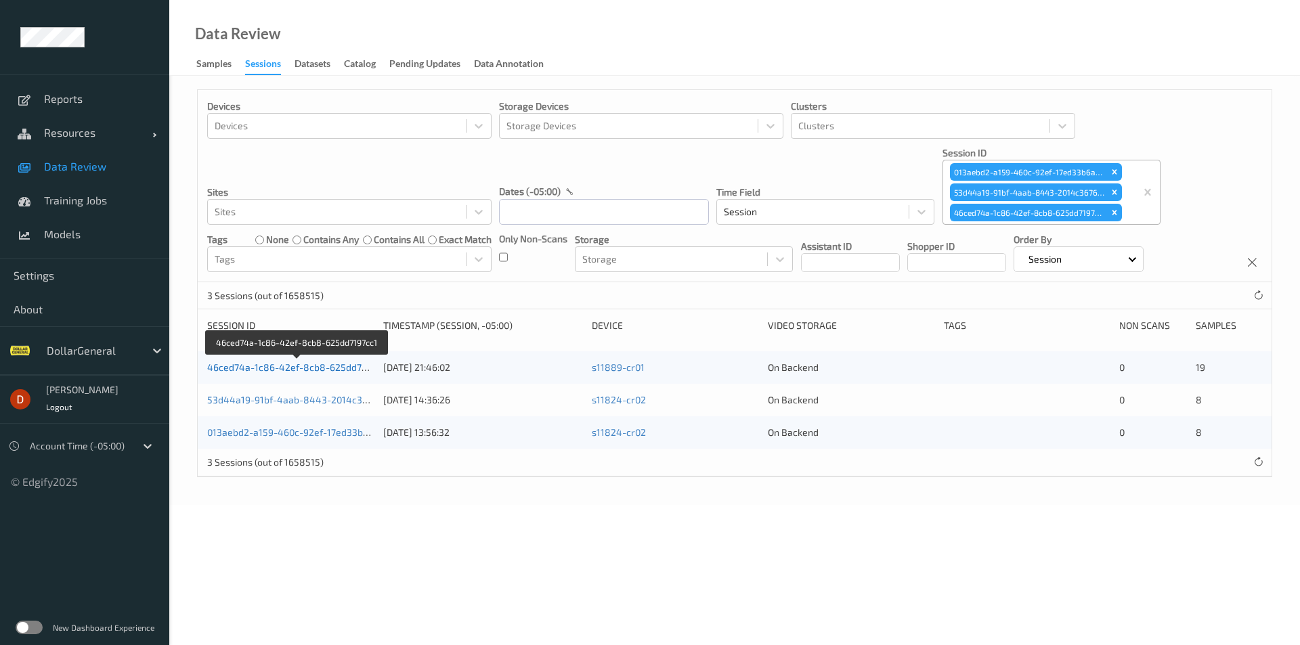
click at [316, 371] on link "46ced74a-1c86-42ef-8cb8-625dd7197cc1" at bounding box center [298, 368] width 182 height 12
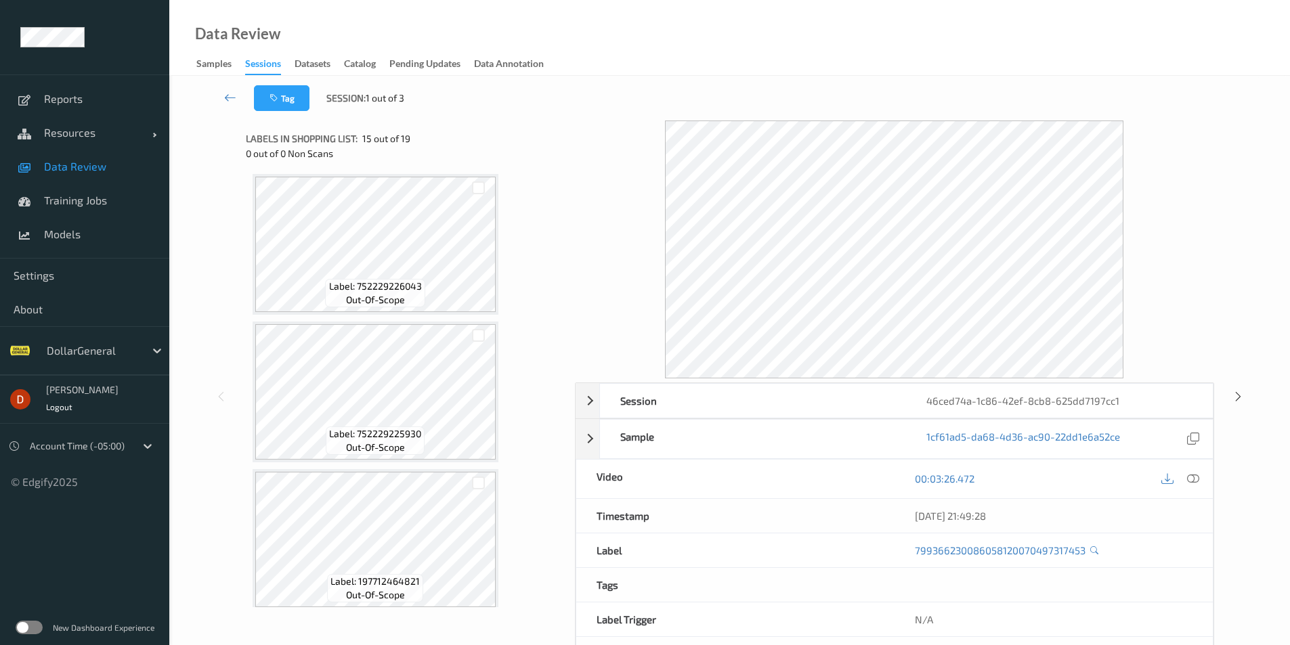
scroll to position [2375, 0]
click at [238, 102] on link at bounding box center [230, 98] width 47 height 26
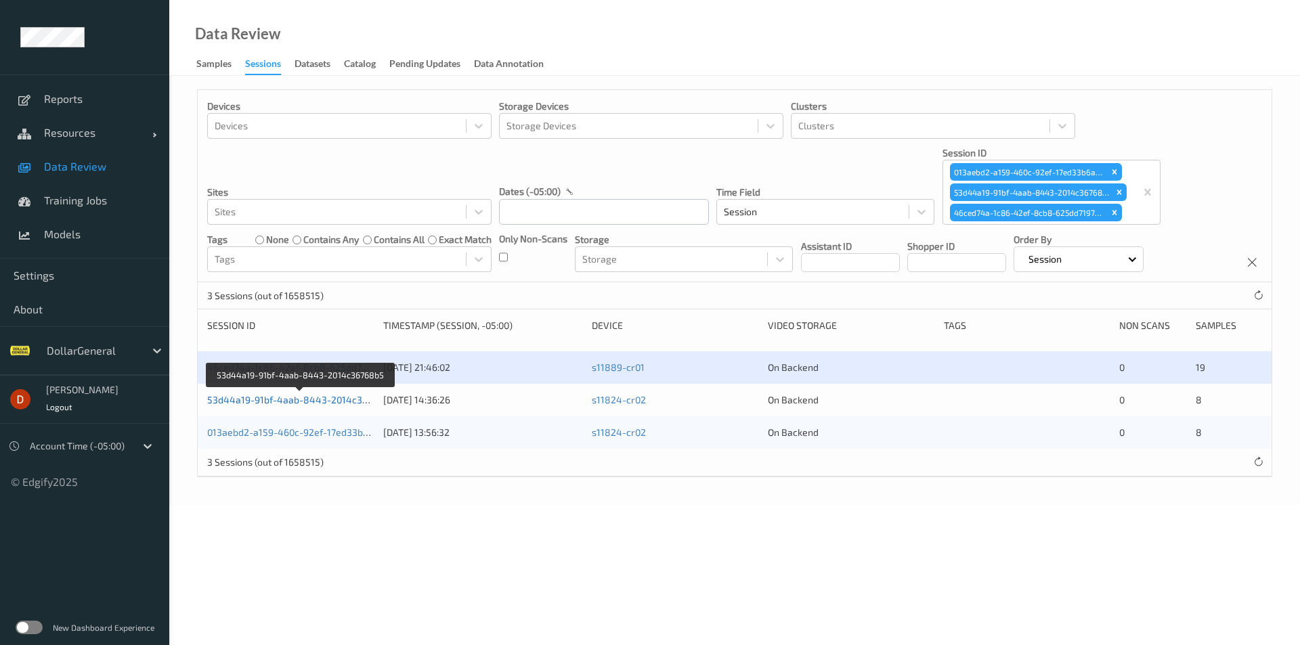
click at [300, 395] on link "53d44a19-91bf-4aab-8443-2014c36768b5" at bounding box center [301, 400] width 188 height 12
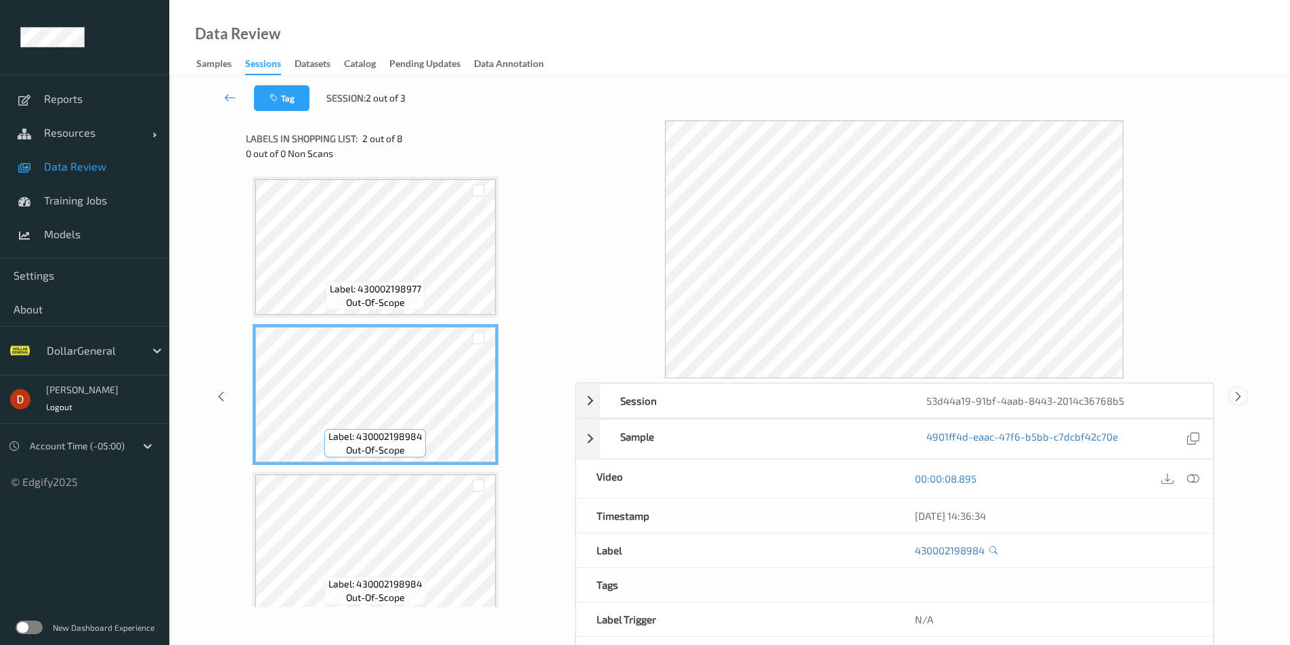
click at [1234, 391] on icon at bounding box center [1239, 396] width 12 height 12
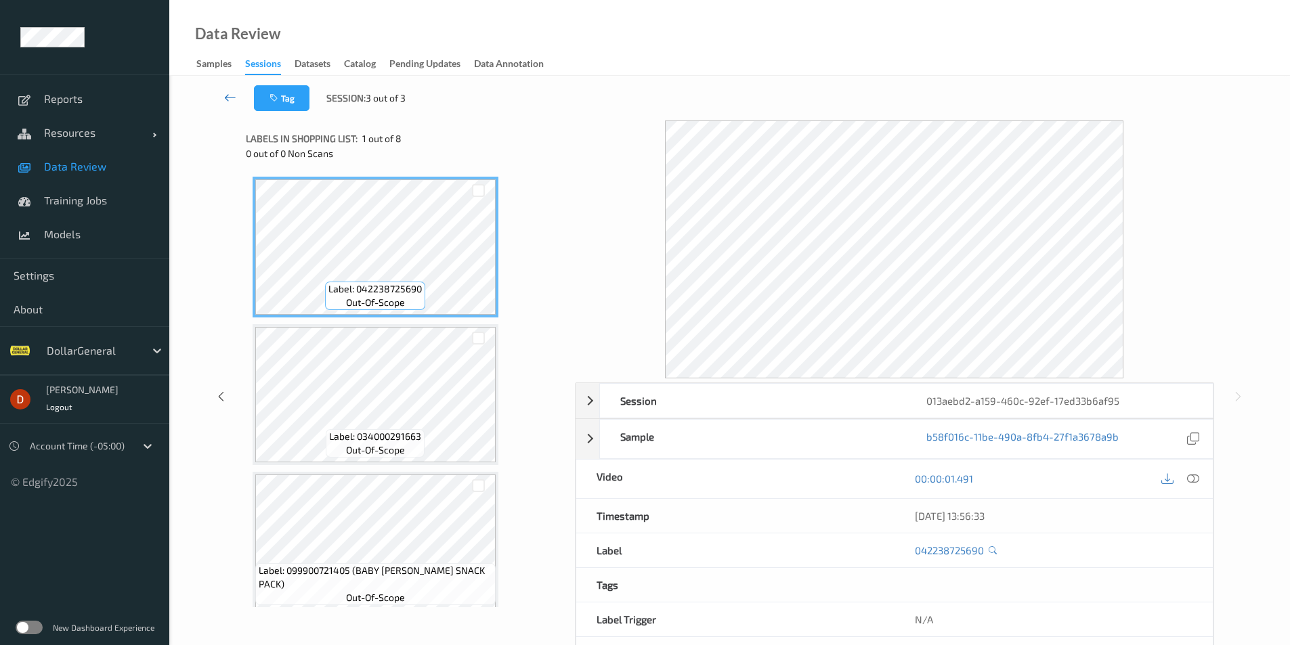
click at [220, 104] on link at bounding box center [230, 98] width 47 height 26
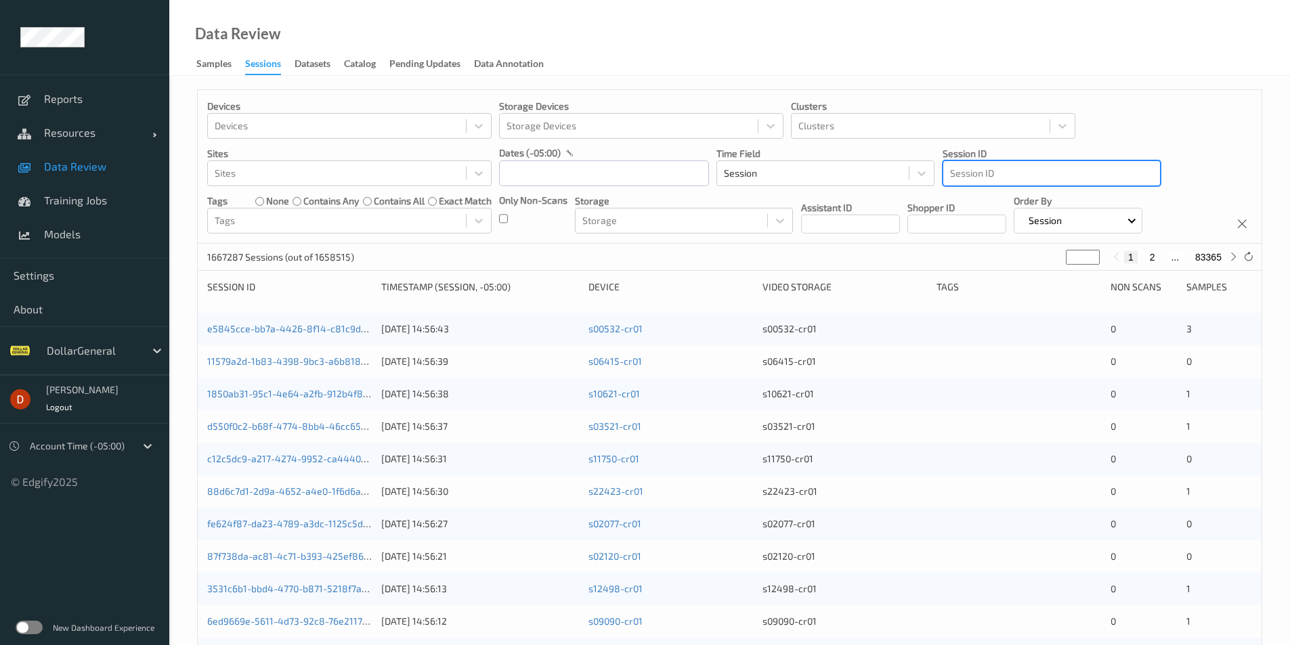
click at [1067, 171] on div at bounding box center [1051, 173] width 203 height 16
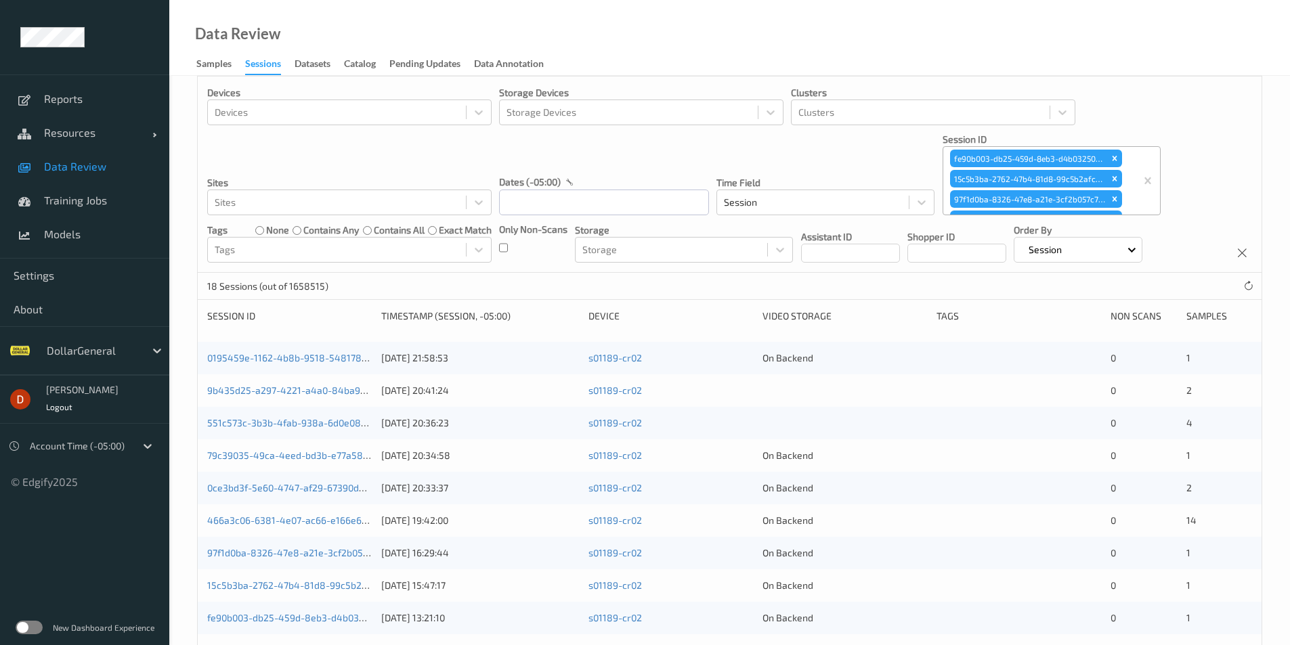
scroll to position [13, 0]
click at [270, 354] on link "0195459e-1162-4b8b-9518-548178f1dcb4" at bounding box center [299, 359] width 184 height 12
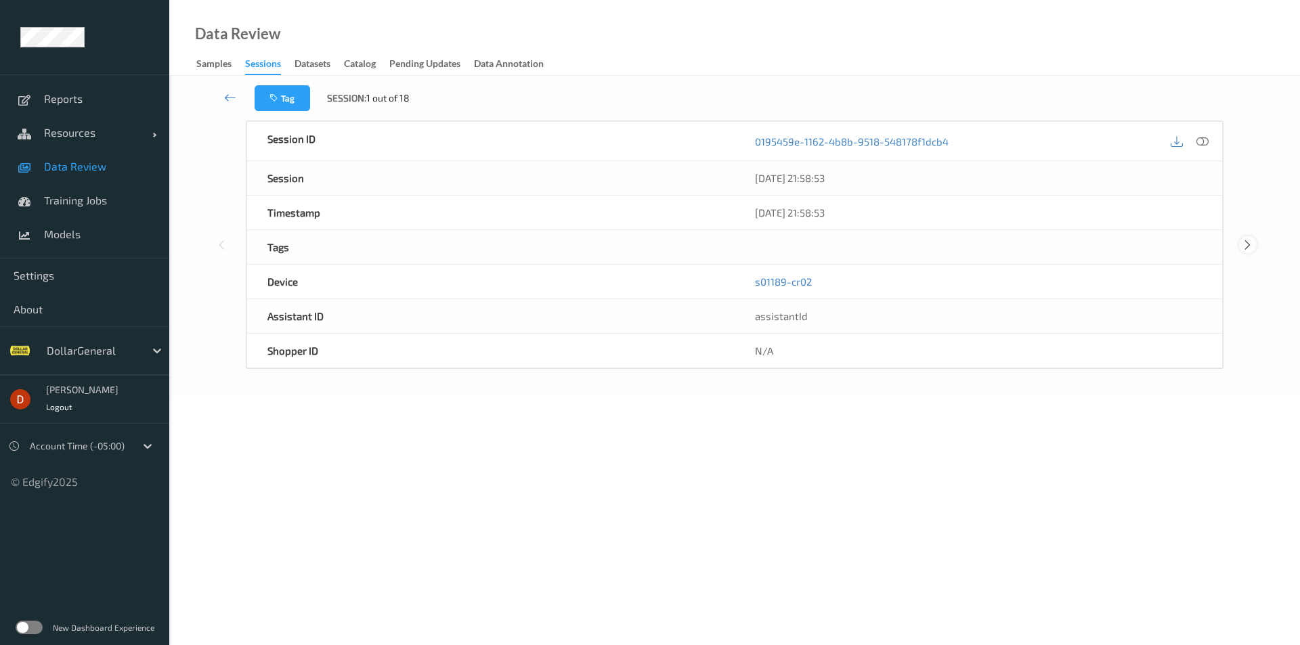
click at [1247, 244] on icon at bounding box center [1248, 245] width 12 height 12
click at [1250, 251] on div at bounding box center [1247, 242] width 17 height 17
click at [1252, 246] on icon at bounding box center [1248, 242] width 12 height 12
click at [1249, 242] on icon at bounding box center [1248, 245] width 12 height 12
click at [1252, 247] on icon at bounding box center [1248, 245] width 12 height 12
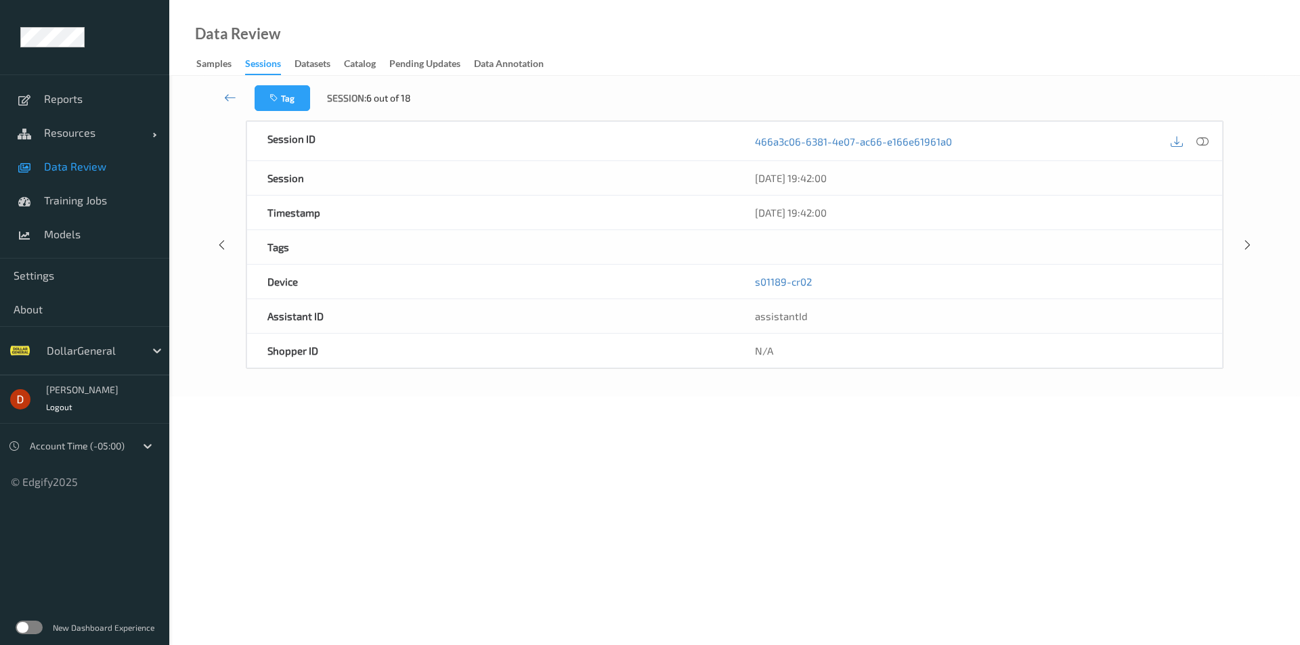
click at [1250, 254] on div "Session ID 466a3c06-6381-4e07-ac66-e166e61961a0 Session [DATE] 19:42:00 Timesta…" at bounding box center [735, 245] width 1076 height 249
click at [1249, 242] on icon at bounding box center [1248, 245] width 12 height 12
click at [223, 244] on icon at bounding box center [222, 245] width 12 height 12
click at [1244, 236] on div "Session ID 466a3c06-6381-4e07-ac66-e166e61961a0 Session [DATE] 19:42:00 Timesta…" at bounding box center [735, 245] width 1076 height 249
click at [1248, 245] on icon at bounding box center [1248, 245] width 12 height 12
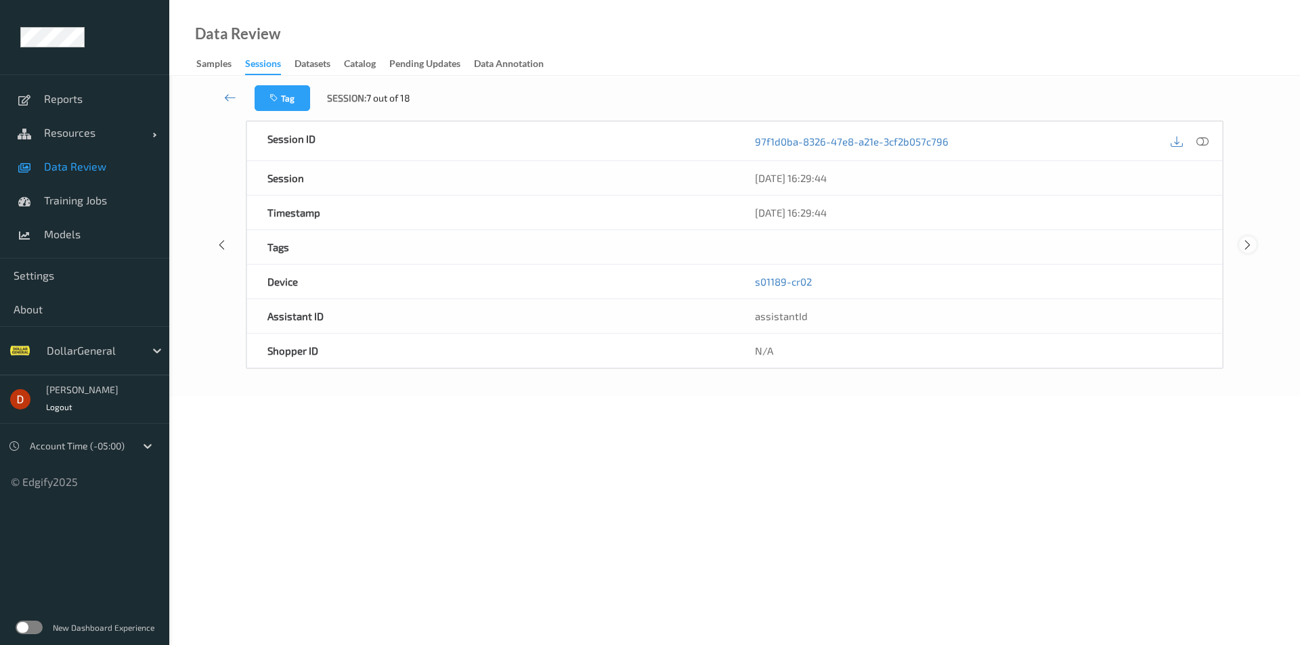
click at [1243, 244] on icon at bounding box center [1248, 245] width 12 height 12
click at [1244, 236] on div "Session ID 15c5b3ba-2762-47b4-81d8-99c5b2afc06a Session [DATE] 15:47:17 Timesta…" at bounding box center [735, 245] width 1076 height 249
click at [1246, 249] on icon at bounding box center [1248, 245] width 12 height 12
click at [1254, 246] on icon at bounding box center [1248, 245] width 12 height 12
click at [1244, 242] on icon at bounding box center [1248, 245] width 12 height 12
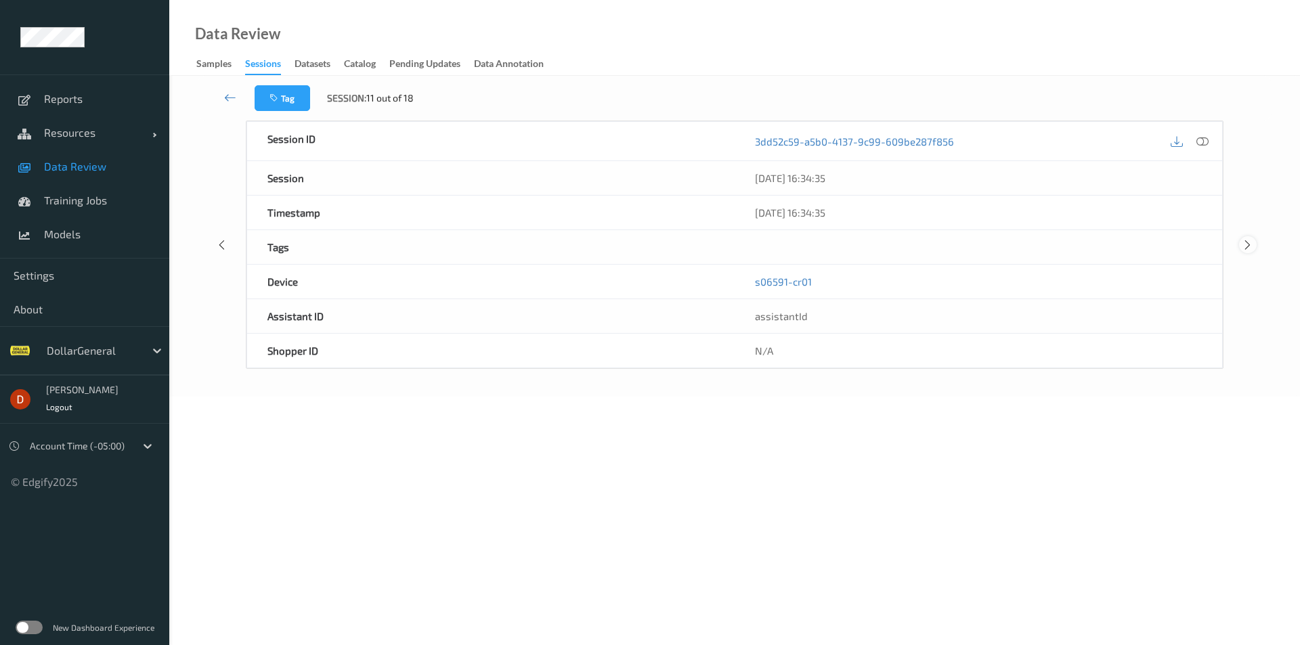
click at [1241, 245] on div at bounding box center [1247, 244] width 17 height 17
click at [1199, 137] on icon at bounding box center [1203, 141] width 12 height 12
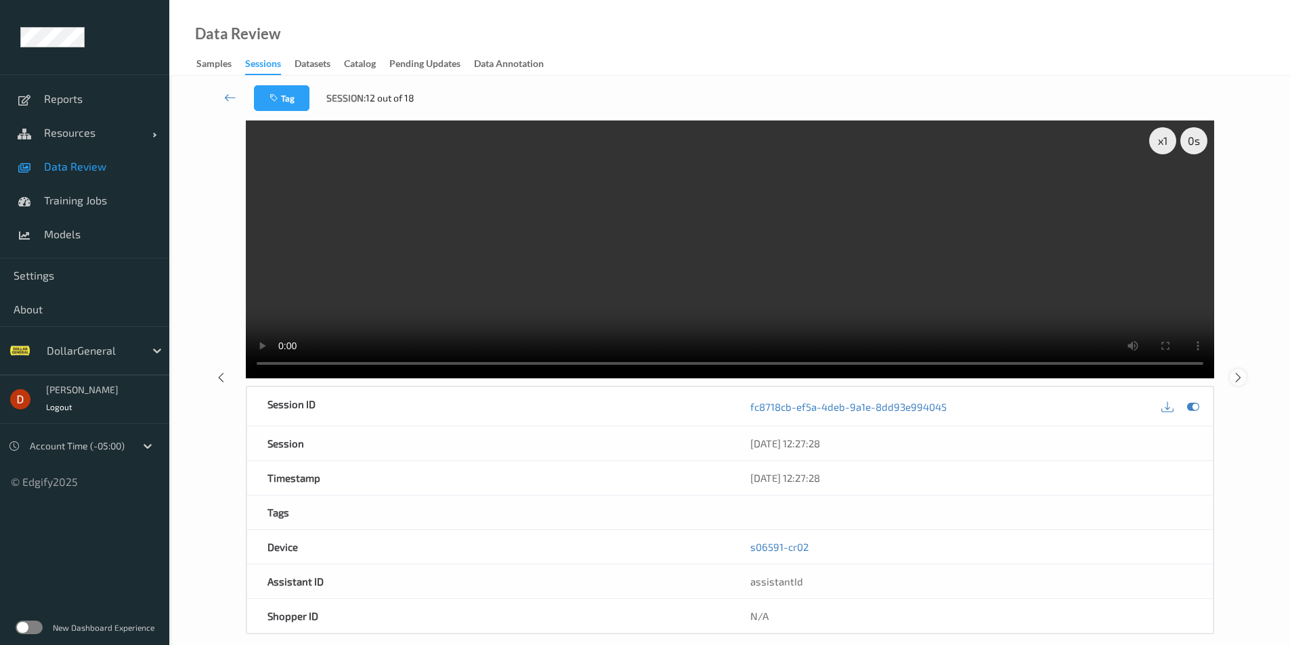
click at [1240, 373] on icon at bounding box center [1239, 378] width 12 height 12
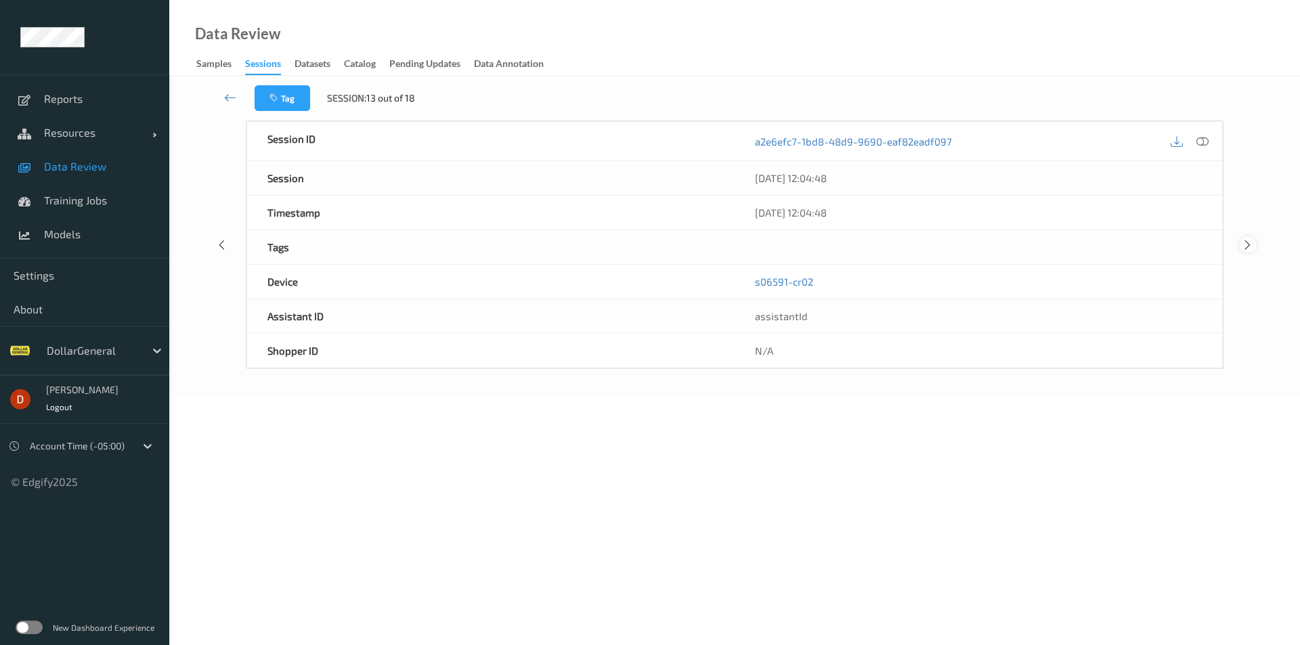
click at [1251, 241] on icon at bounding box center [1248, 245] width 12 height 12
click at [1252, 238] on icon at bounding box center [1248, 242] width 12 height 12
click at [1252, 244] on icon at bounding box center [1248, 242] width 12 height 12
click at [1244, 241] on icon at bounding box center [1248, 242] width 12 height 12
click at [1245, 242] on icon at bounding box center [1248, 242] width 12 height 12
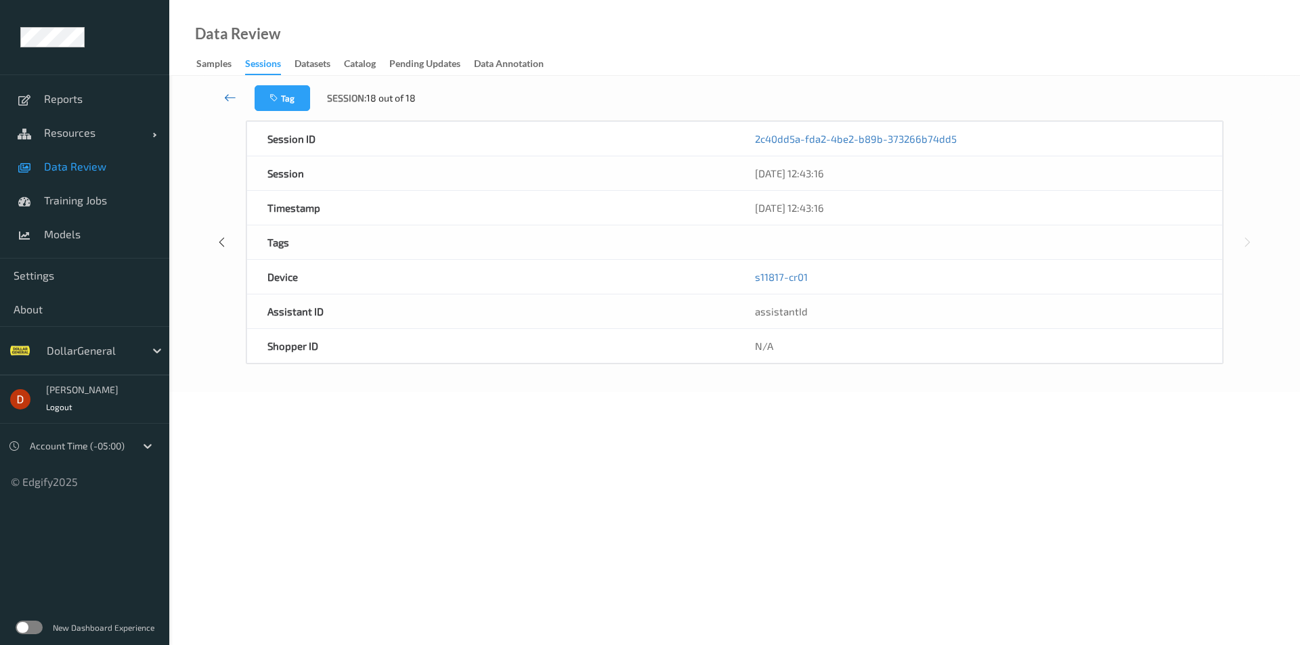
click at [221, 106] on link at bounding box center [231, 98] width 48 height 26
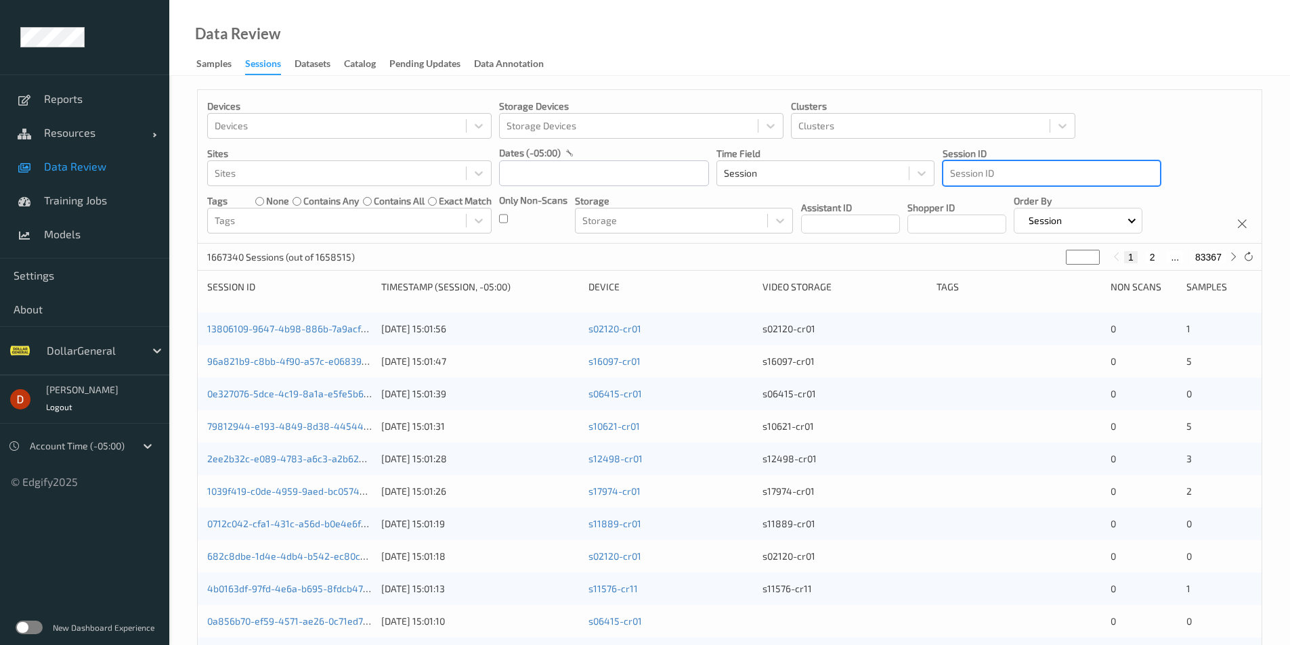
click at [984, 171] on div at bounding box center [1051, 173] width 203 height 16
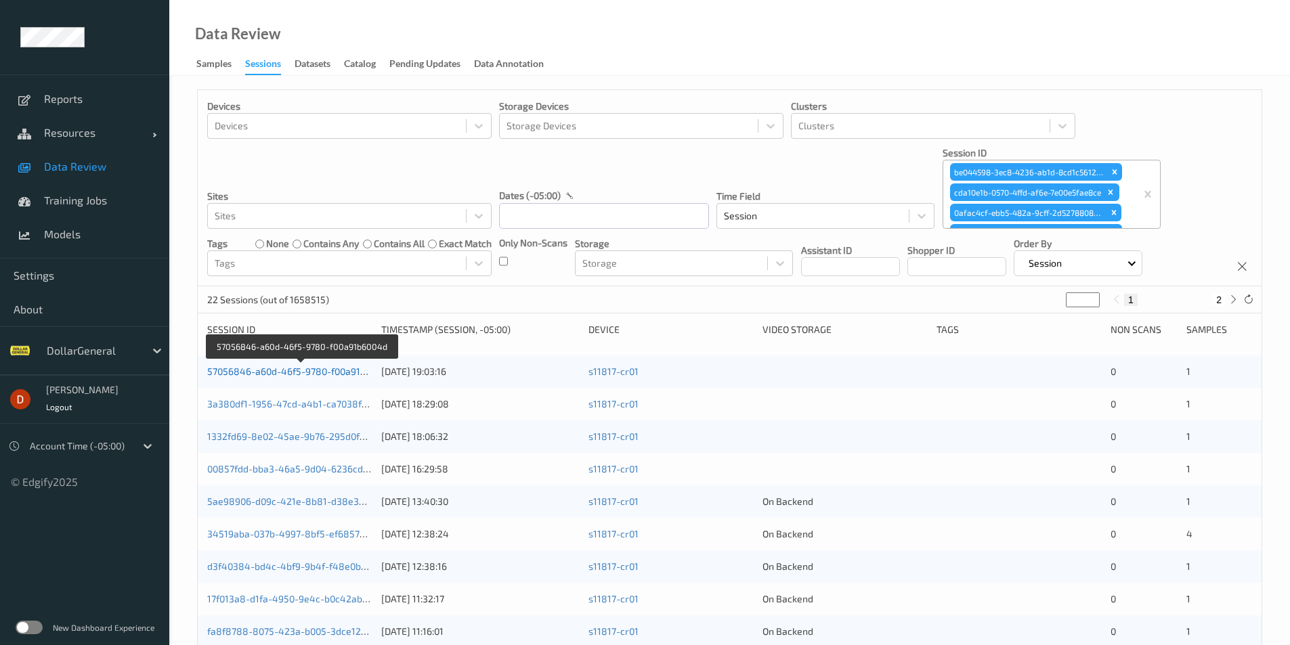
click at [255, 373] on link "57056846-a60d-46f5-9780-f00a91b6004d" at bounding box center [300, 372] width 186 height 12
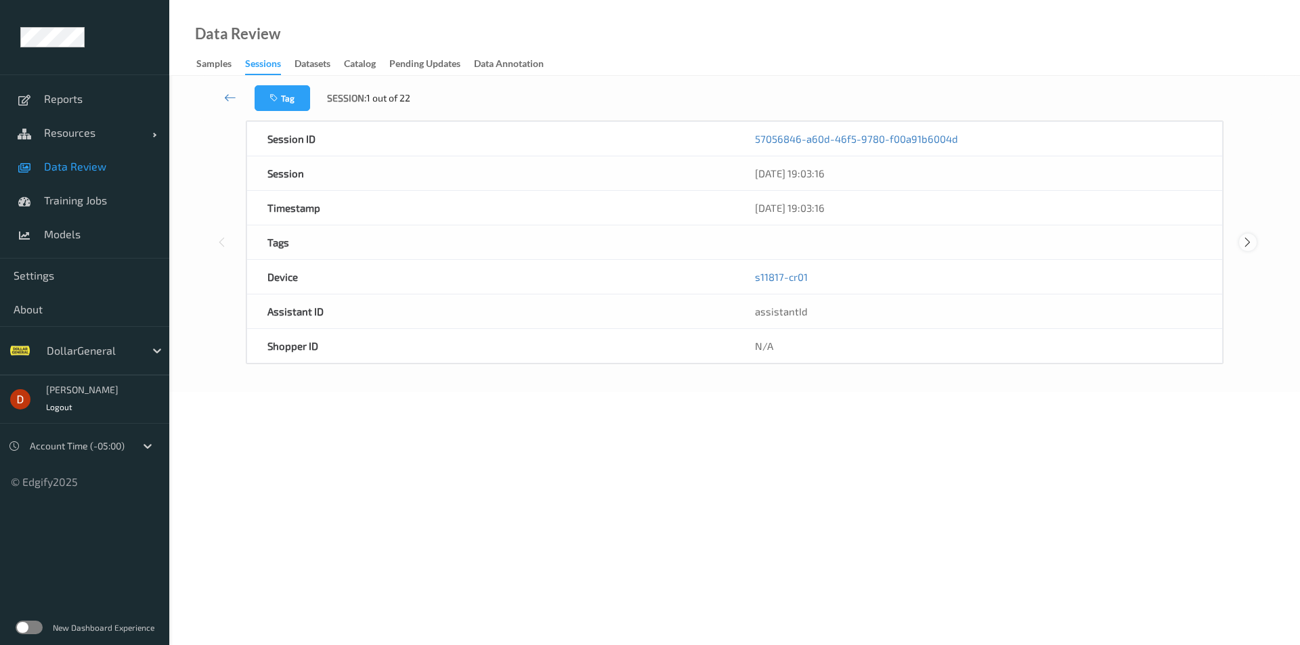
click at [1245, 242] on icon at bounding box center [1248, 242] width 12 height 12
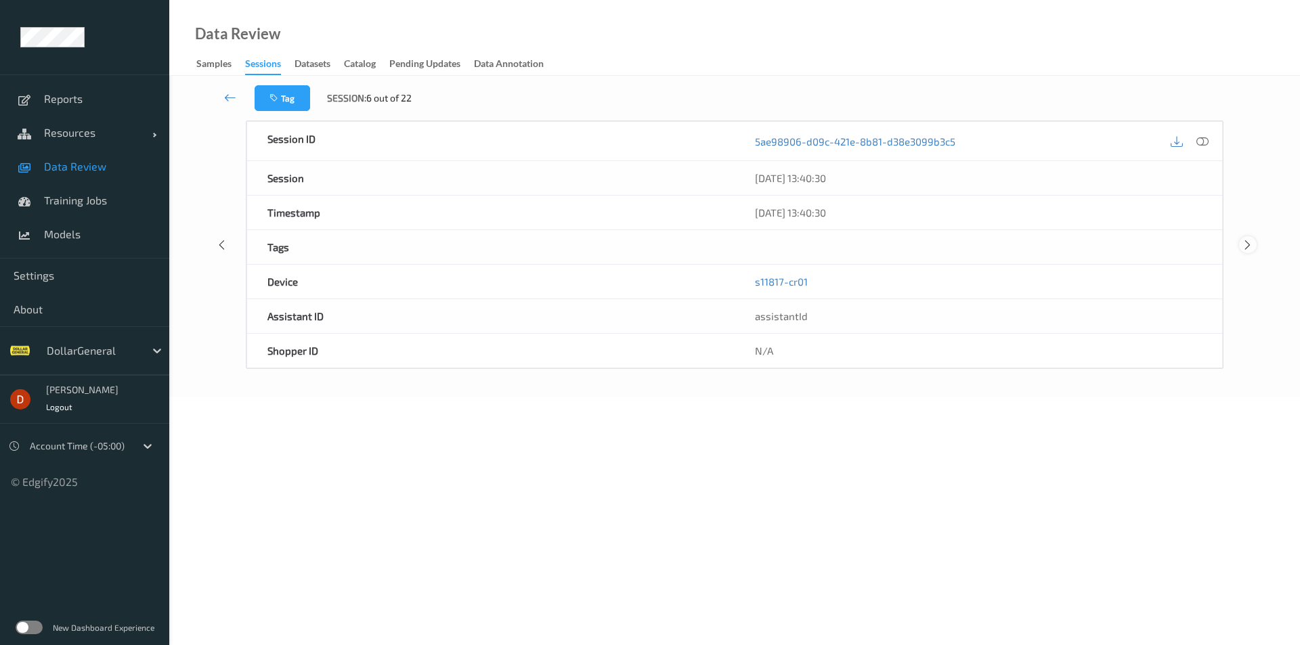
click at [1245, 242] on icon at bounding box center [1248, 245] width 12 height 12
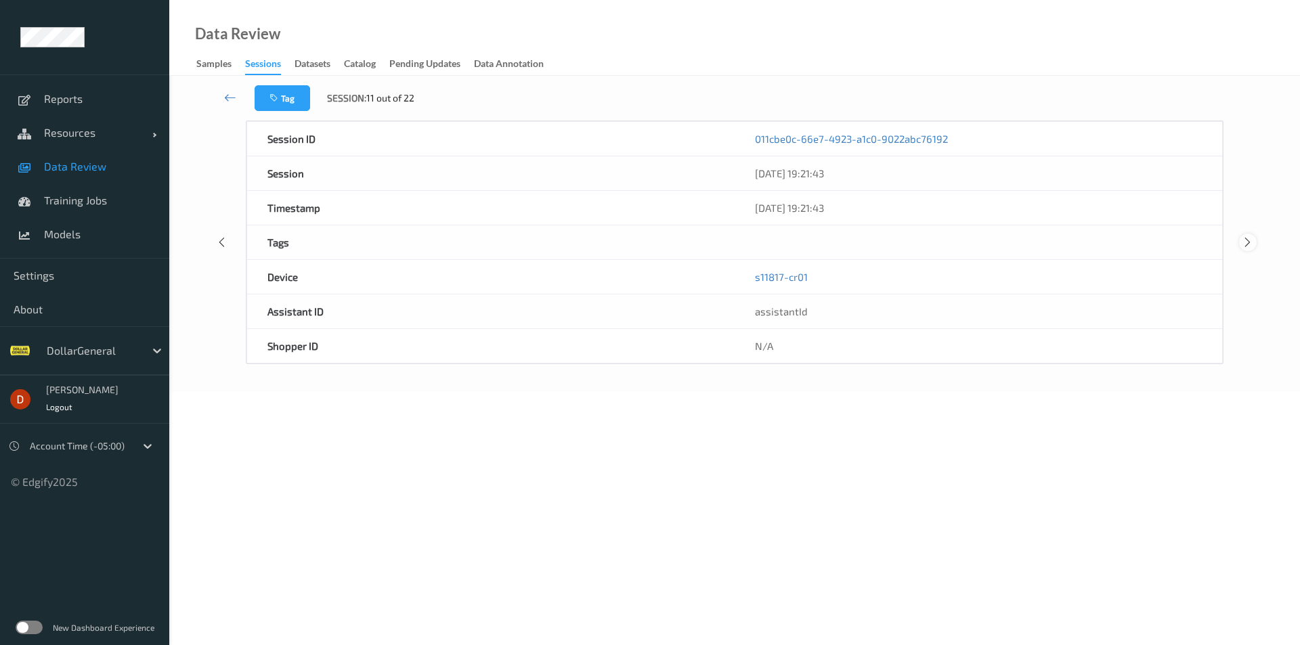
click at [1245, 242] on icon at bounding box center [1248, 242] width 12 height 12
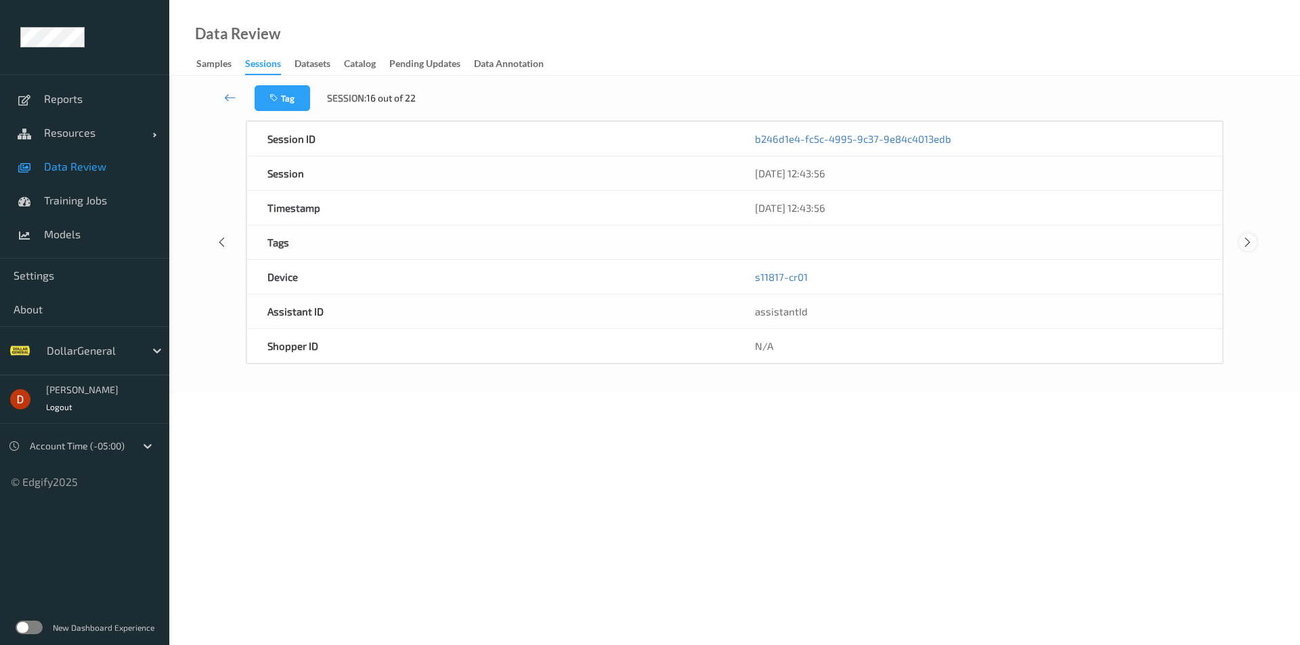
click at [1245, 242] on icon at bounding box center [1248, 242] width 12 height 12
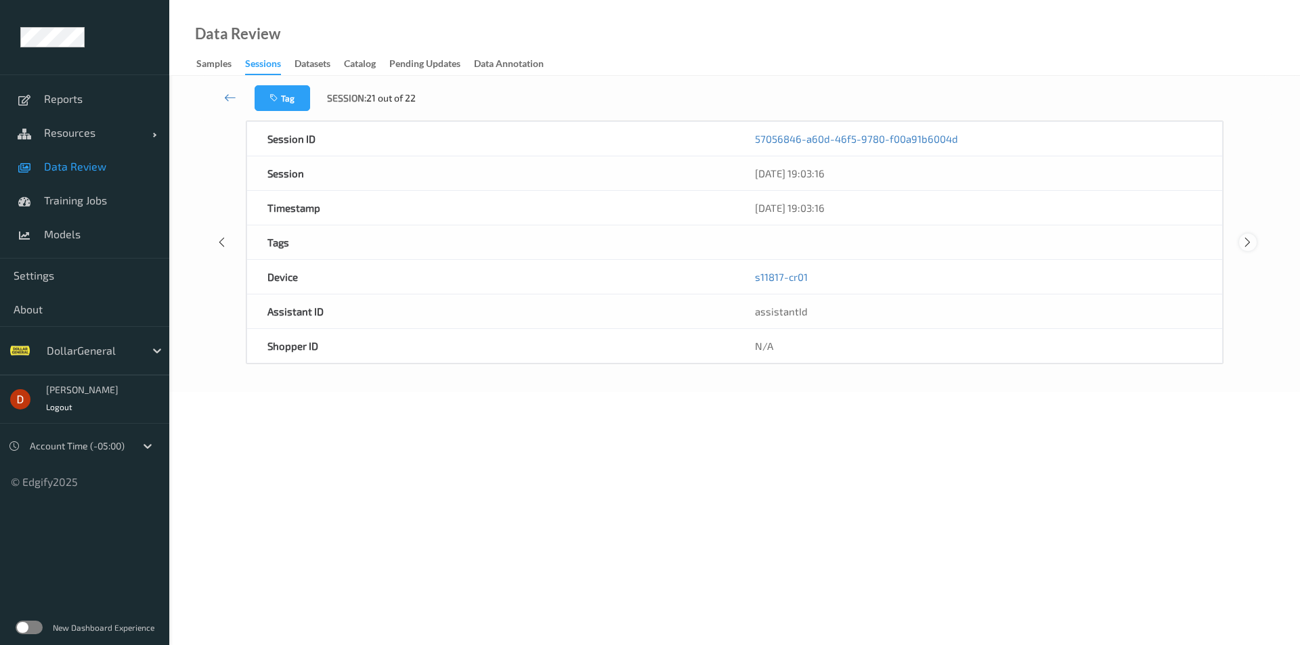
click at [1245, 242] on icon at bounding box center [1248, 242] width 12 height 12
click at [1246, 240] on icon at bounding box center [1248, 242] width 12 height 12
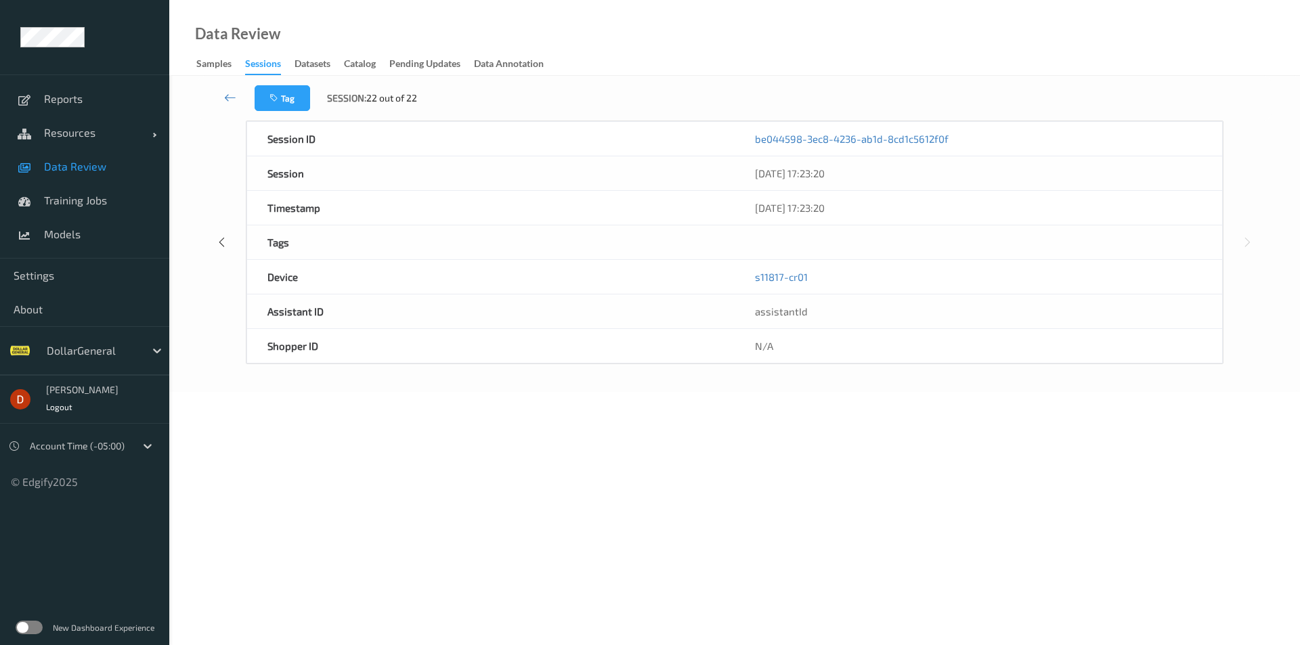
click at [1256, 236] on div "Session ID be044598-3ec8-4236-ab1d-8cd1c5612f0f Session [DATE] 17:23:20 Timesta…" at bounding box center [735, 243] width 1076 height 244
click at [1254, 238] on icon at bounding box center [1248, 242] width 12 height 12
click at [228, 98] on icon at bounding box center [230, 98] width 12 height 14
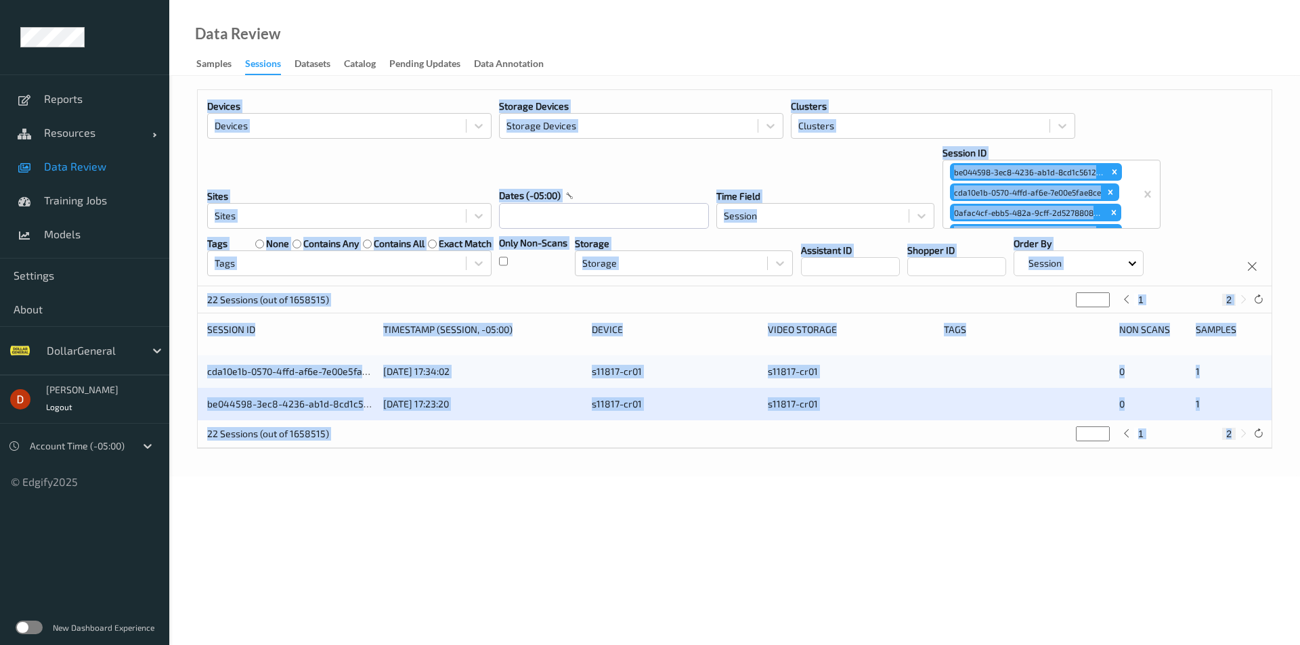
click at [1181, 143] on div "Devices Devices Storage Devices Storage Devices Clusters Clusters Sites Sites d…" at bounding box center [735, 188] width 1074 height 196
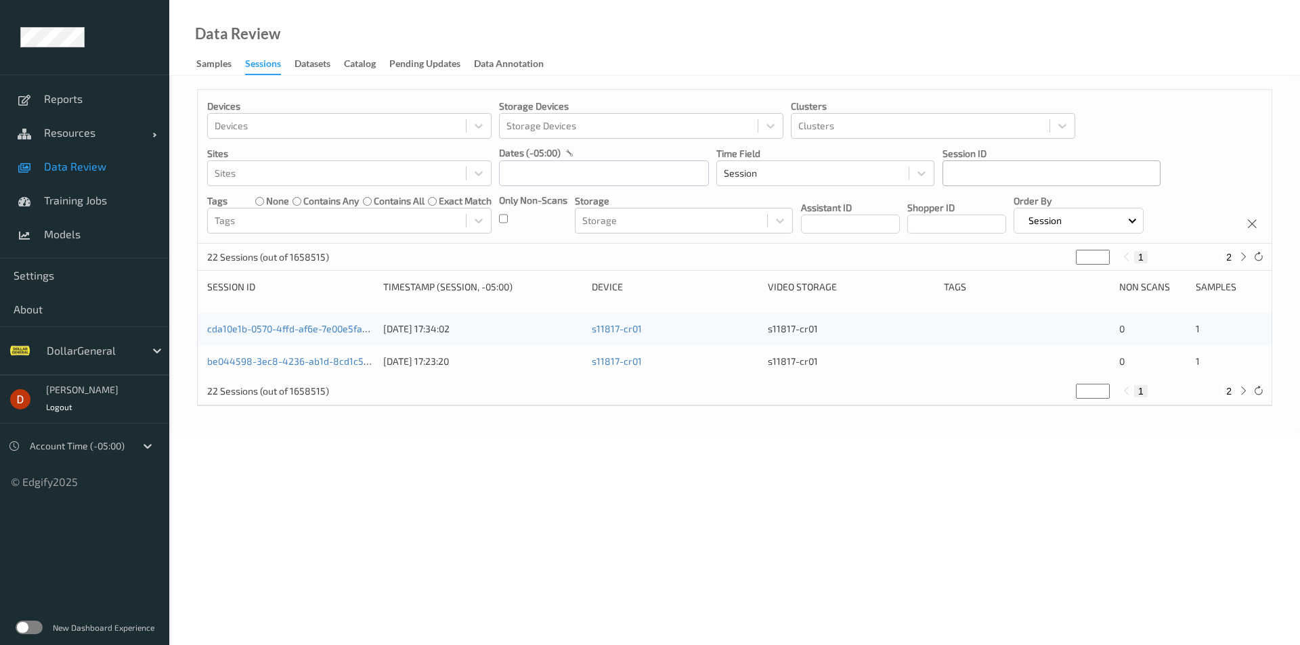
type input "*"
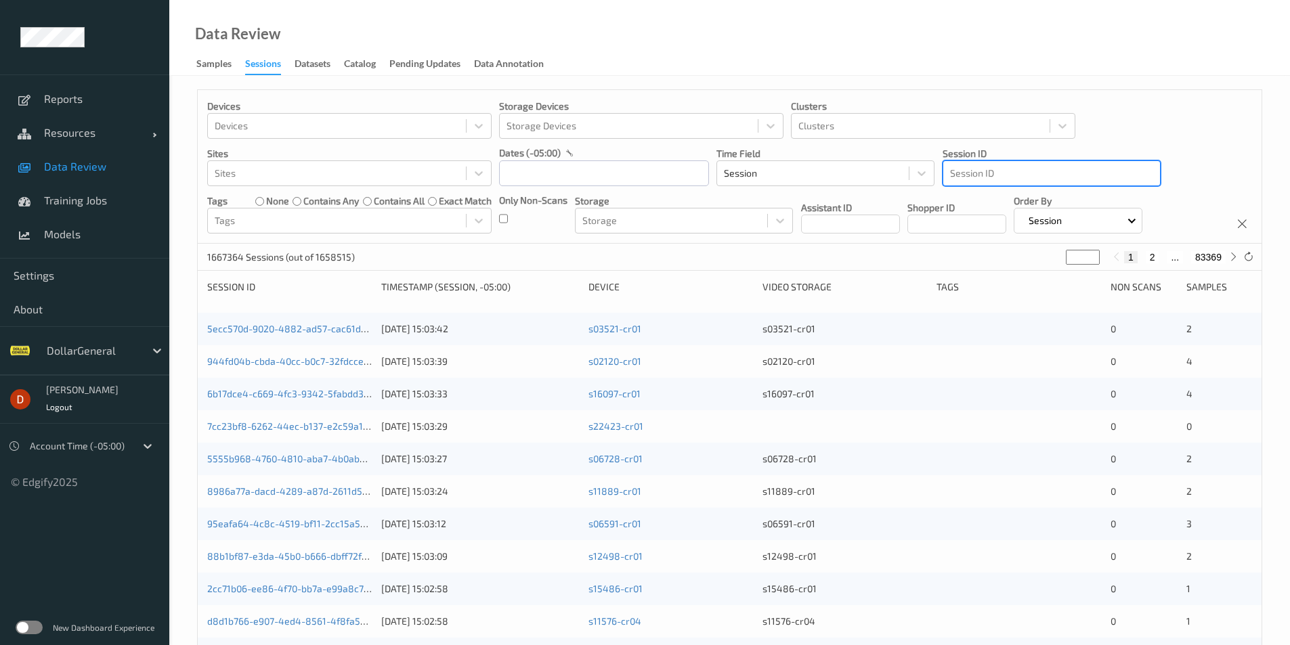
click at [1089, 166] on div at bounding box center [1051, 173] width 203 height 16
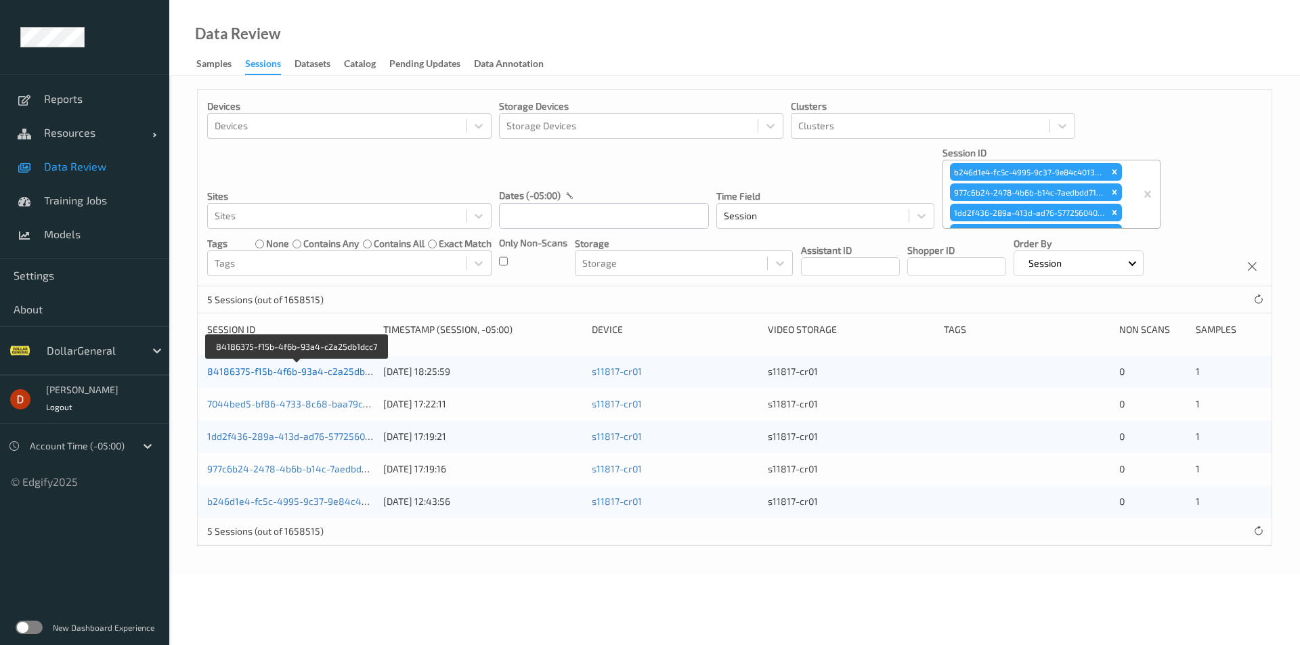
click at [360, 368] on link "84186375-f15b-4f6b-93a4-c2a25db1dcc7" at bounding box center [298, 372] width 182 height 12
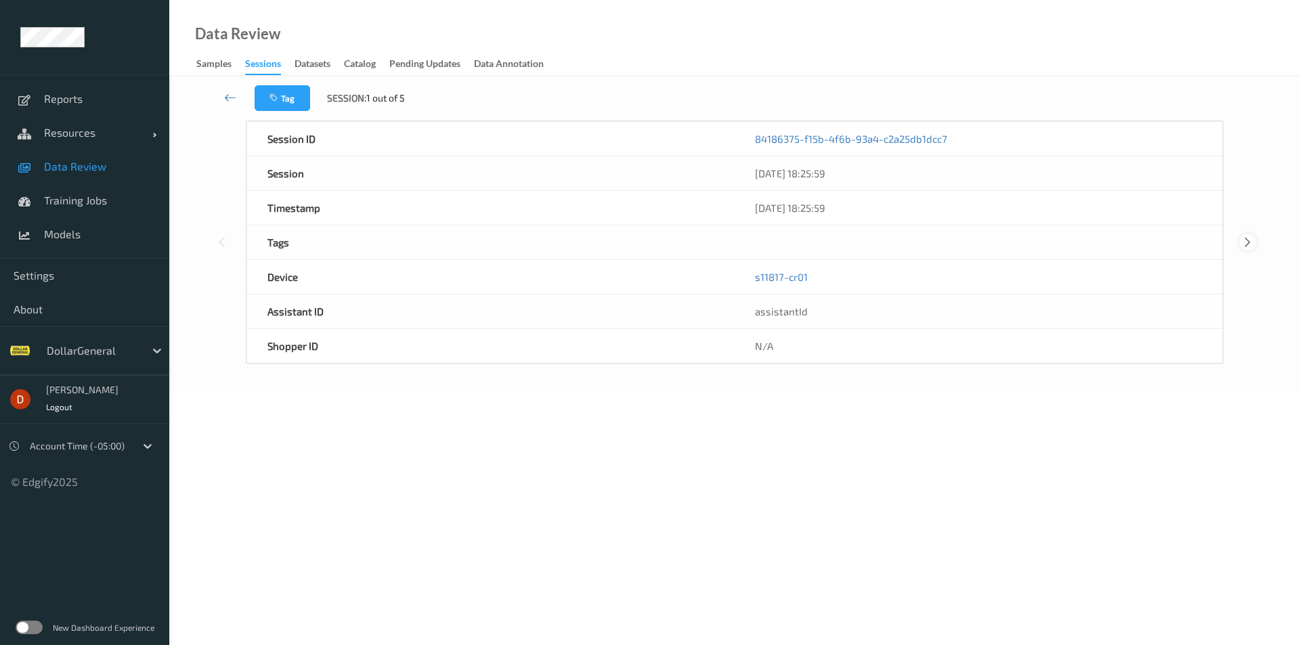
click at [1246, 240] on icon at bounding box center [1248, 242] width 12 height 12
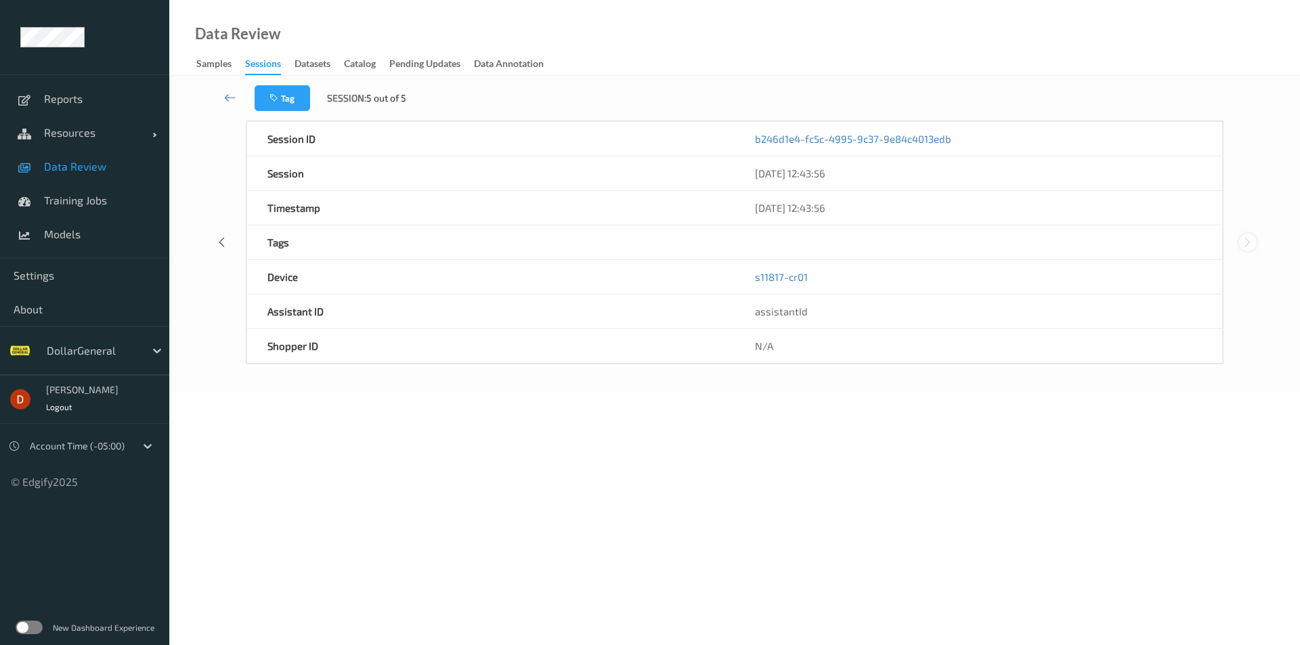
click at [1246, 240] on icon at bounding box center [1248, 242] width 12 height 12
click at [222, 102] on link at bounding box center [231, 98] width 48 height 26
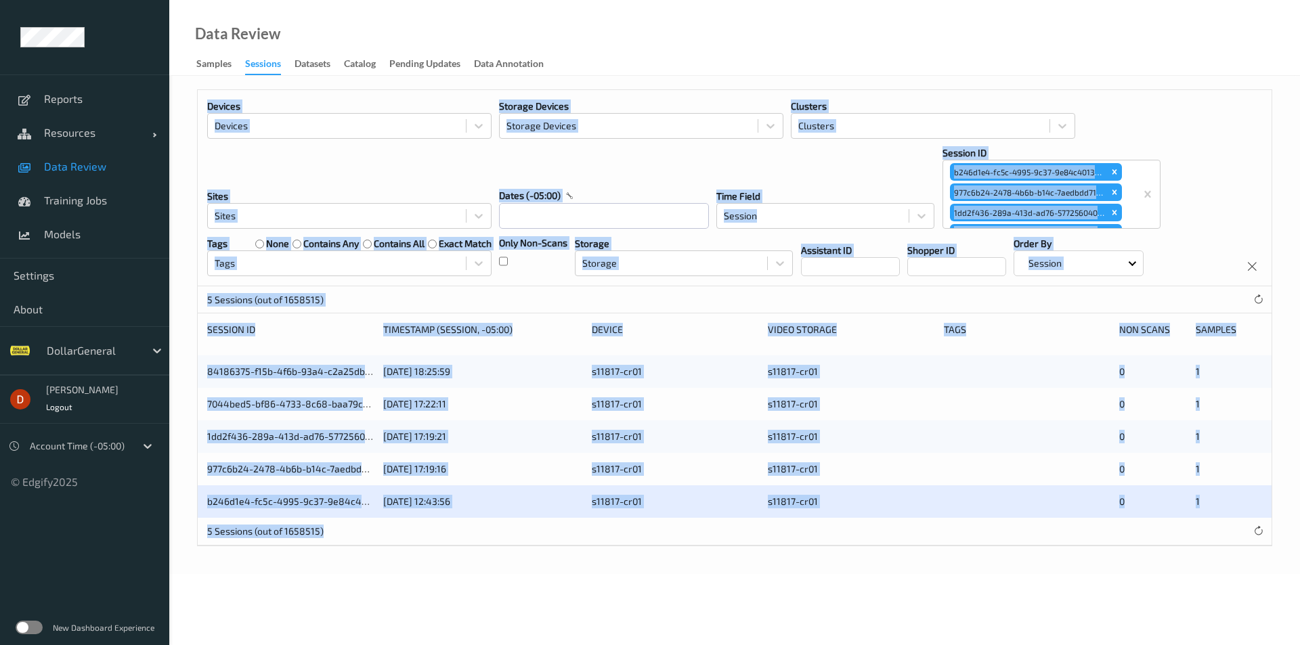
click at [1185, 183] on div "Devices Devices Storage Devices Storage Devices Clusters Clusters Sites Sites d…" at bounding box center [735, 188] width 1074 height 196
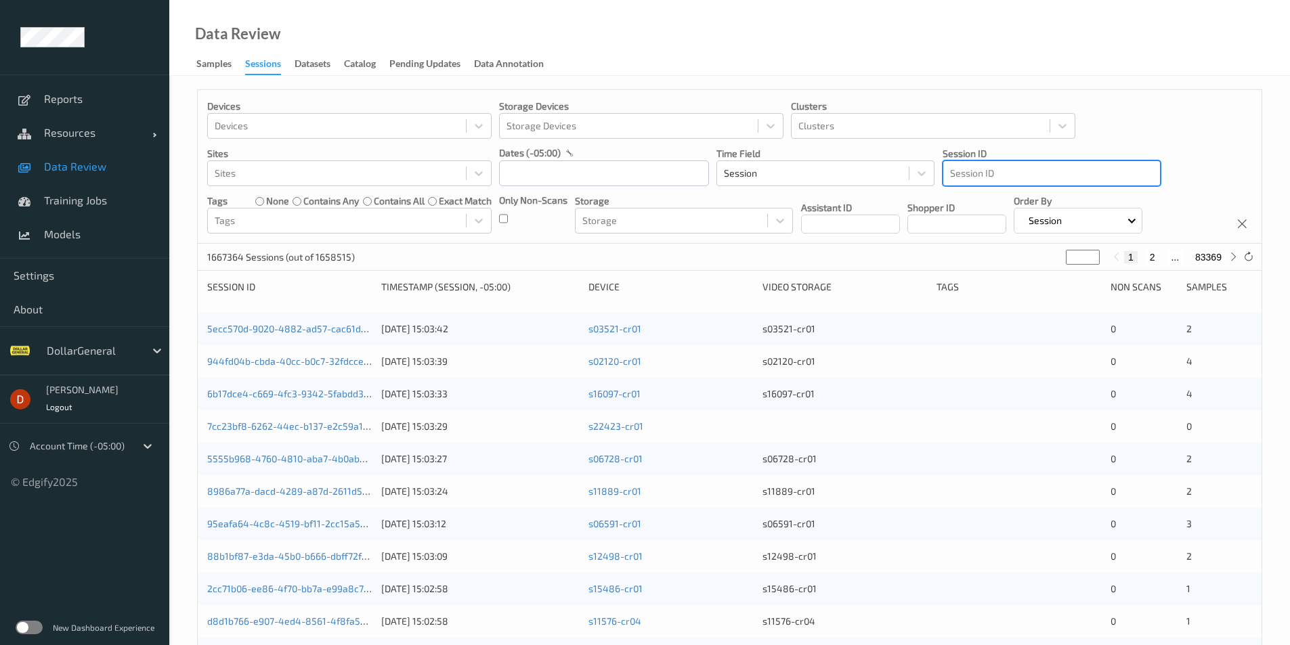
click at [949, 173] on div "Session ID" at bounding box center [1051, 174] width 217 height 22
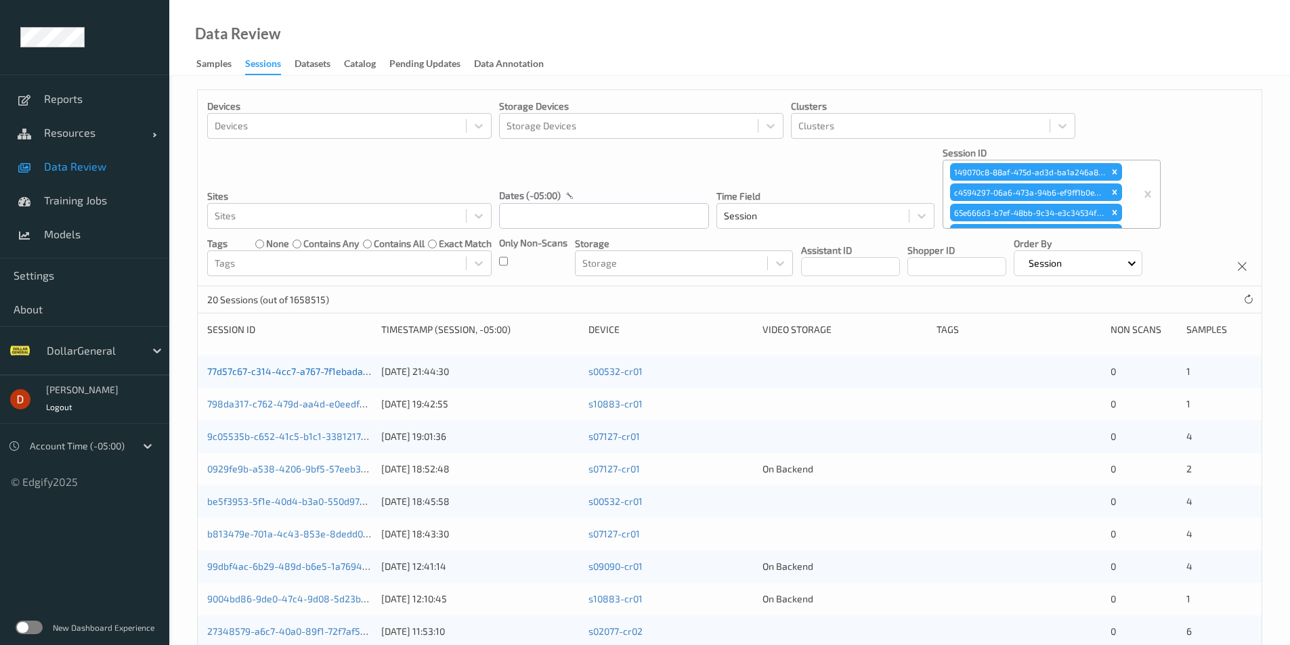
click at [339, 370] on link "77d57c67-c314-4cc7-a767-7f1ebadac21d" at bounding box center [294, 372] width 175 height 12
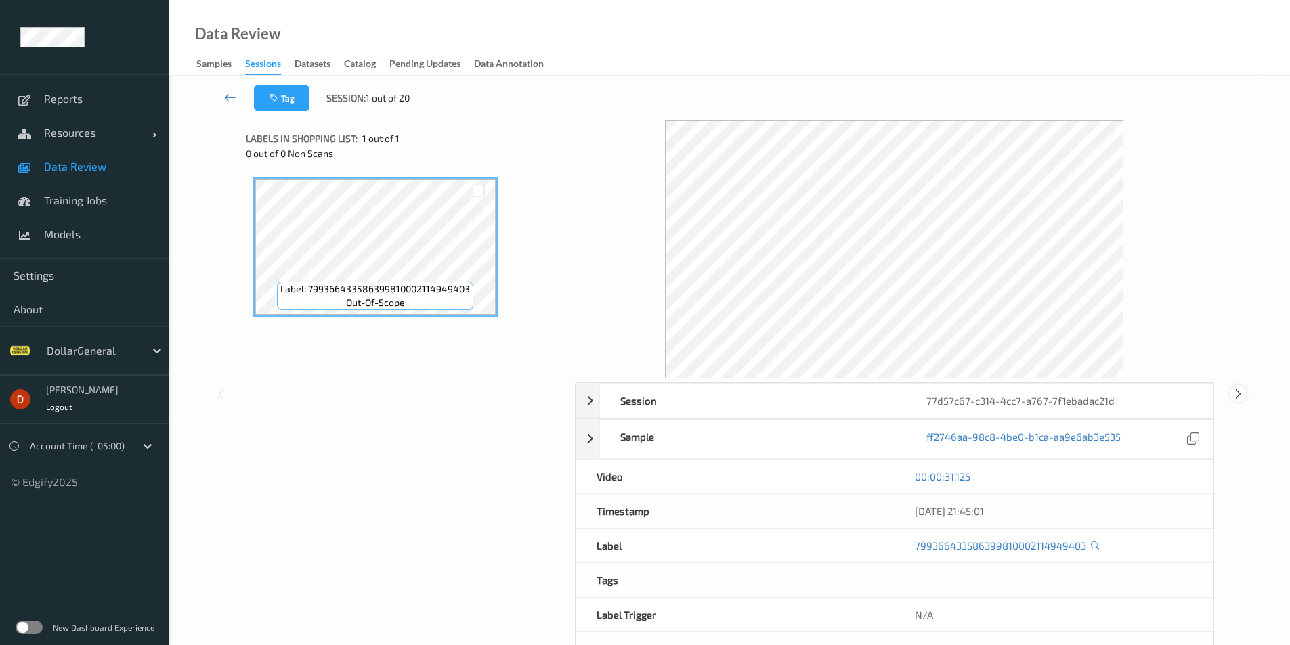
click at [1246, 397] on div at bounding box center [1238, 393] width 17 height 17
click at [223, 88] on link at bounding box center [230, 98] width 47 height 26
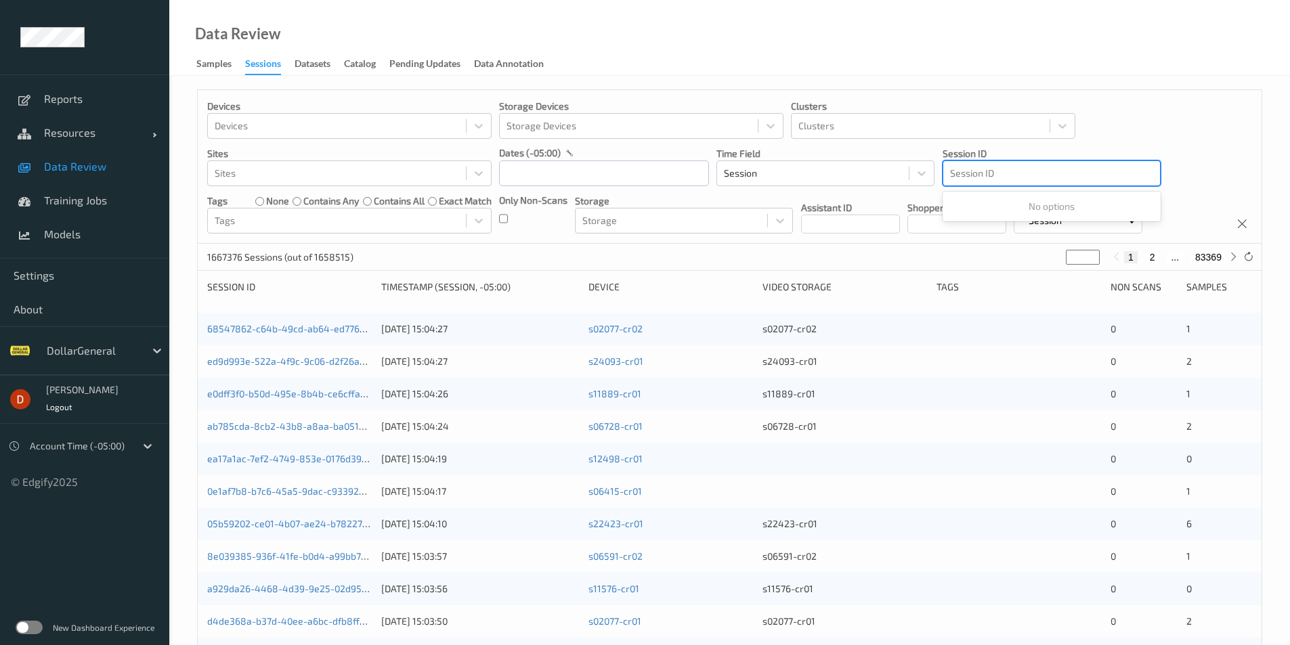
click at [1029, 165] on div at bounding box center [1051, 173] width 203 height 16
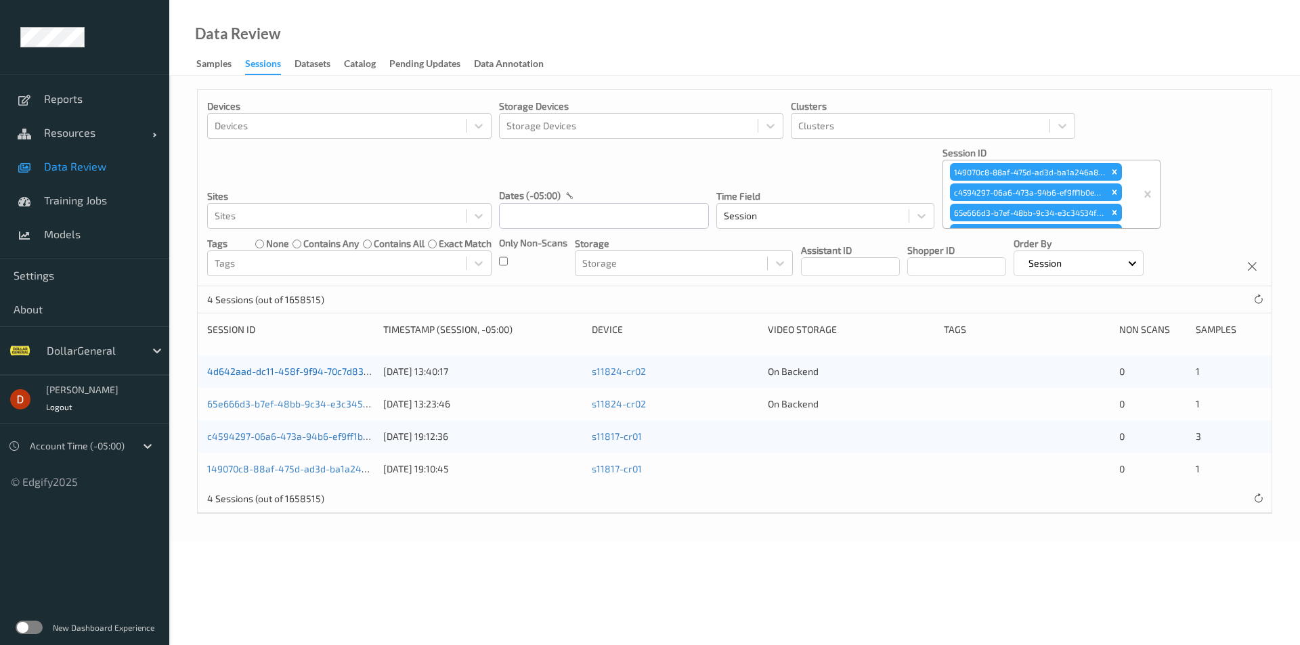
click at [357, 366] on link "4d642aad-dc11-458f-9f94-70c7d839996f" at bounding box center [298, 372] width 182 height 12
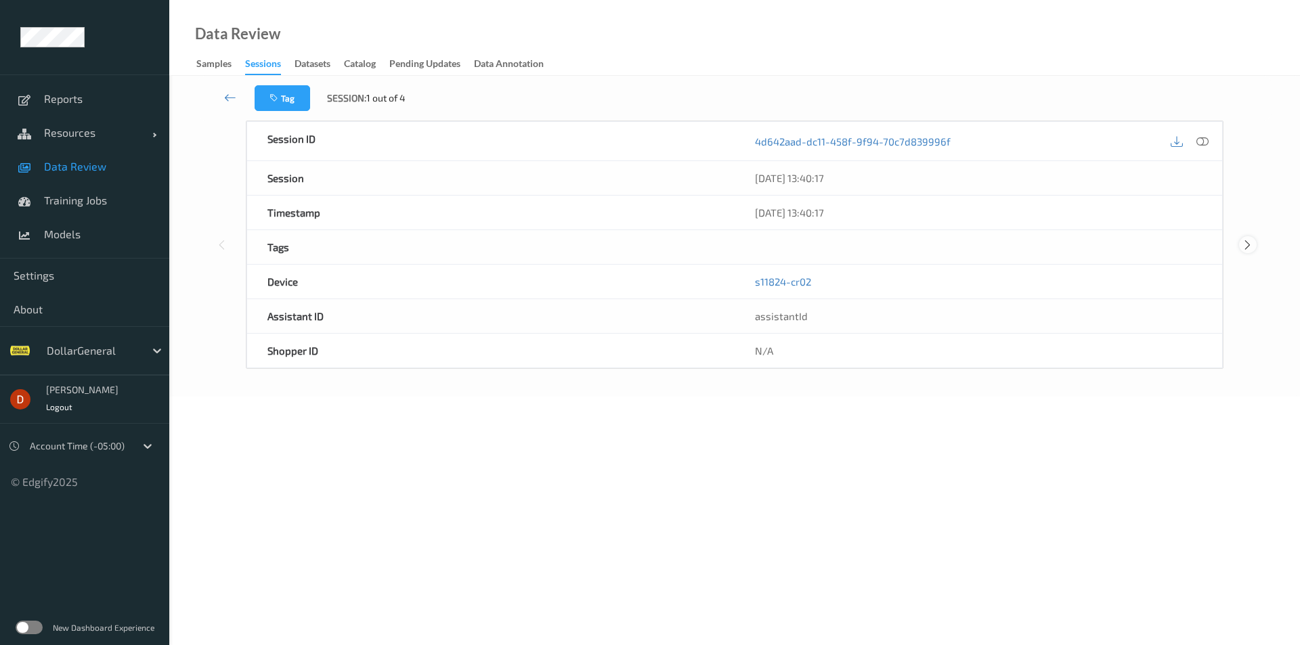
click at [1247, 240] on icon at bounding box center [1248, 245] width 12 height 12
click at [1247, 240] on icon at bounding box center [1248, 242] width 12 height 12
click at [1248, 242] on icon at bounding box center [1248, 242] width 12 height 12
click at [217, 240] on icon at bounding box center [222, 242] width 12 height 12
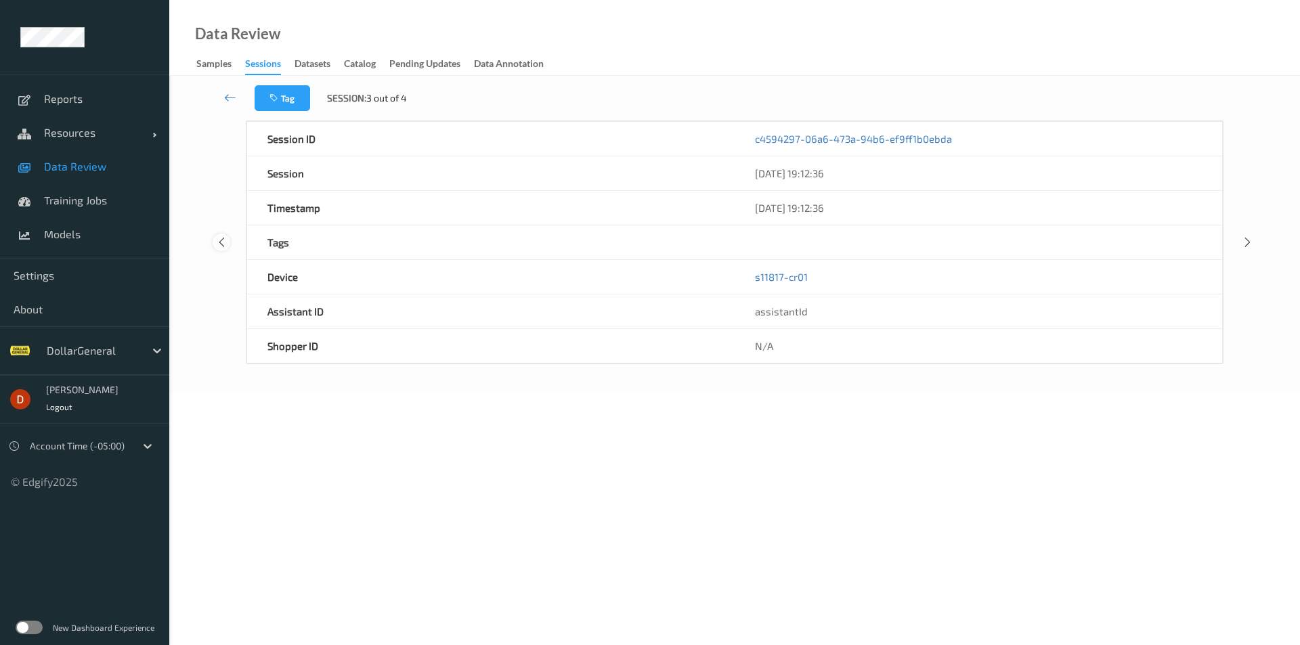
click at [217, 240] on icon at bounding box center [222, 242] width 12 height 12
click at [217, 240] on icon at bounding box center [222, 245] width 12 height 12
click at [1248, 242] on icon at bounding box center [1248, 245] width 12 height 12
click at [1248, 242] on icon at bounding box center [1248, 242] width 12 height 12
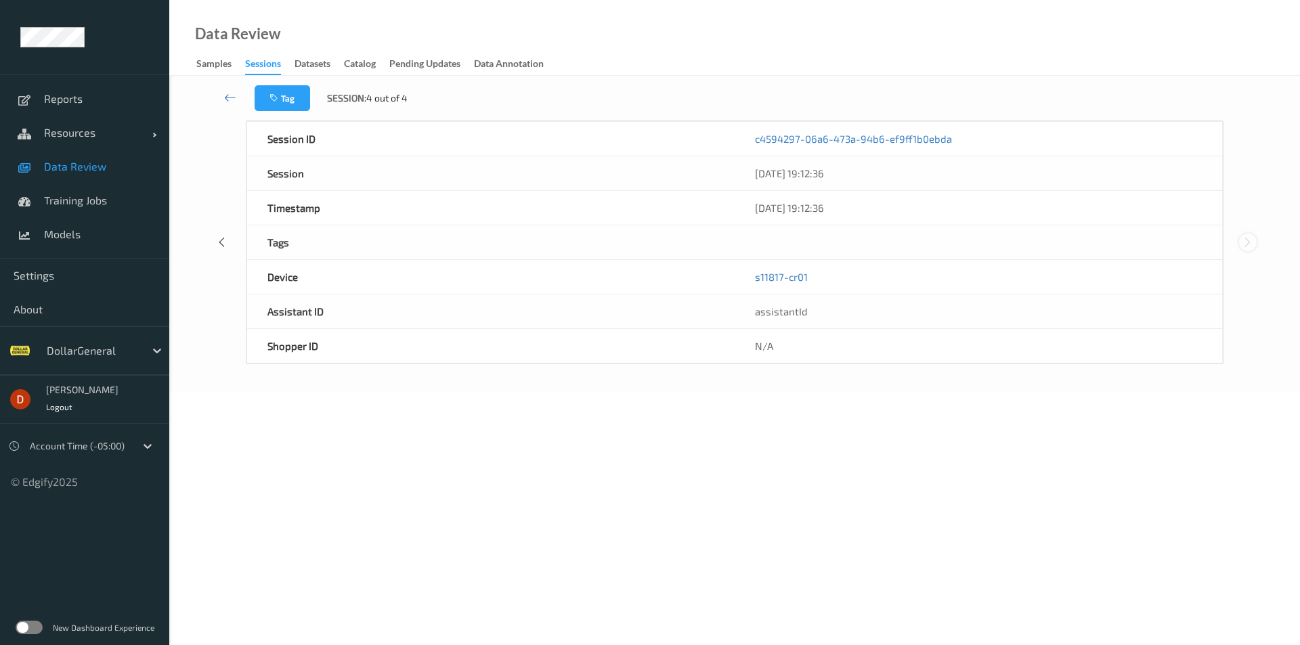
click at [1248, 242] on icon at bounding box center [1248, 242] width 12 height 12
click at [232, 98] on icon at bounding box center [230, 98] width 12 height 14
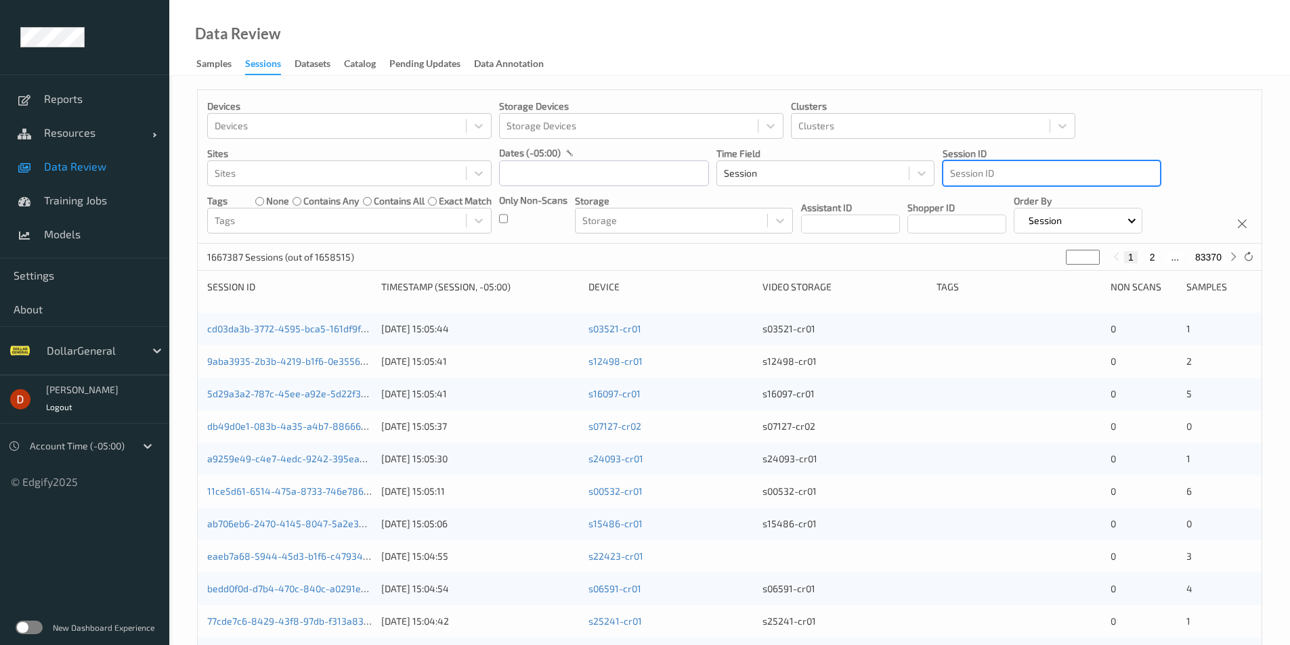
click at [1109, 175] on div at bounding box center [1051, 173] width 203 height 16
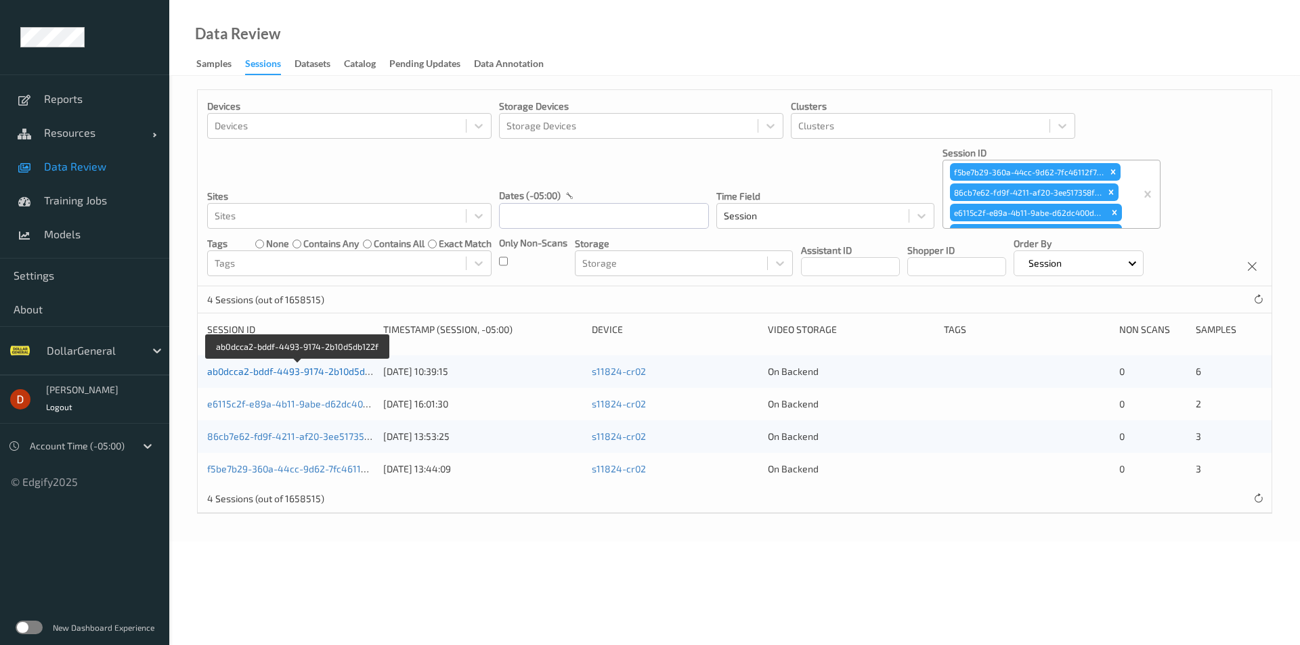
click at [349, 368] on link "ab0dcca2-bddf-4493-9174-2b10d5db122f" at bounding box center [298, 372] width 182 height 12
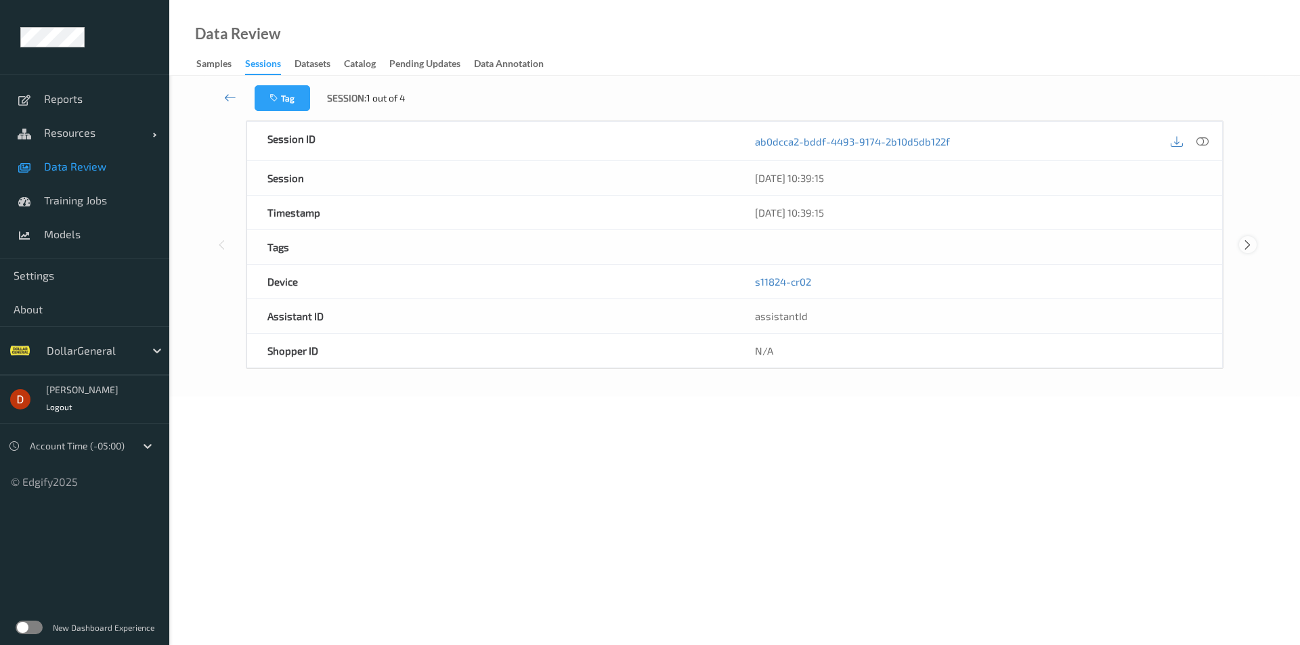
click at [1244, 244] on icon at bounding box center [1248, 245] width 12 height 12
click at [1245, 245] on icon at bounding box center [1248, 245] width 12 height 12
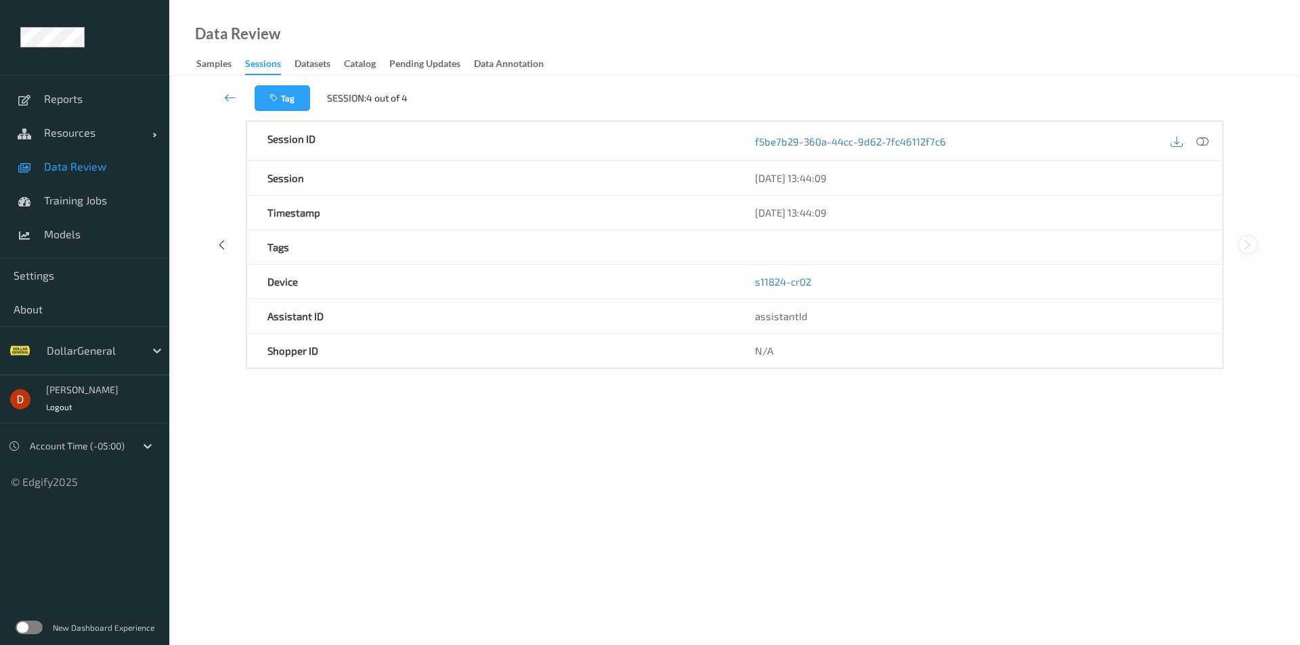
click at [1245, 245] on icon at bounding box center [1248, 245] width 12 height 12
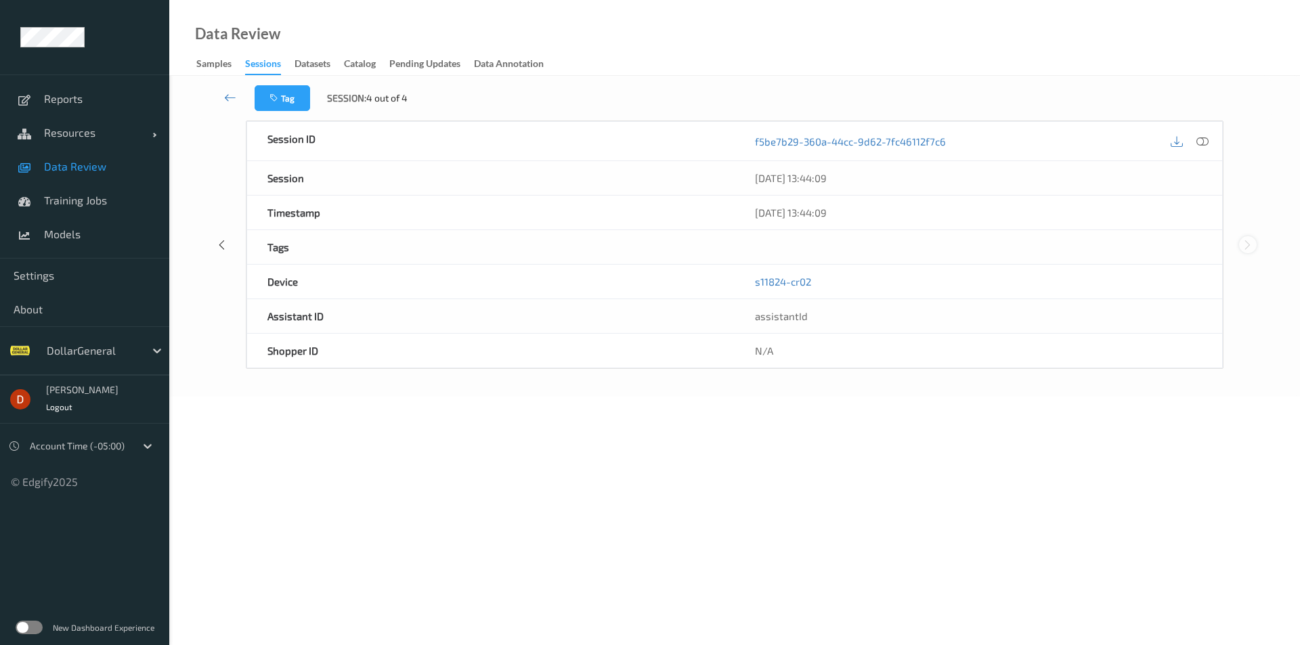
click at [1245, 245] on icon at bounding box center [1248, 245] width 12 height 12
click at [225, 104] on icon at bounding box center [230, 98] width 12 height 14
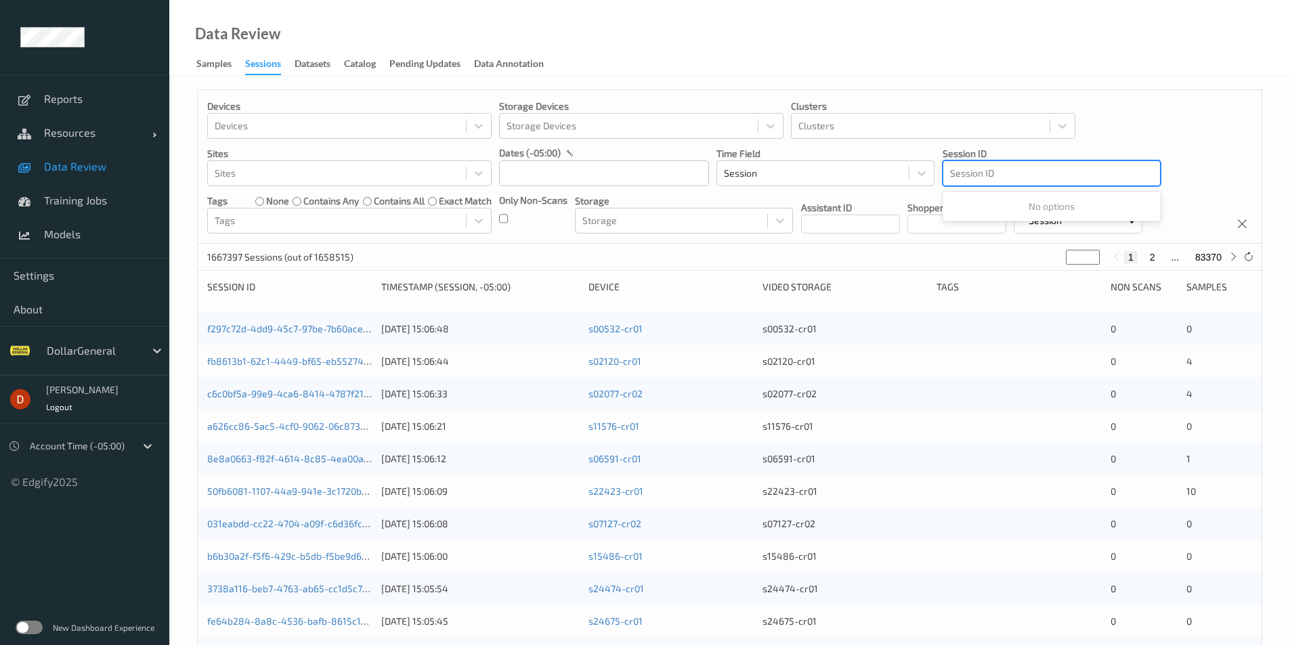
click at [1110, 177] on div at bounding box center [1051, 173] width 203 height 16
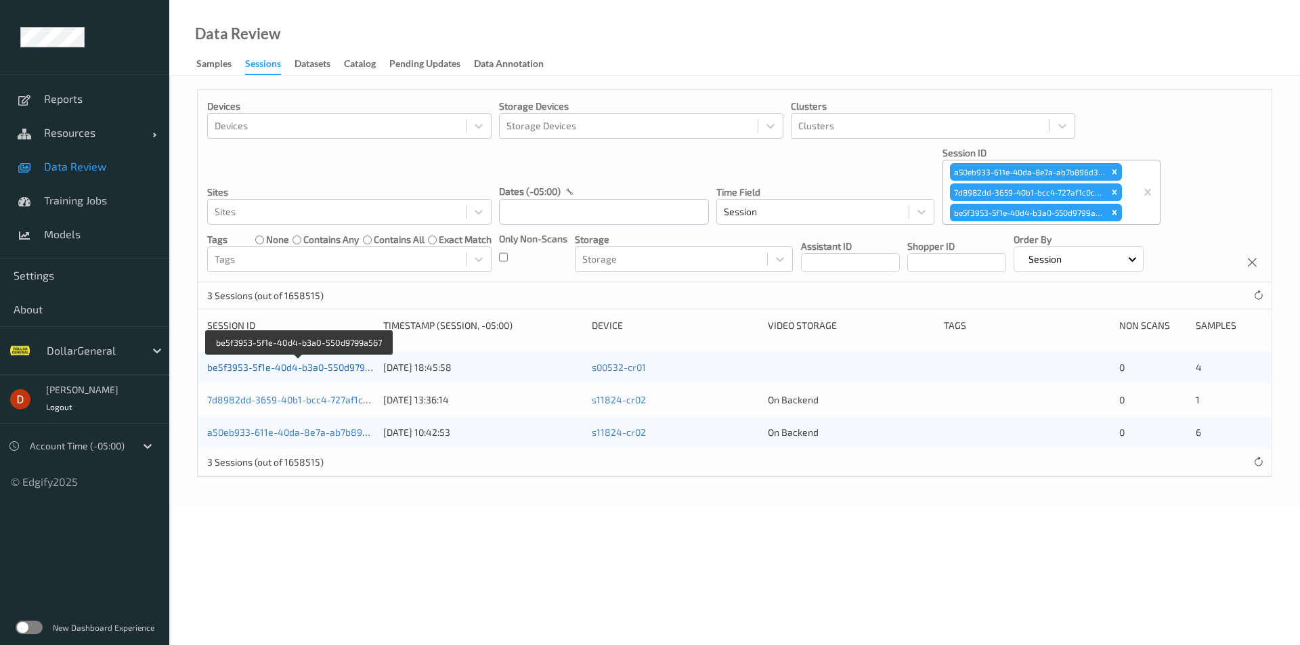
click at [262, 373] on link "be5f3953-5f1e-40d4-b3a0-550d9799a567" at bounding box center [299, 368] width 184 height 12
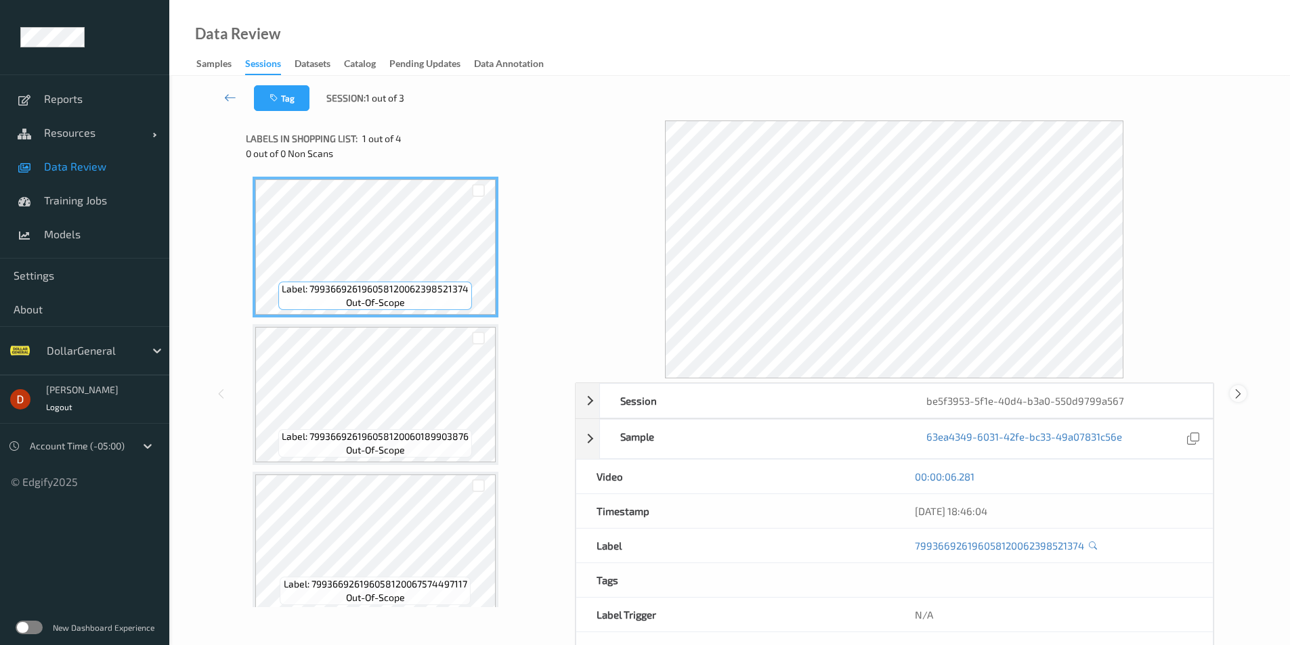
click at [1240, 390] on icon at bounding box center [1239, 394] width 12 height 12
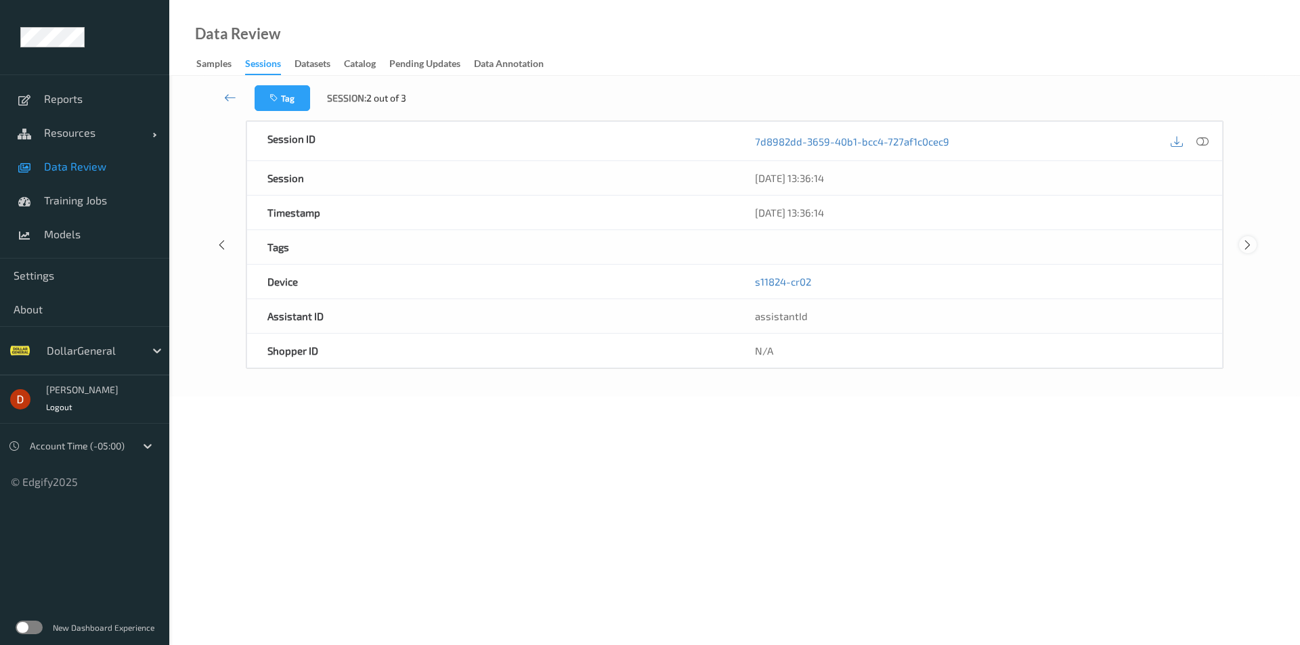
click at [1249, 250] on icon at bounding box center [1248, 245] width 12 height 12
click at [229, 103] on icon at bounding box center [230, 98] width 12 height 14
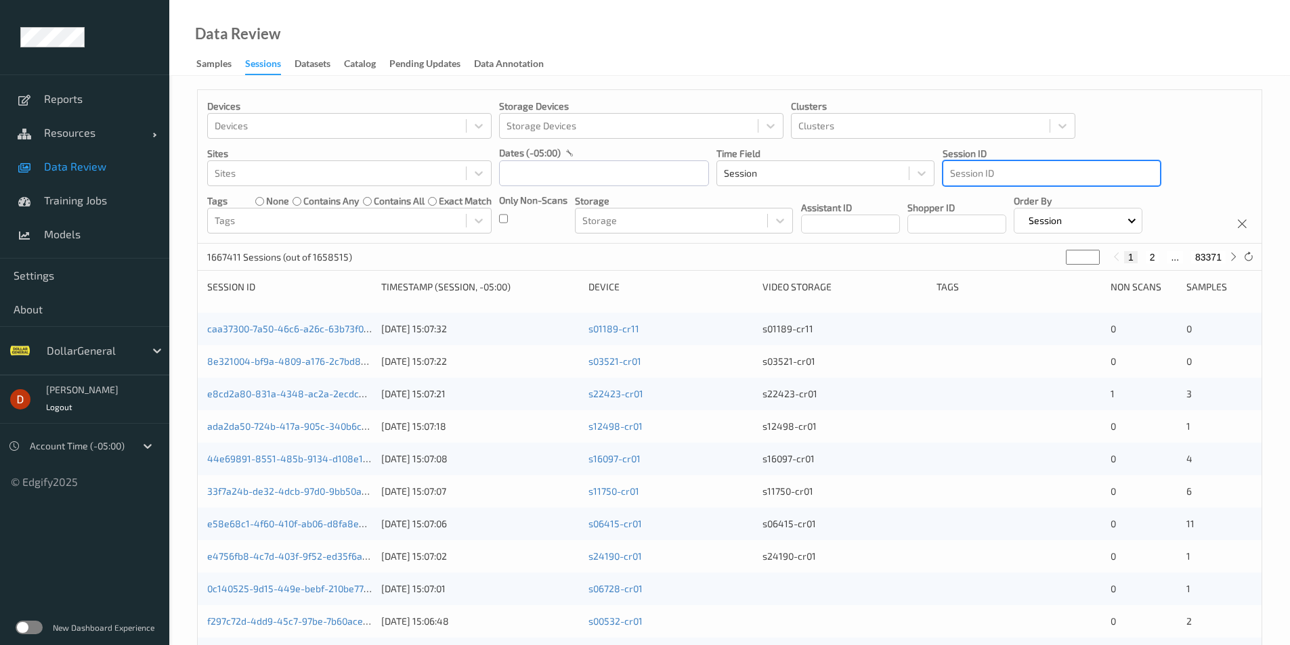
click at [966, 167] on div at bounding box center [1051, 173] width 203 height 16
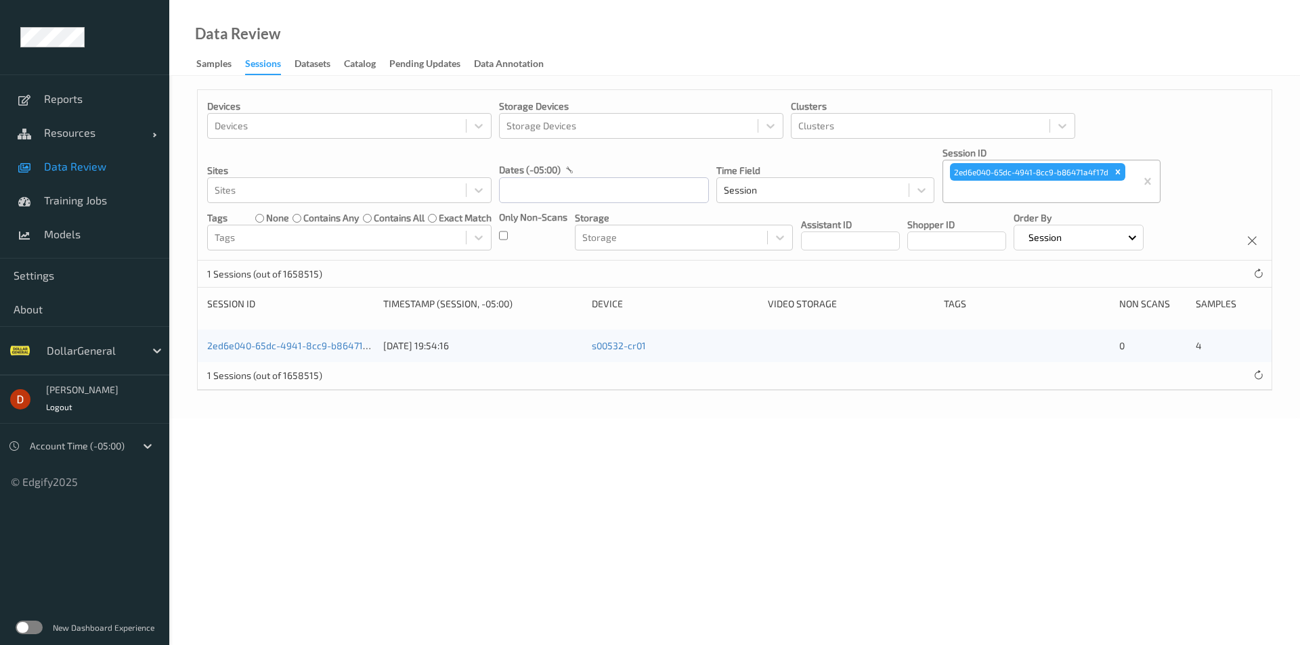
click at [294, 338] on div "2ed6e040-65dc-4941-8cc9-b86471a4f17d [DATE] 19:54:16 s00532-cr01 0 4" at bounding box center [735, 346] width 1074 height 33
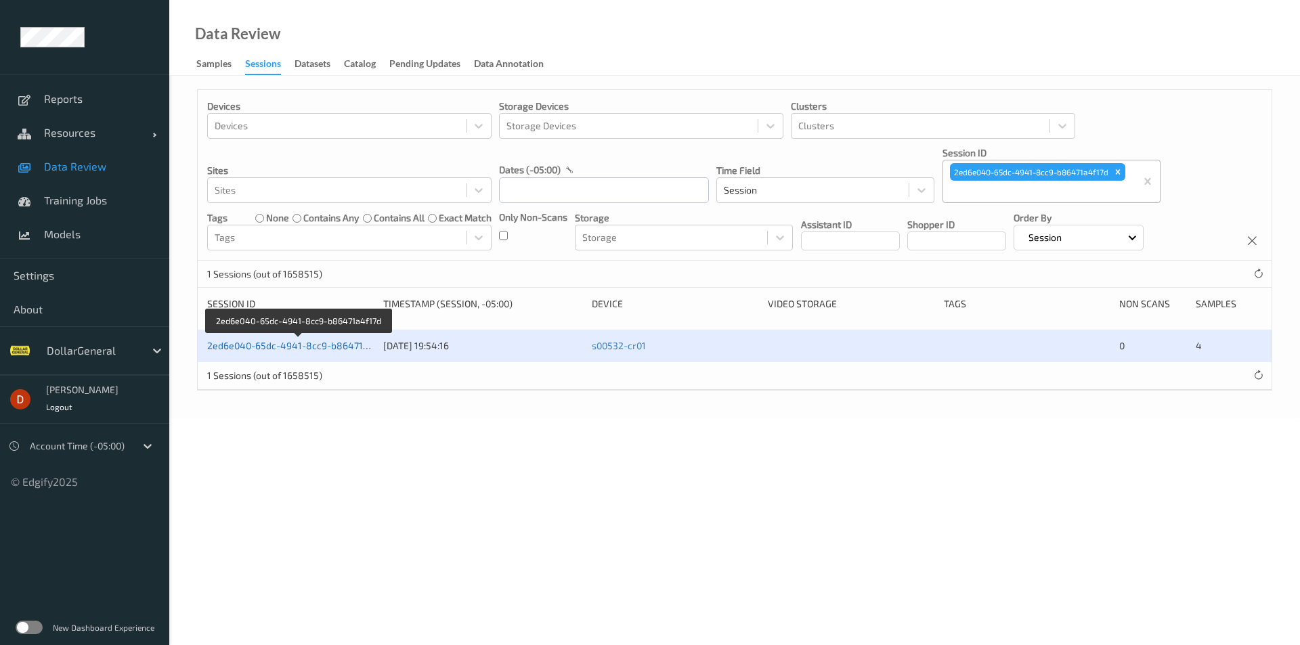
click at [293, 341] on link "2ed6e040-65dc-4941-8cc9-b86471a4f17d" at bounding box center [299, 346] width 185 height 12
